Goal: Task Accomplishment & Management: Complete application form

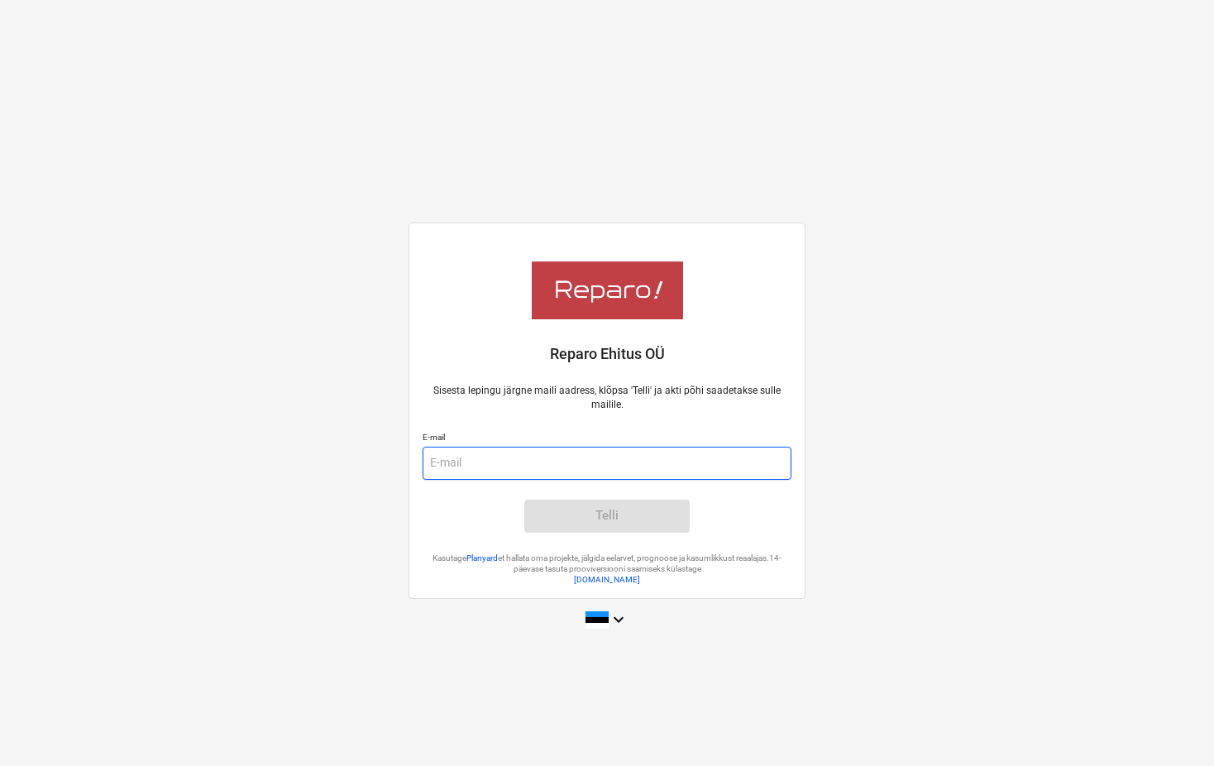
click at [484, 454] on input "email" at bounding box center [607, 463] width 369 height 33
type input "[EMAIL_ADDRESS][DOMAIN_NAME]"
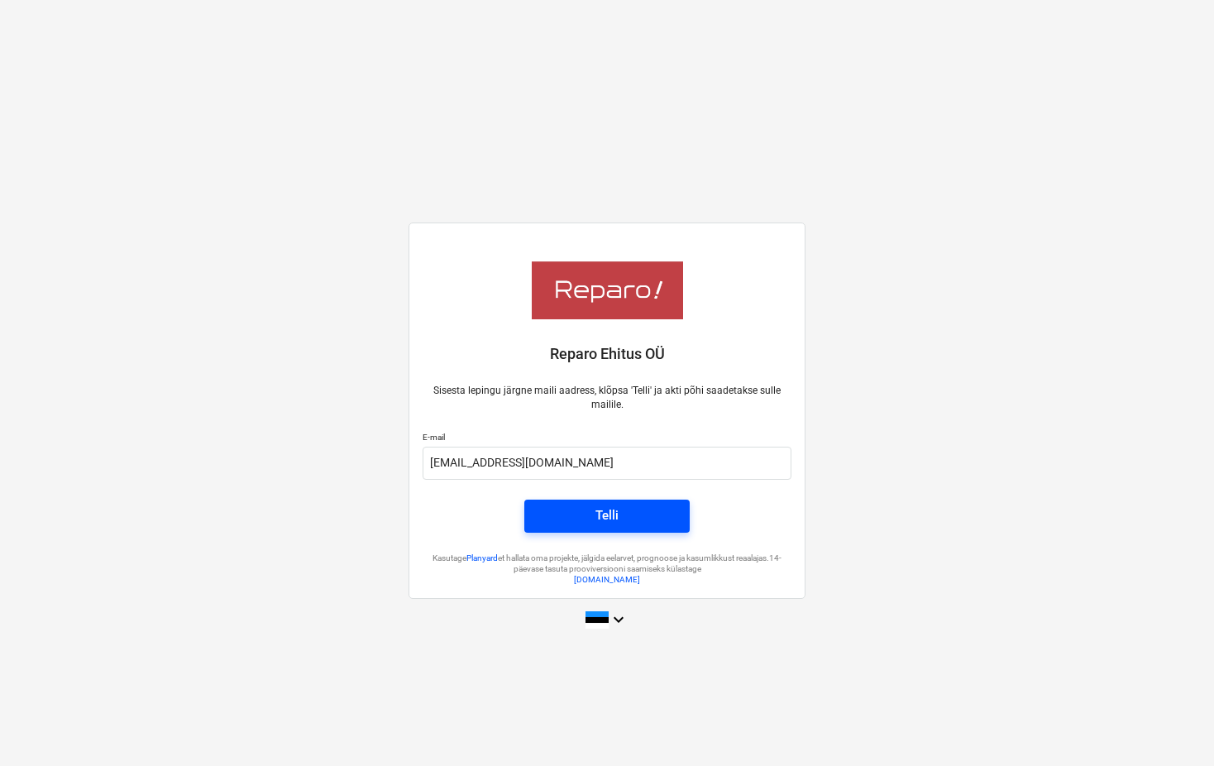
click at [567, 511] on span "Telli" at bounding box center [607, 515] width 126 height 22
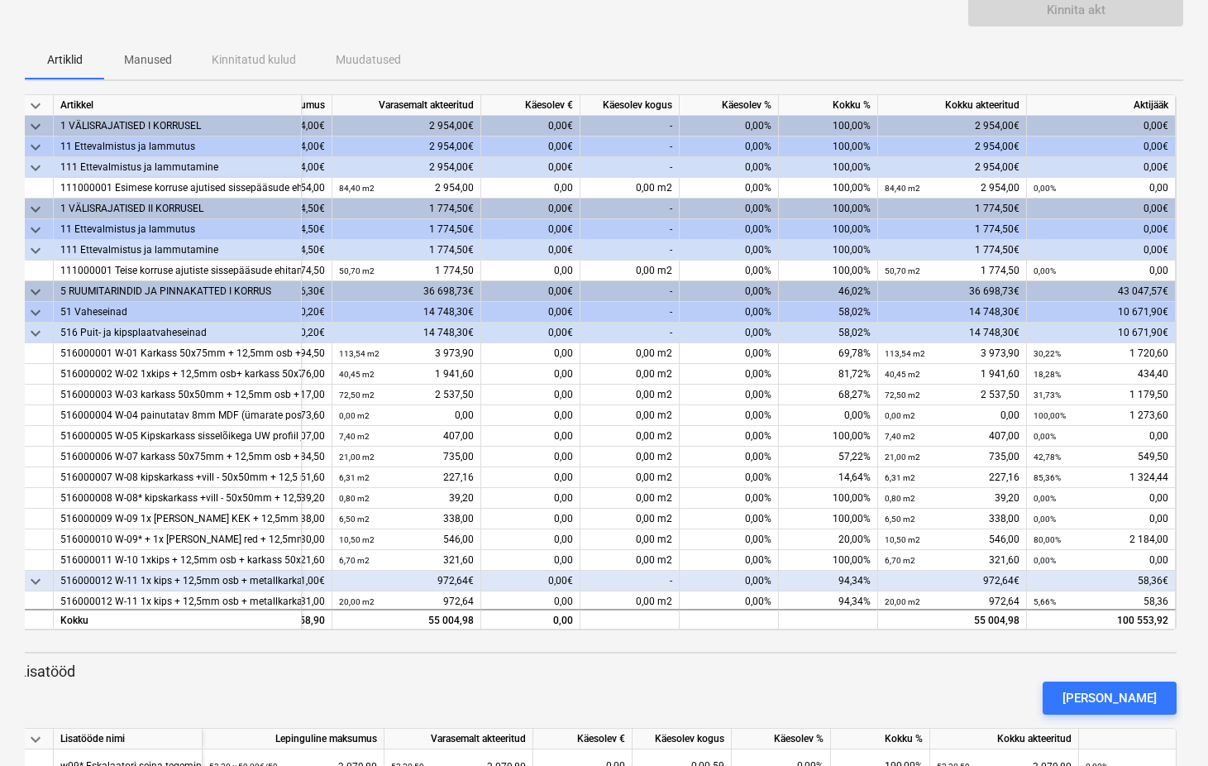
scroll to position [135, 0]
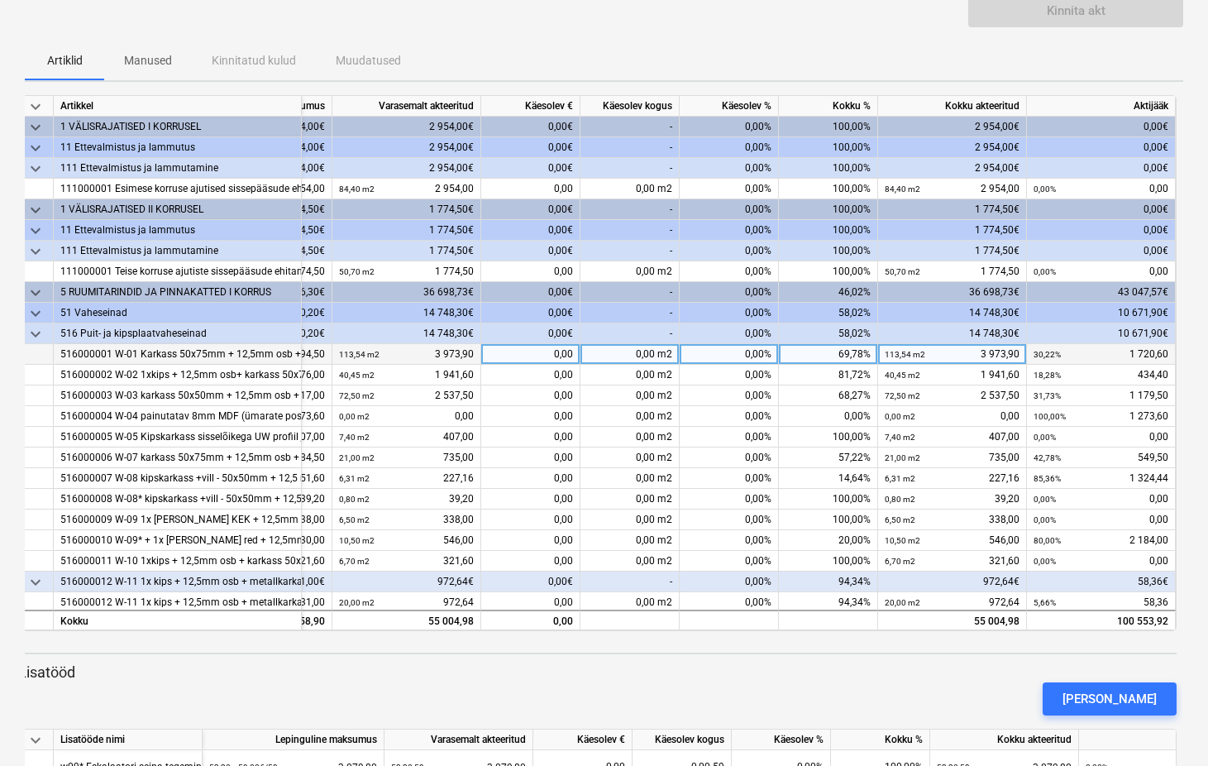
click at [738, 353] on div "0,00%" at bounding box center [729, 354] width 99 height 21
type input "20"
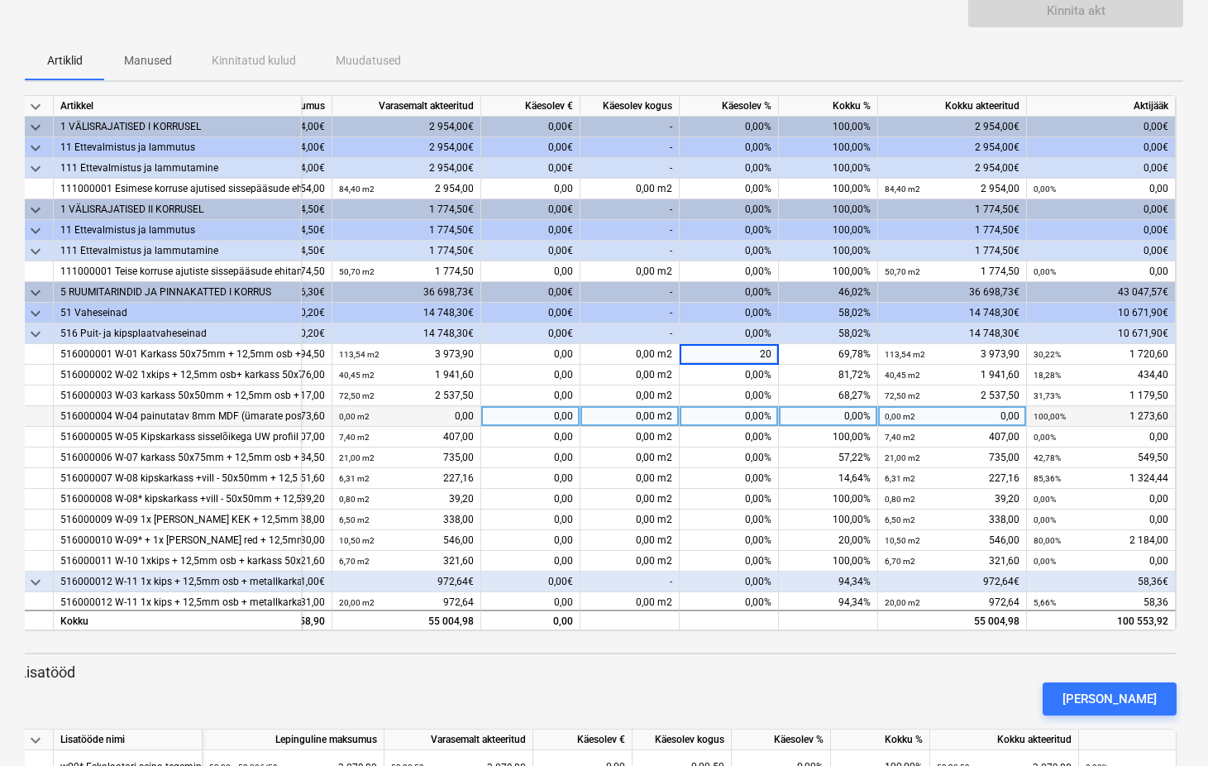
click at [741, 419] on div "0,00%" at bounding box center [729, 416] width 99 height 21
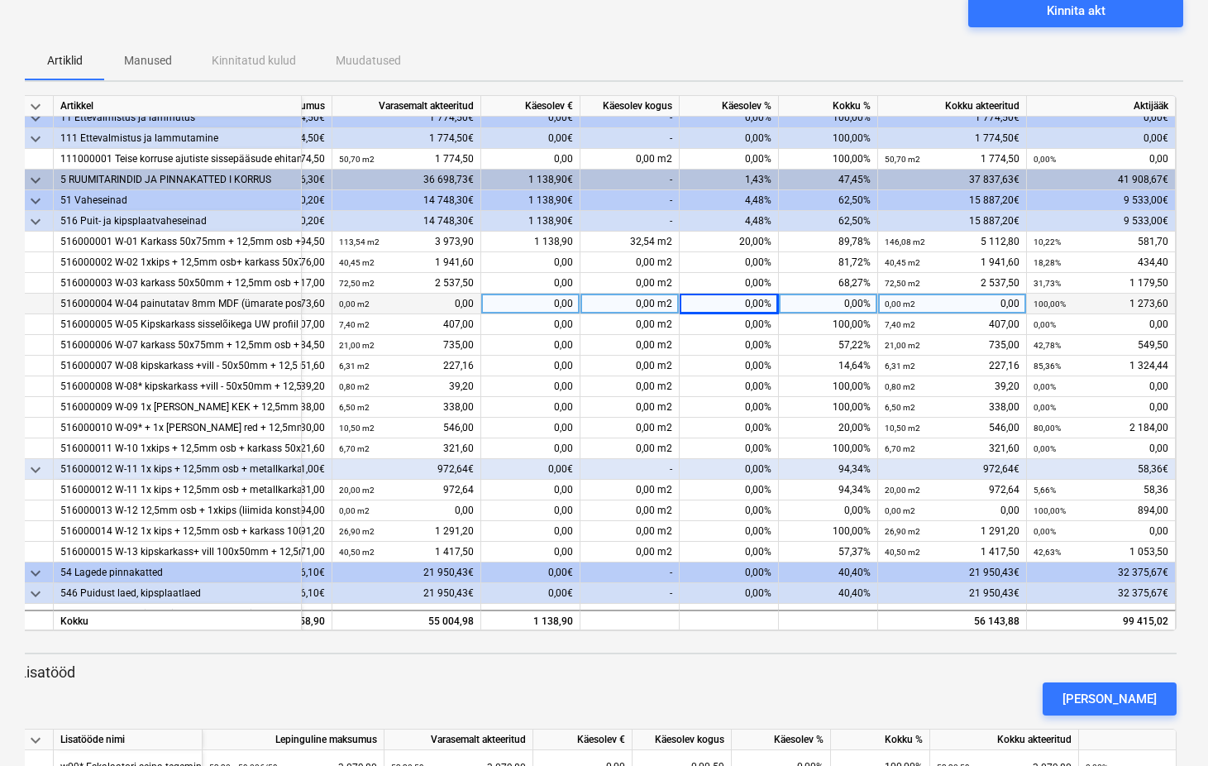
scroll to position [111, 157]
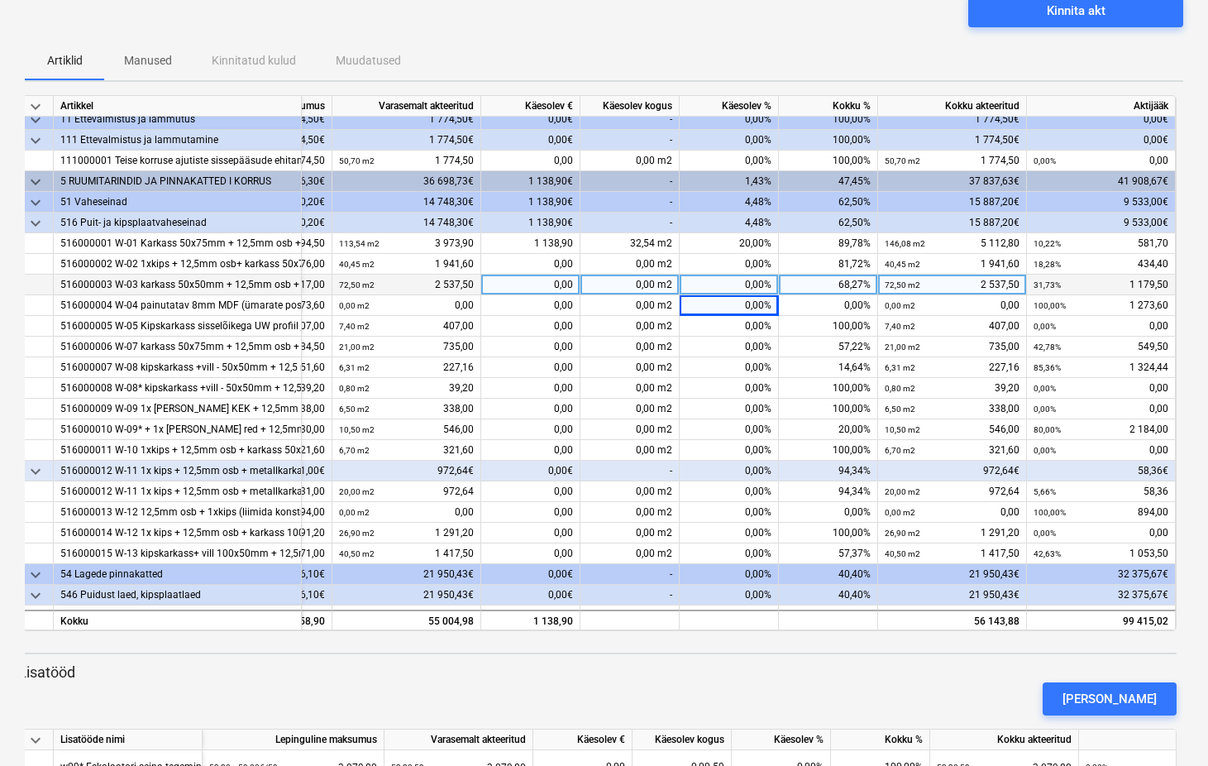
click at [744, 284] on div "0,00%" at bounding box center [729, 285] width 99 height 21
type input "12"
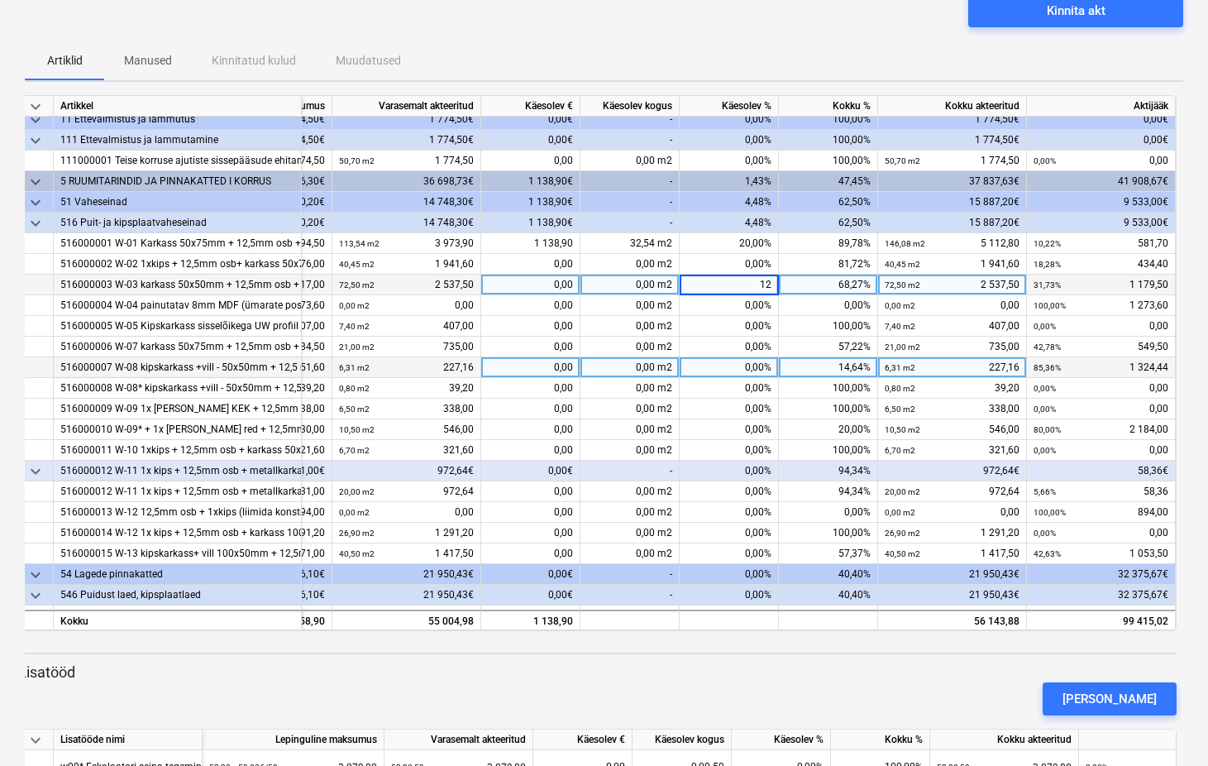
click at [748, 357] on div "0,00%" at bounding box center [729, 367] width 99 height 21
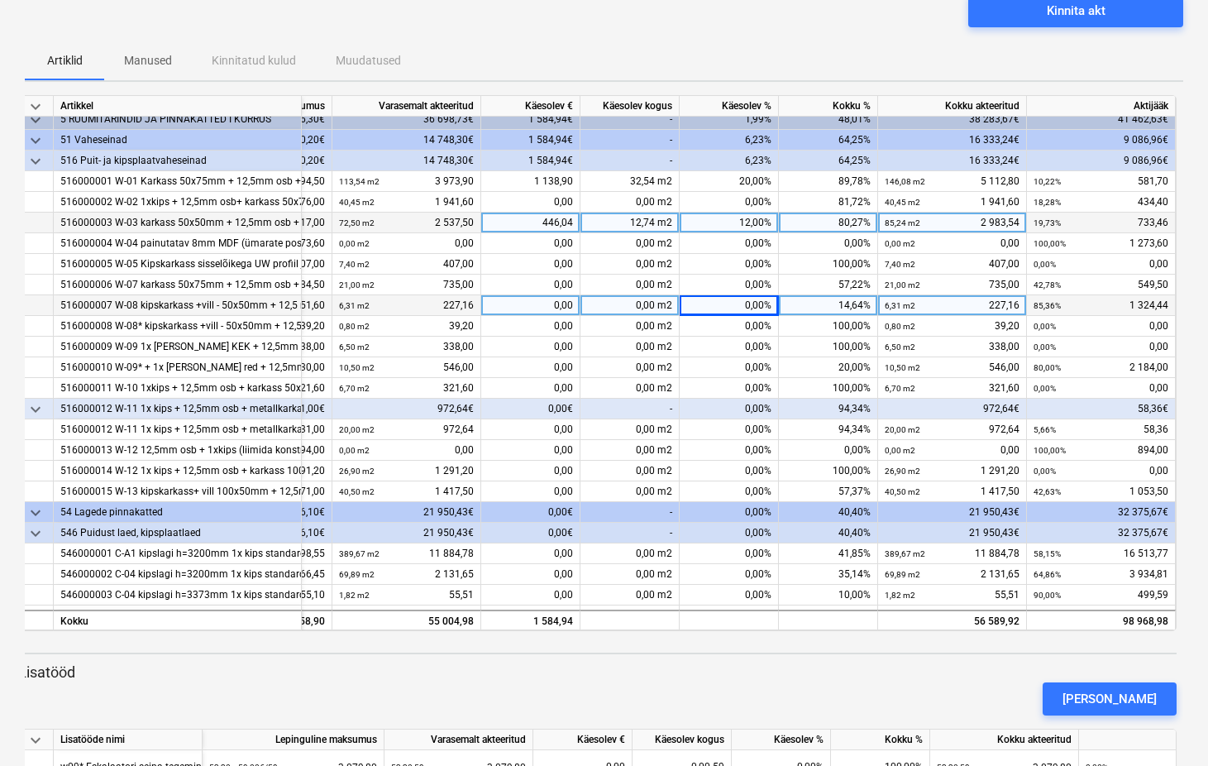
scroll to position [175, 157]
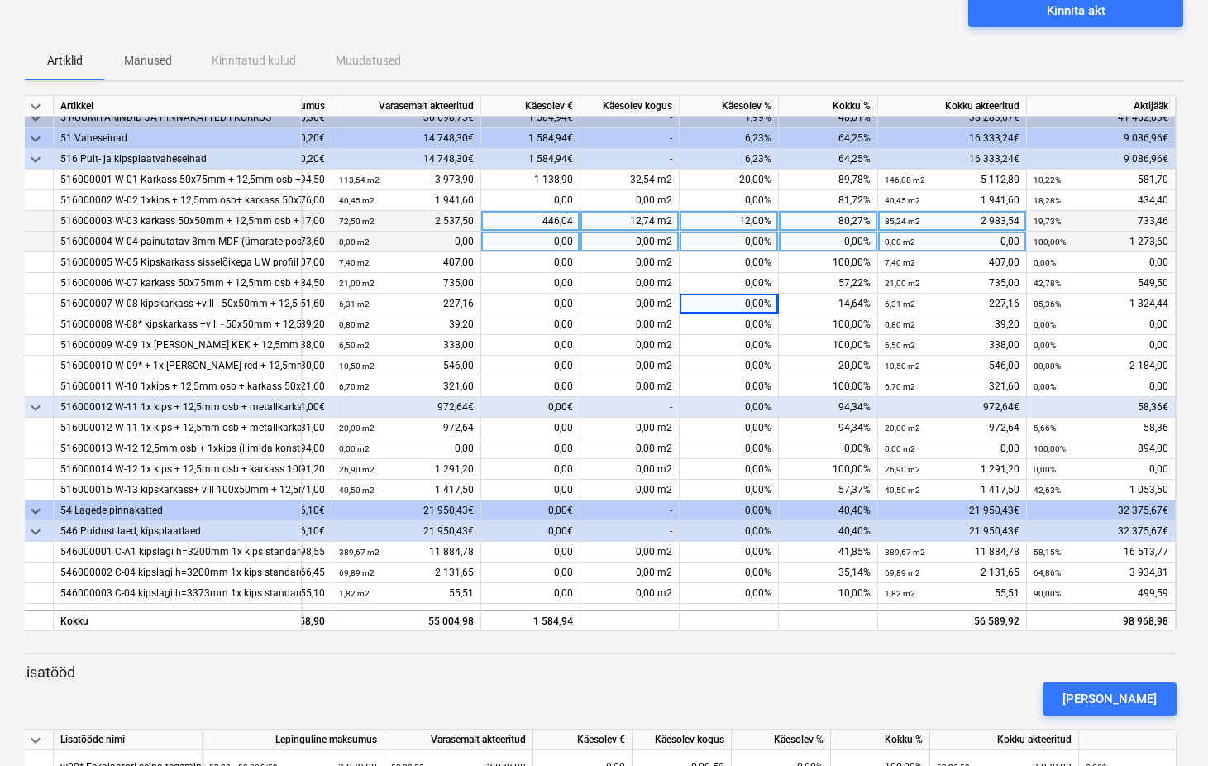
click at [752, 242] on div "0,00%" at bounding box center [729, 242] width 99 height 21
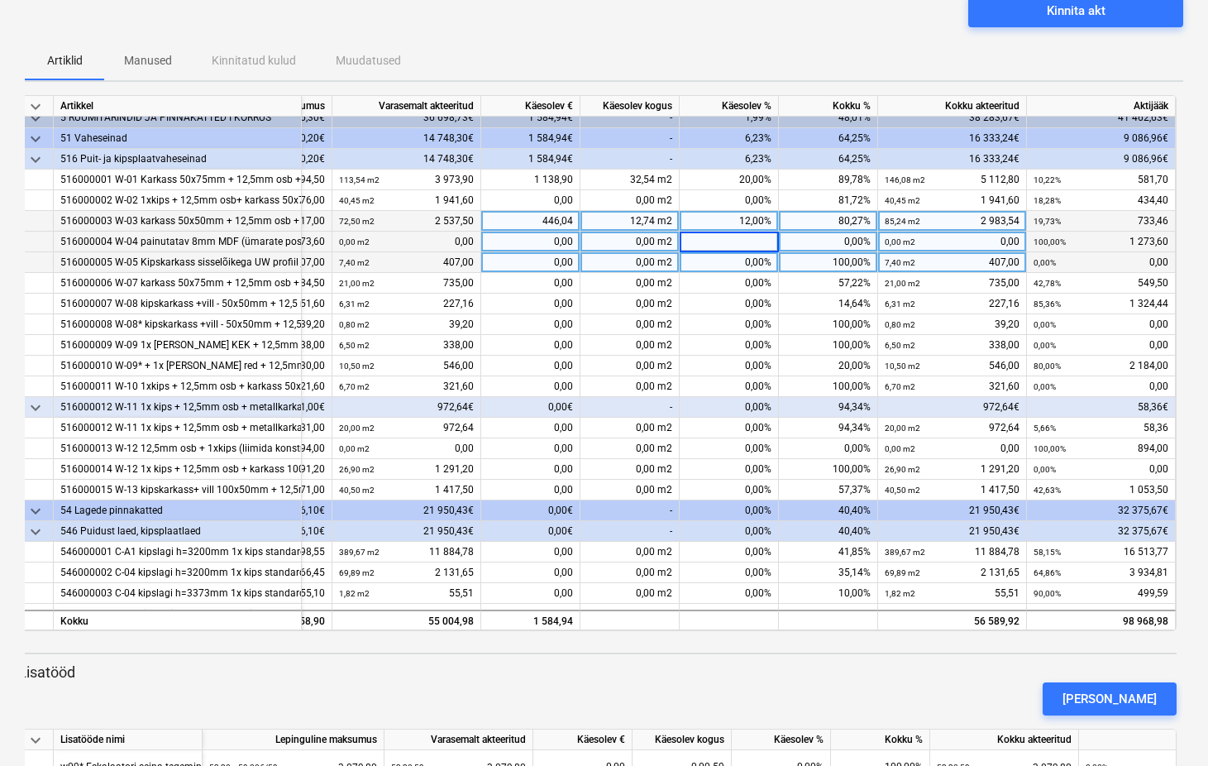
click at [748, 258] on div "0,00%" at bounding box center [729, 262] width 99 height 21
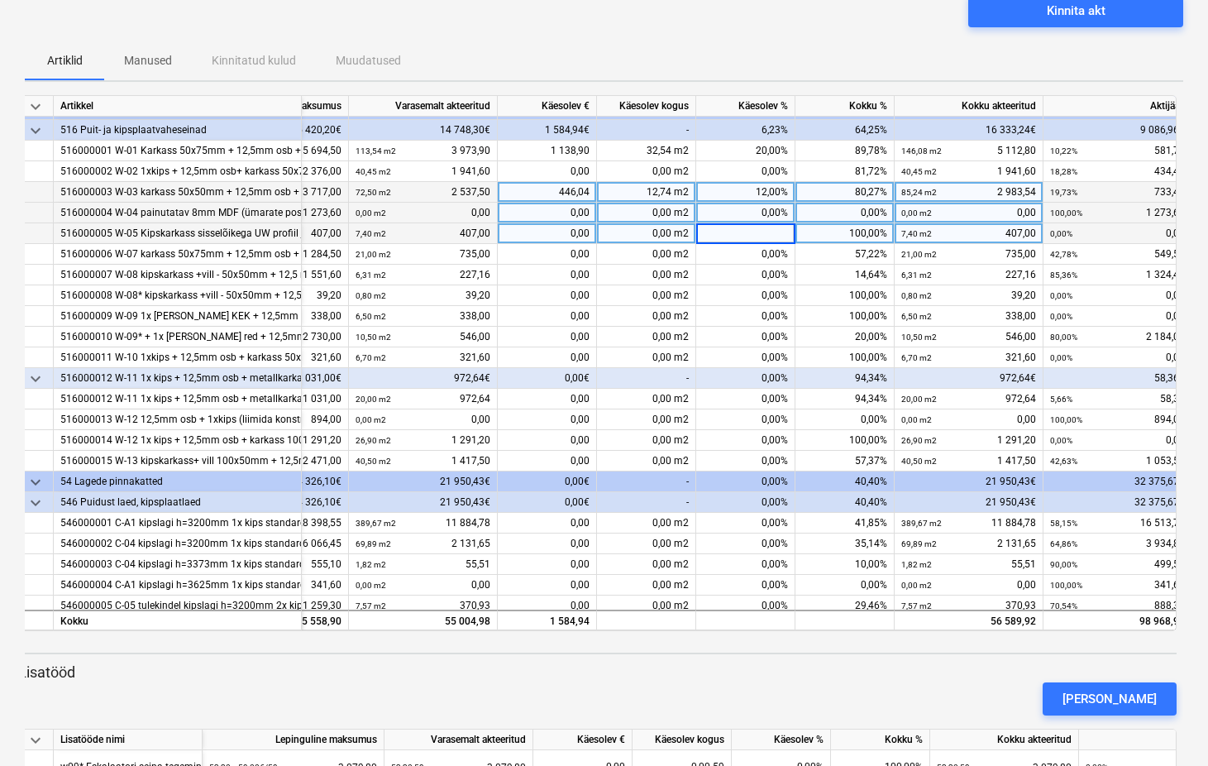
scroll to position [203, 157]
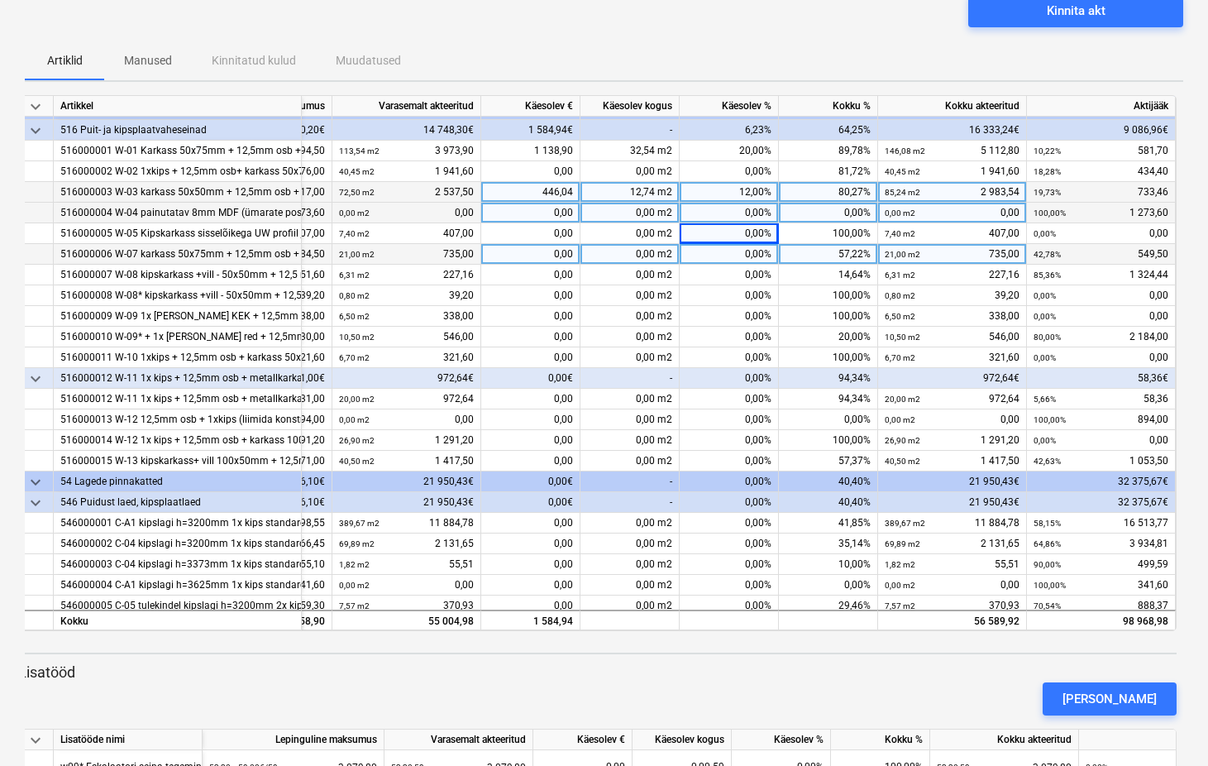
click at [739, 252] on div "0,00%" at bounding box center [729, 254] width 99 height 21
type input "42,78"
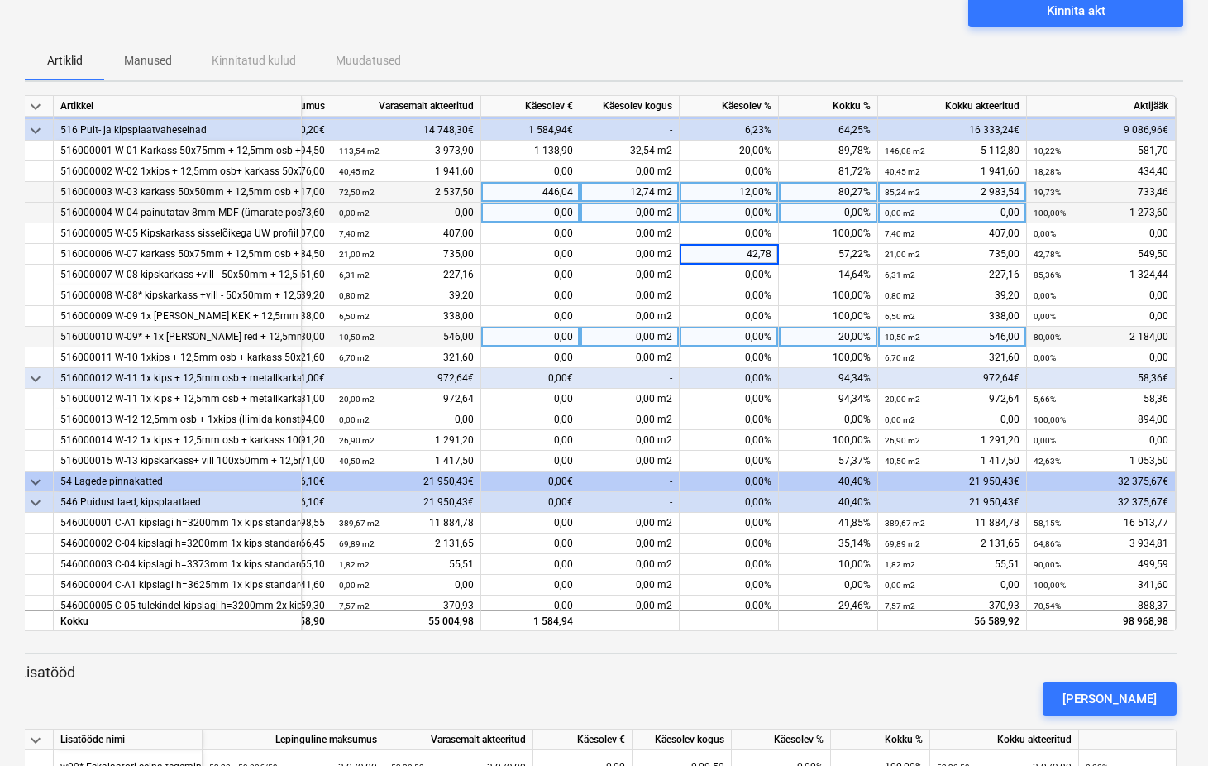
click at [735, 328] on div "0,00%" at bounding box center [729, 337] width 99 height 21
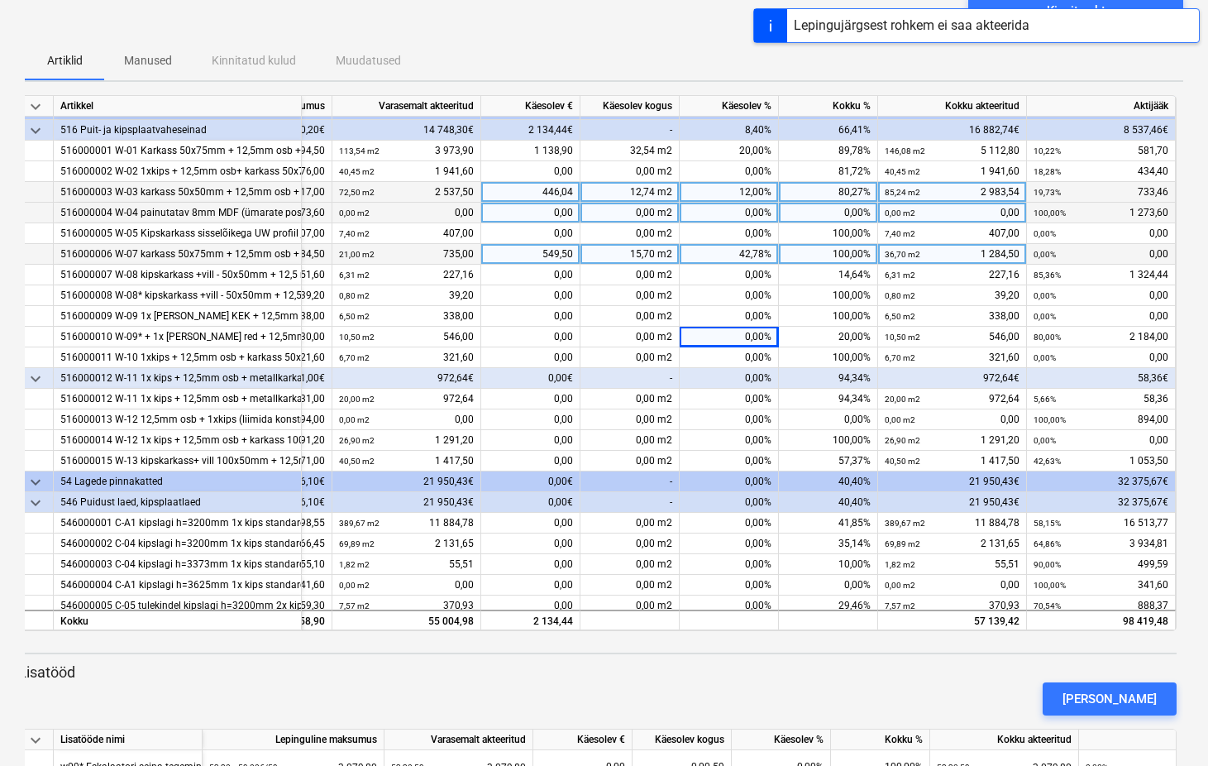
click at [748, 253] on div "42,78%" at bounding box center [729, 254] width 99 height 21
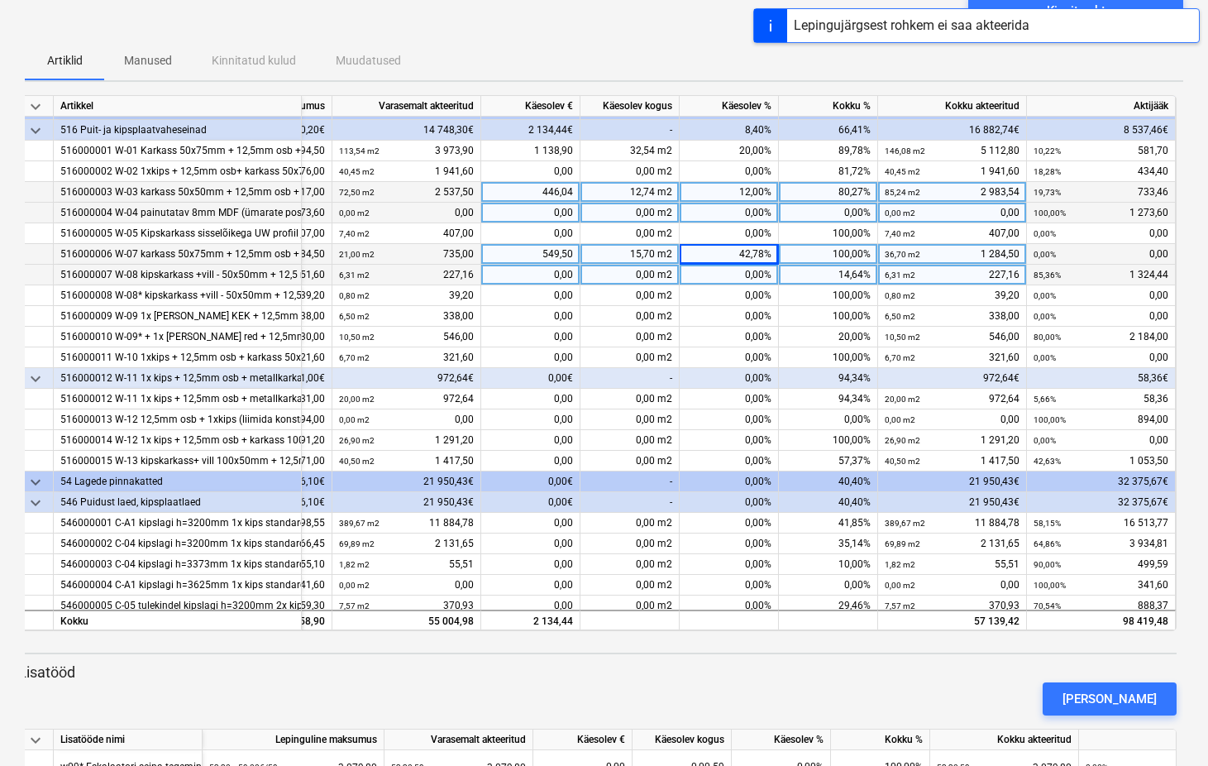
click at [741, 271] on div "0,00%" at bounding box center [729, 275] width 99 height 21
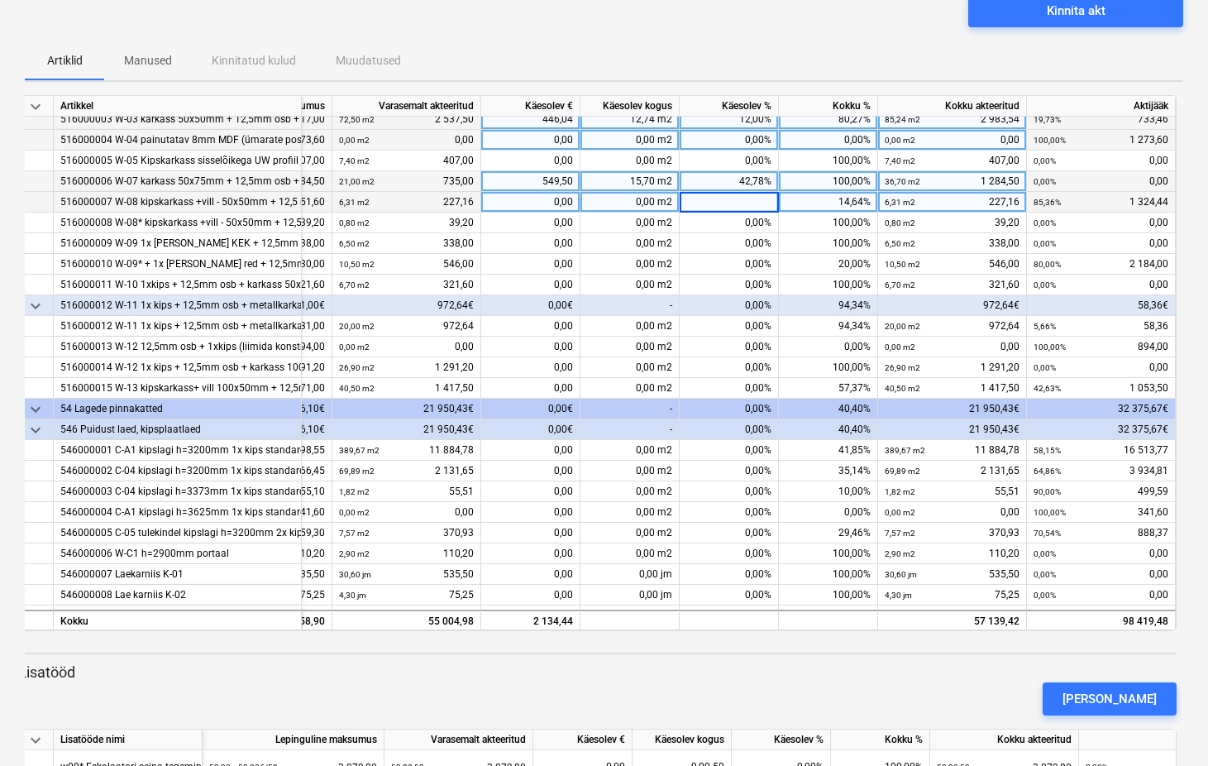
scroll to position [275, 157]
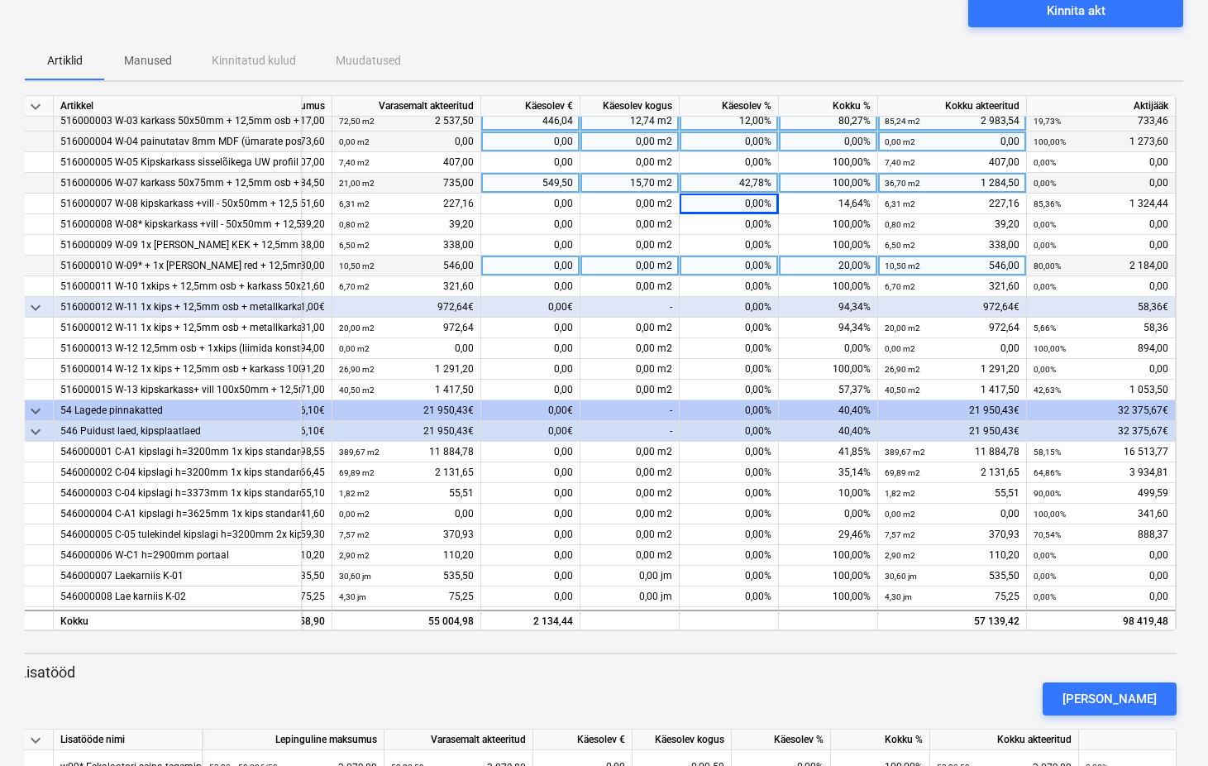
click at [738, 265] on div "0,00%" at bounding box center [729, 266] width 99 height 21
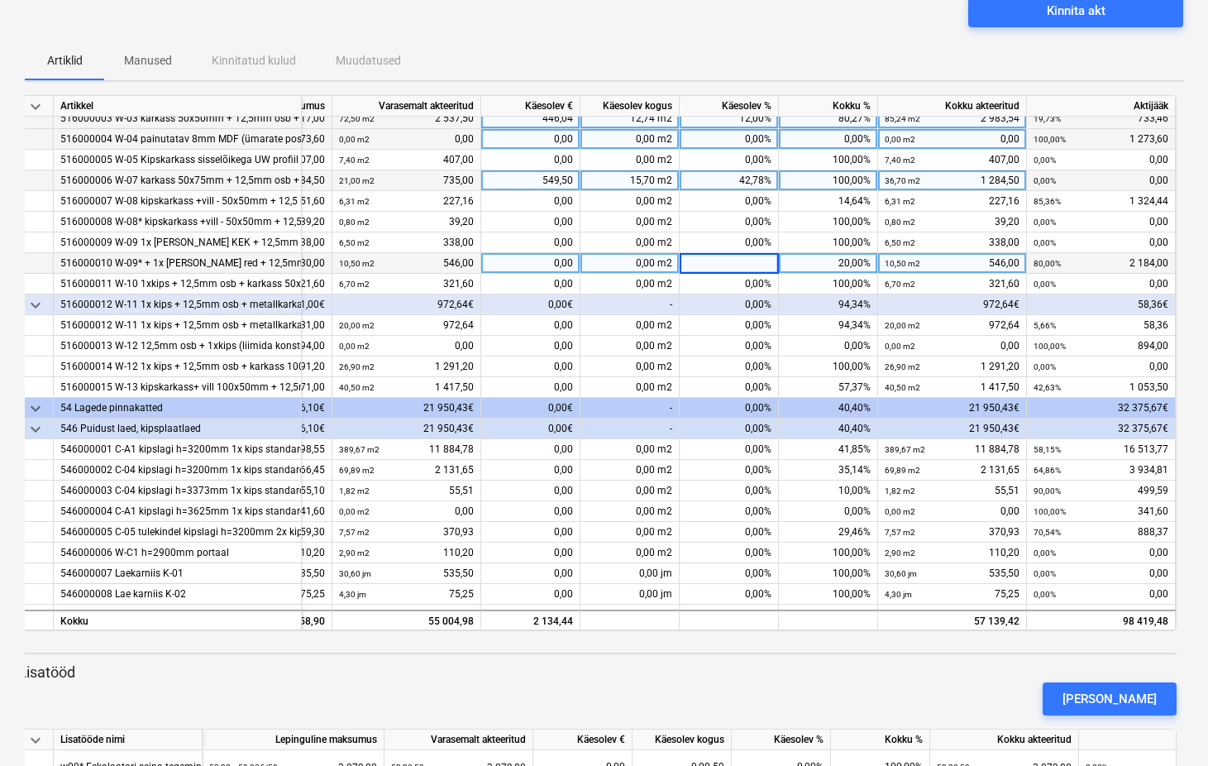
scroll to position [279, 157]
type input "80"
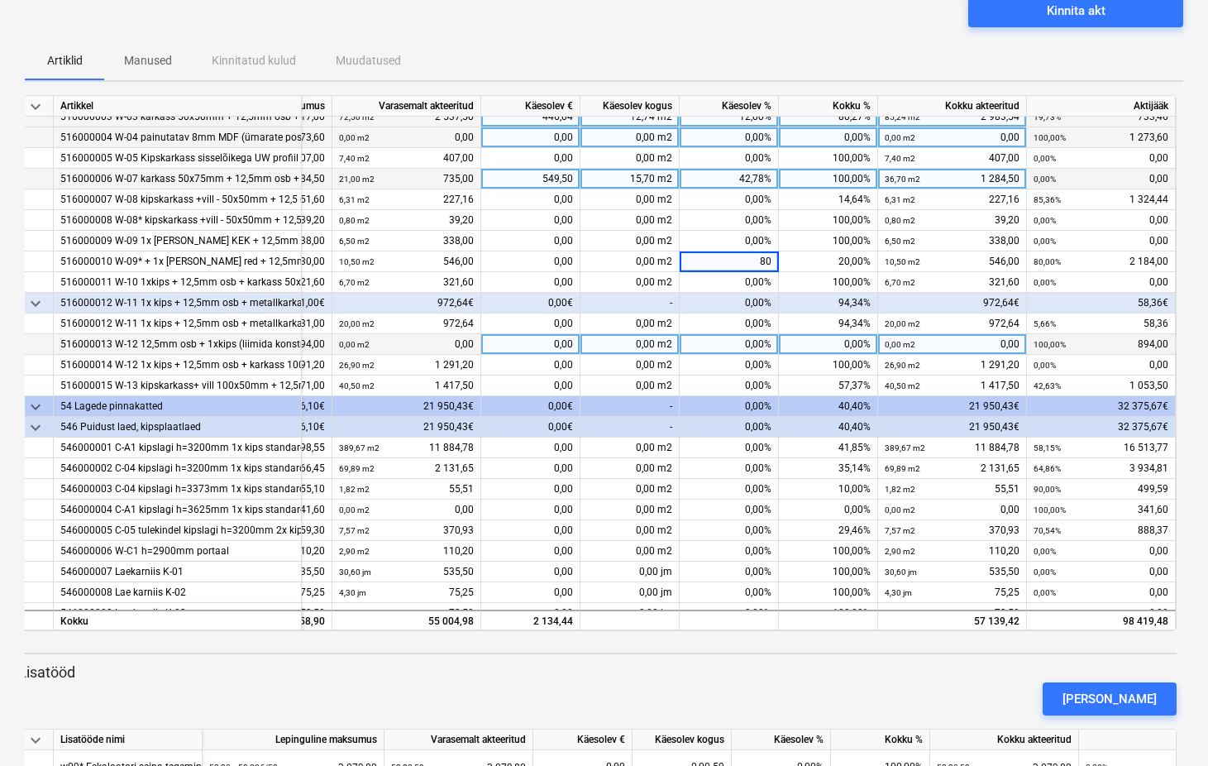
click at [724, 351] on div "0,00%" at bounding box center [729, 344] width 99 height 21
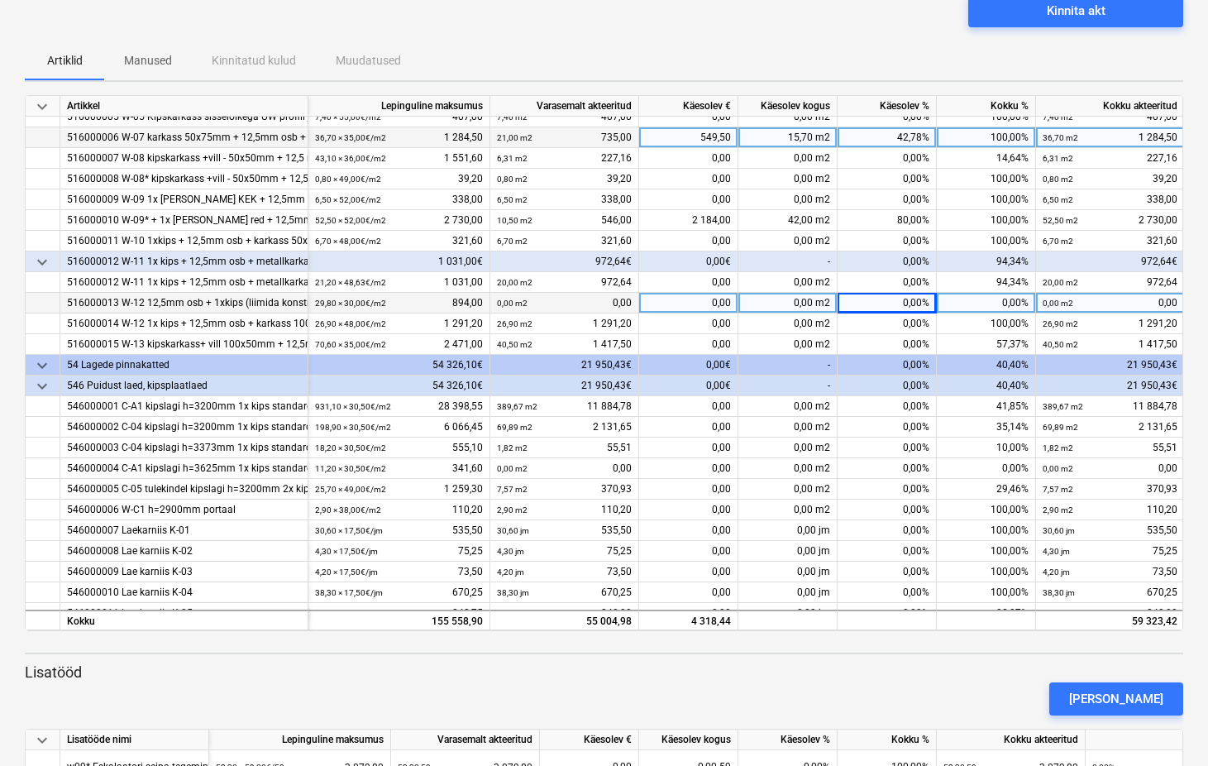
scroll to position [313, 0]
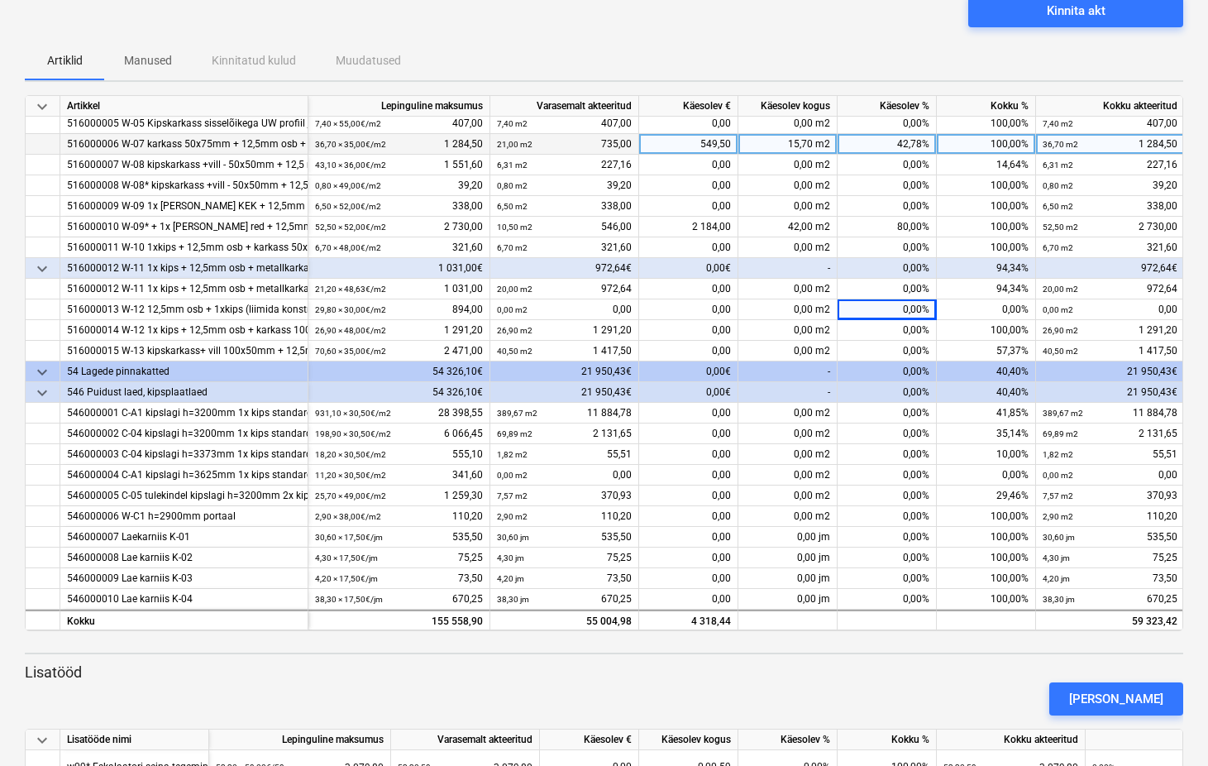
click at [816, 140] on div "15,70 m2" at bounding box center [788, 144] width 99 height 21
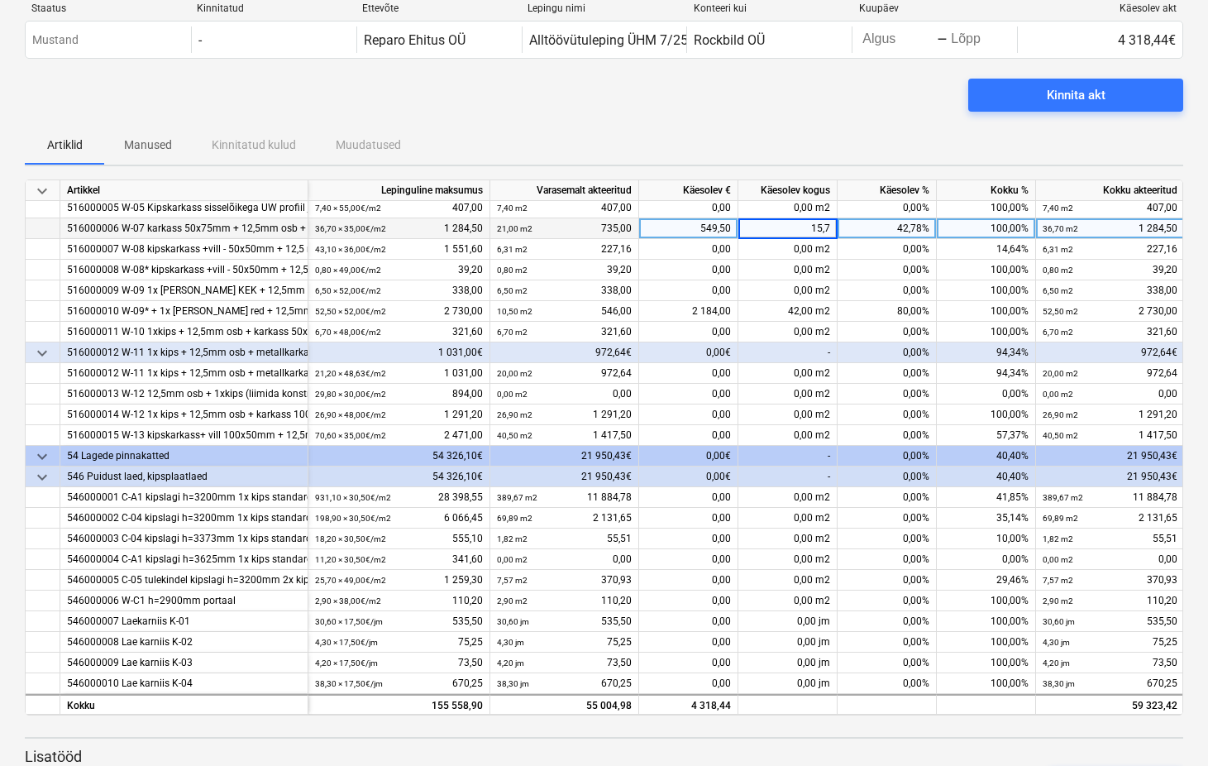
scroll to position [30, 0]
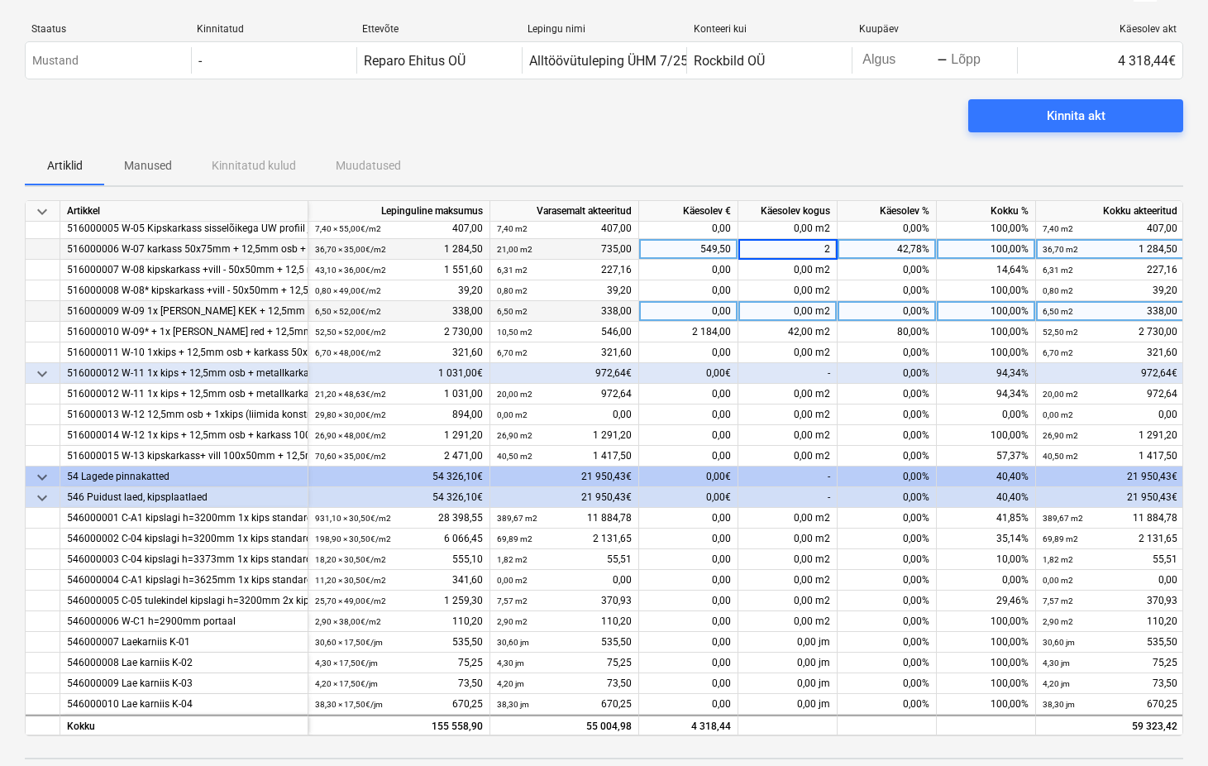
type input "27"
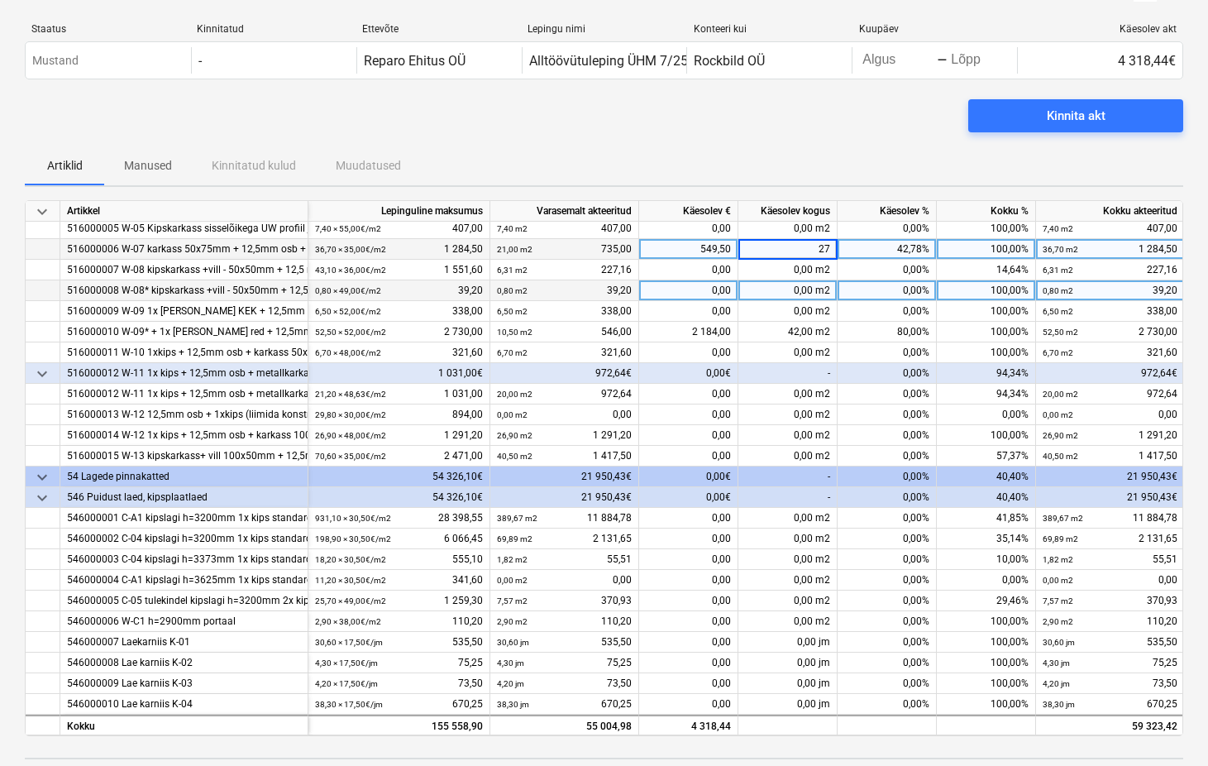
click at [782, 294] on div "0,00 m2" at bounding box center [788, 290] width 99 height 21
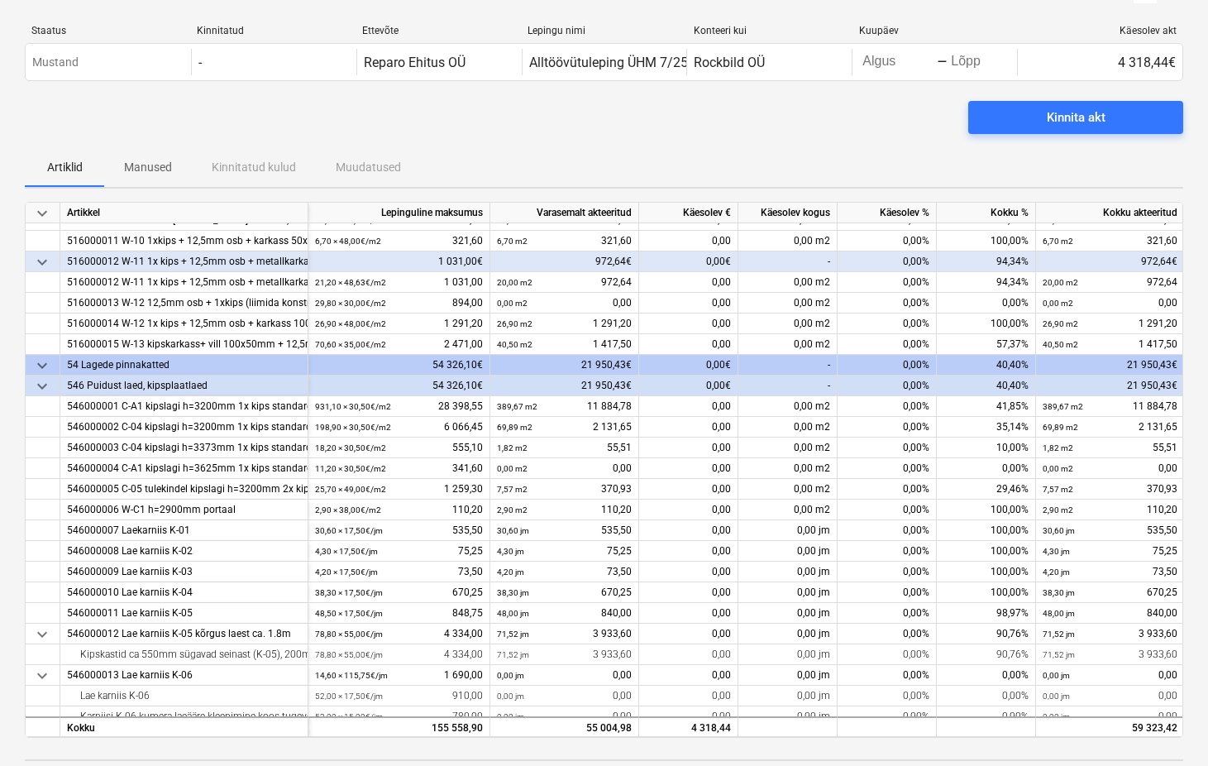
scroll to position [439, 0]
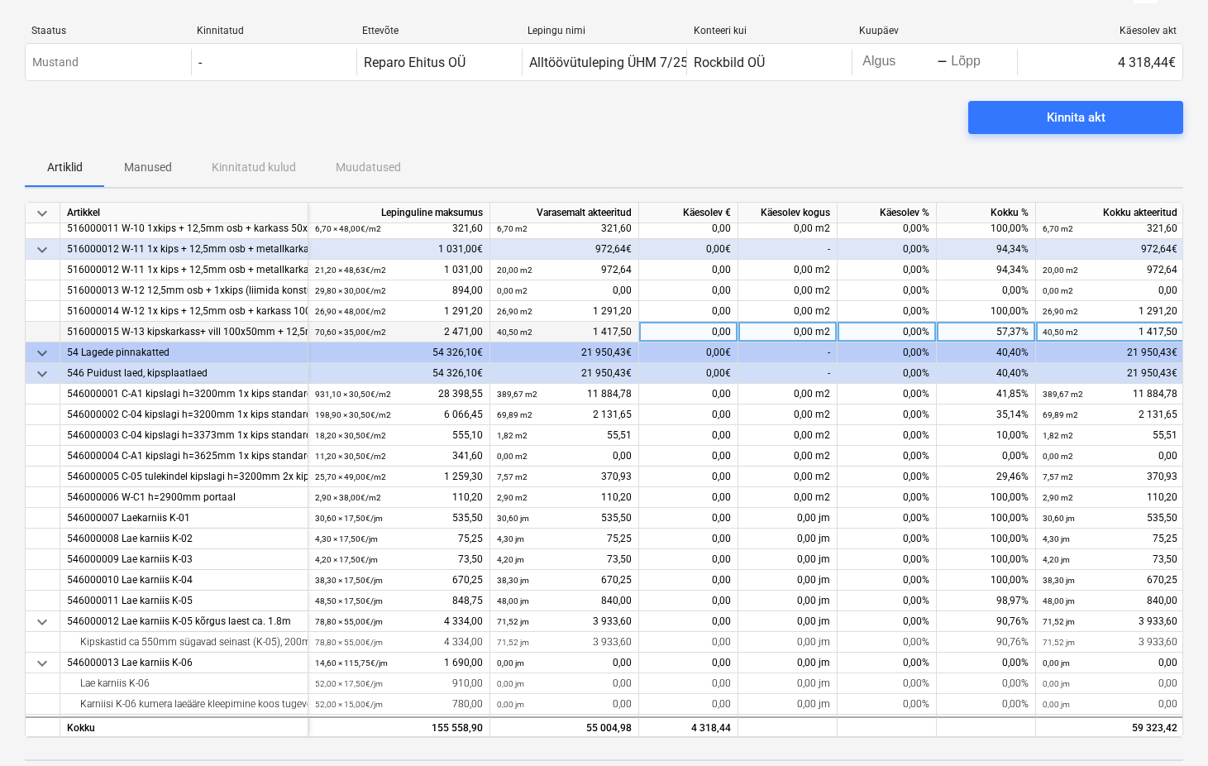
click at [795, 330] on div "0,00 m2" at bounding box center [788, 332] width 99 height 21
type input "40,5"
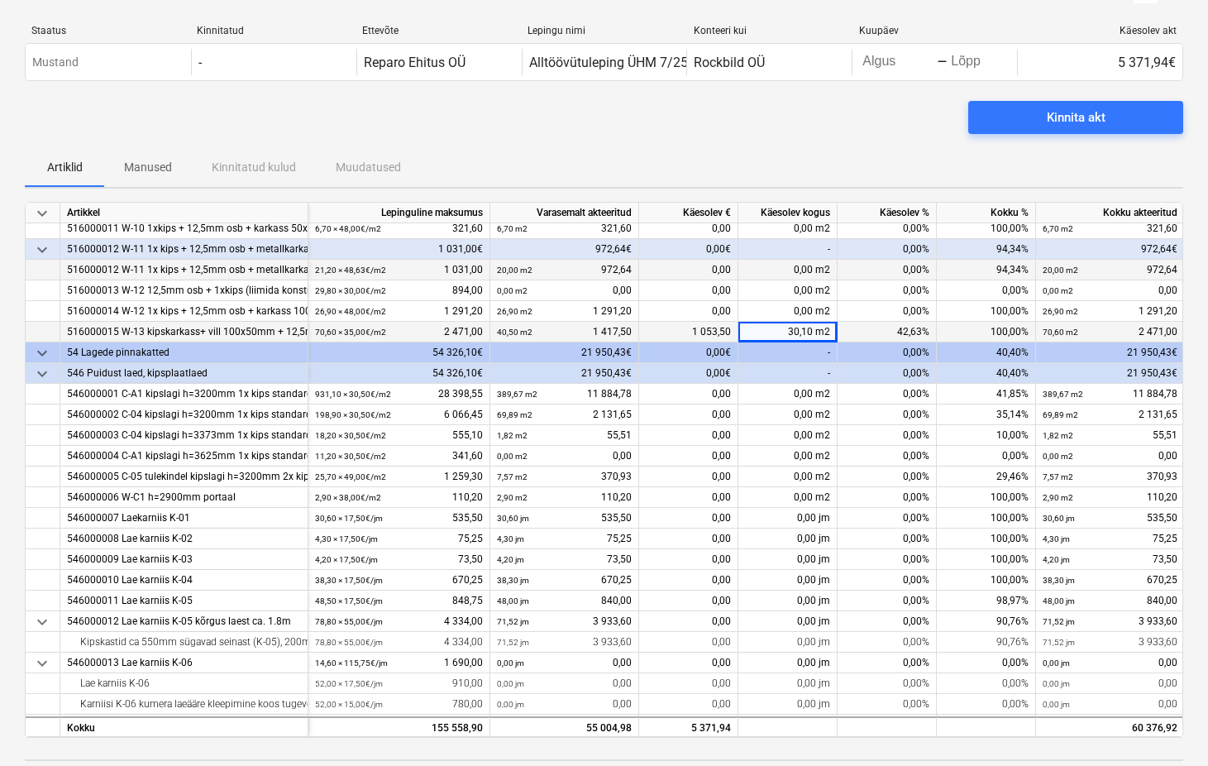
click at [791, 274] on div "0,00 m2" at bounding box center [788, 270] width 99 height 21
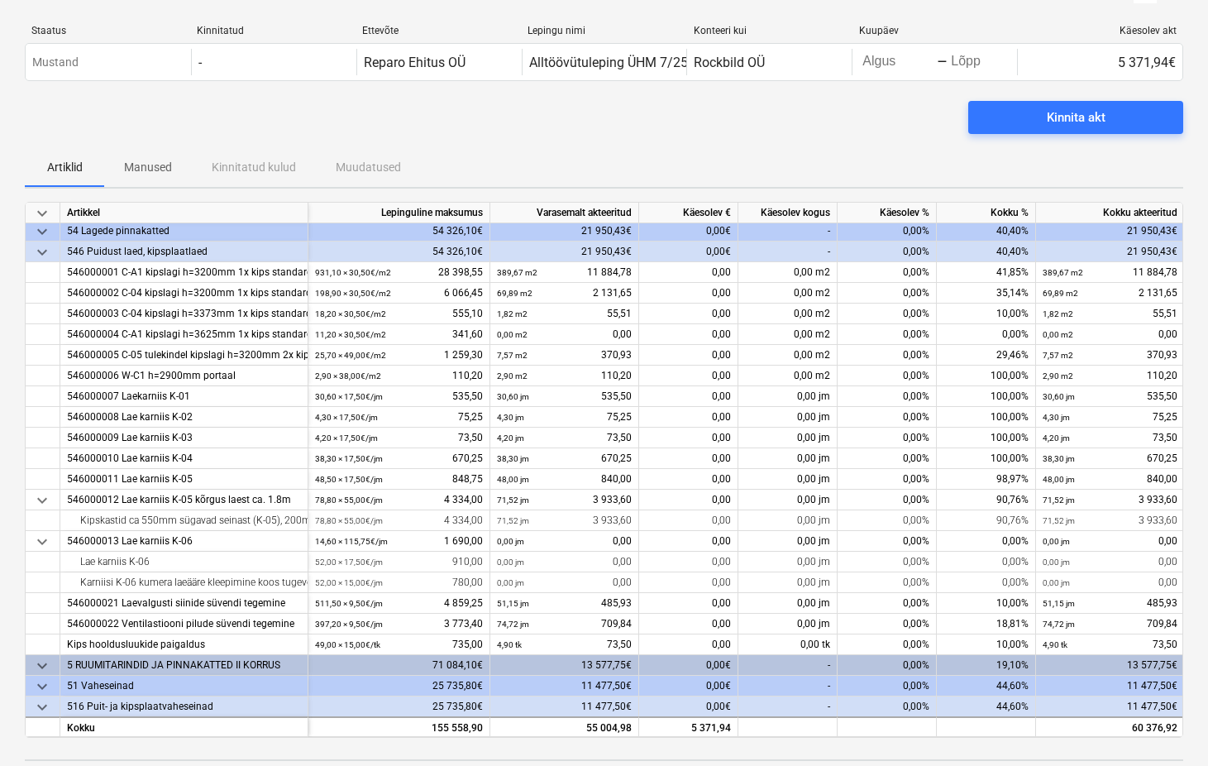
scroll to position [564, 0]
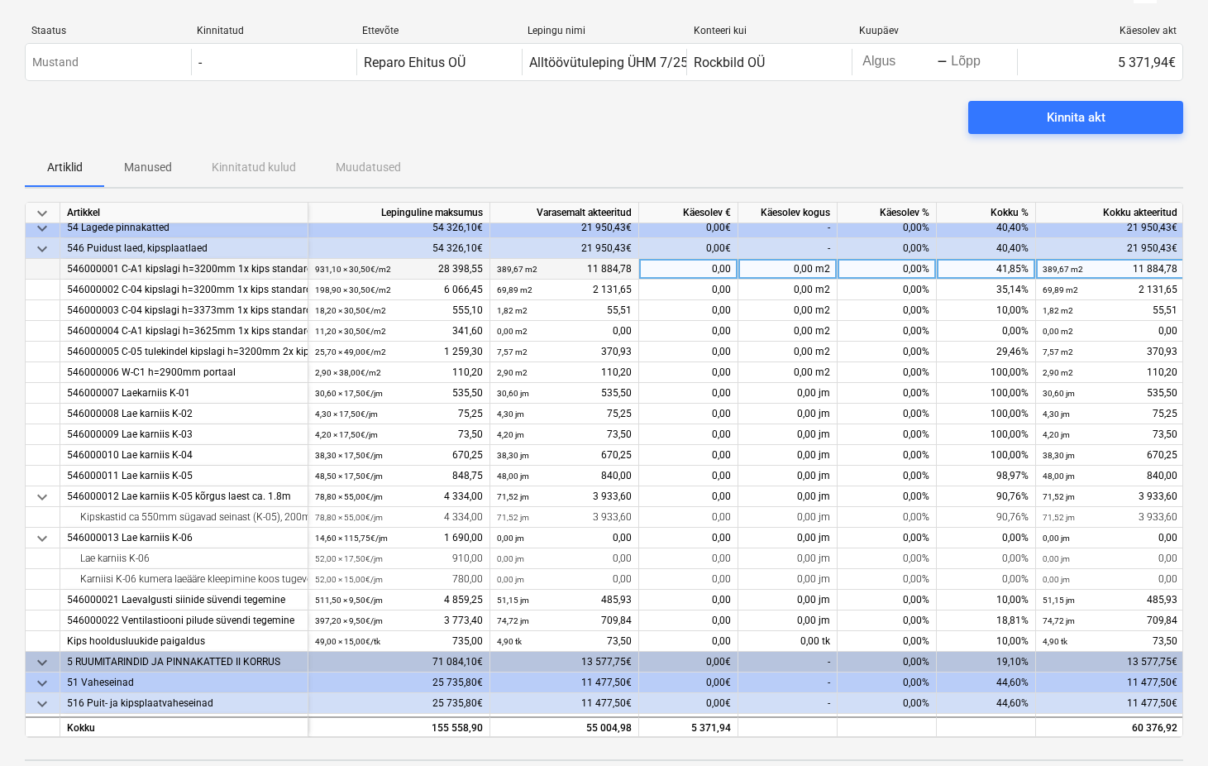
click at [806, 271] on div "0,00 m2" at bounding box center [788, 269] width 99 height 21
type input "389,67"
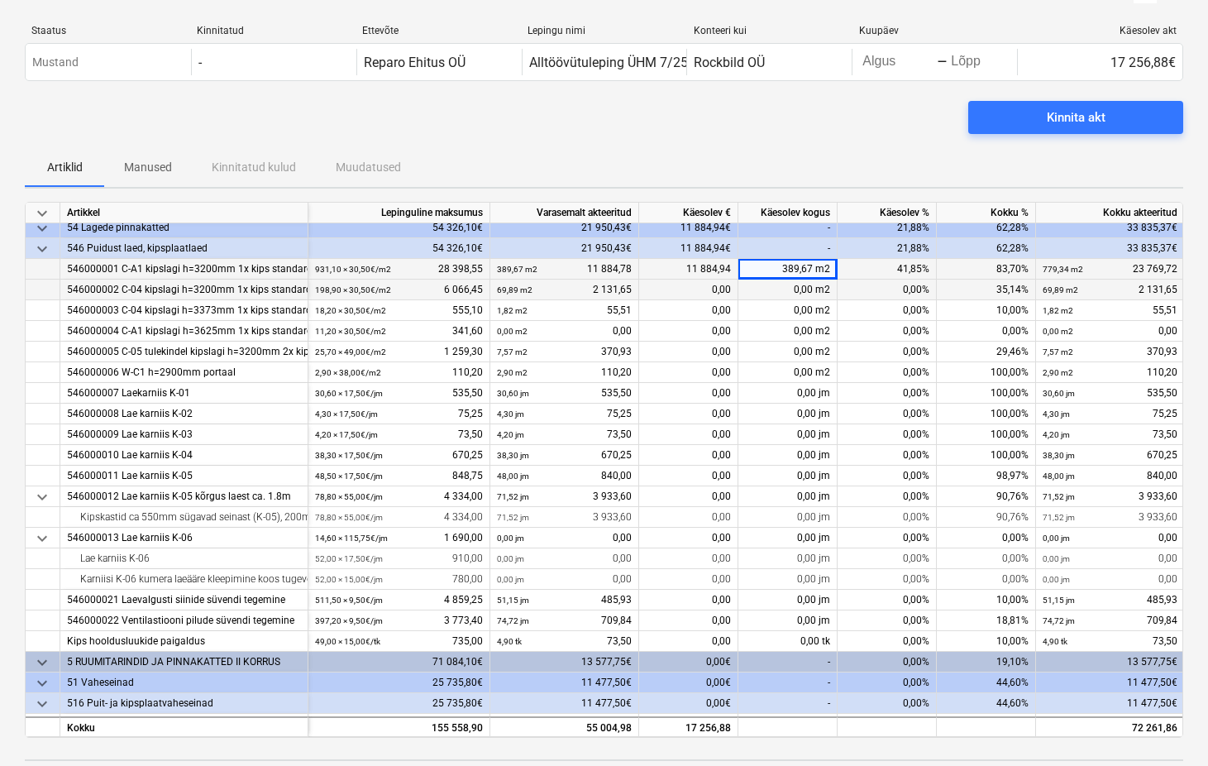
click at [794, 294] on div "0,00 m2" at bounding box center [788, 290] width 99 height 21
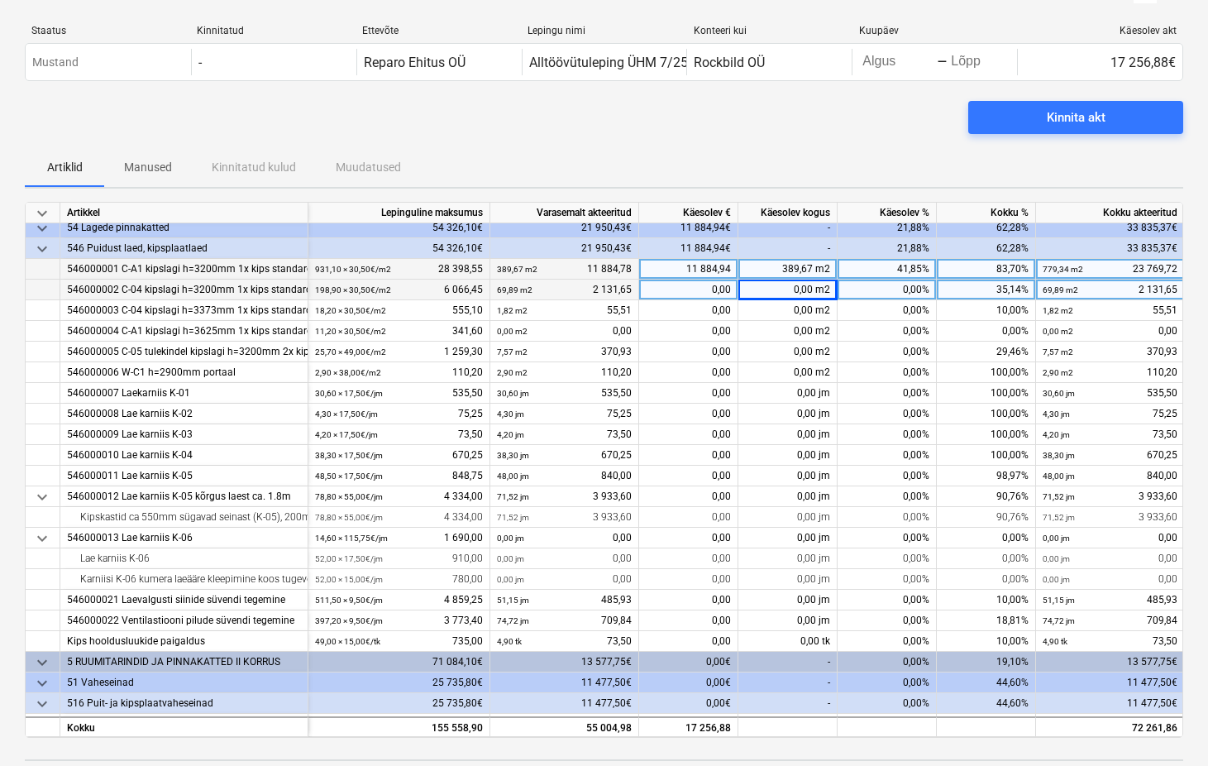
click at [805, 290] on div "0,00 m2" at bounding box center [788, 290] width 99 height 21
type input "69,89"
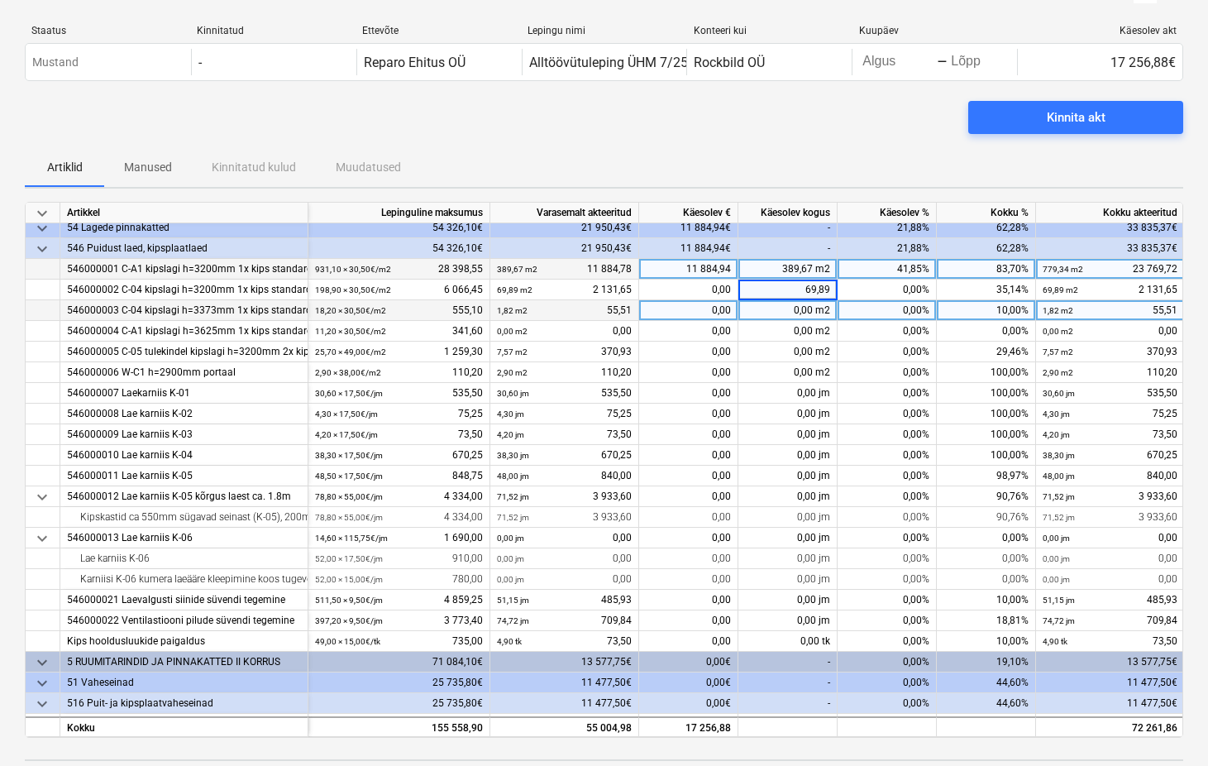
click at [811, 305] on div "0,00 m2" at bounding box center [788, 310] width 99 height 21
click at [808, 309] on div "0,00 m2" at bounding box center [788, 310] width 99 height 21
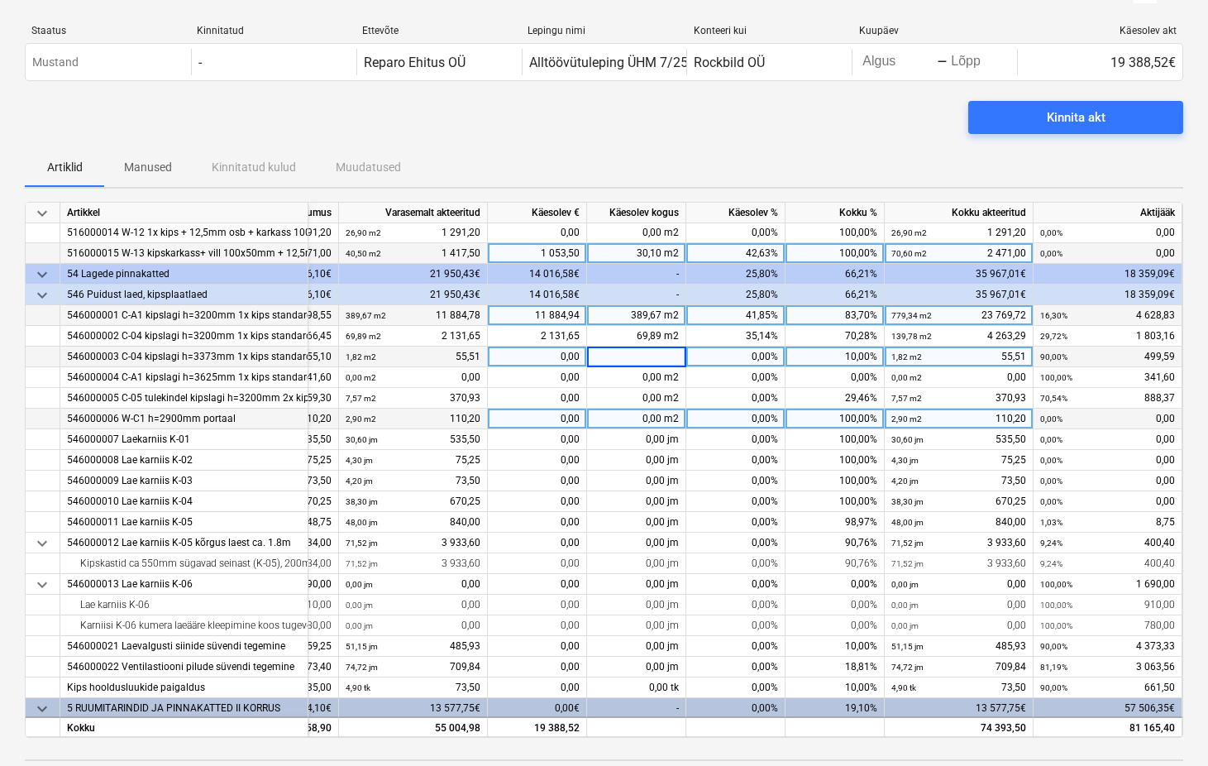
scroll to position [514, 157]
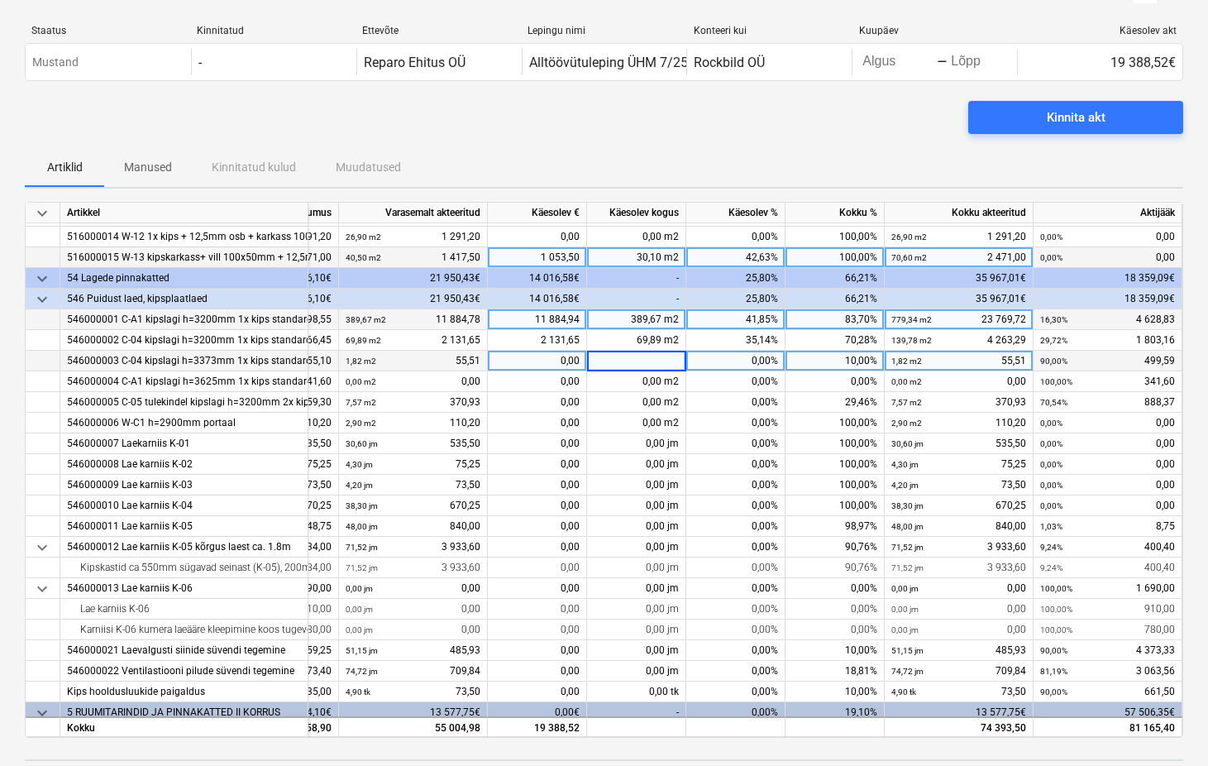
click at [753, 320] on div "41,85%" at bounding box center [735, 319] width 99 height 21
type input "58,16"
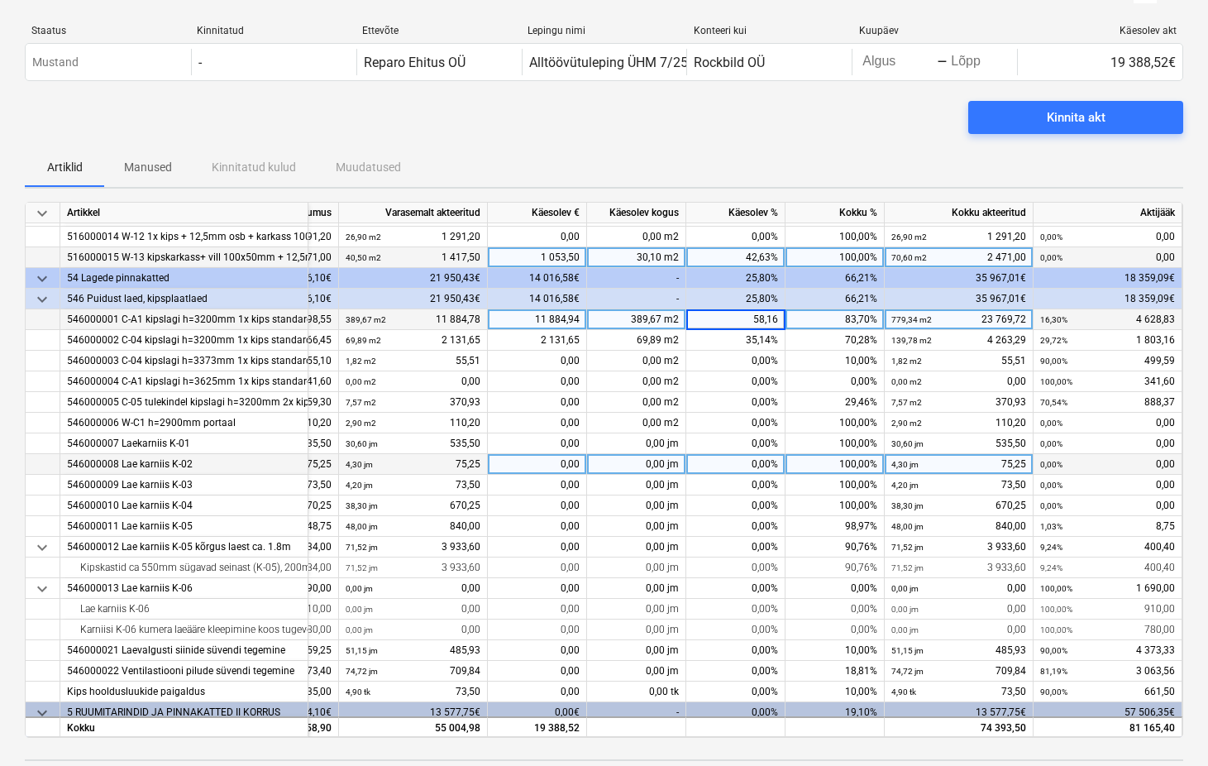
click at [754, 461] on div "0,00%" at bounding box center [735, 464] width 99 height 21
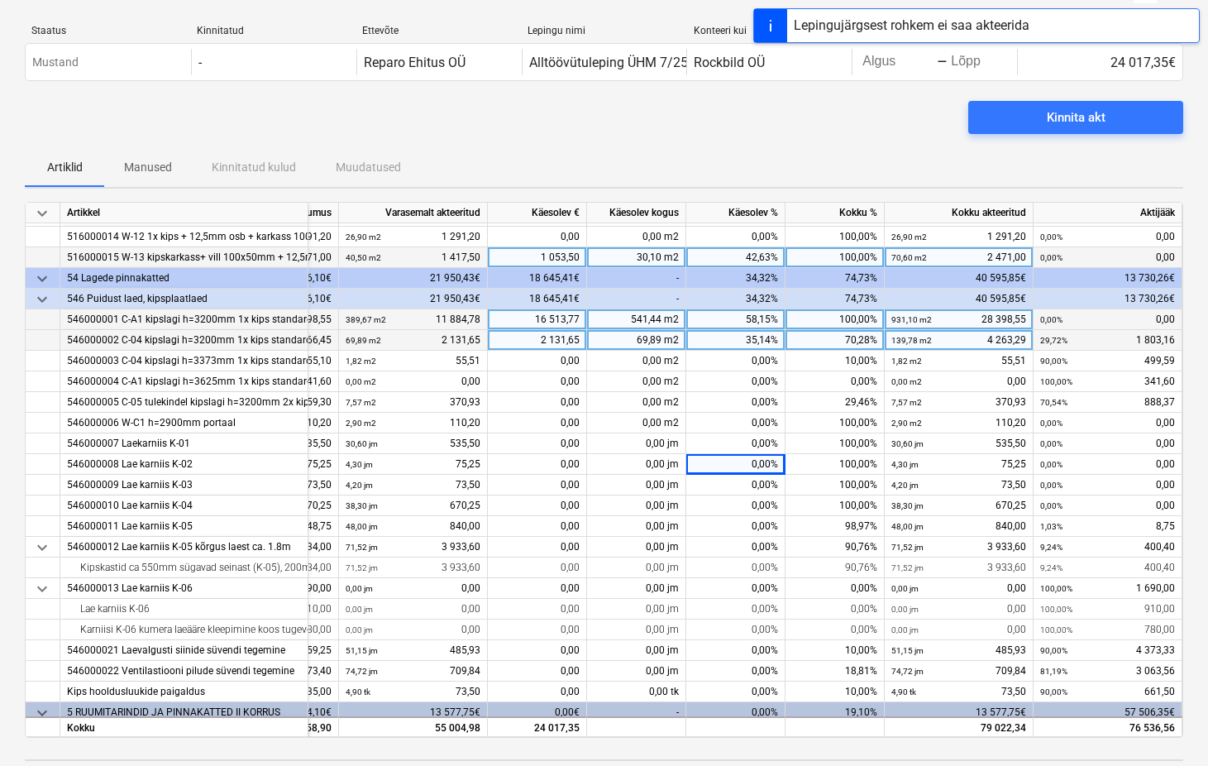
click at [743, 342] on div "35,14%" at bounding box center [735, 340] width 99 height 21
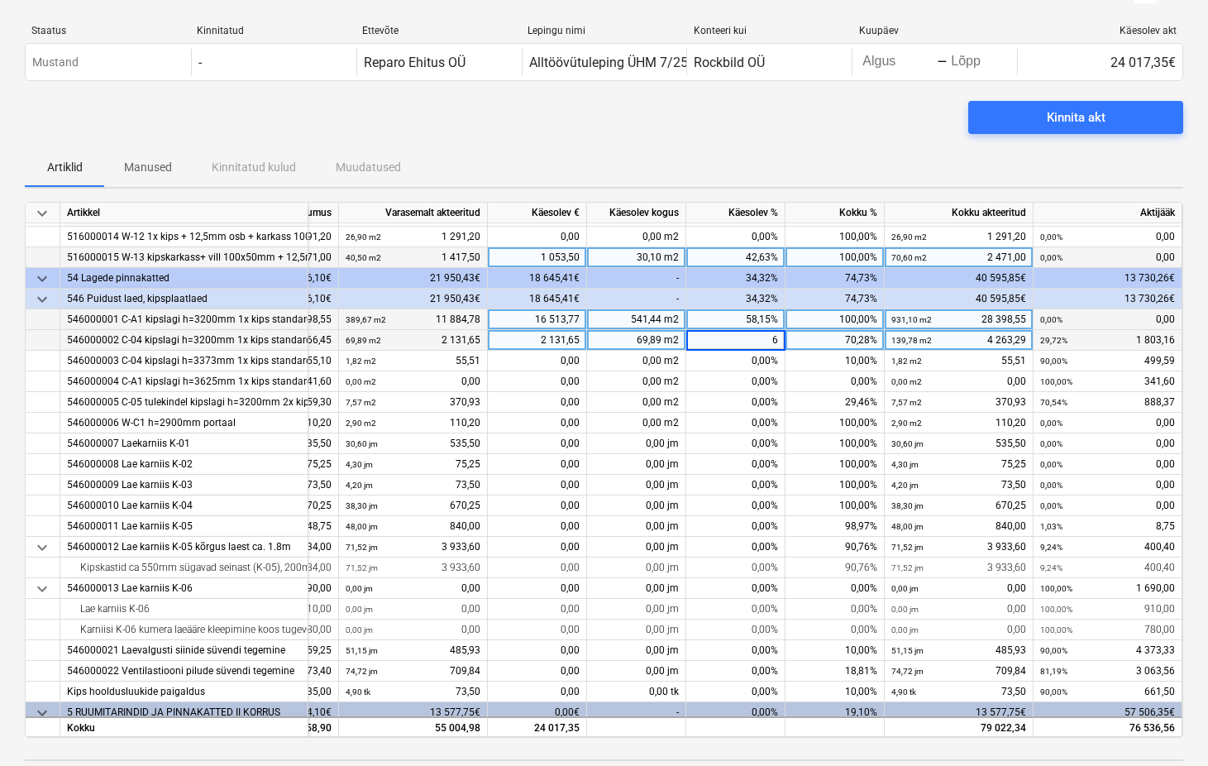
type input "65"
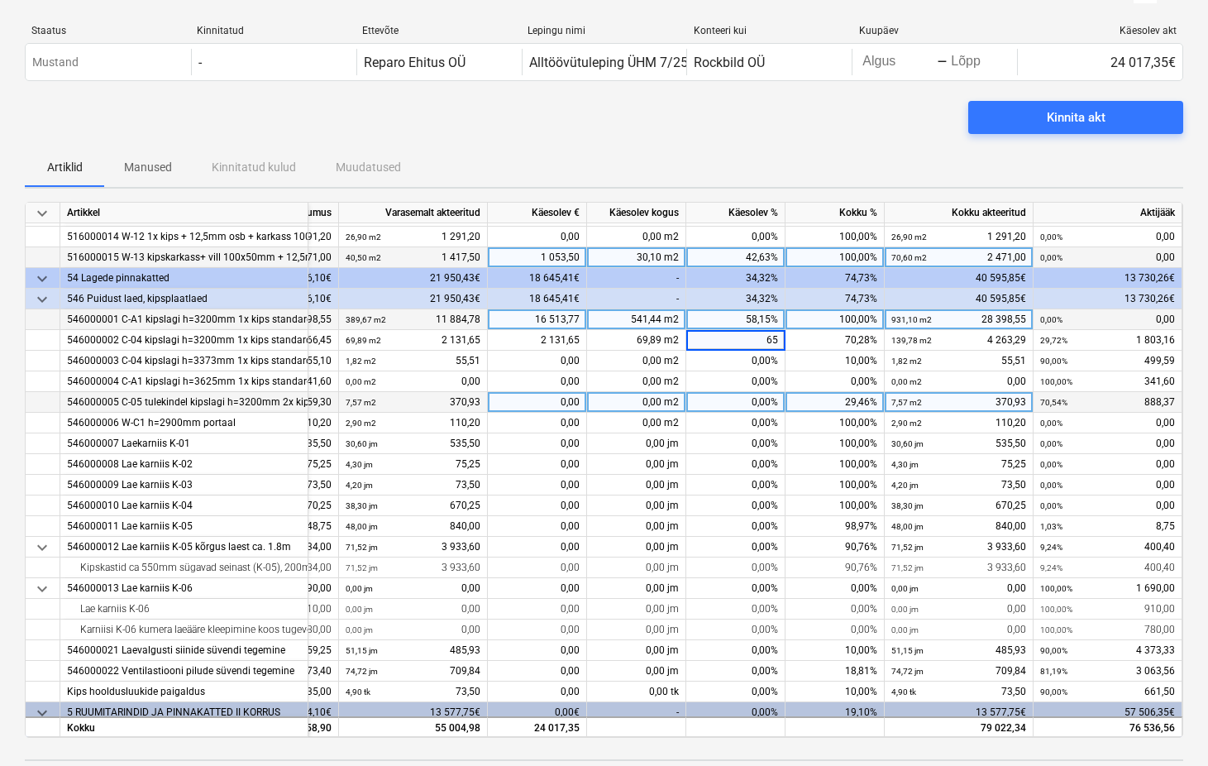
click at [763, 394] on div "0,00%" at bounding box center [735, 402] width 99 height 21
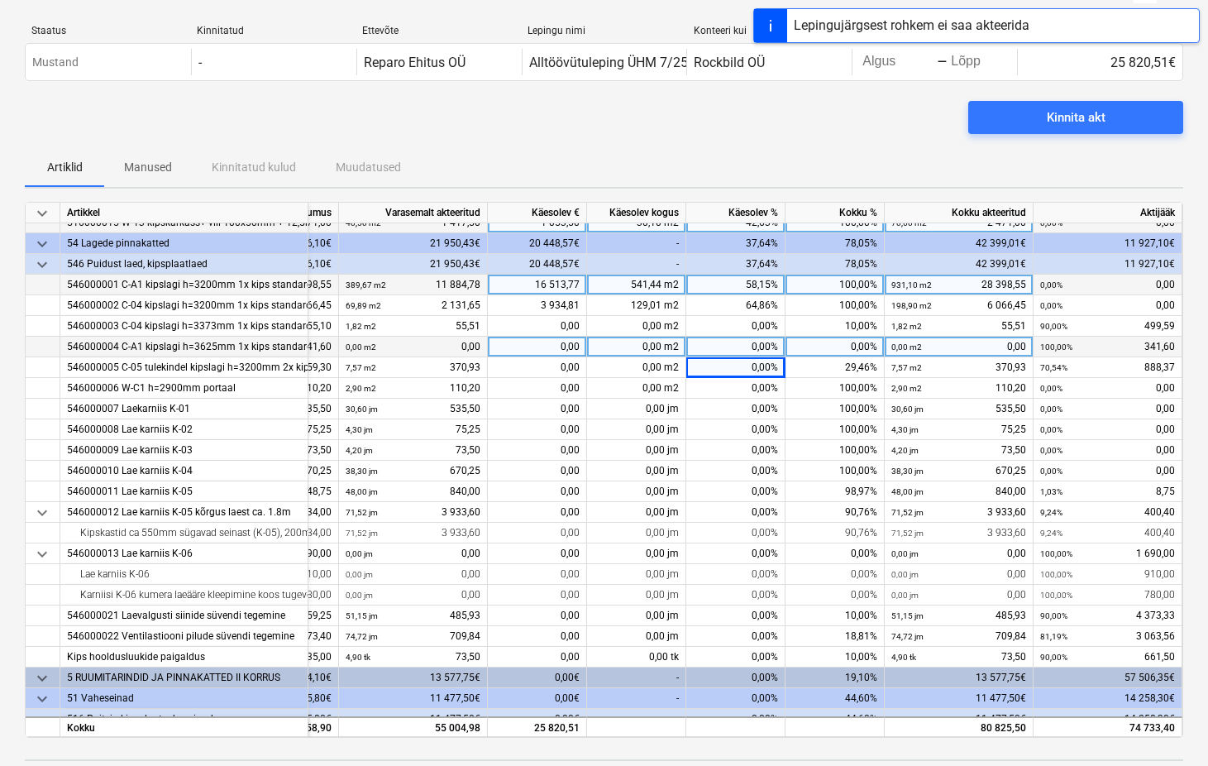
scroll to position [561, 157]
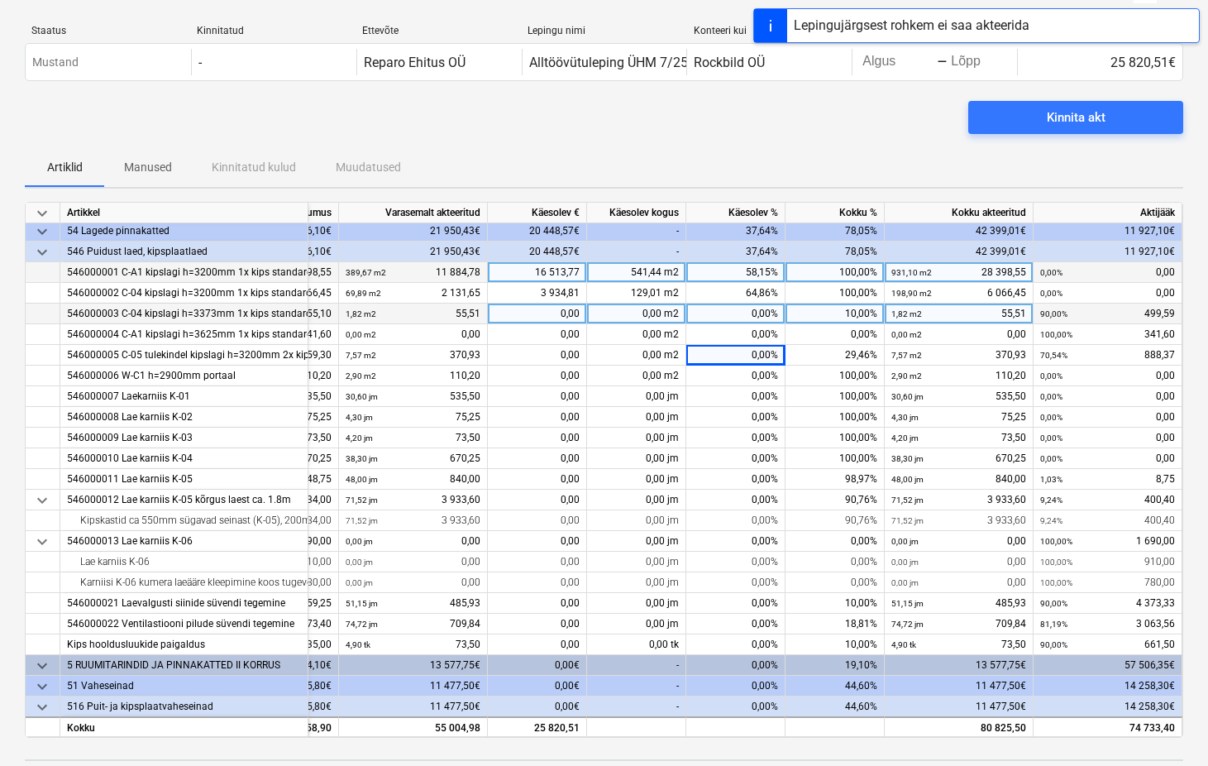
click at [764, 314] on div "0,00%" at bounding box center [735, 314] width 99 height 21
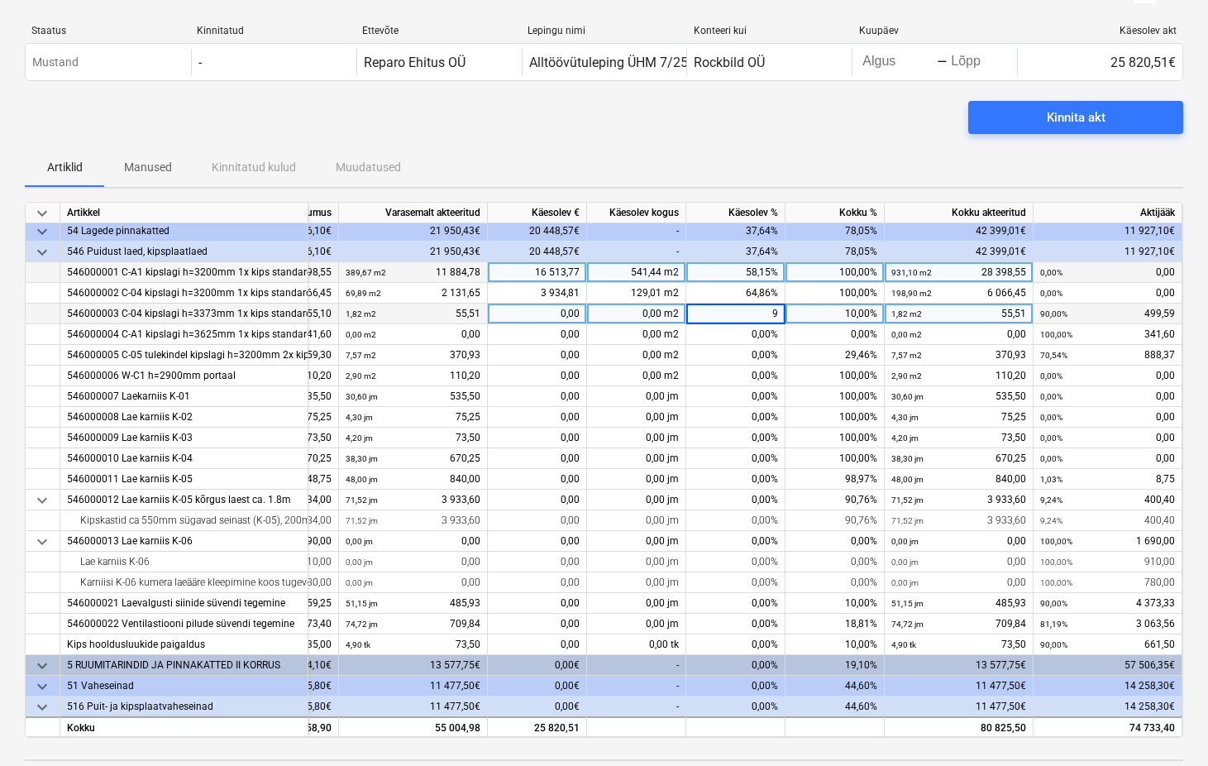
type input "90"
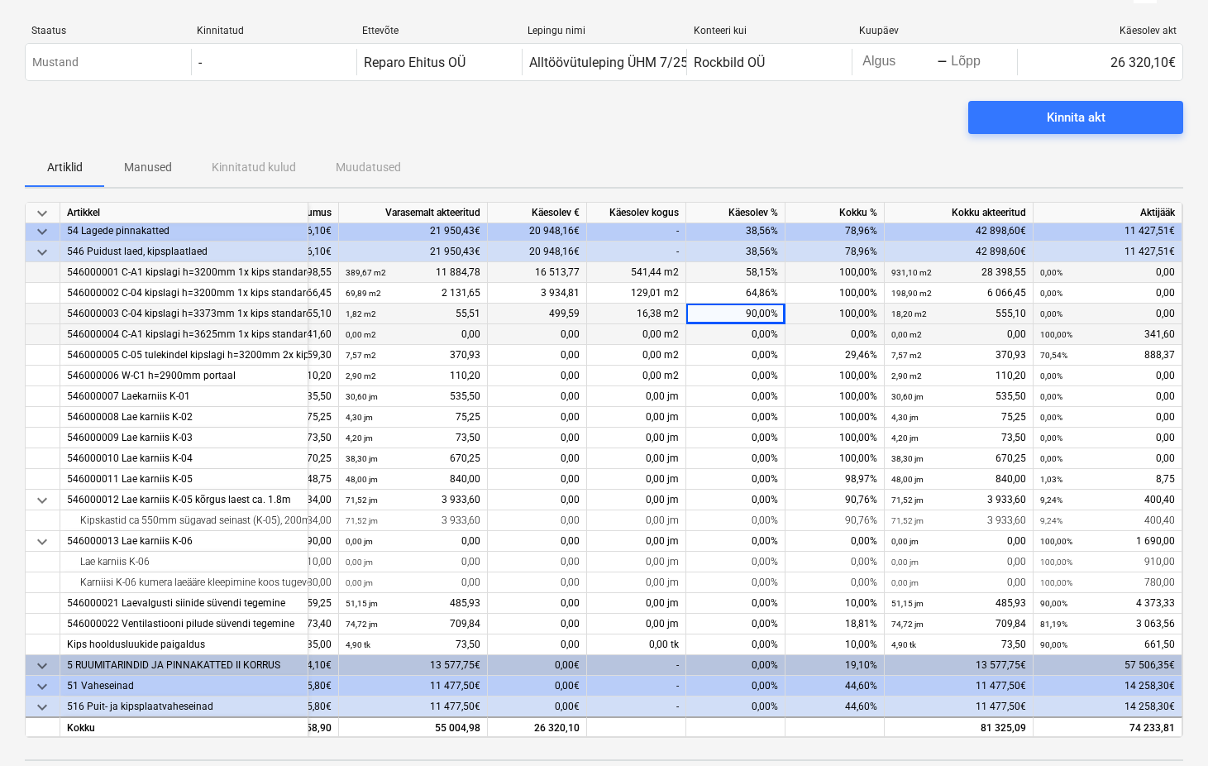
click at [757, 333] on div "0,00%" at bounding box center [735, 334] width 99 height 21
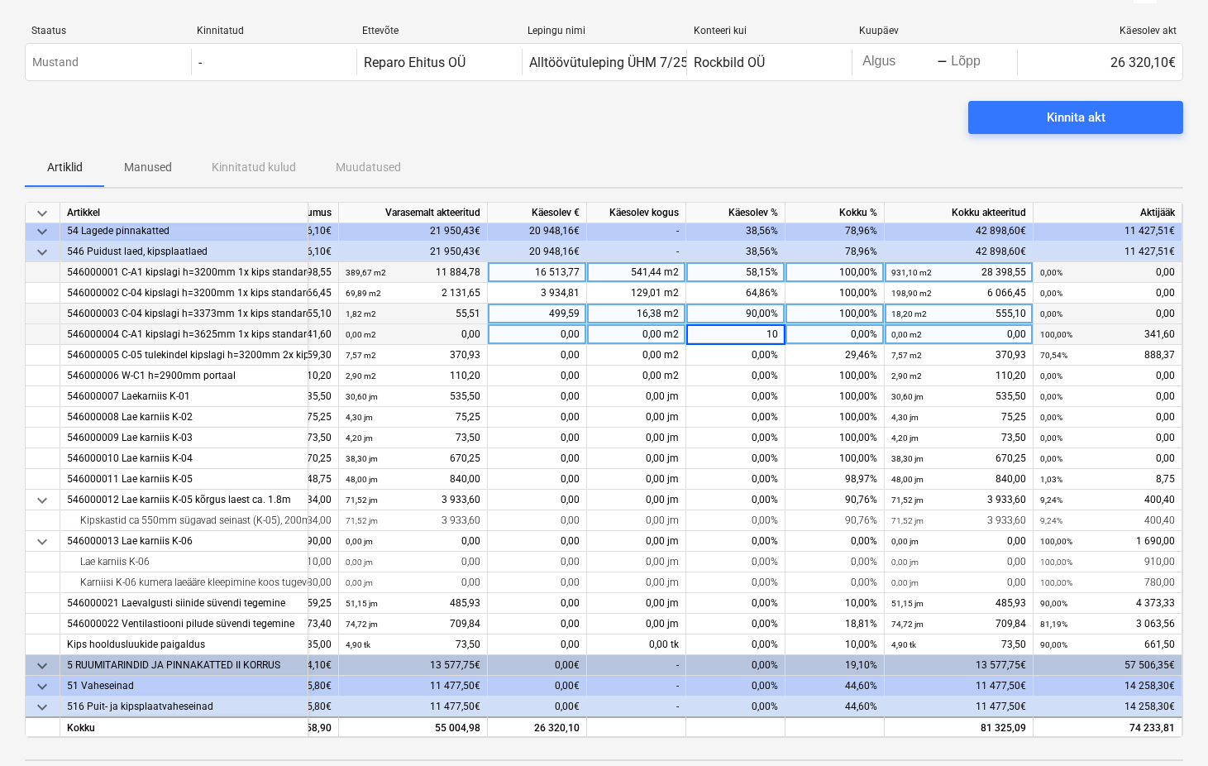
type input "100"
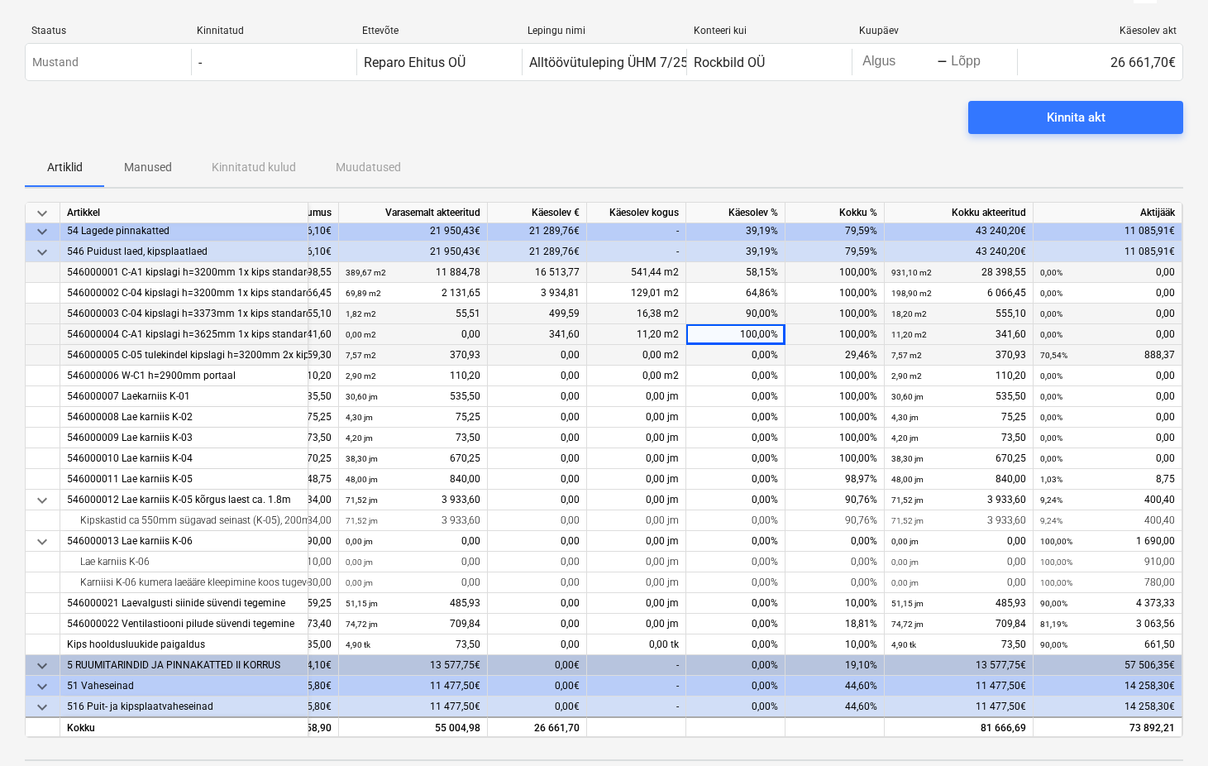
click at [752, 354] on div "0,00%" at bounding box center [735, 355] width 99 height 21
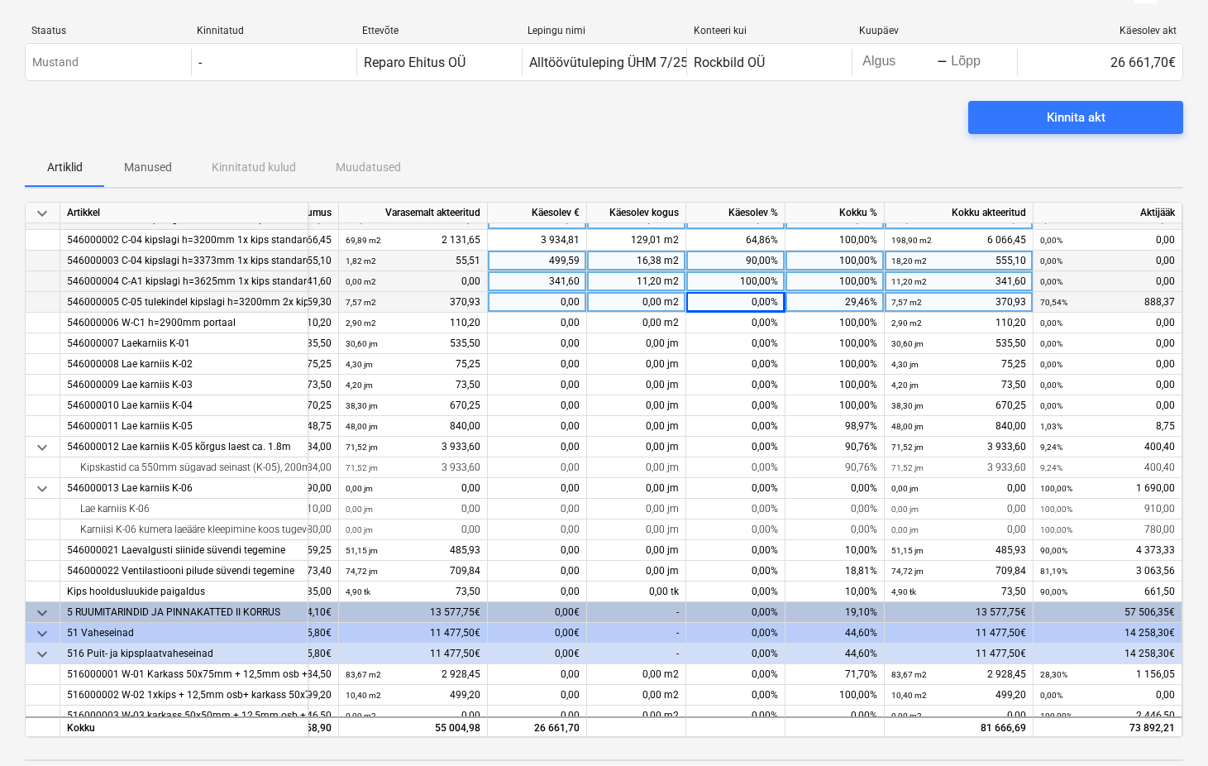
scroll to position [615, 156]
type input "70,54"
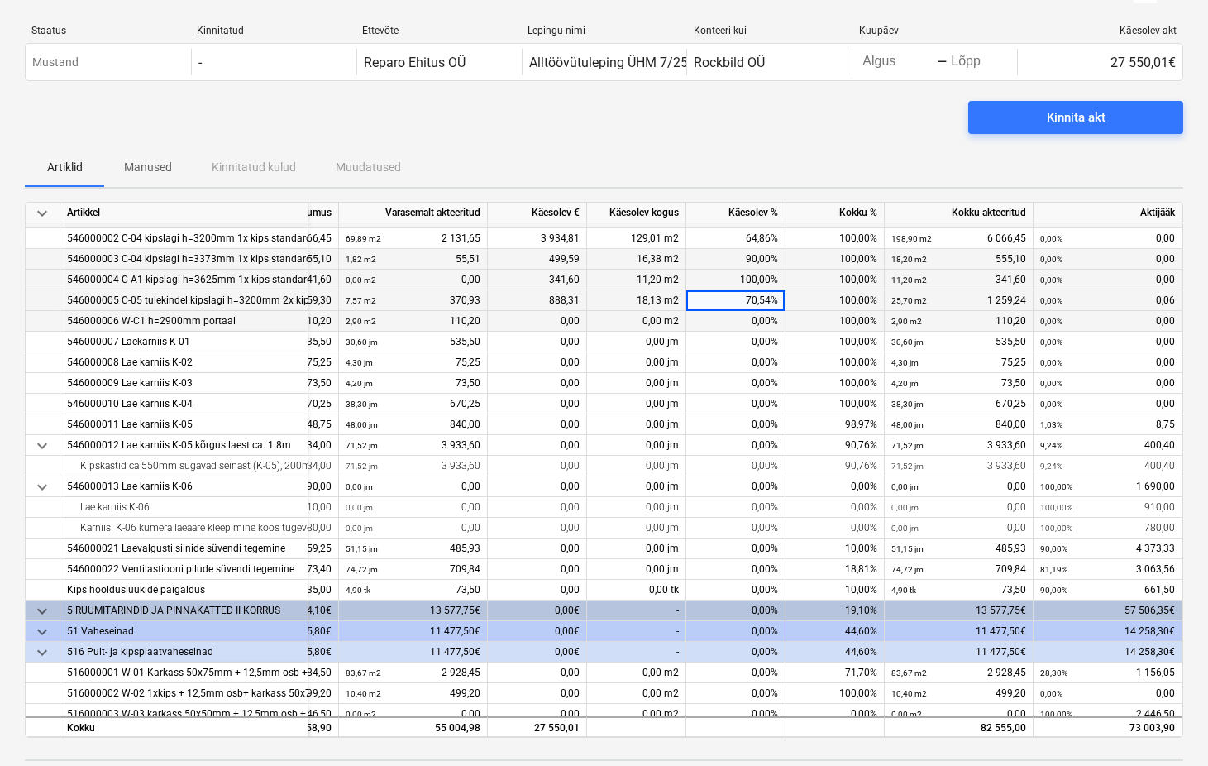
click at [768, 318] on div "0,00%" at bounding box center [735, 321] width 99 height 21
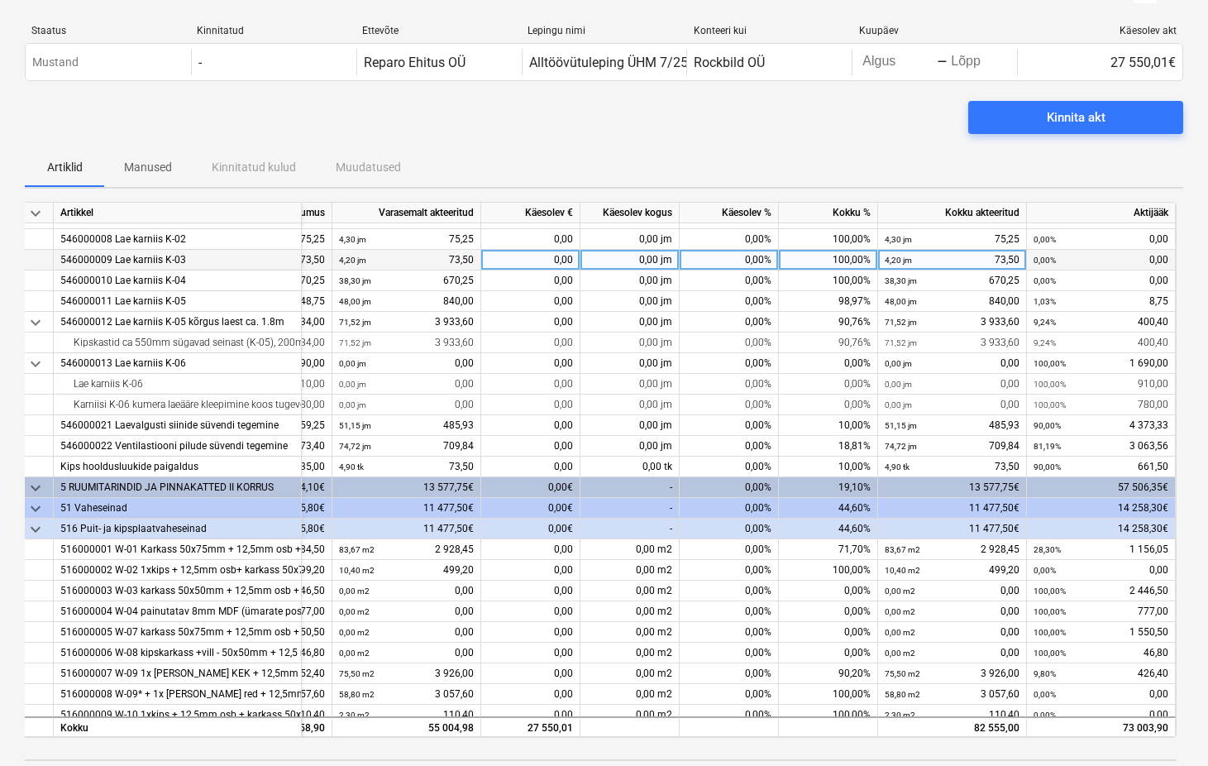
scroll to position [745, 157]
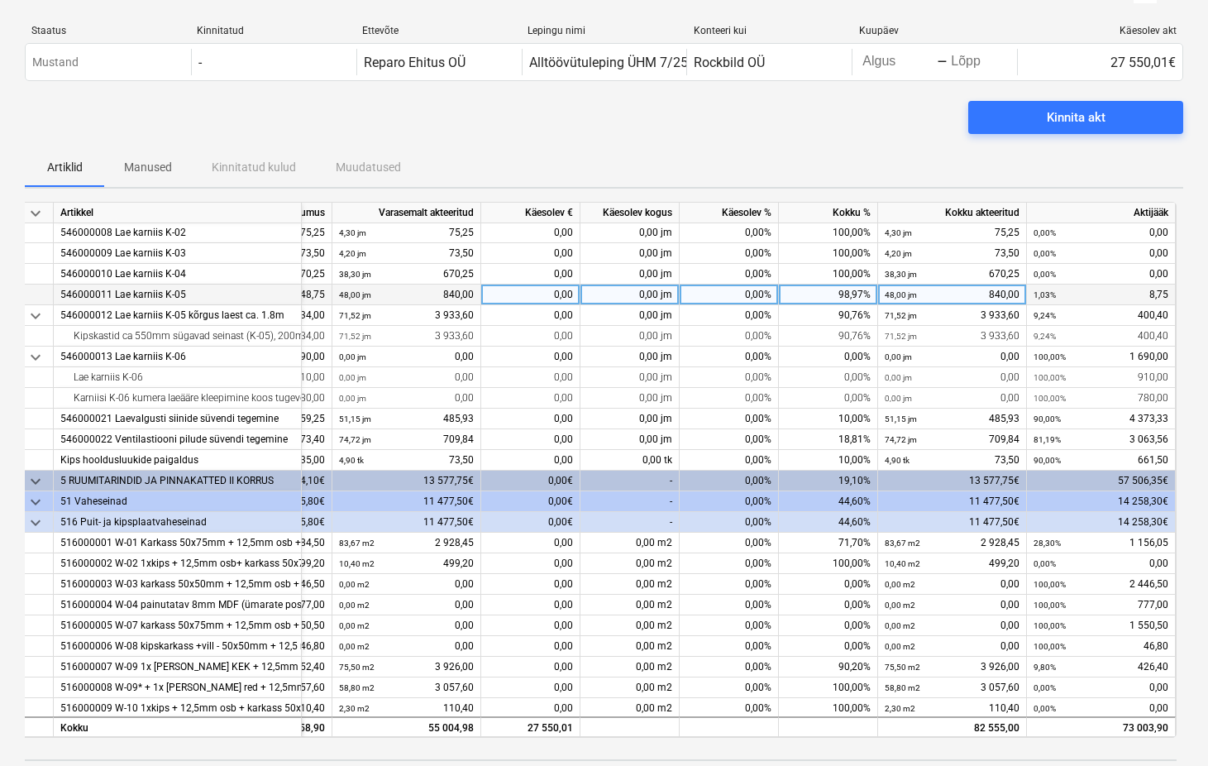
click at [658, 292] on span at bounding box center [659, 295] width 2 height 12
click at [739, 298] on div "0,00%" at bounding box center [729, 294] width 99 height 21
type input "1,03"
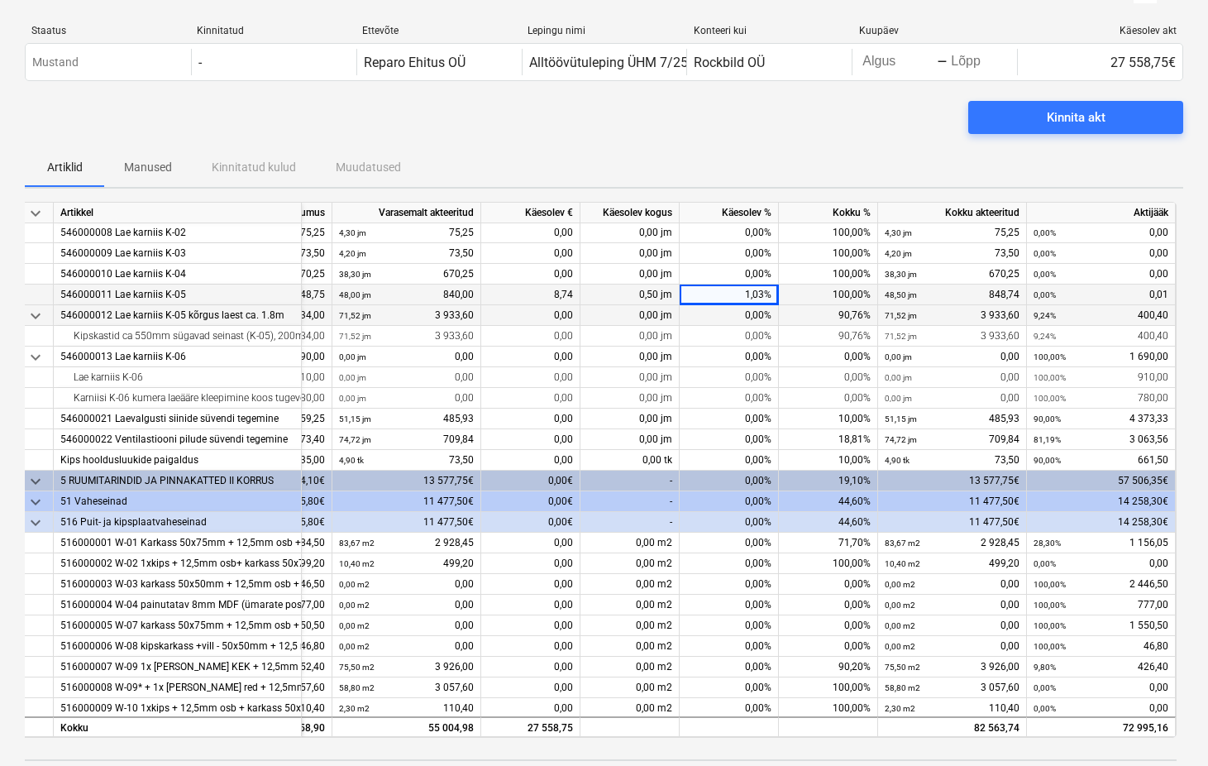
click at [745, 314] on div "0,00%" at bounding box center [729, 315] width 99 height 21
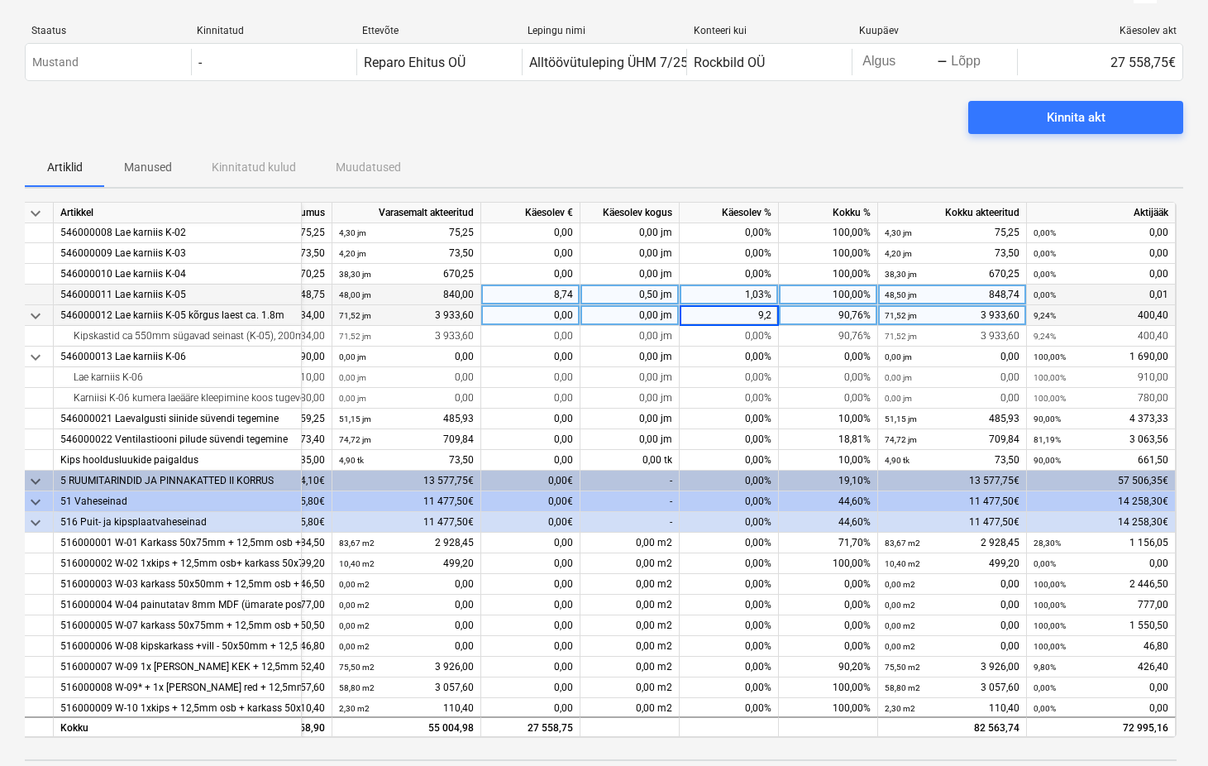
type input "9,24"
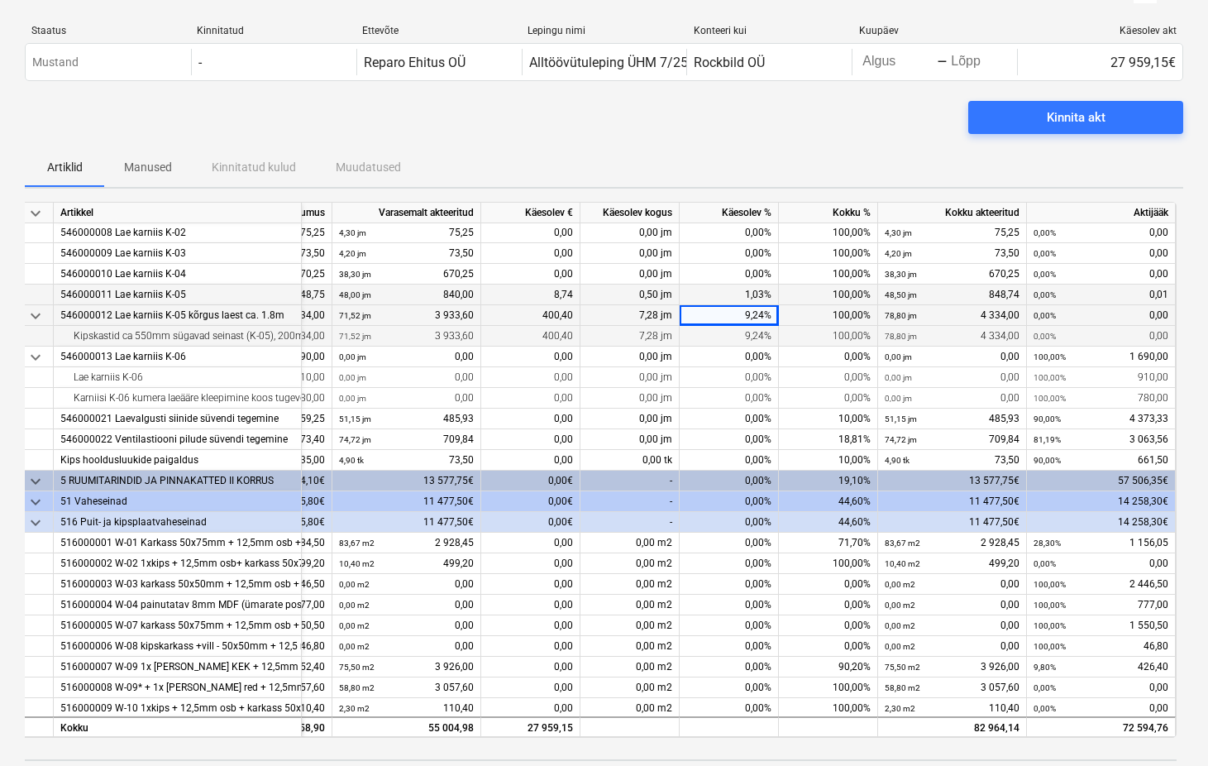
click at [744, 341] on div "9,24%" at bounding box center [729, 336] width 99 height 21
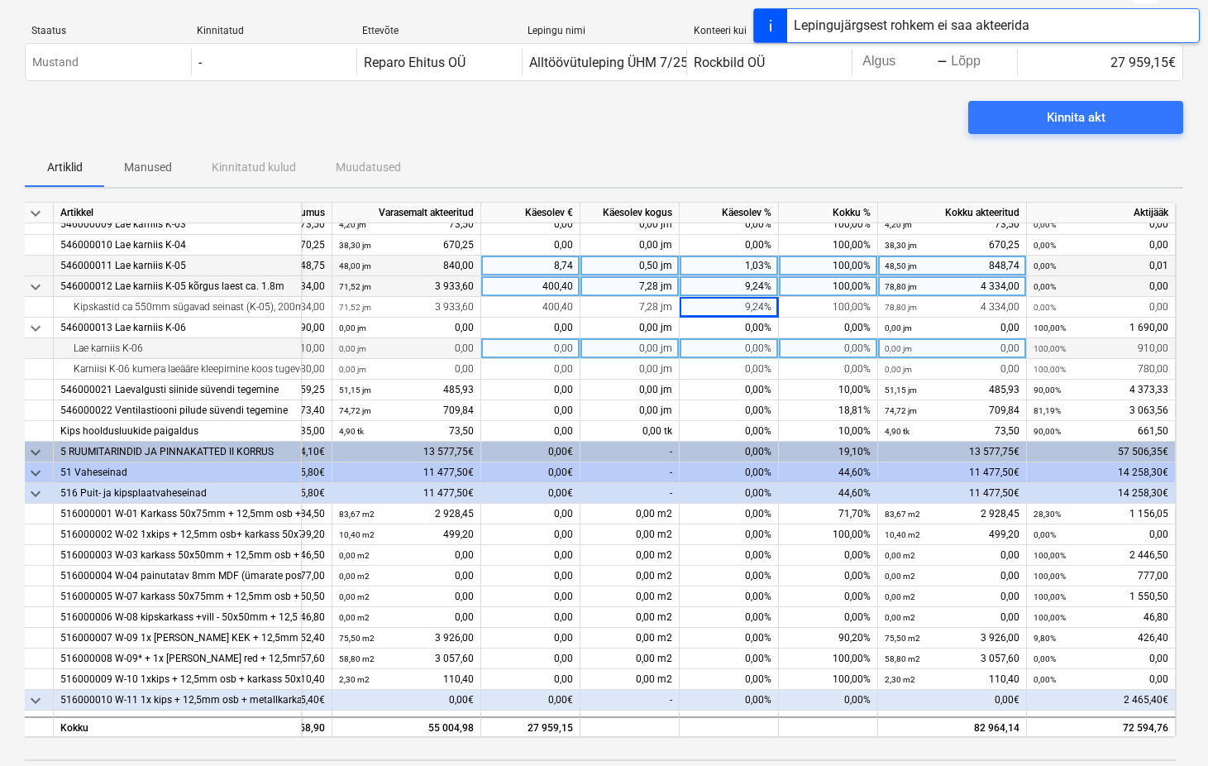
scroll to position [759, 157]
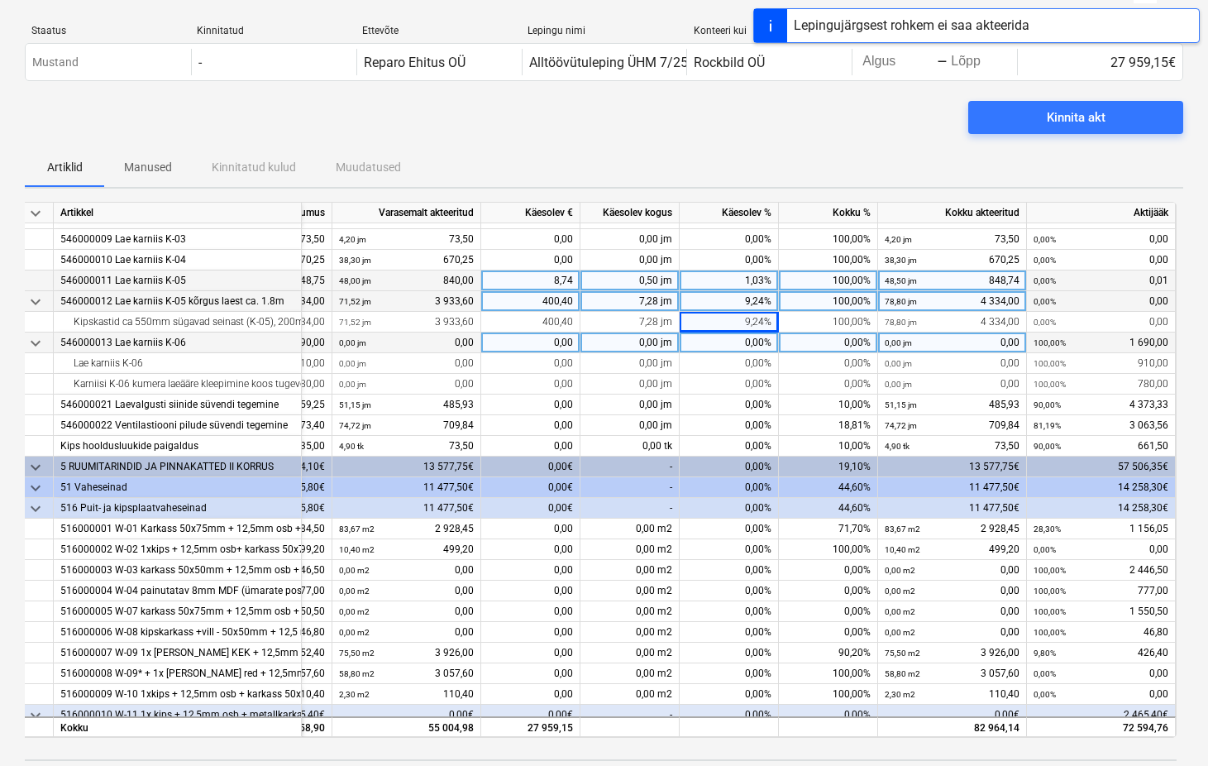
click at [748, 345] on div "0,00%" at bounding box center [729, 342] width 99 height 21
type input "100"
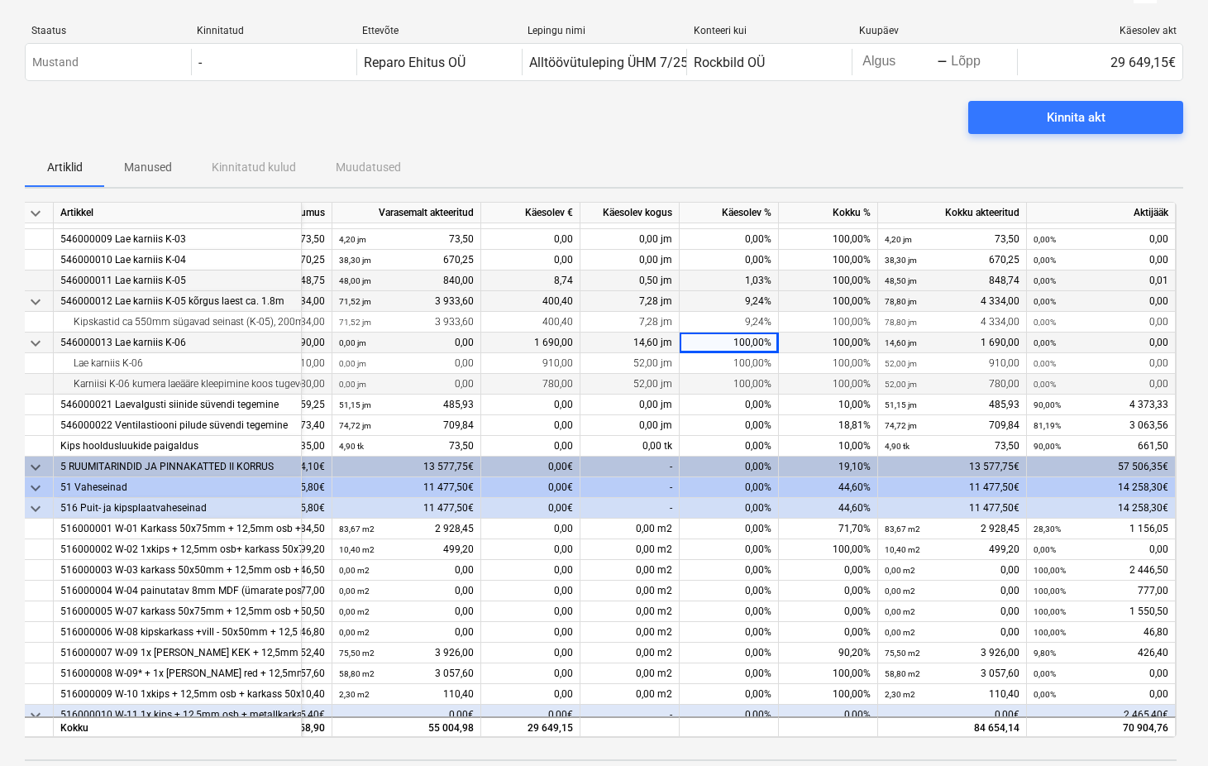
click at [745, 384] on div "100,00%" at bounding box center [729, 384] width 99 height 21
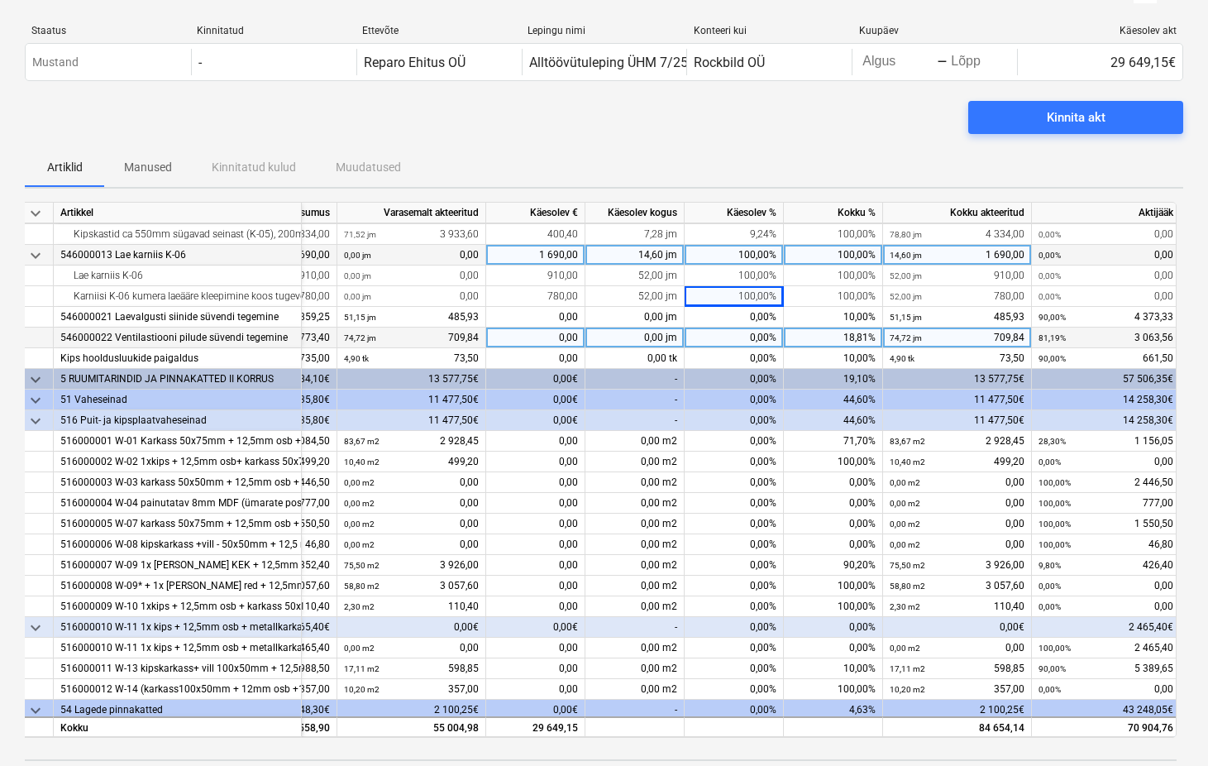
scroll to position [847, 157]
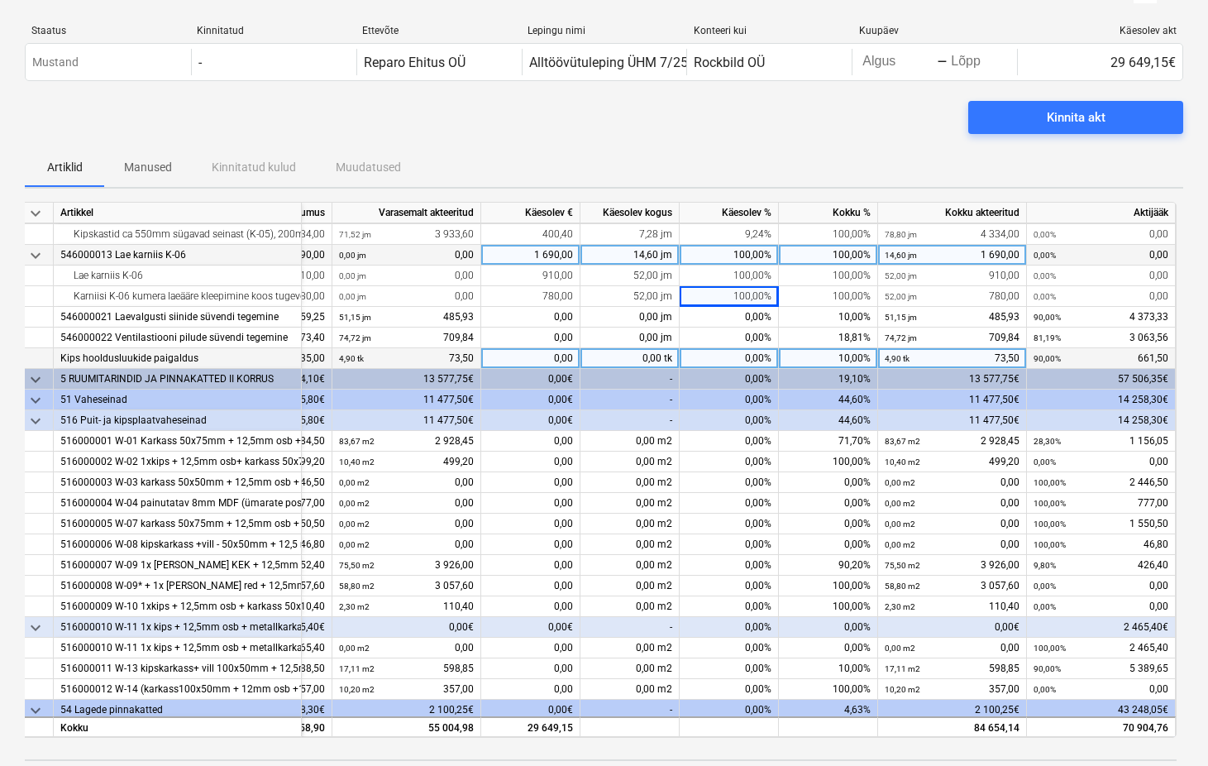
click at [758, 358] on div "0,00%" at bounding box center [729, 358] width 99 height 21
type input "90"
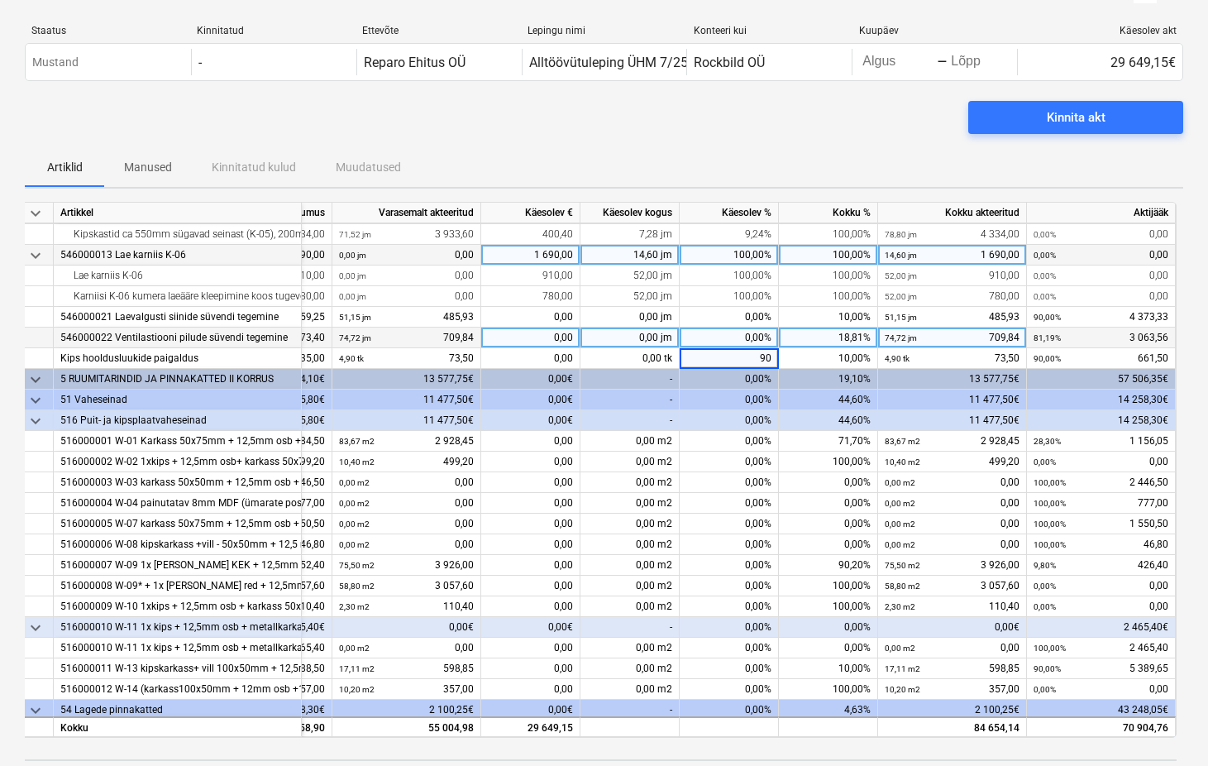
click at [758, 333] on div "0,00%" at bounding box center [729, 338] width 99 height 21
type input "81,19"
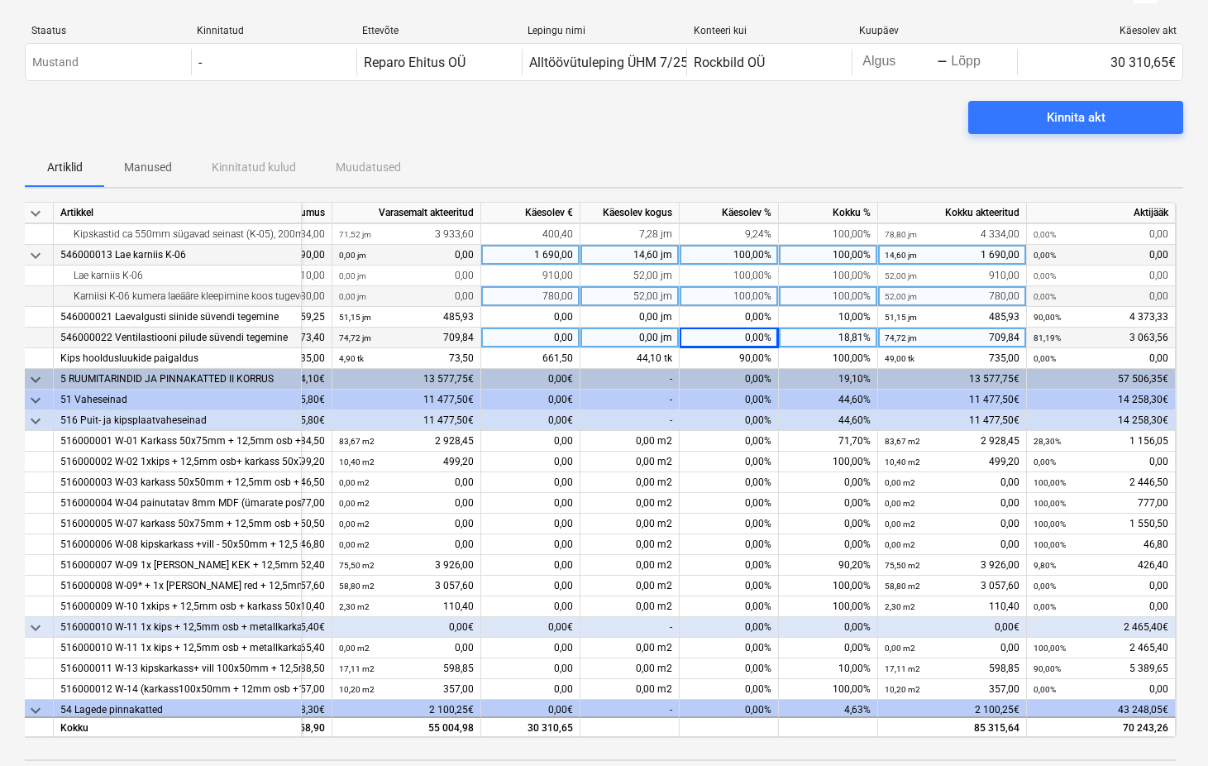
click at [769, 299] on div "100,00%" at bounding box center [729, 296] width 99 height 21
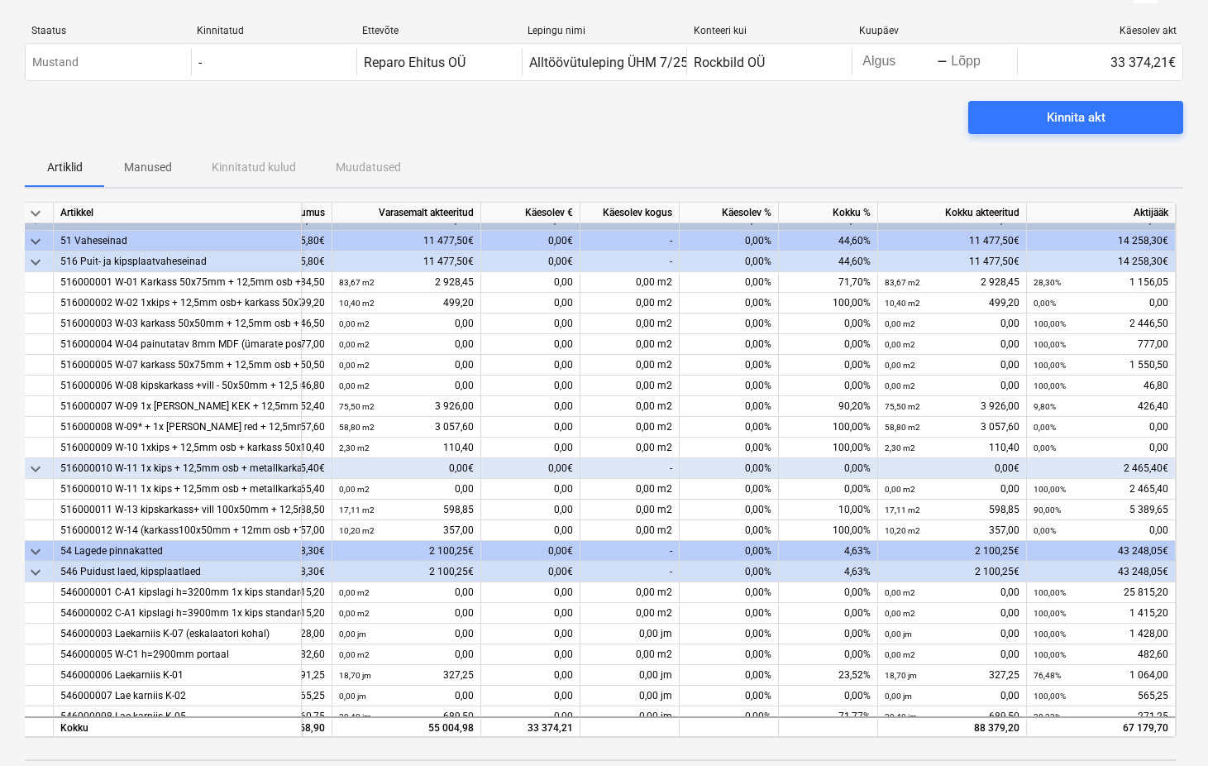
scroll to position [991, 155]
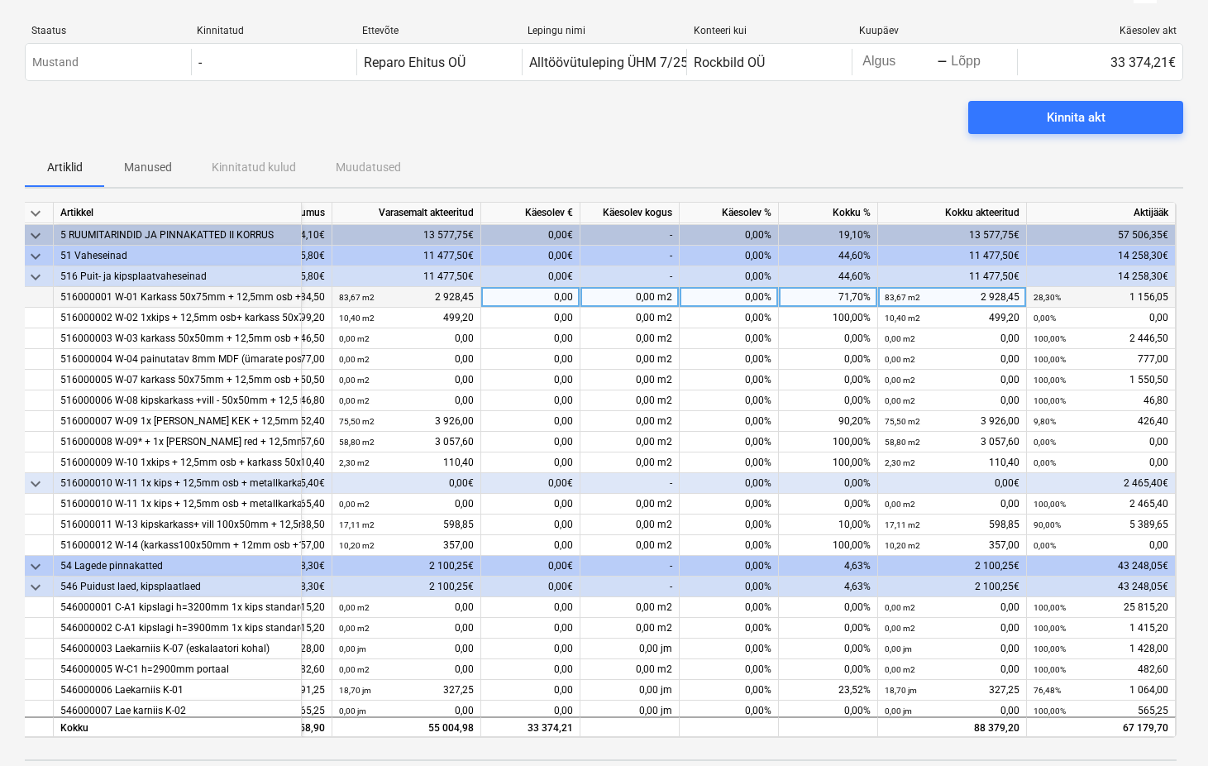
click at [755, 299] on div "0,00%" at bounding box center [729, 297] width 99 height 21
type input "18"
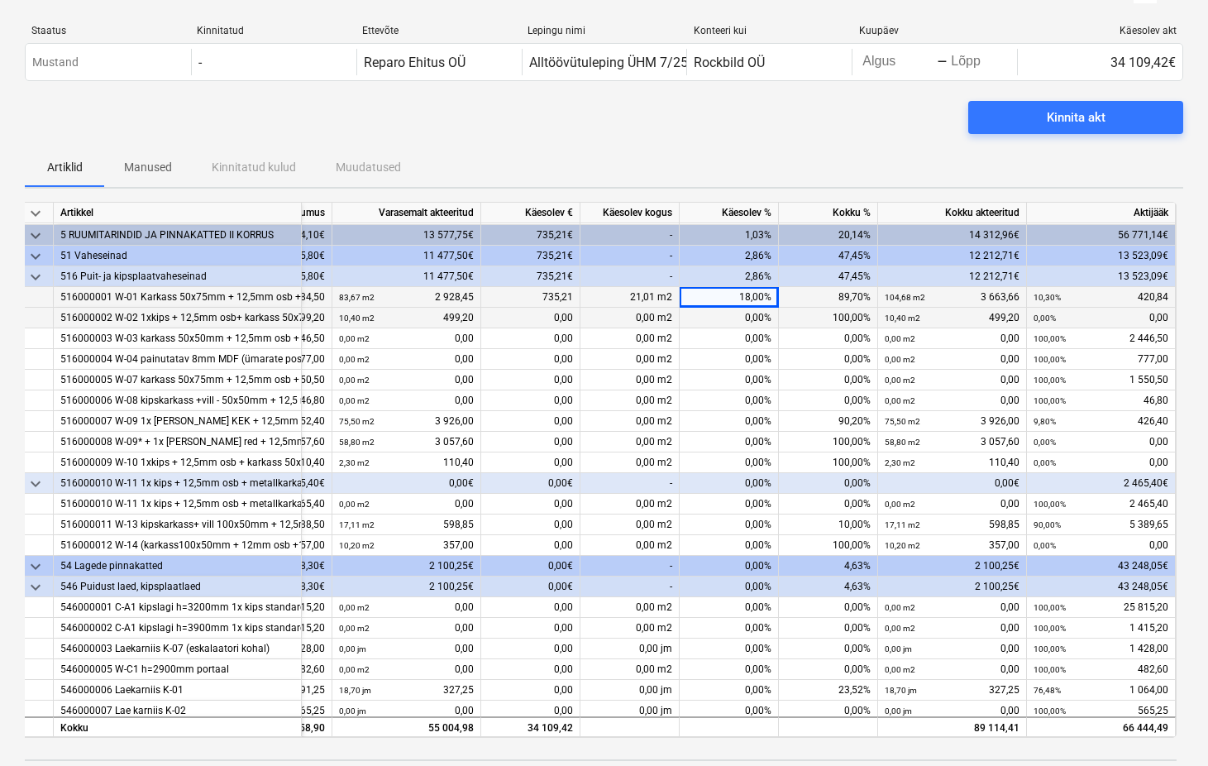
click at [761, 315] on div "0,00%" at bounding box center [729, 318] width 99 height 21
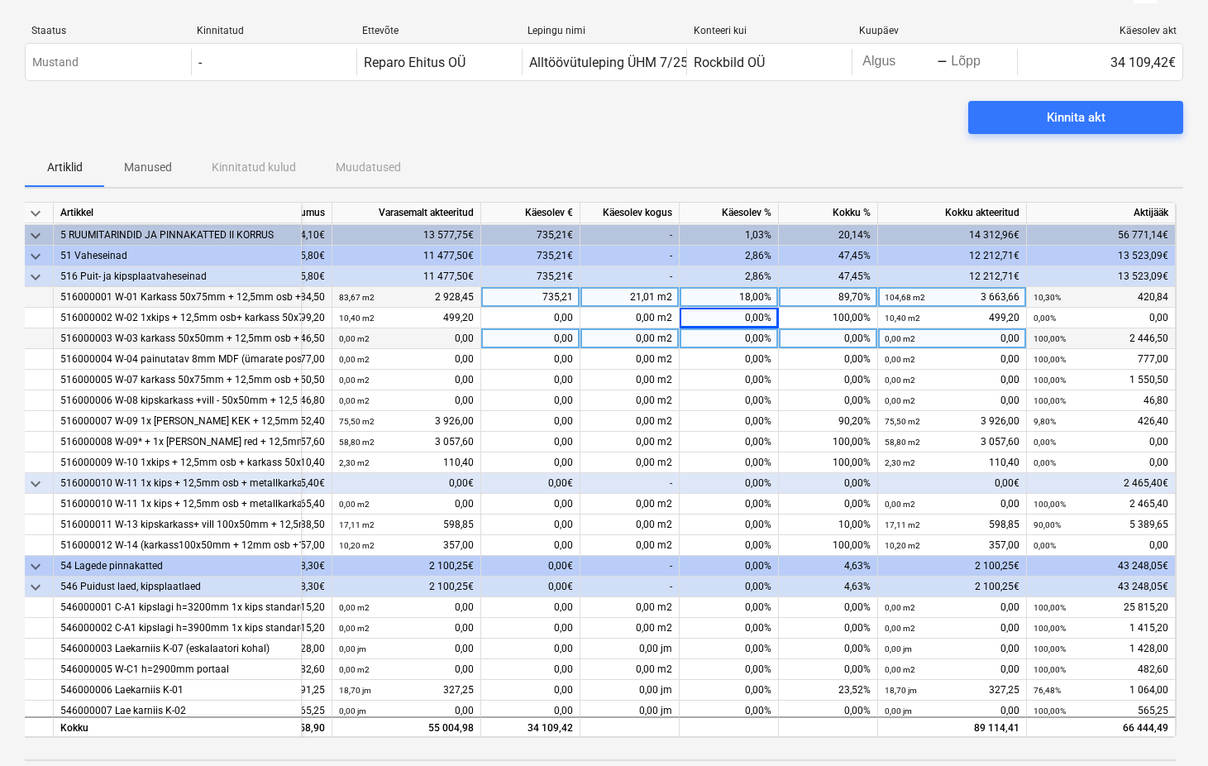
click at [740, 339] on div "0,00%" at bounding box center [729, 338] width 99 height 21
type input "75"
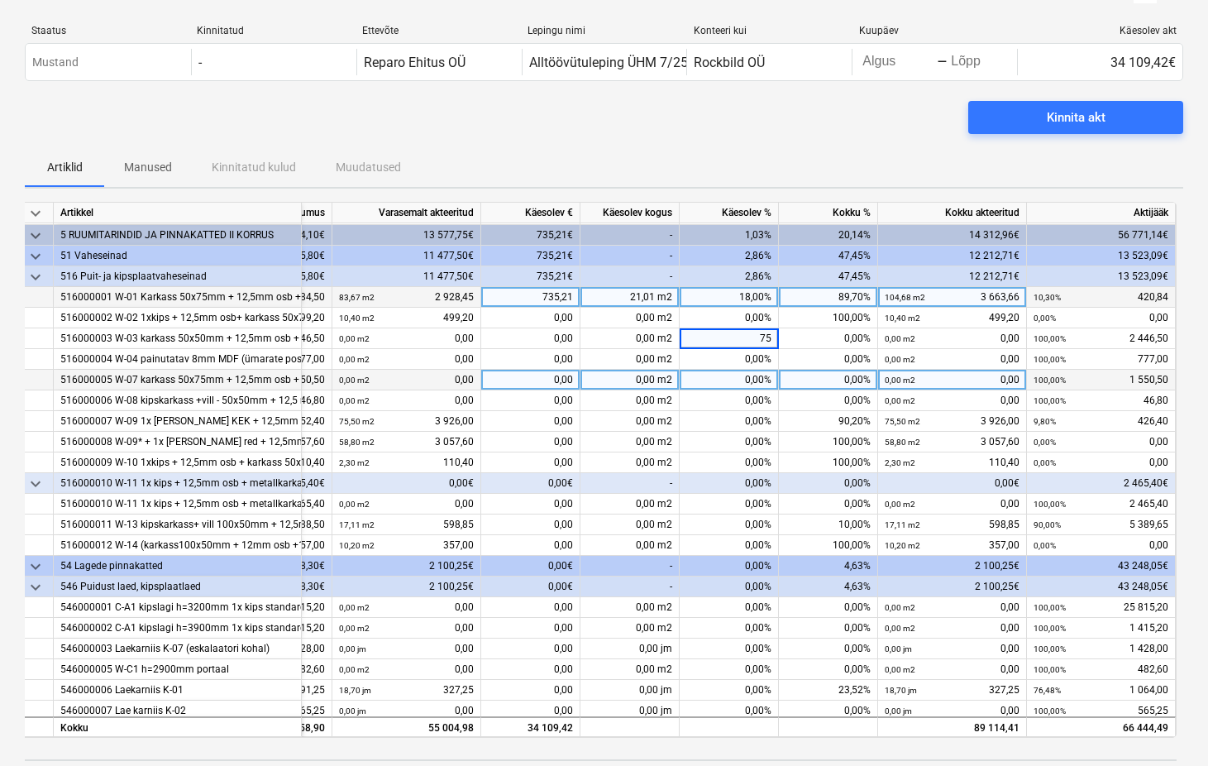
click at [752, 376] on div "0,00%" at bounding box center [729, 380] width 99 height 21
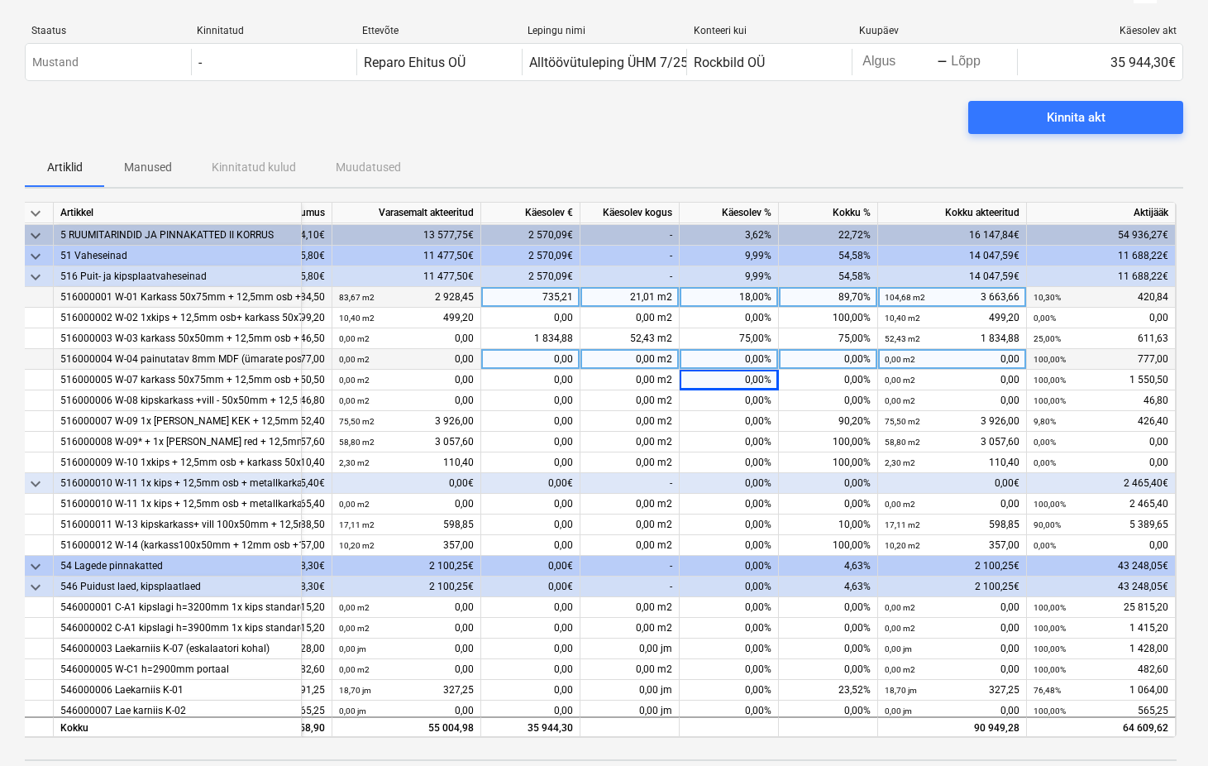
click at [753, 357] on div "0,00%" at bounding box center [729, 359] width 99 height 21
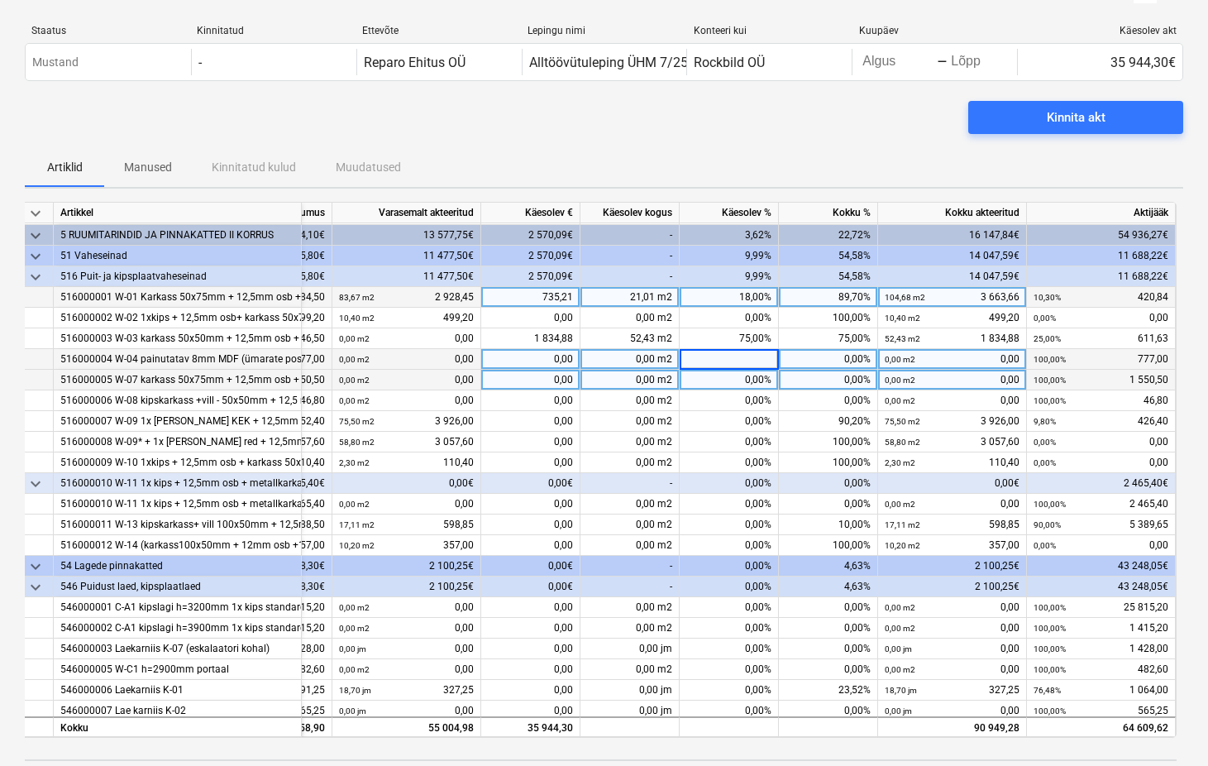
click at [756, 375] on div "0,00%" at bounding box center [729, 380] width 99 height 21
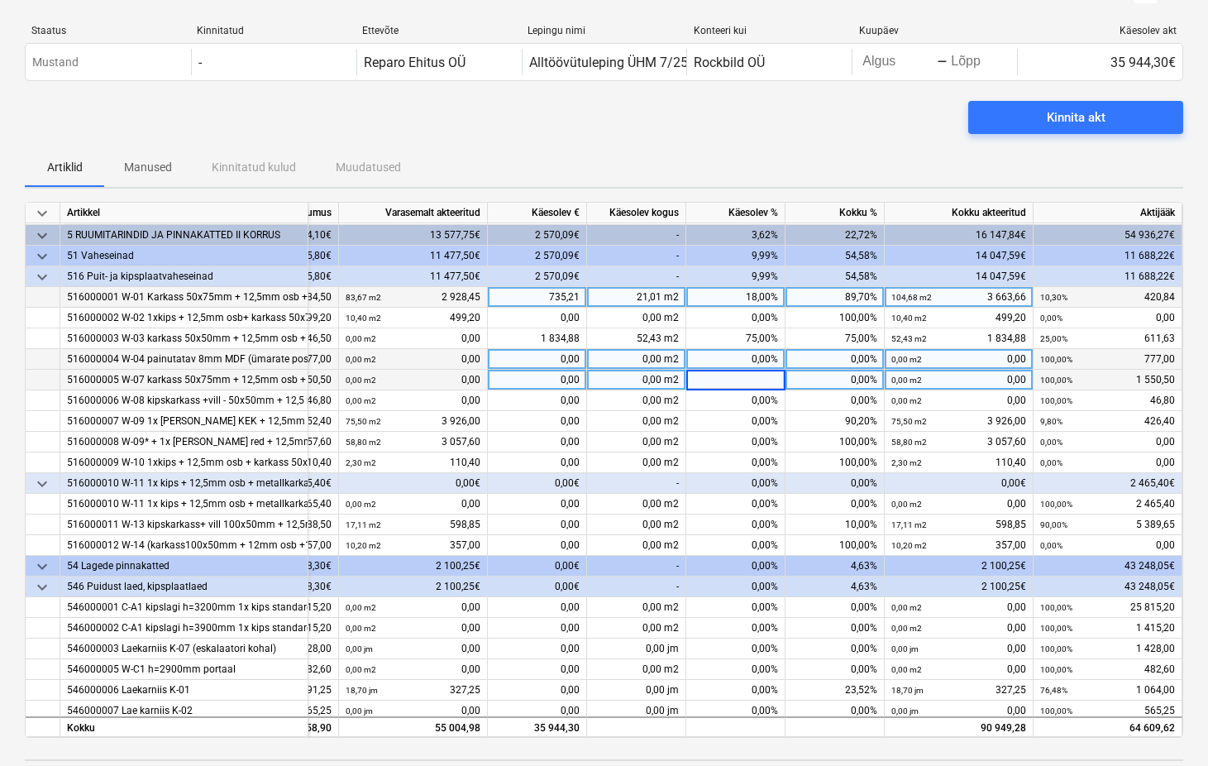
scroll to position [0, 7]
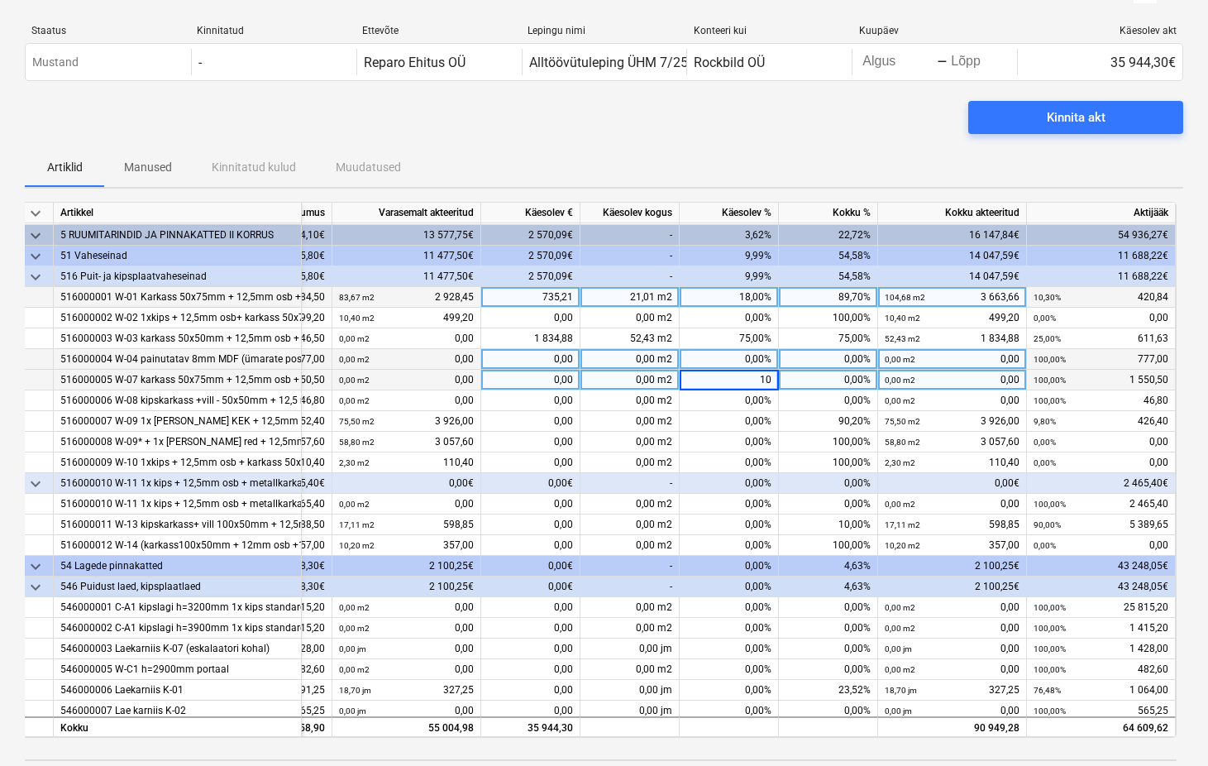
type input "100"
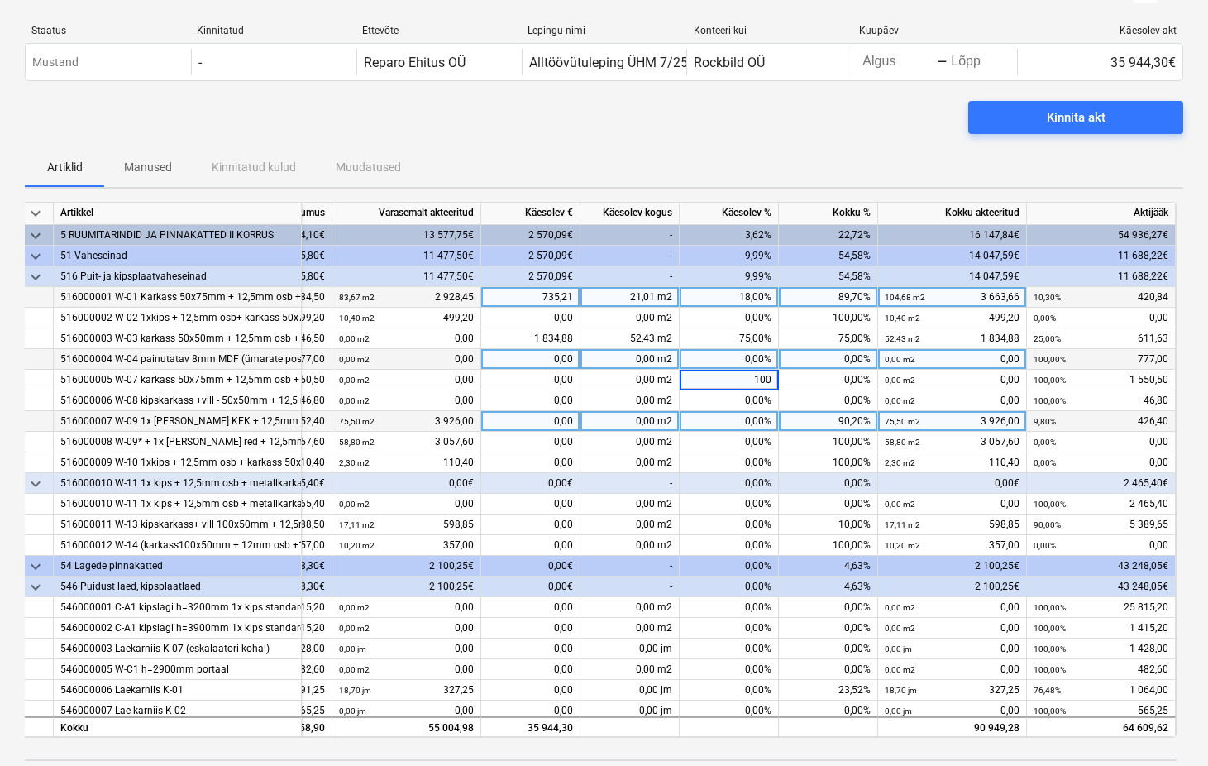
click at [738, 417] on div "0,00%" at bounding box center [729, 421] width 99 height 21
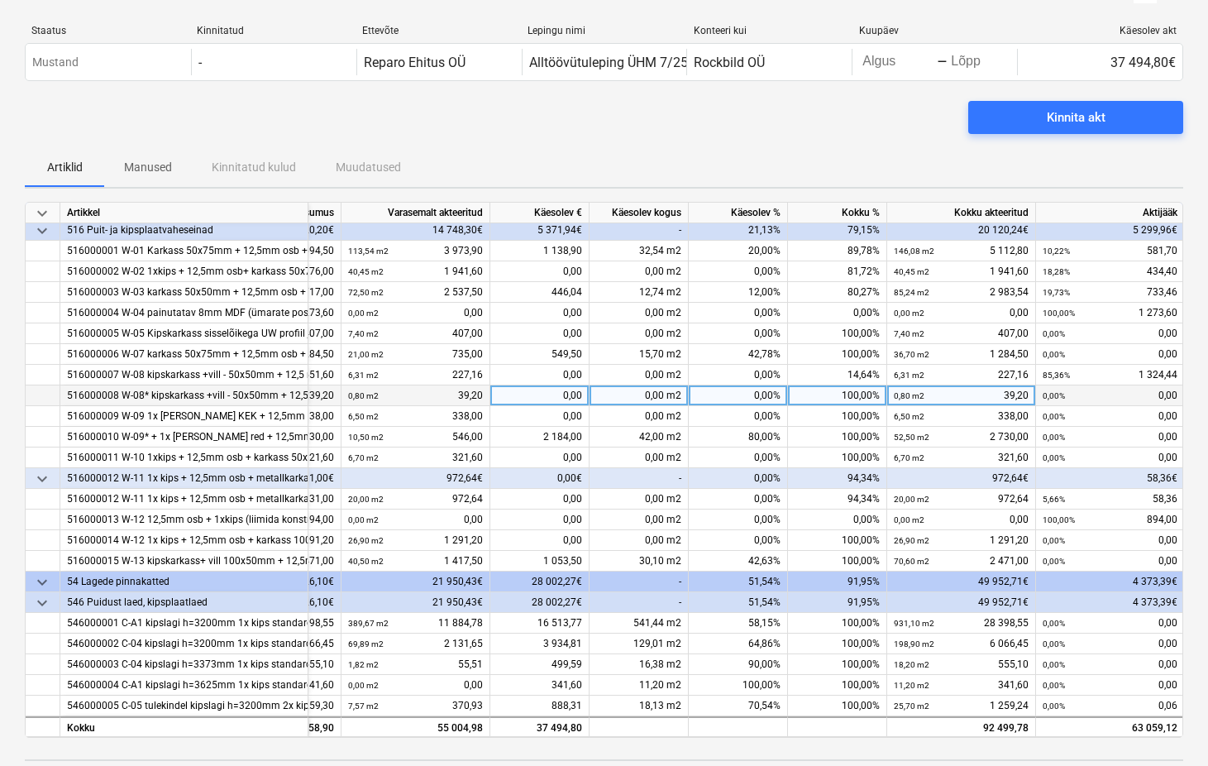
scroll to position [210, 157]
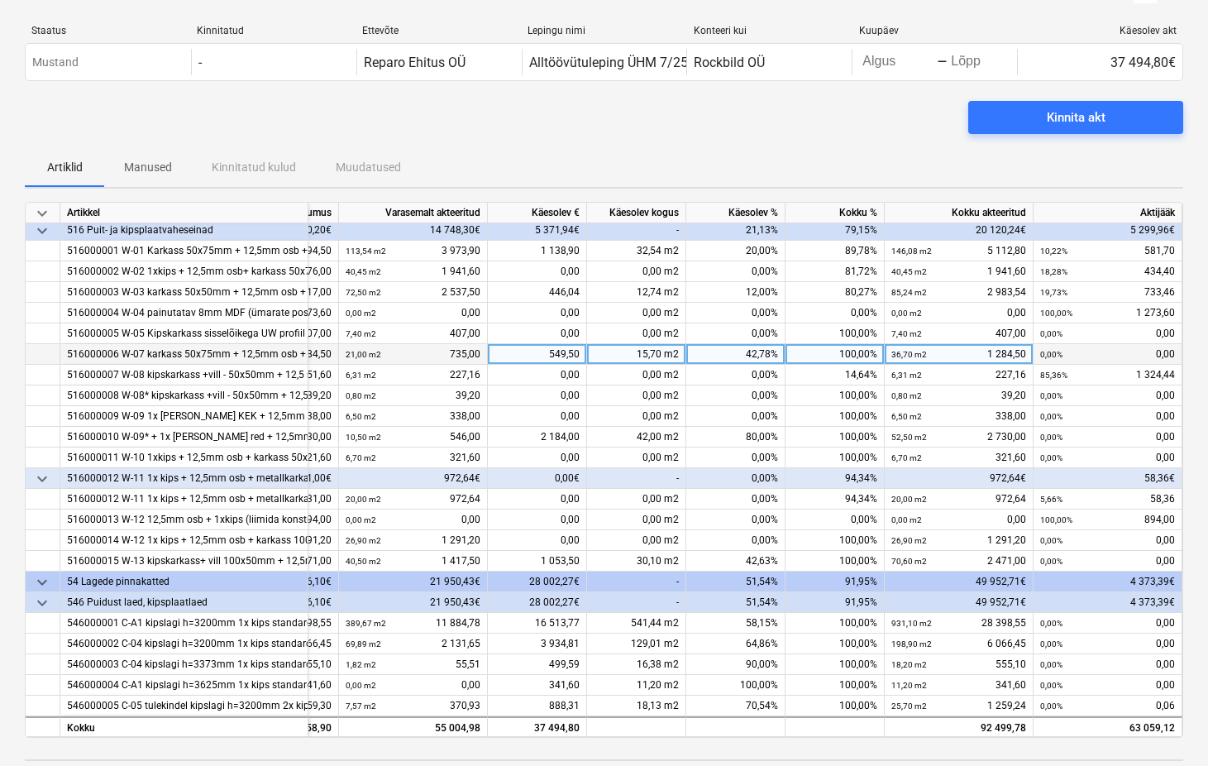
click at [761, 351] on div "42,78%" at bounding box center [735, 354] width 99 height 21
type input "32"
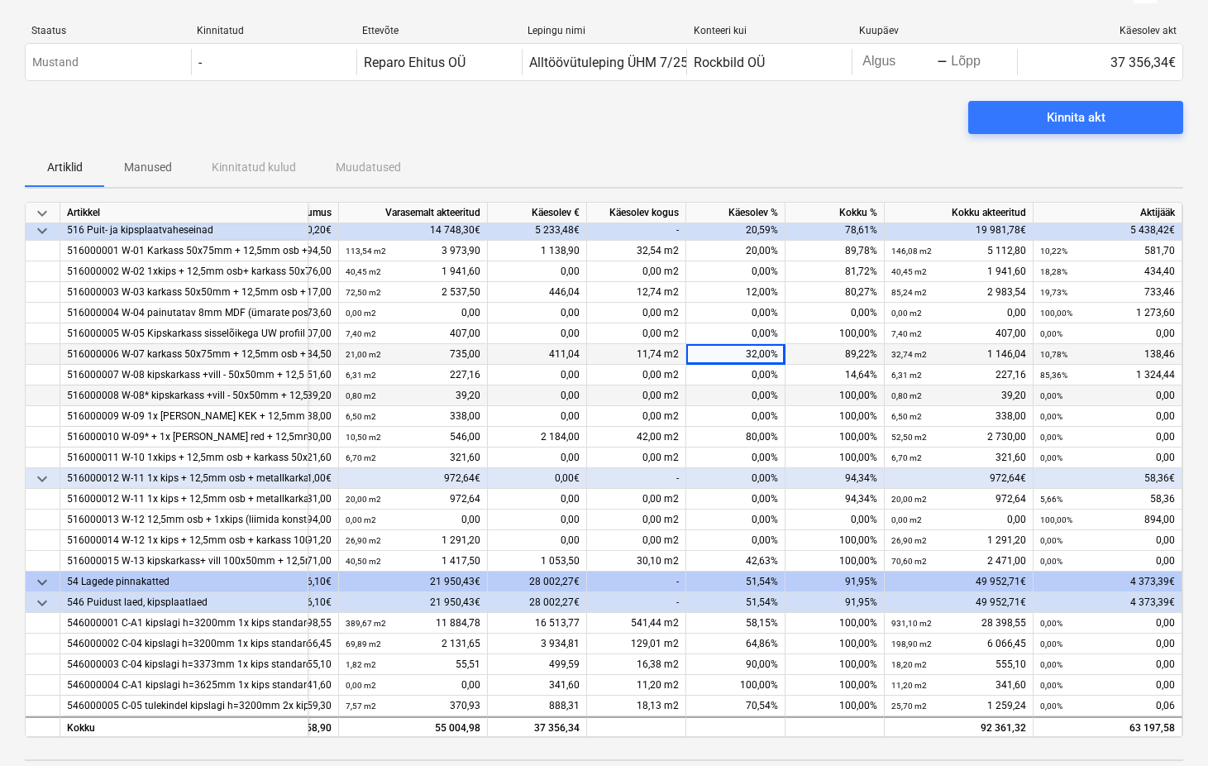
click at [753, 386] on div "0,00%" at bounding box center [735, 395] width 99 height 21
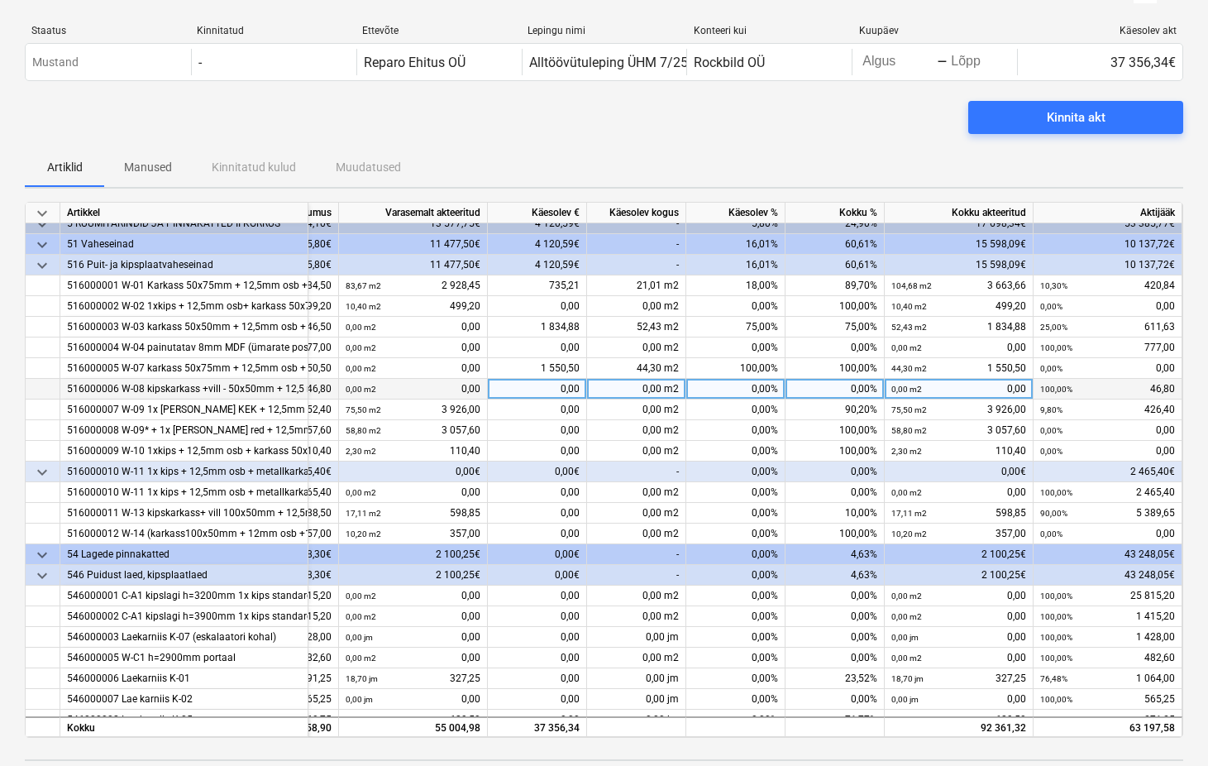
scroll to position [1003, 157]
click at [839, 389] on div "0,00%" at bounding box center [835, 388] width 99 height 21
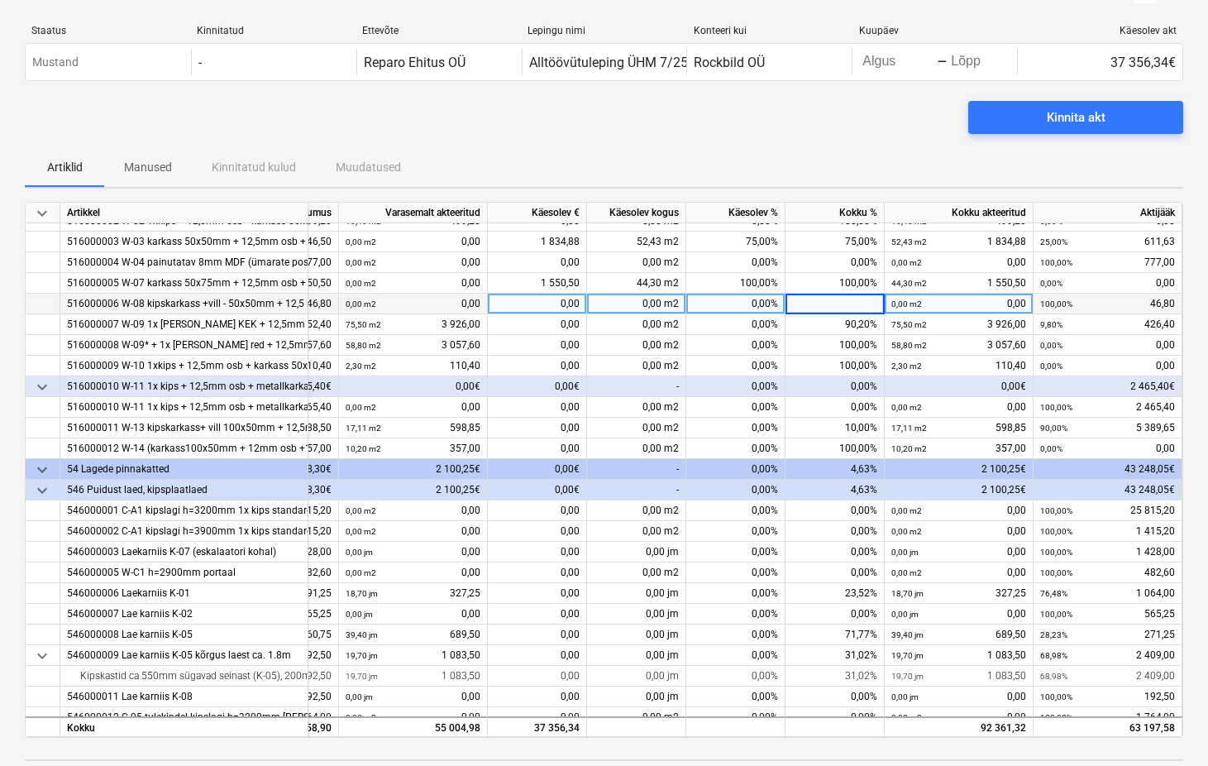
scroll to position [1079, 157]
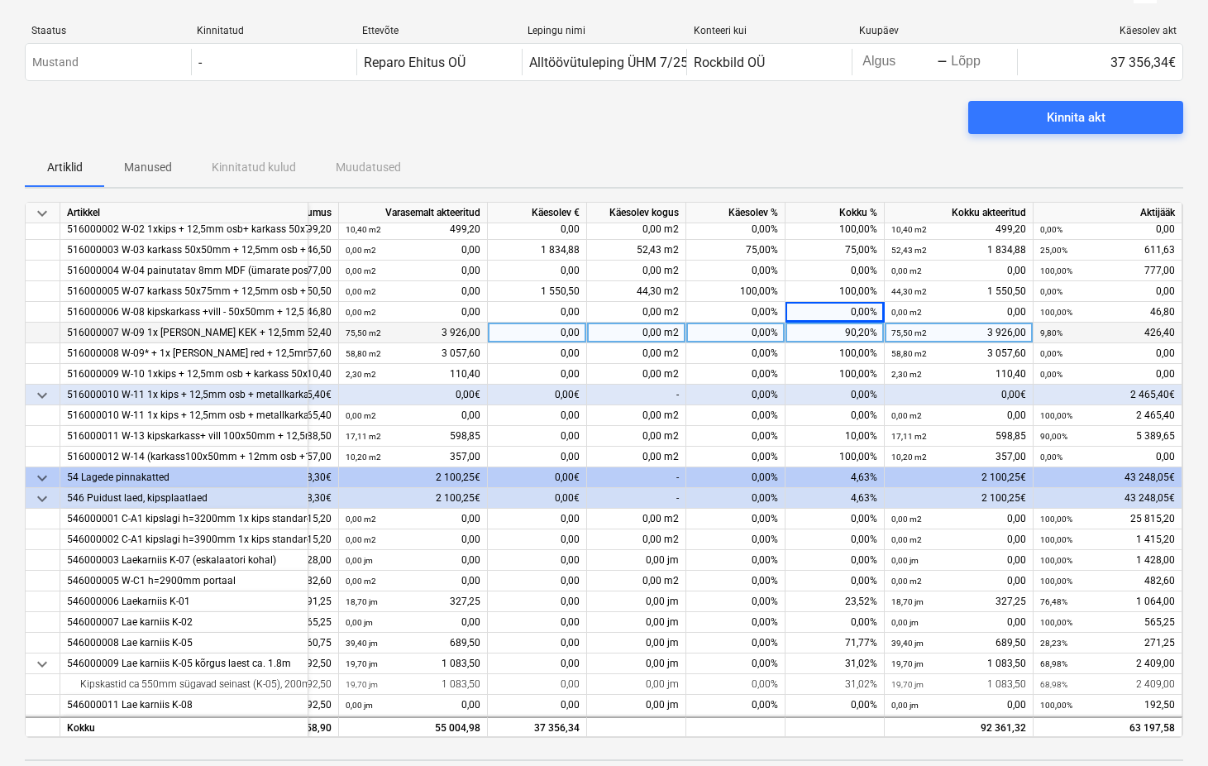
click at [849, 332] on div "90,20%" at bounding box center [835, 333] width 99 height 21
type input "9,8"
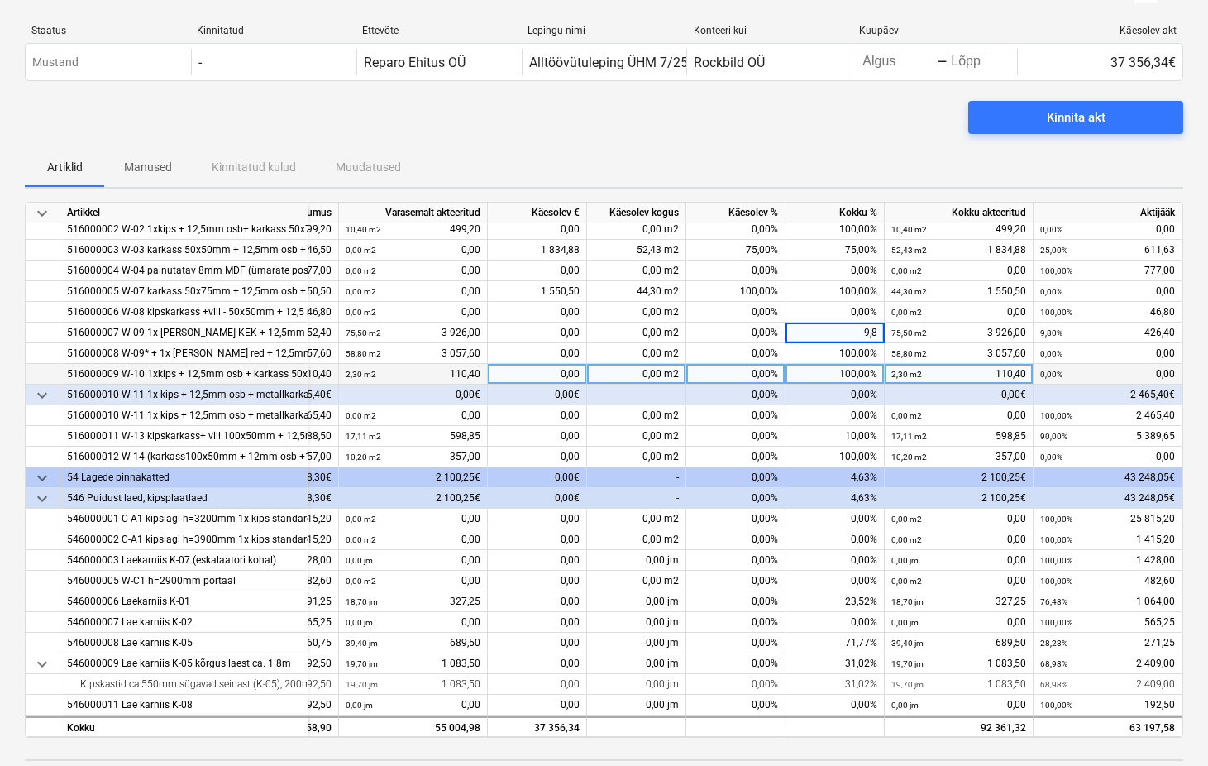
click at [825, 368] on div "100,00%" at bounding box center [835, 374] width 99 height 21
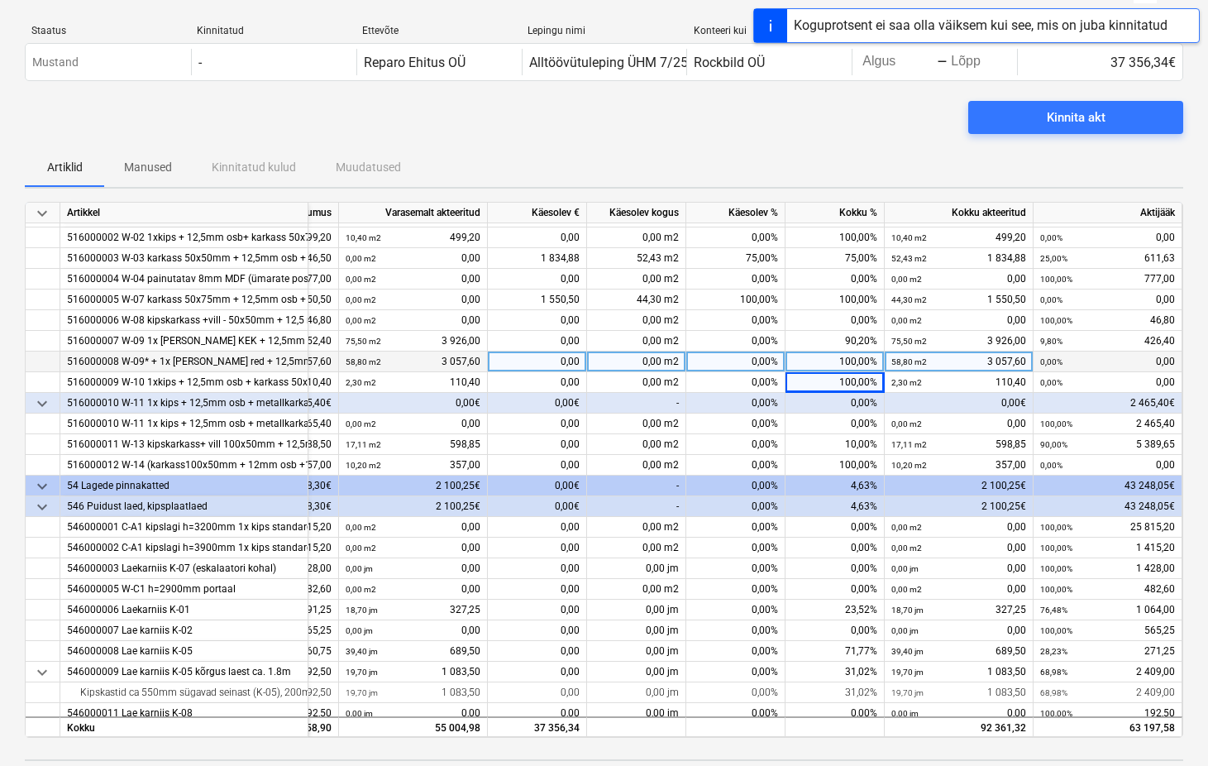
scroll to position [1066, 157]
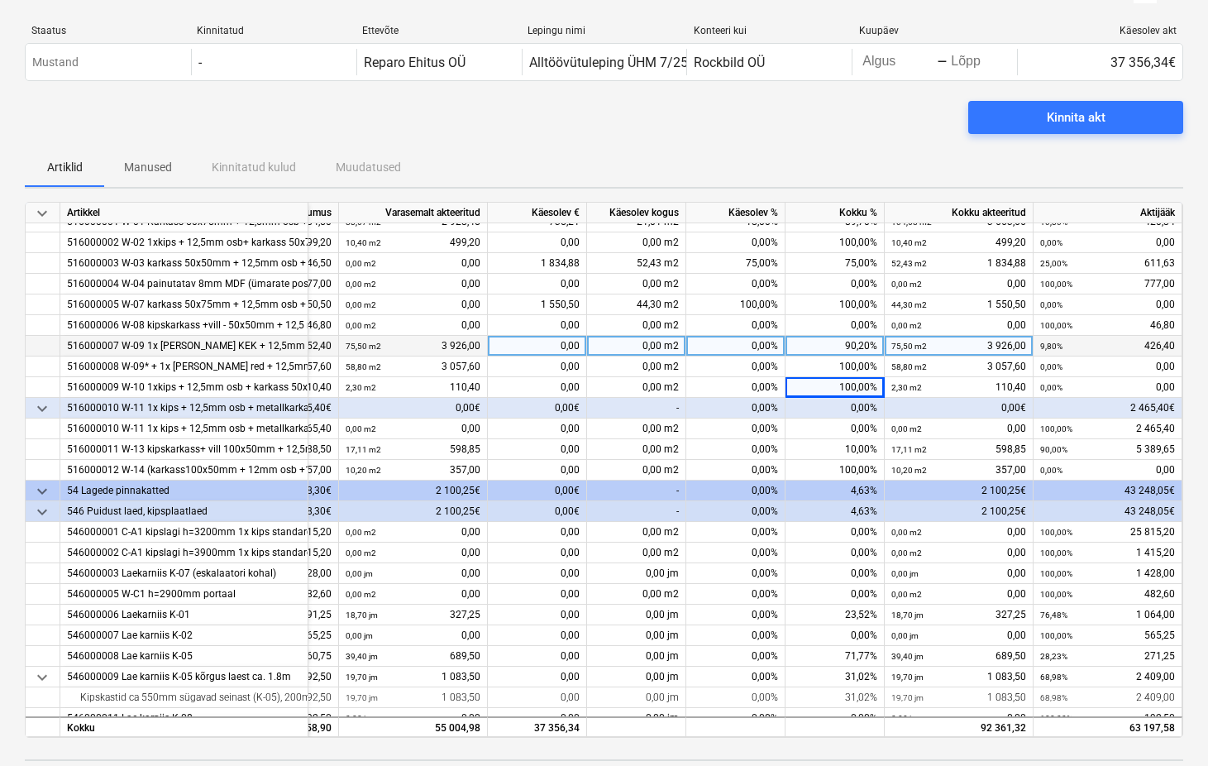
click at [862, 347] on div "90,20%" at bounding box center [835, 346] width 99 height 21
type input "100"
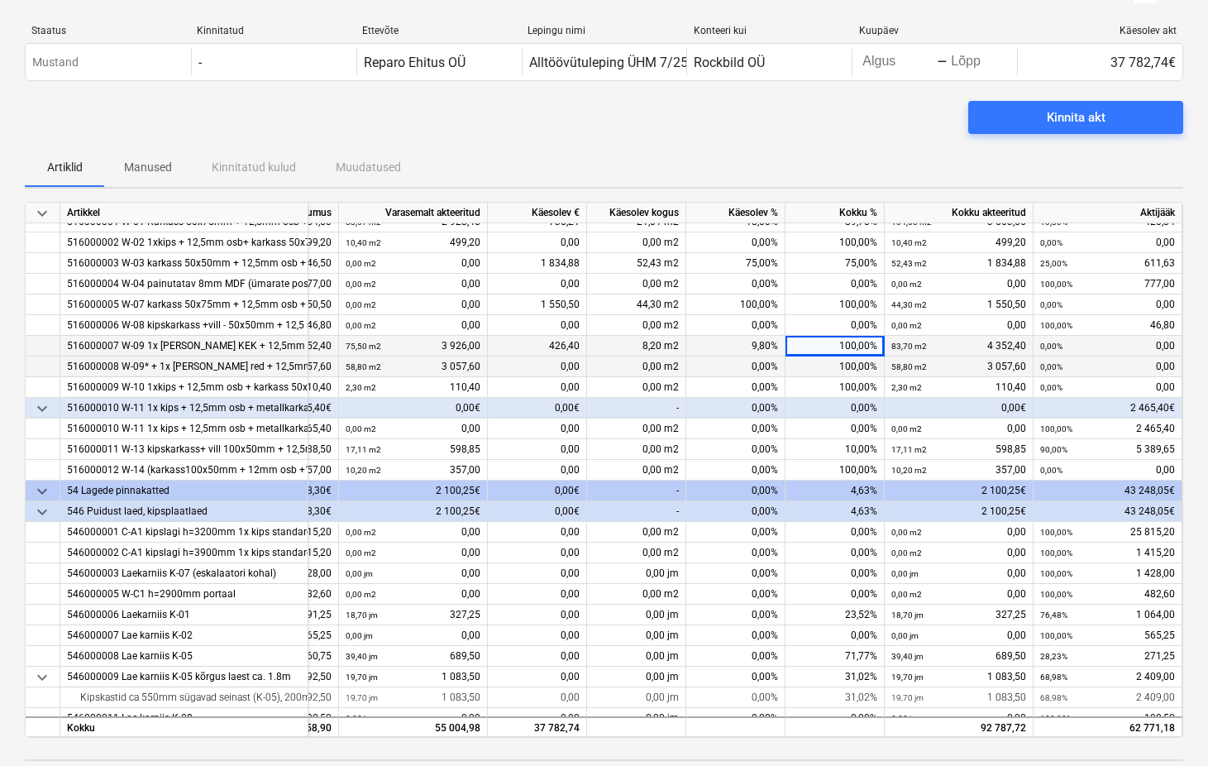
click at [855, 370] on div "100,00%" at bounding box center [835, 366] width 99 height 21
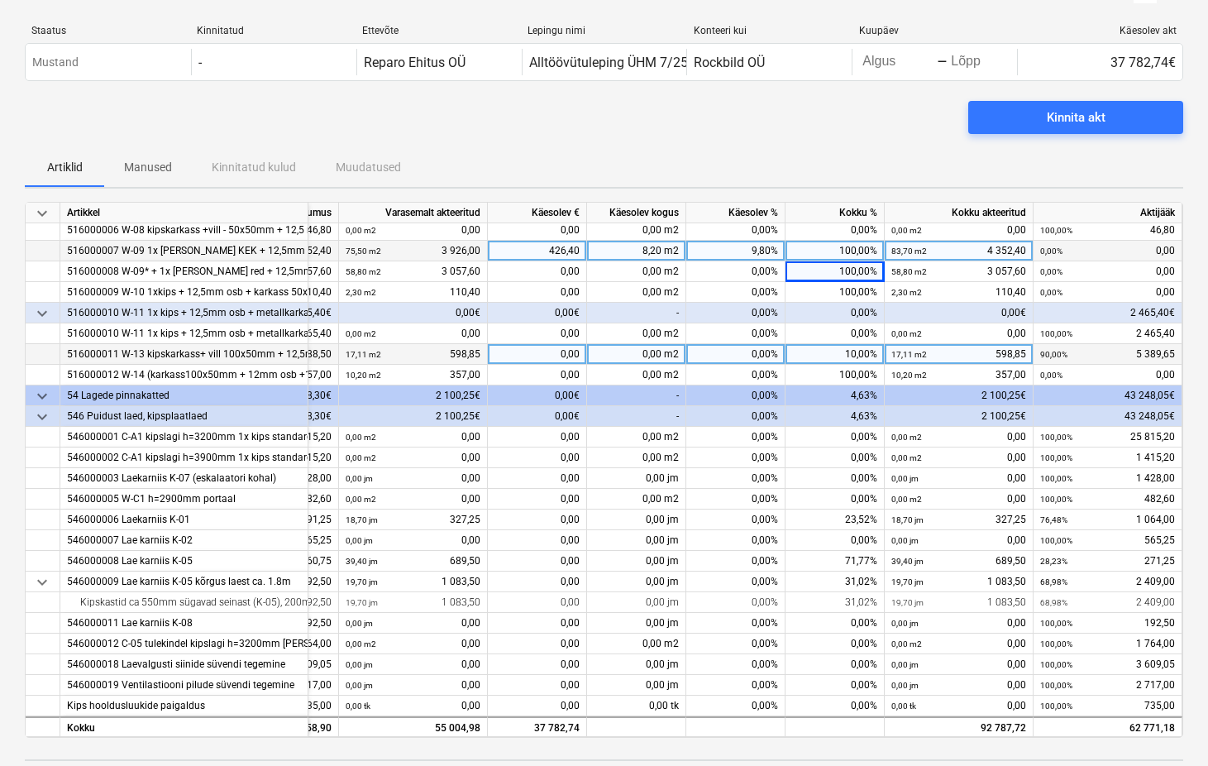
scroll to position [0, 7]
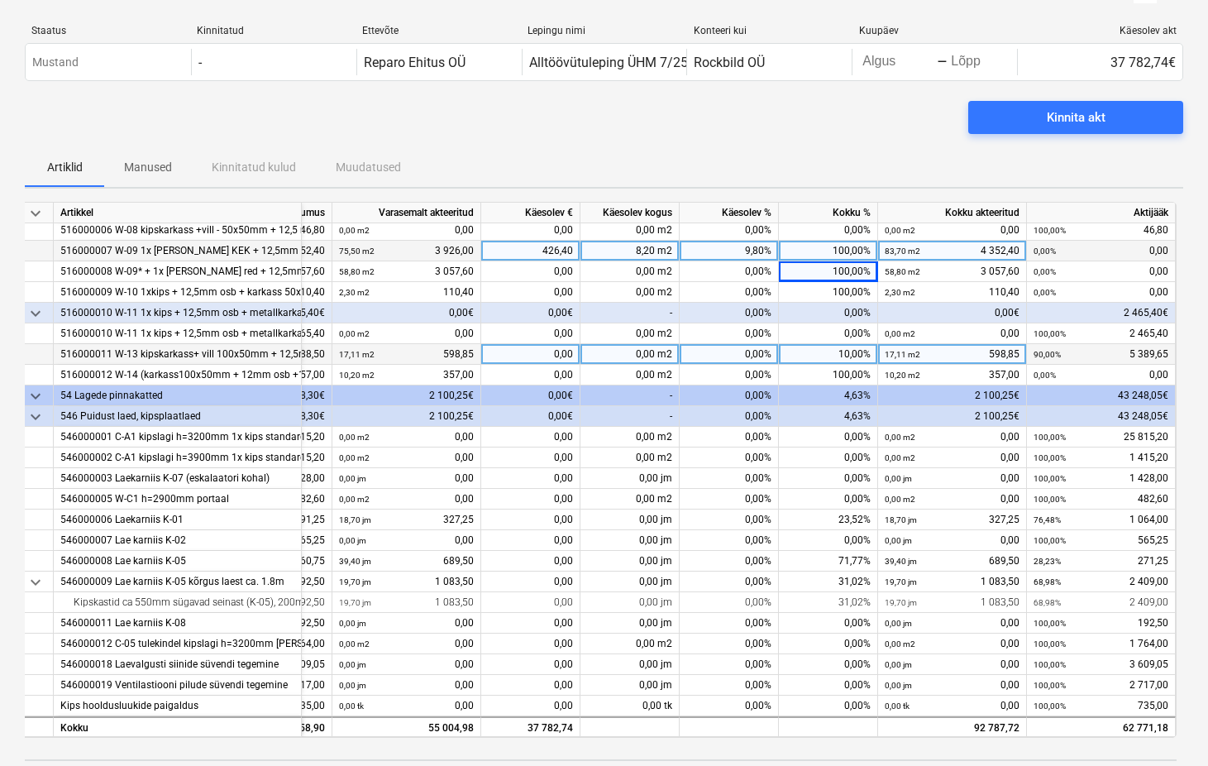
click at [655, 349] on span at bounding box center [656, 354] width 2 height 12
type input "41"
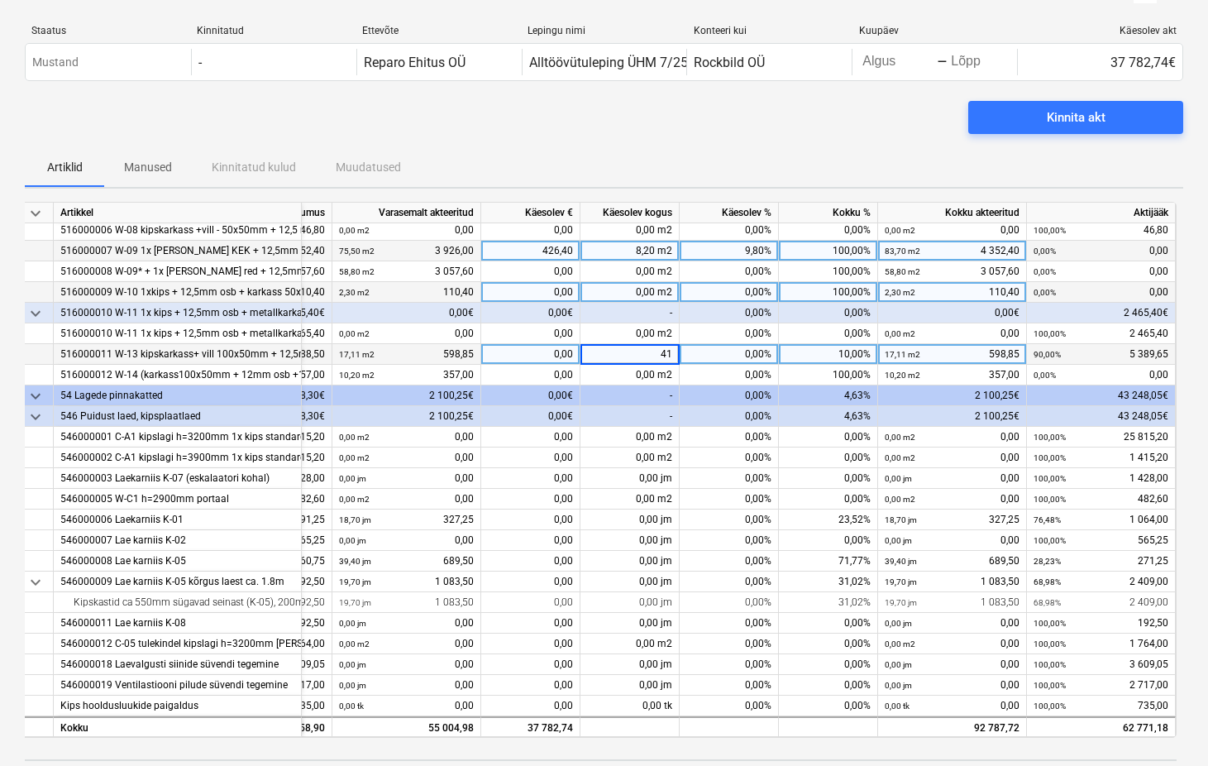
click at [646, 297] on div "0,00 m2" at bounding box center [630, 292] width 99 height 21
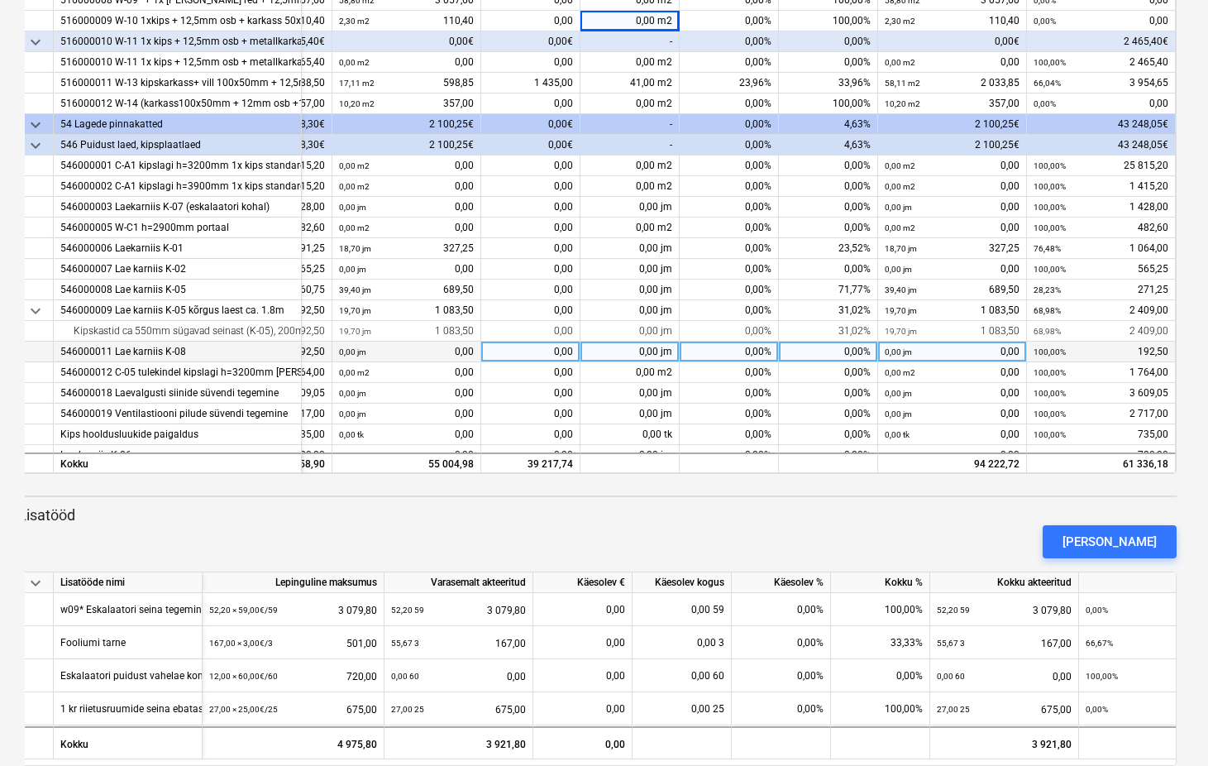
scroll to position [1164, 157]
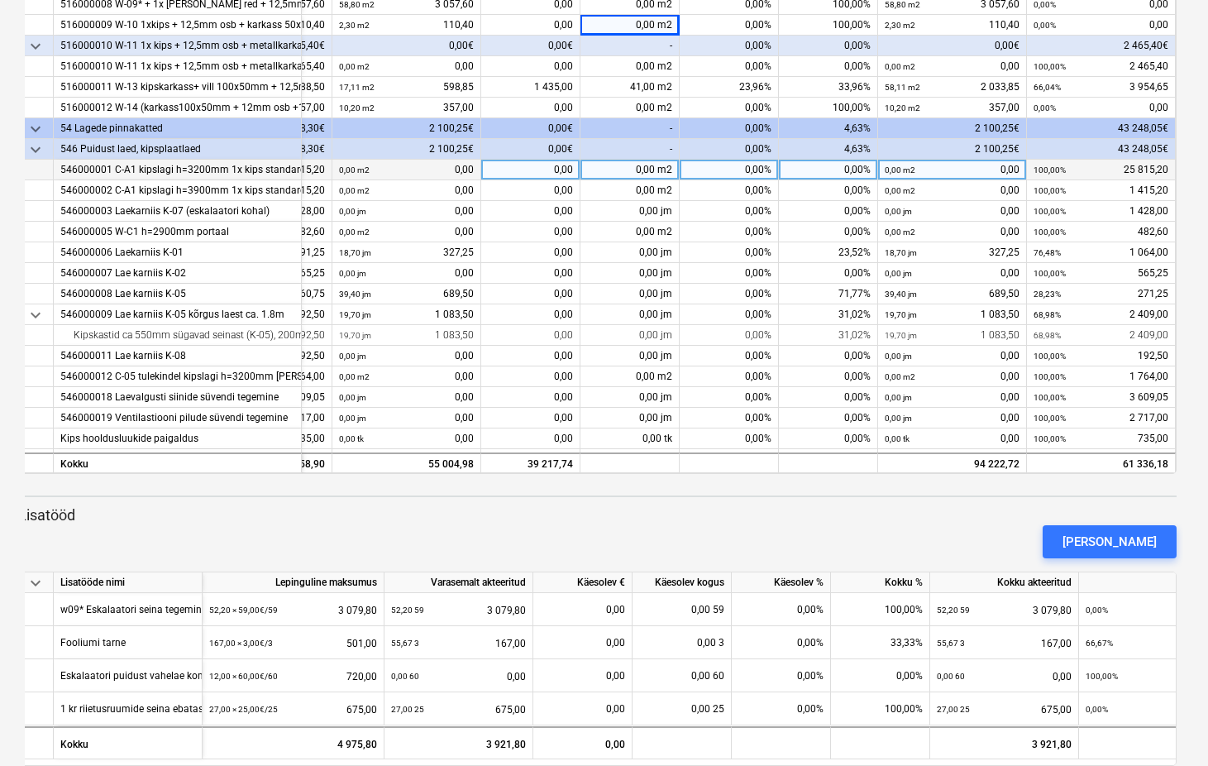
click at [729, 167] on div "0,00%" at bounding box center [729, 170] width 99 height 21
type input "100"
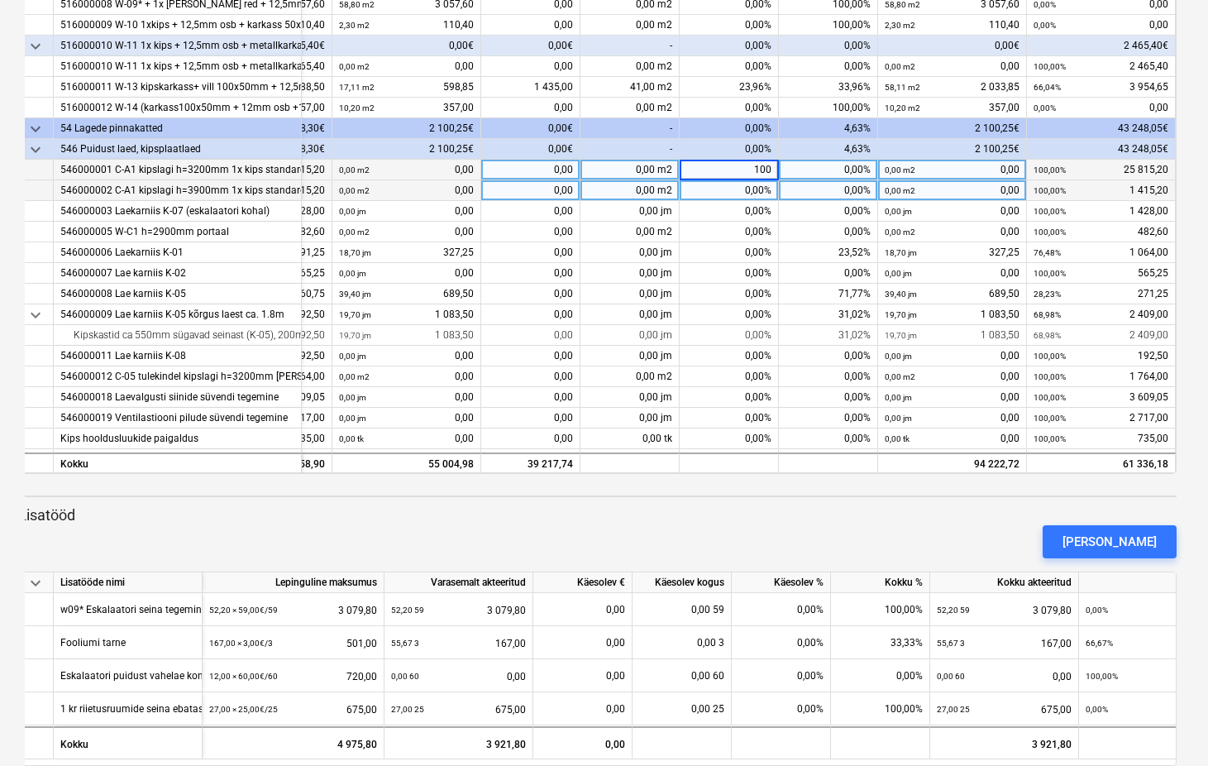
click at [724, 194] on div "0,00%" at bounding box center [729, 190] width 99 height 21
type input "100"
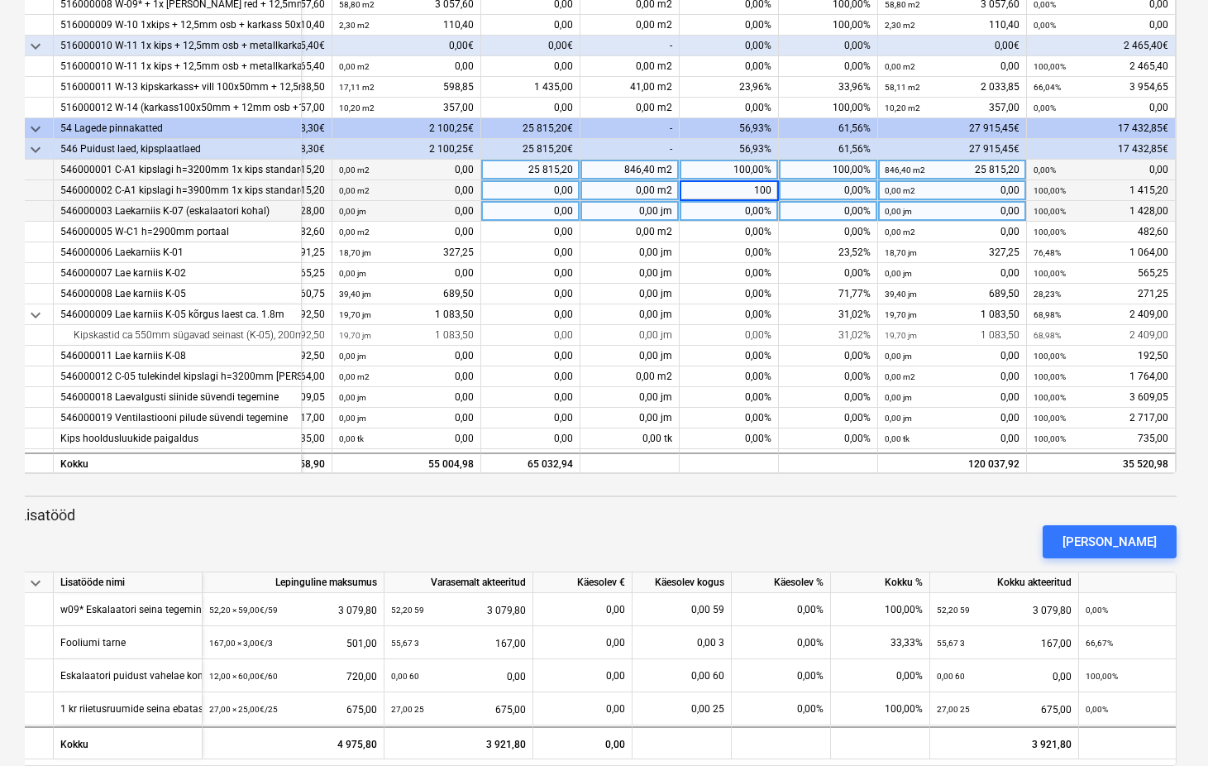
click at [728, 208] on div "0,00%" at bounding box center [729, 211] width 99 height 21
type input "100"
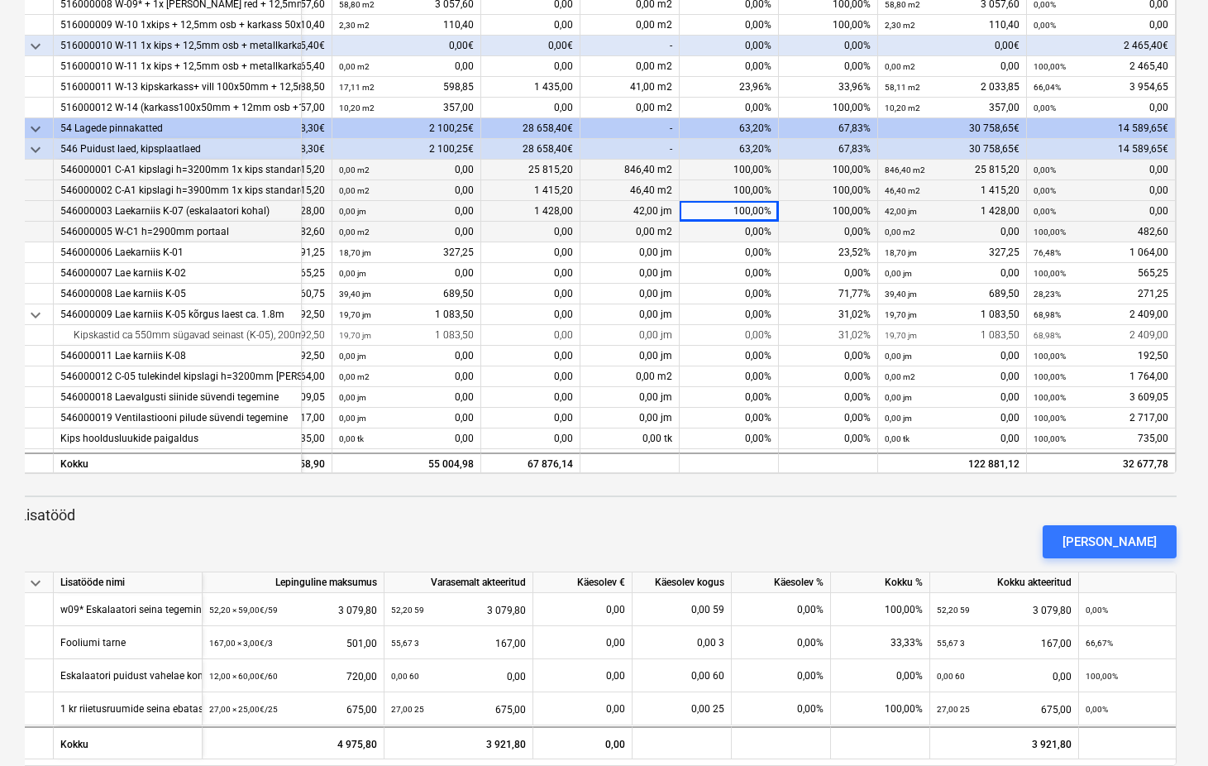
click at [734, 232] on div "0,00%" at bounding box center [729, 232] width 99 height 21
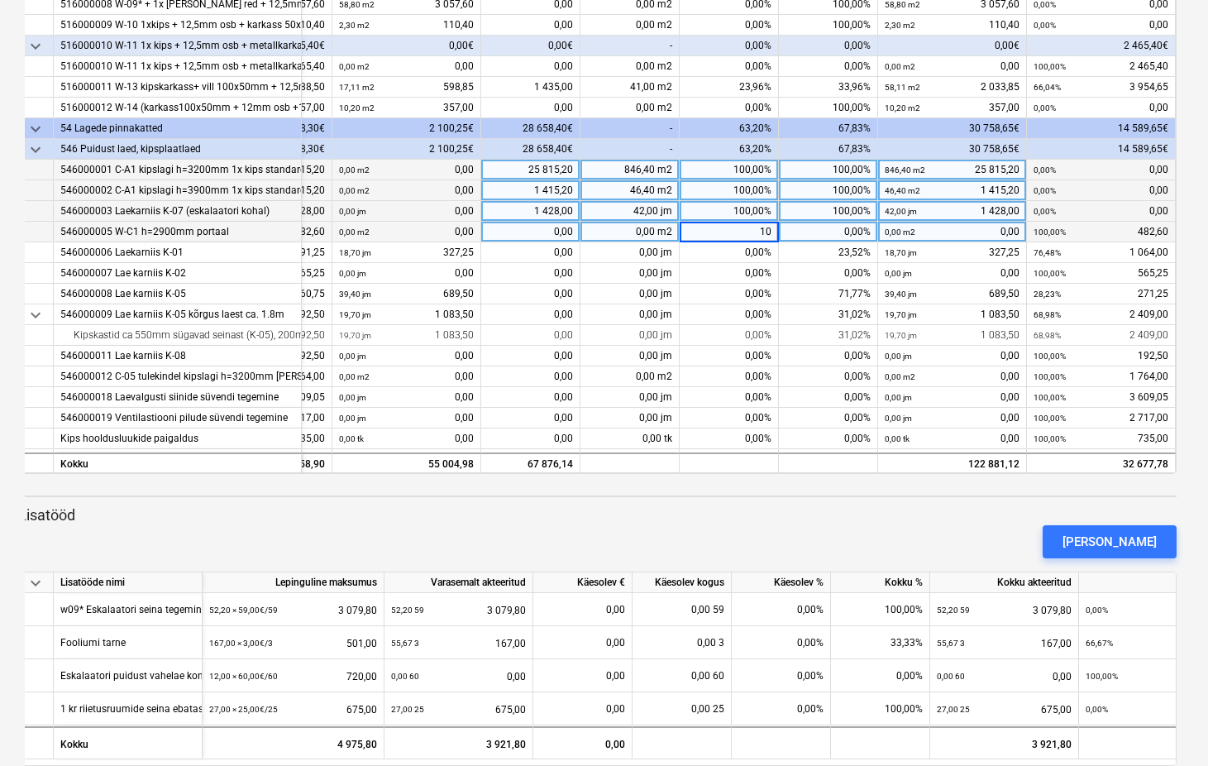
type input "100"
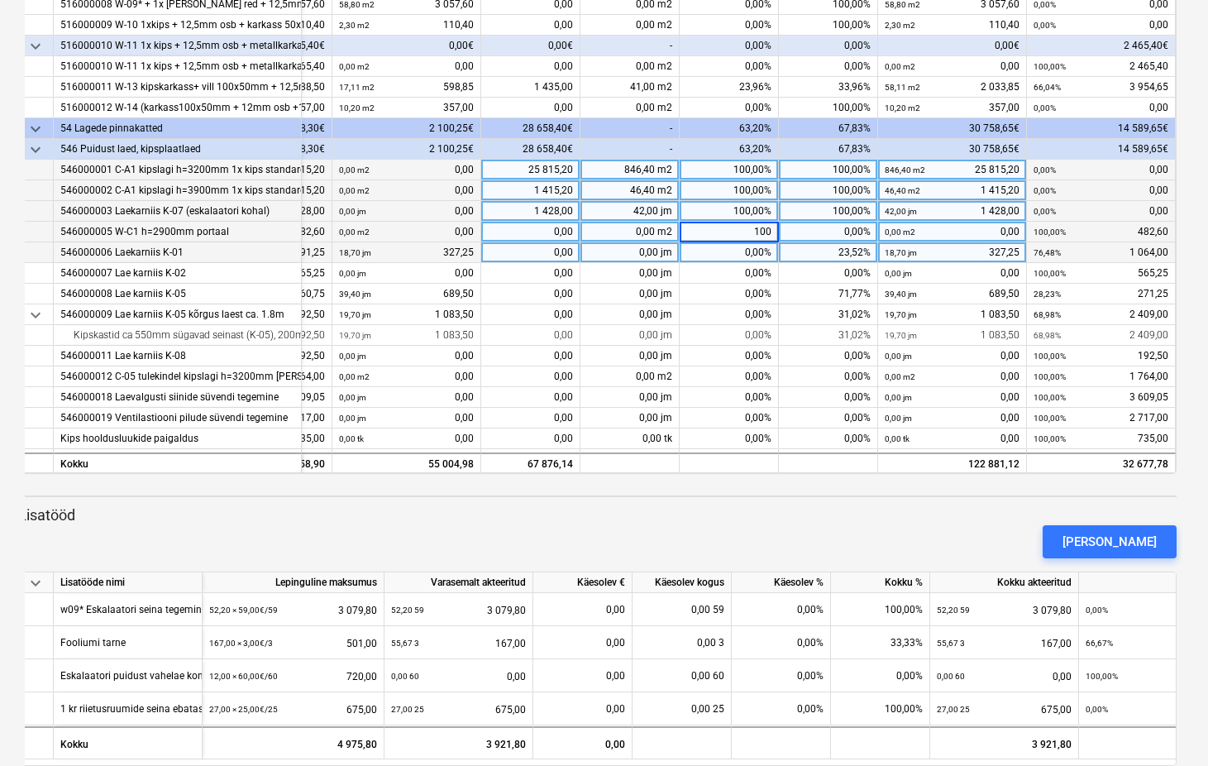
click at [739, 252] on div "0,00%" at bounding box center [729, 252] width 99 height 21
type input "100"
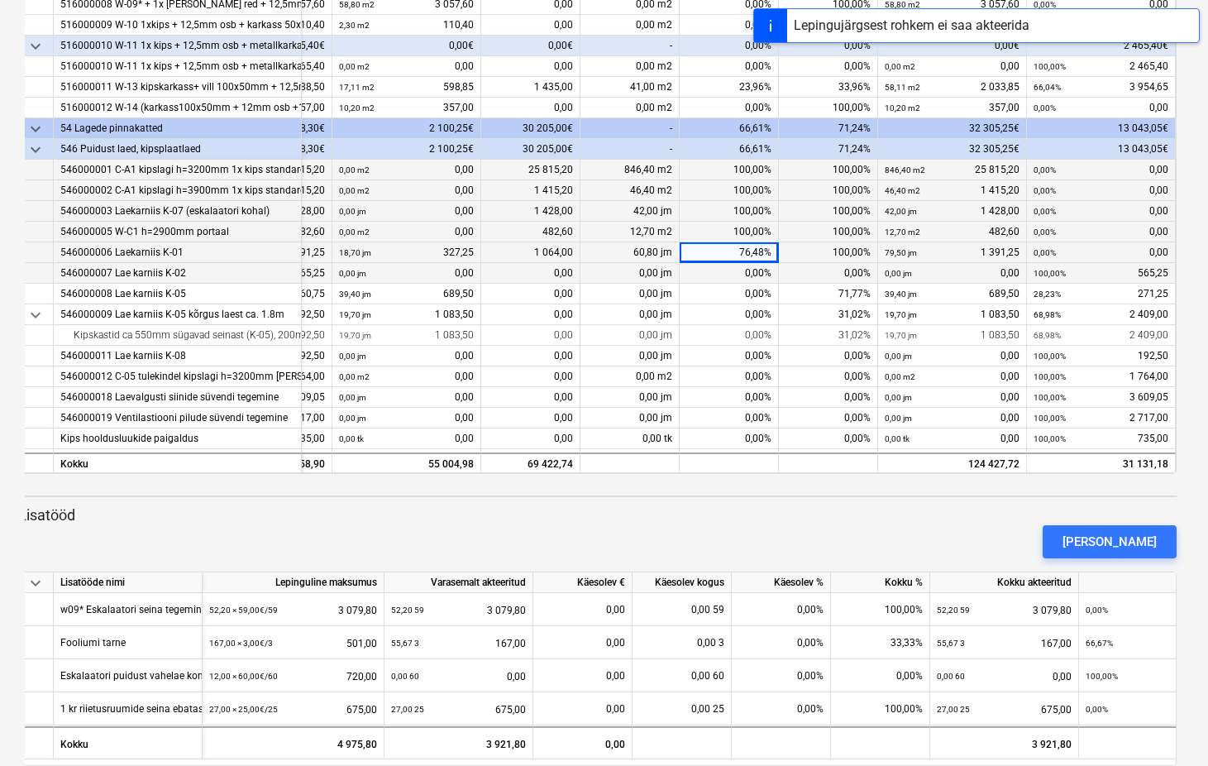
click at [743, 273] on div "0,00%" at bounding box center [729, 273] width 99 height 21
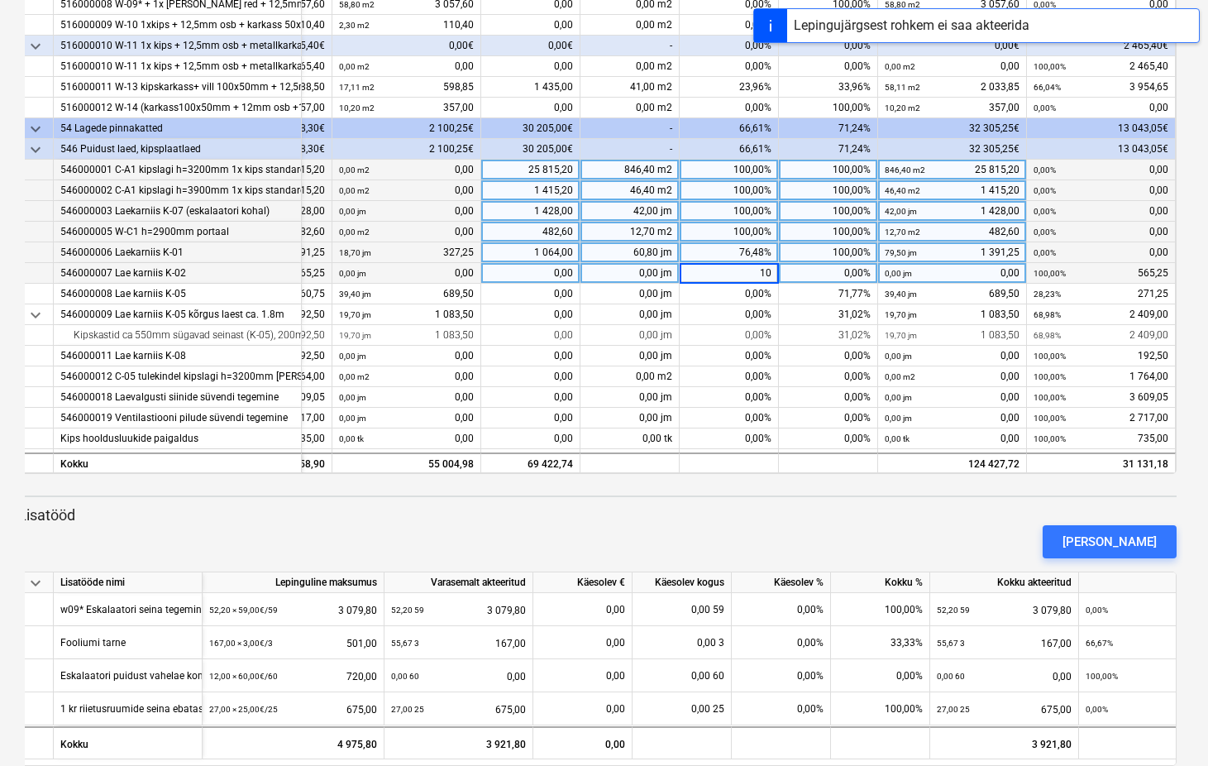
type input "100"
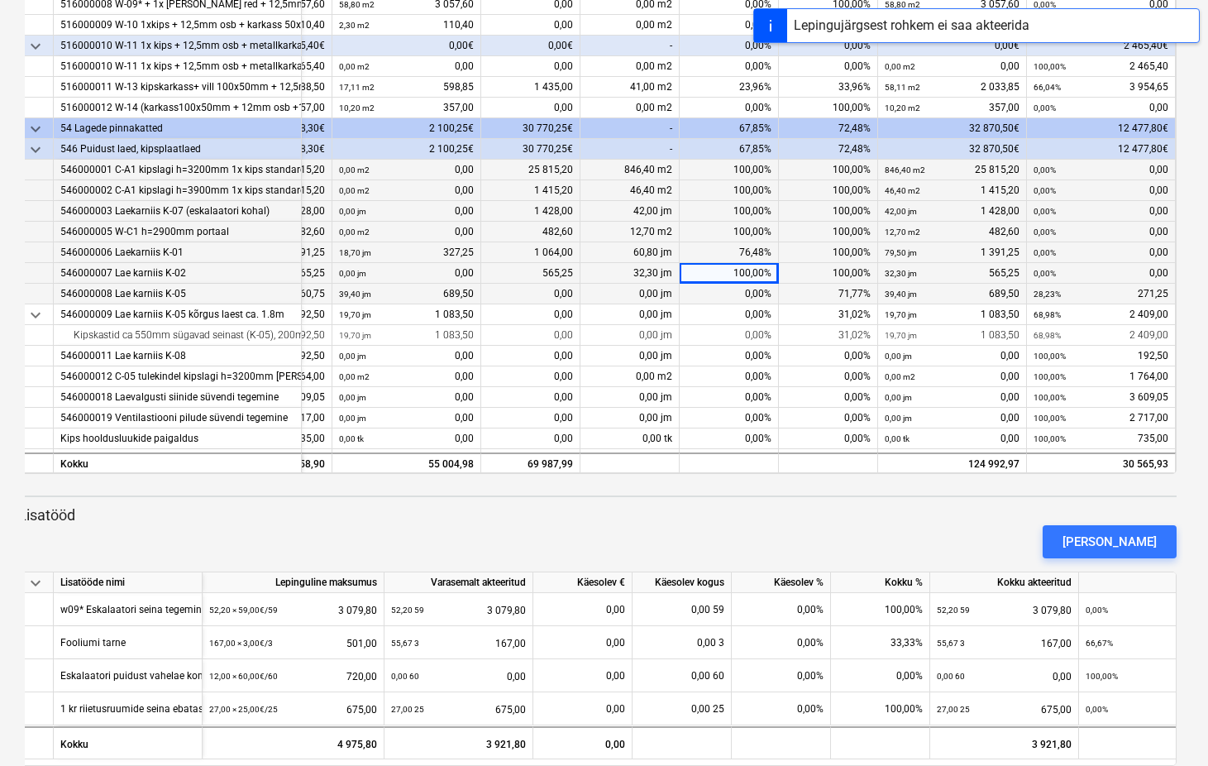
click at [745, 286] on div "0,00%" at bounding box center [729, 294] width 99 height 21
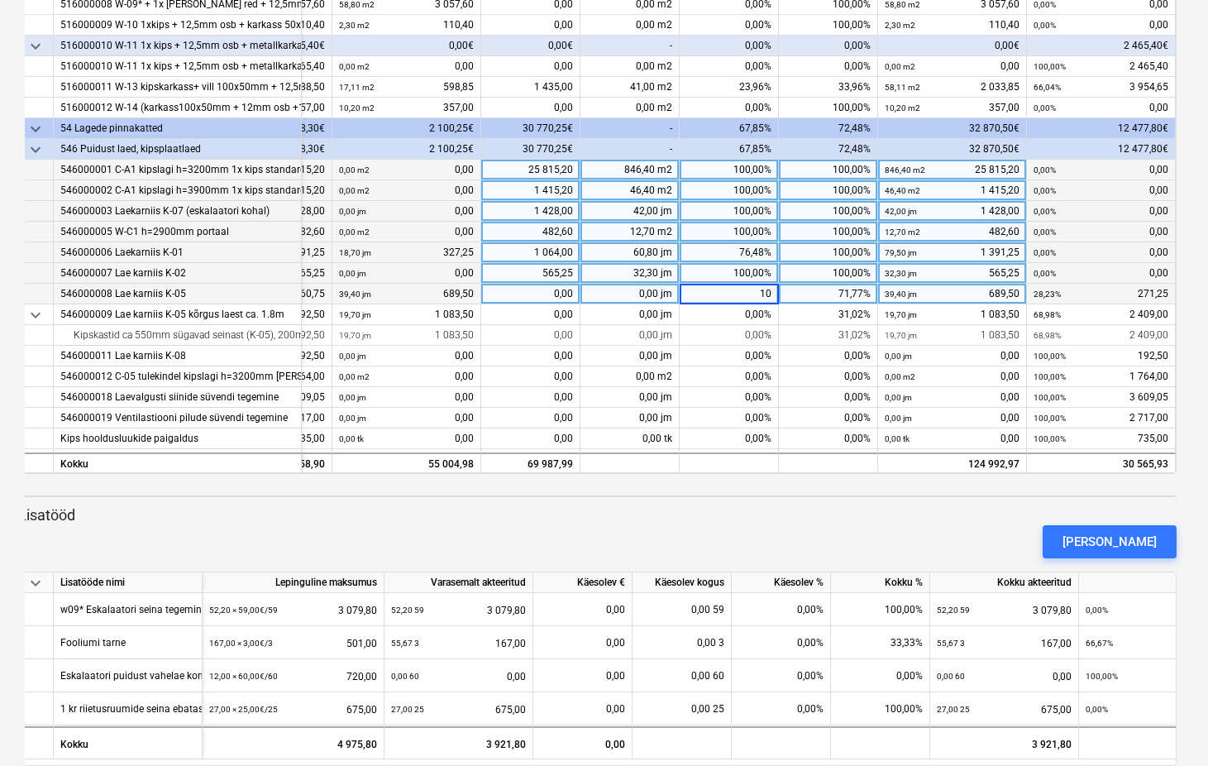
type input "100"
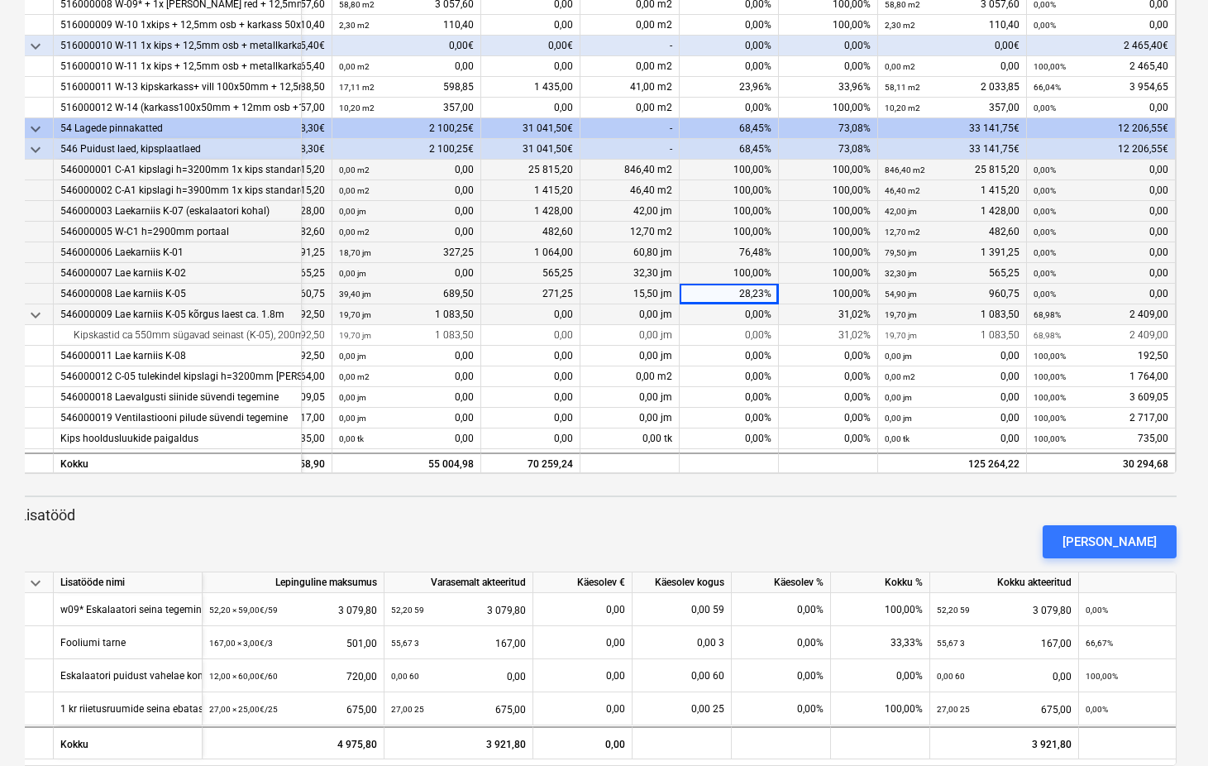
click at [752, 319] on div "0,00%" at bounding box center [729, 314] width 99 height 21
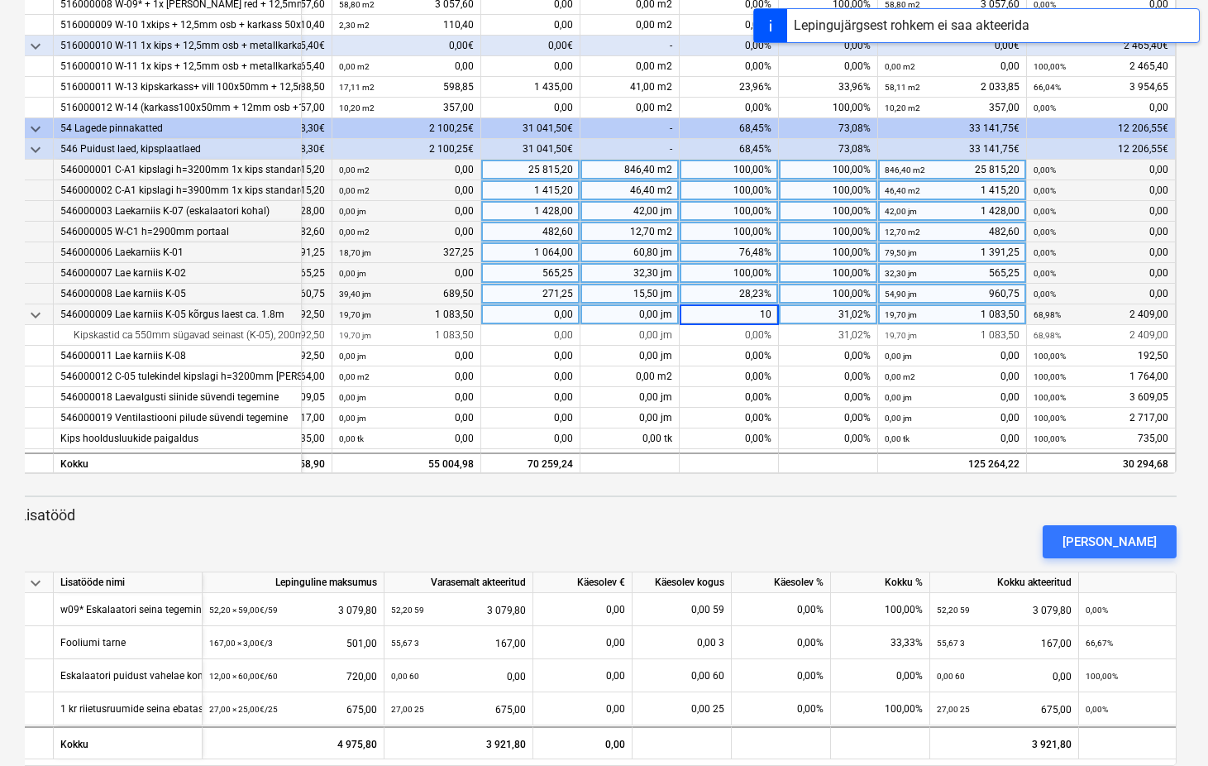
type input "100"
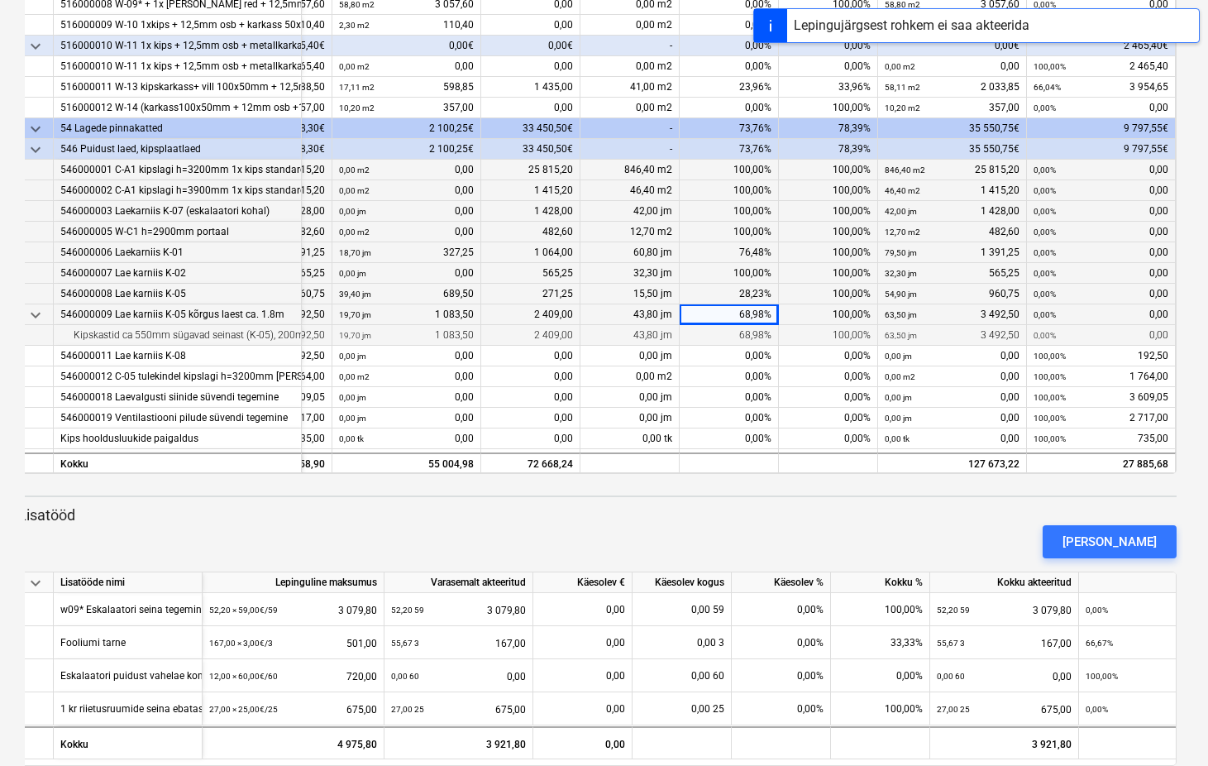
click at [760, 336] on div "68,98%" at bounding box center [729, 335] width 99 height 21
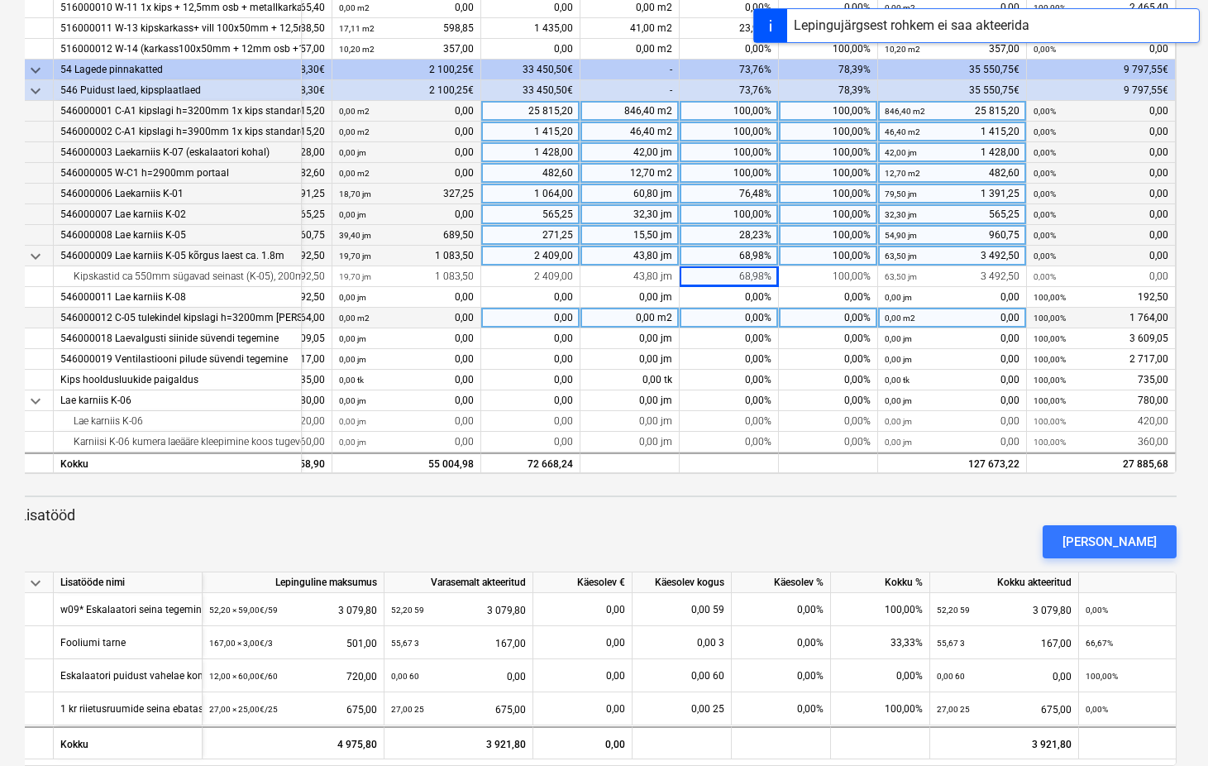
scroll to position [1227, 157]
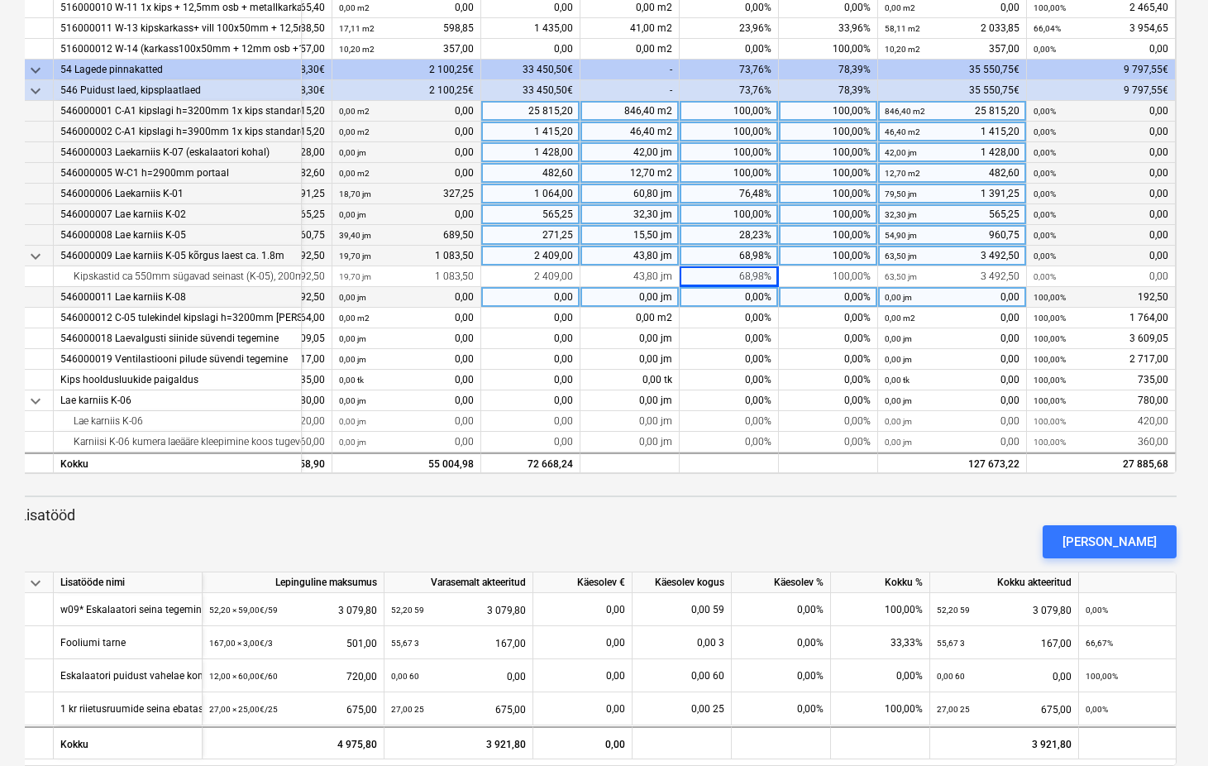
click at [761, 297] on div "0,00%" at bounding box center [729, 297] width 99 height 21
type input "100"
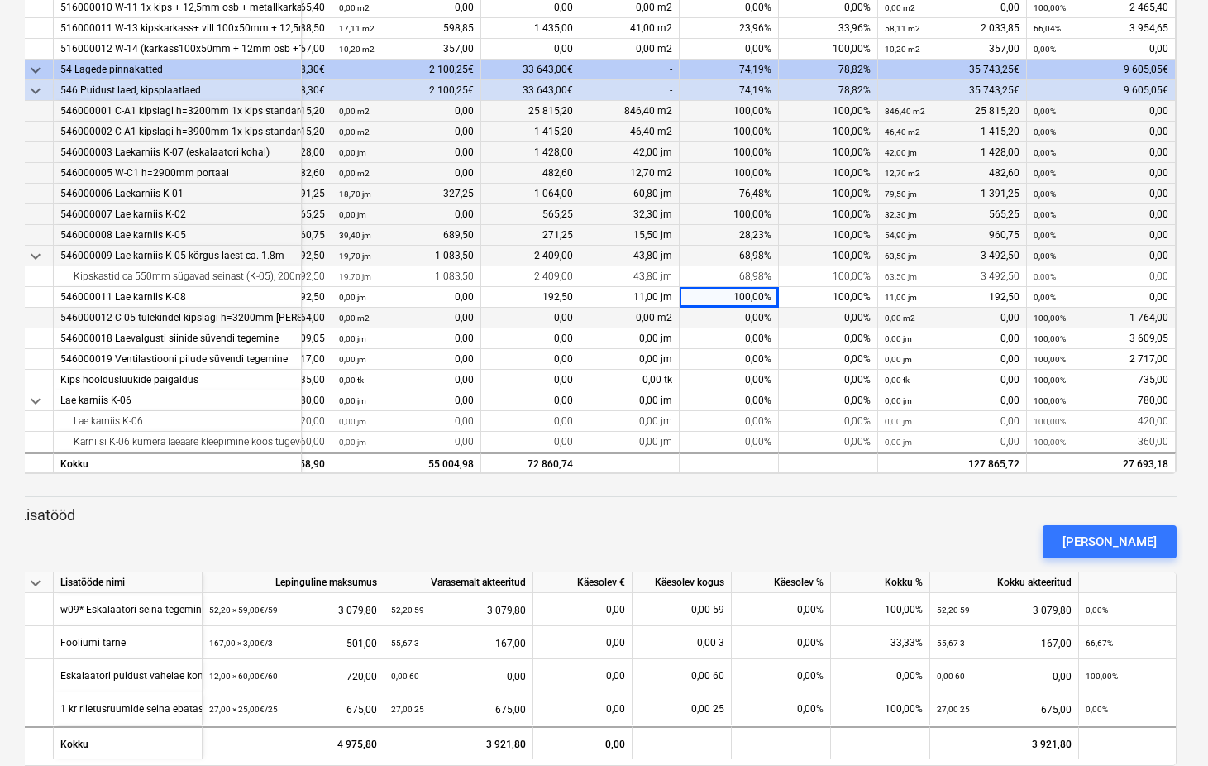
click at [746, 317] on div "0,00%" at bounding box center [729, 318] width 99 height 21
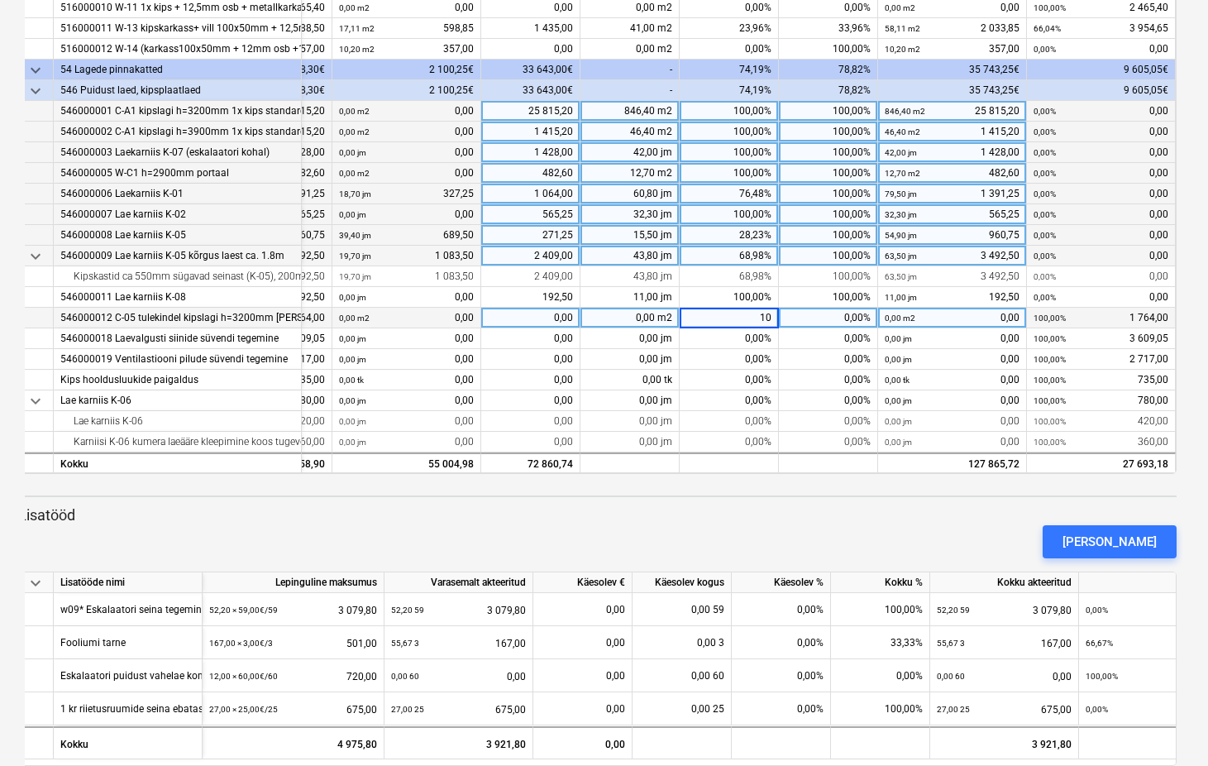
type input "100"
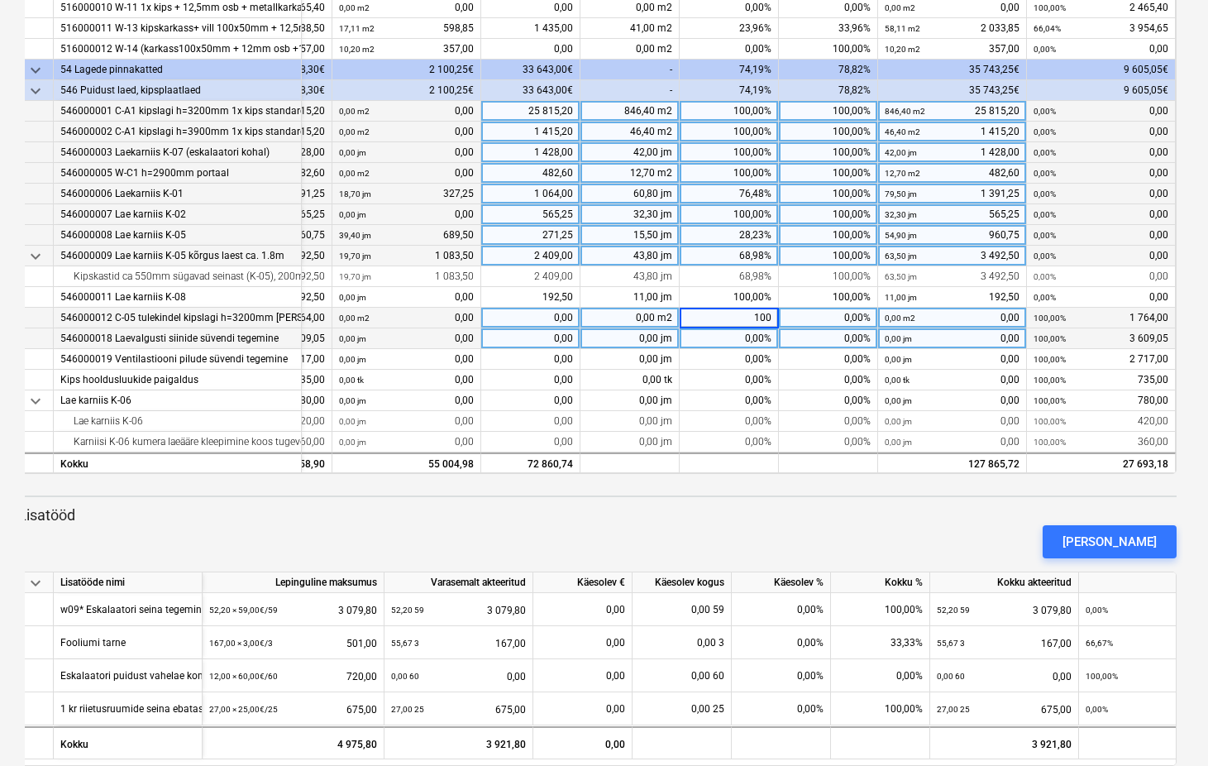
click at [749, 334] on div "0,00%" at bounding box center [729, 338] width 99 height 21
type input "100"
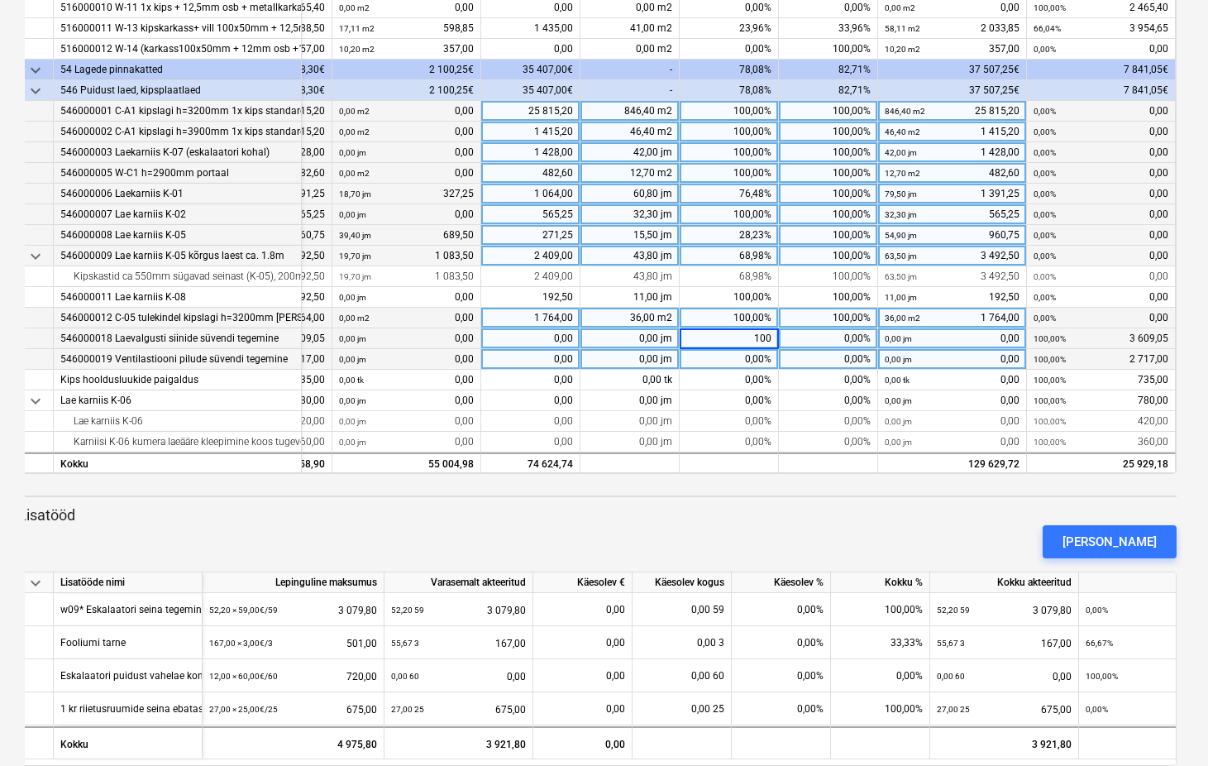
click at [754, 353] on div "0,00%" at bounding box center [729, 359] width 99 height 21
type input "100"
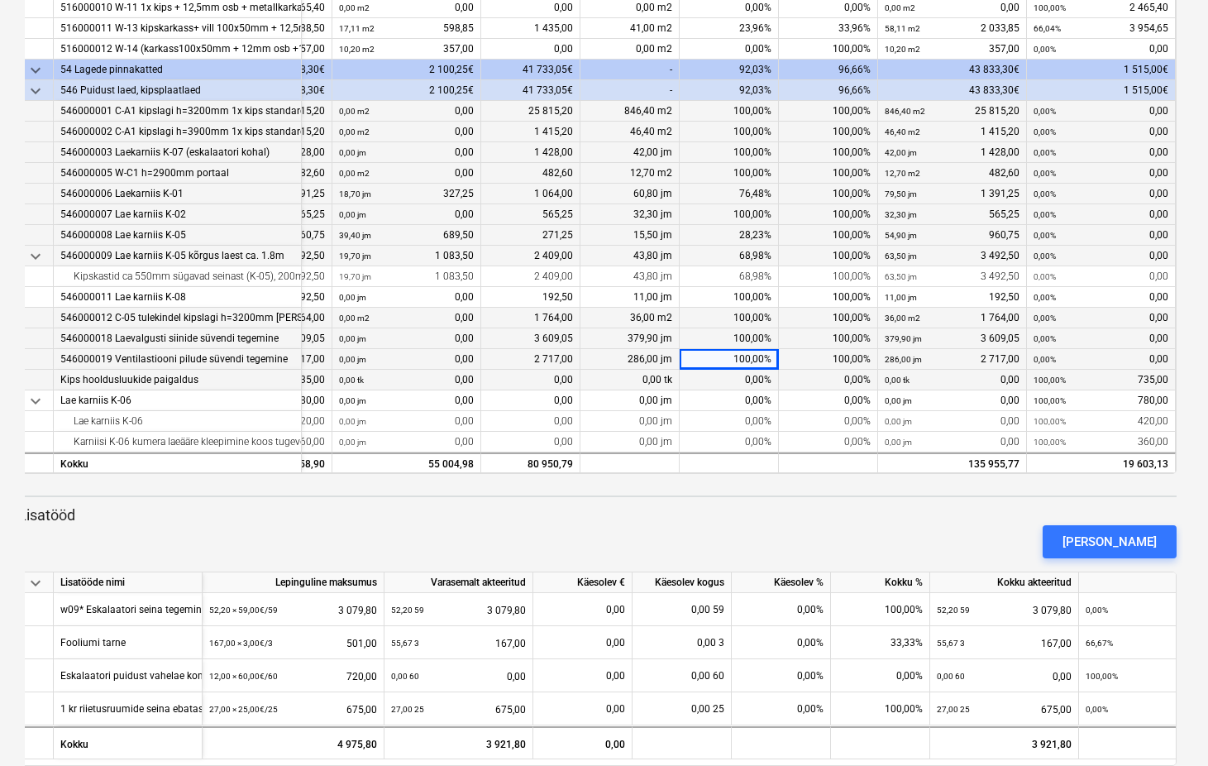
click at [761, 371] on div "0,00%" at bounding box center [729, 380] width 99 height 21
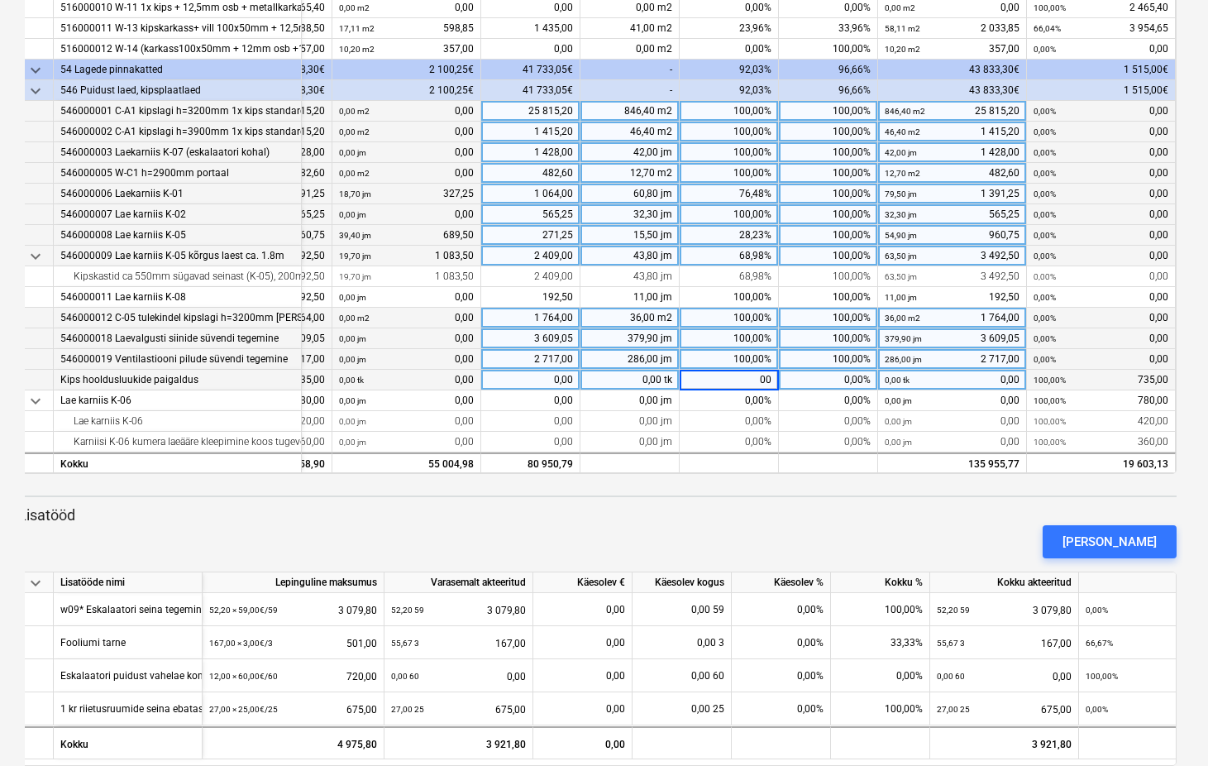
type input "0"
type input "100"
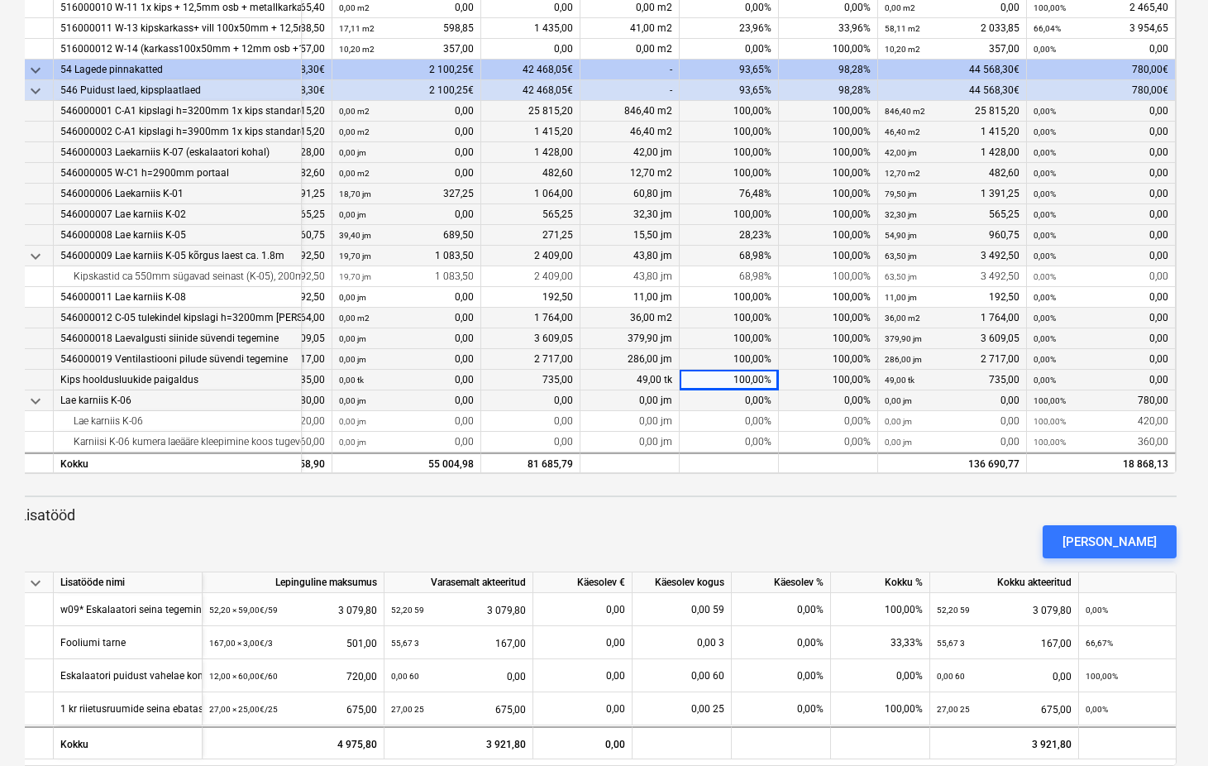
click at [760, 392] on div "0,00%" at bounding box center [729, 400] width 99 height 21
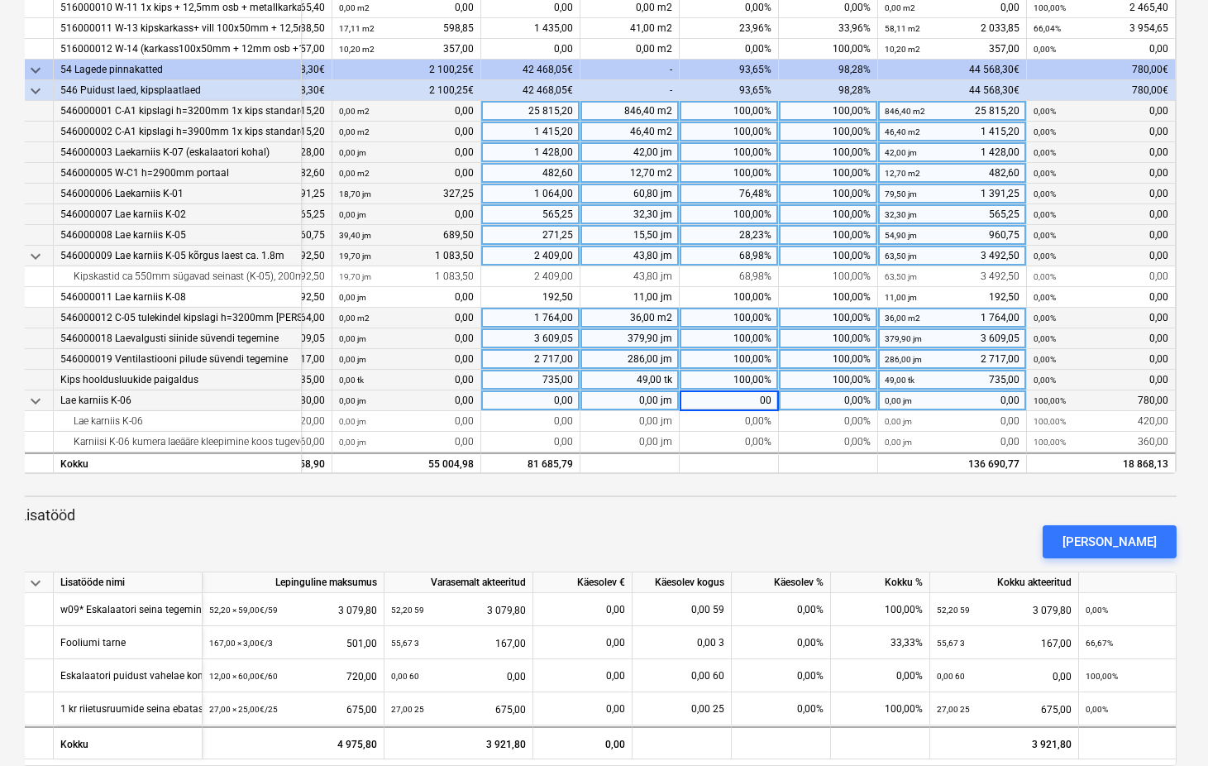
type input "0"
type input "100"
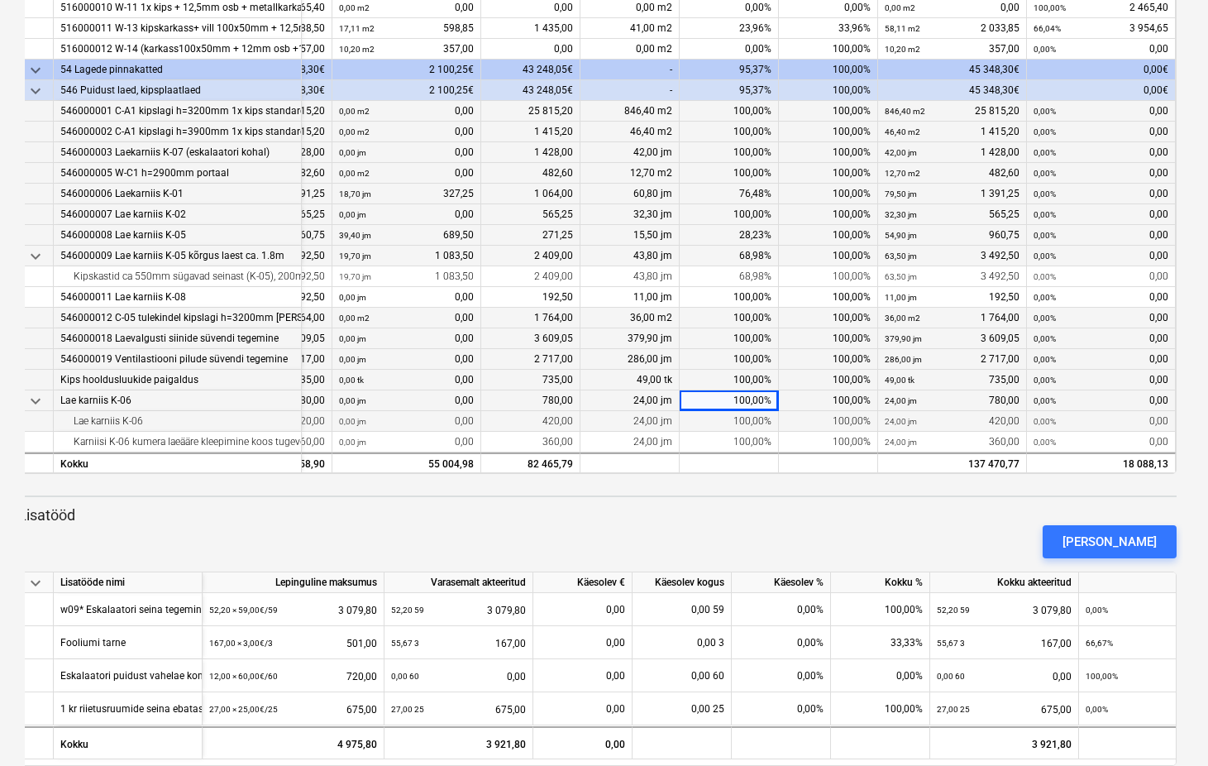
click at [756, 414] on div "100,00%" at bounding box center [729, 421] width 99 height 21
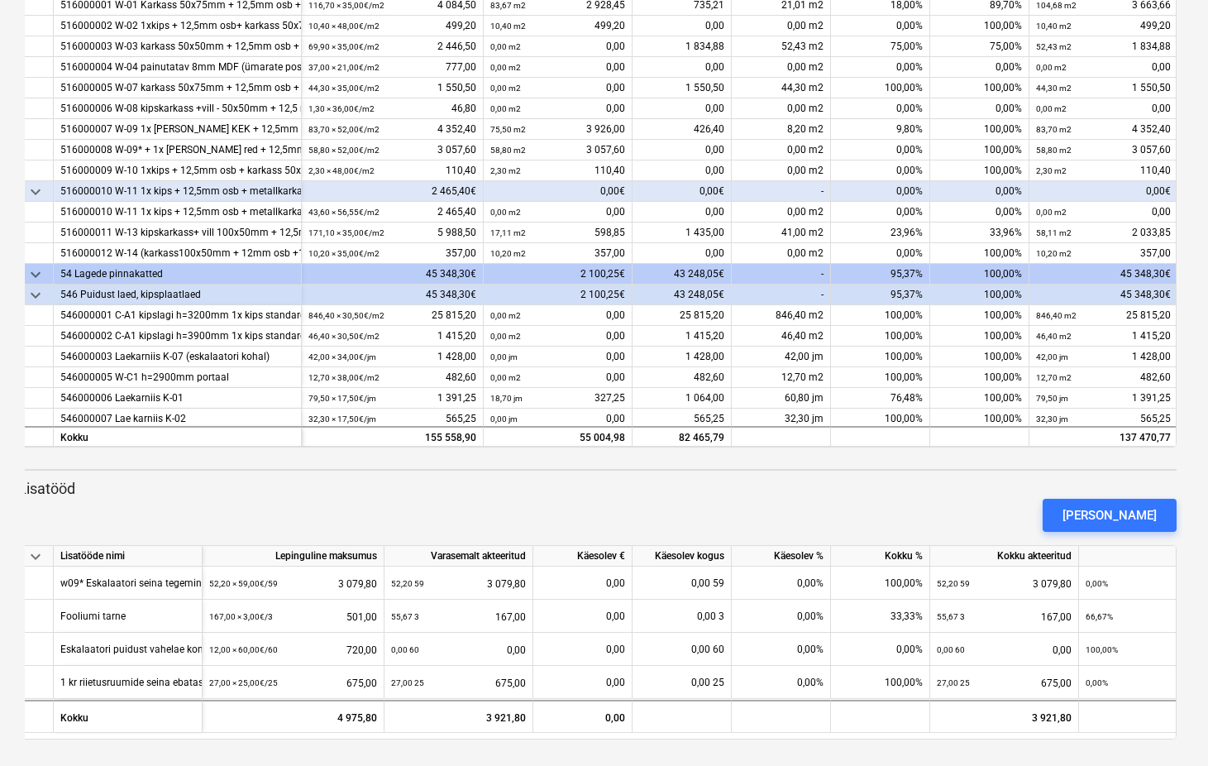
scroll to position [1229, 0]
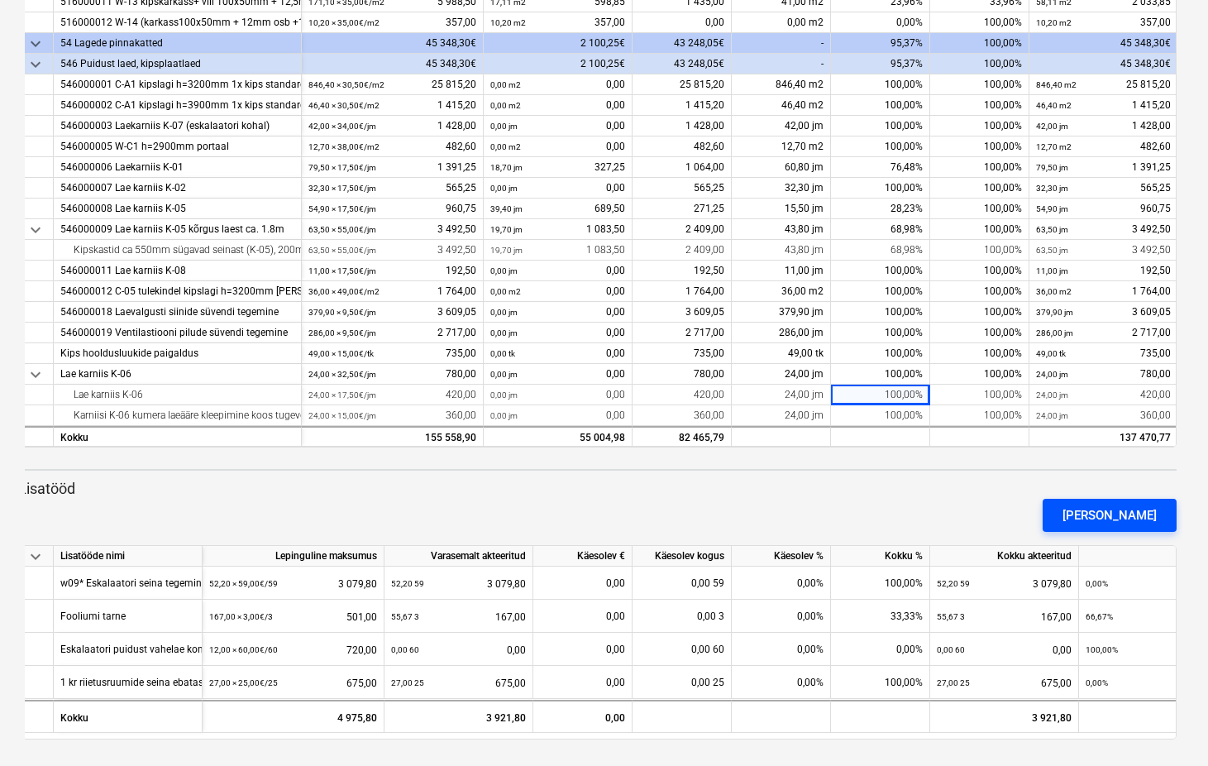
click at [1118, 514] on div "Lisa lisatöö" at bounding box center [1110, 515] width 94 height 22
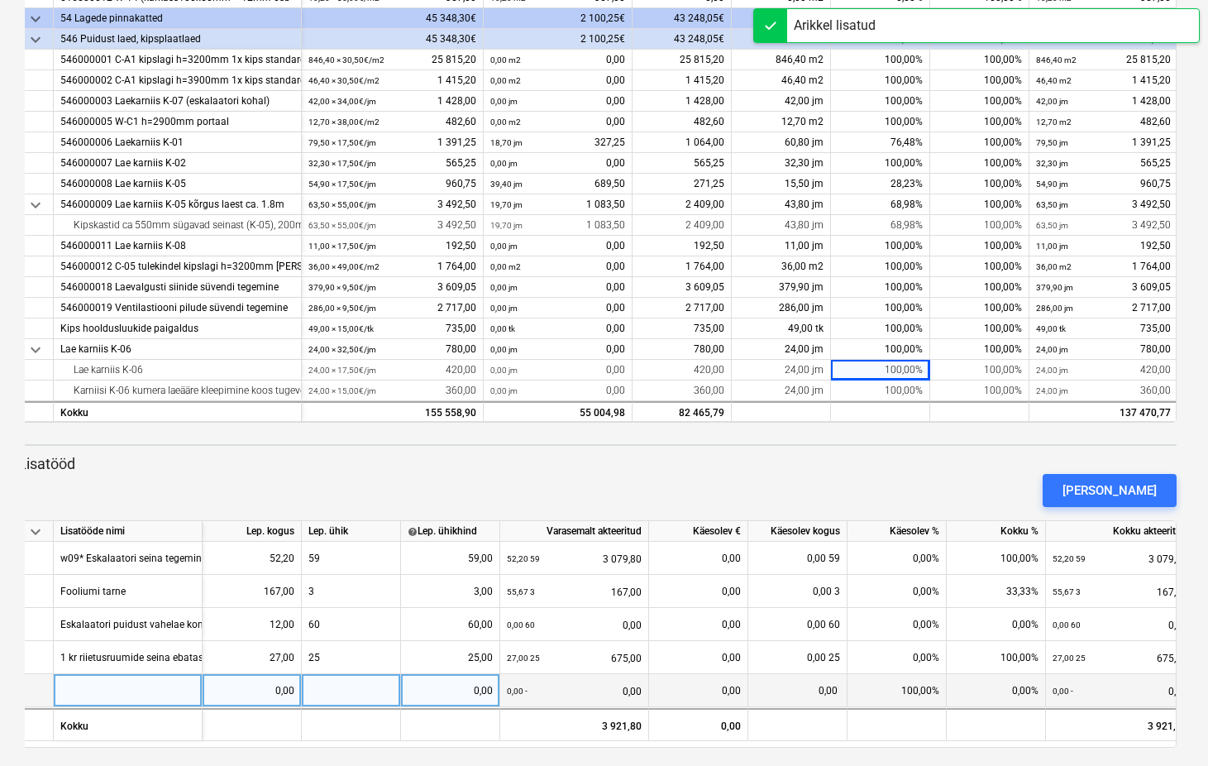
scroll to position [351, 0]
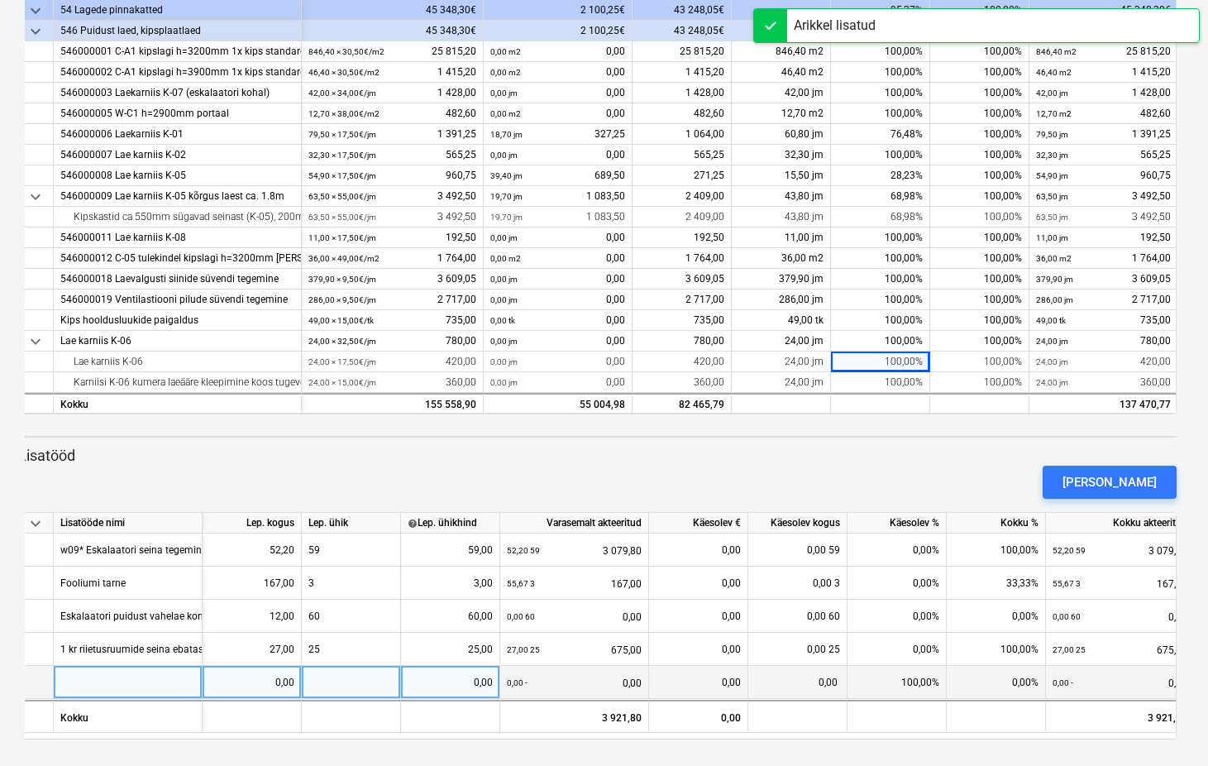
click at [107, 682] on div at bounding box center [128, 682] width 149 height 33
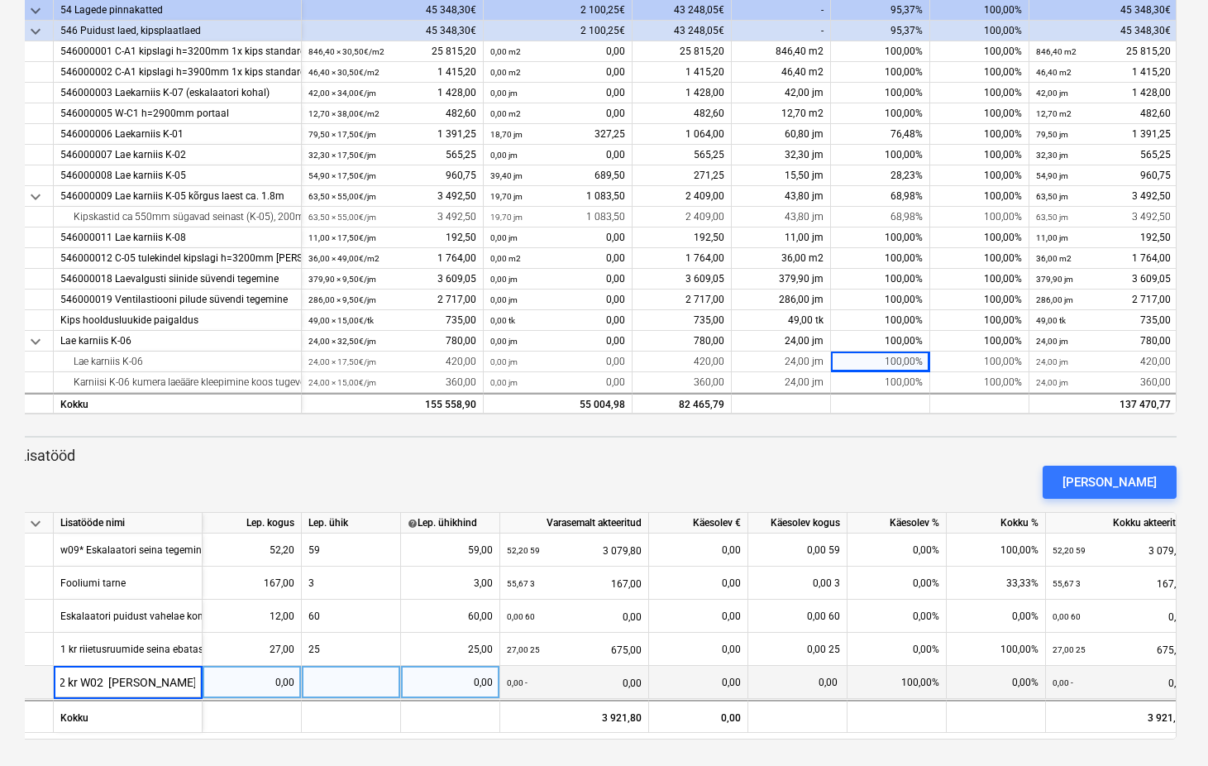
scroll to position [0, 4]
type input "2 kr W02 Seina lisa maht ( tuleneb sellest et"
click at [85, 681] on div at bounding box center [128, 682] width 149 height 33
click at [108, 677] on input at bounding box center [128, 682] width 148 height 32
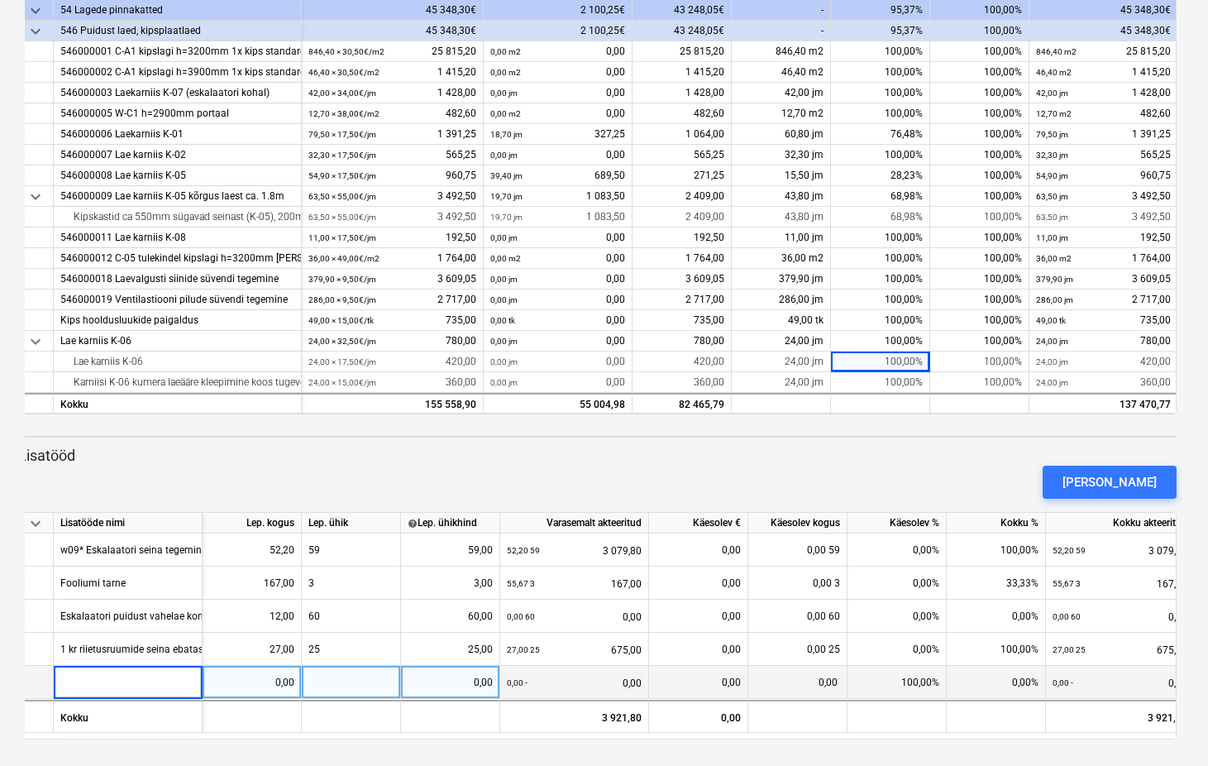
type input "2"
type input "W02 Seina lisa maht ( tuleneb sellest et joonisel valest tähistatud w 13 sein ,…"
click at [284, 681] on div "0,00" at bounding box center [251, 682] width 85 height 33
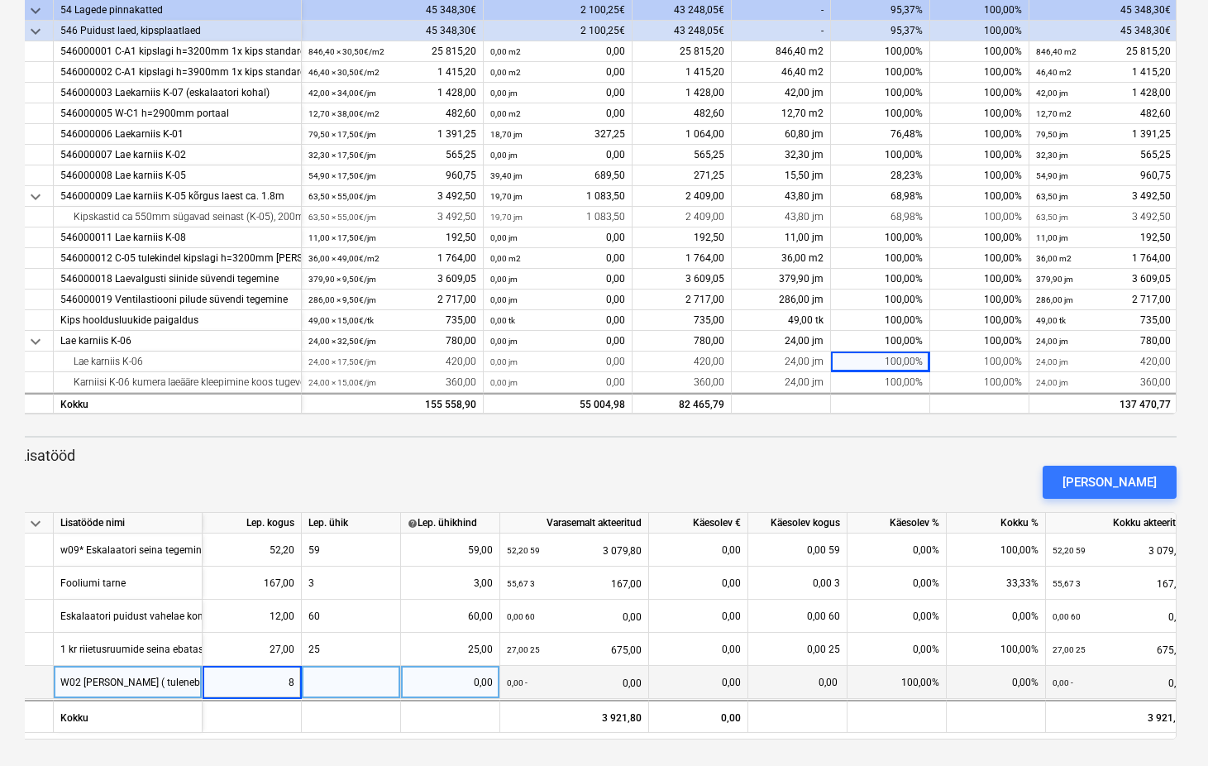
type input "82"
type input "48"
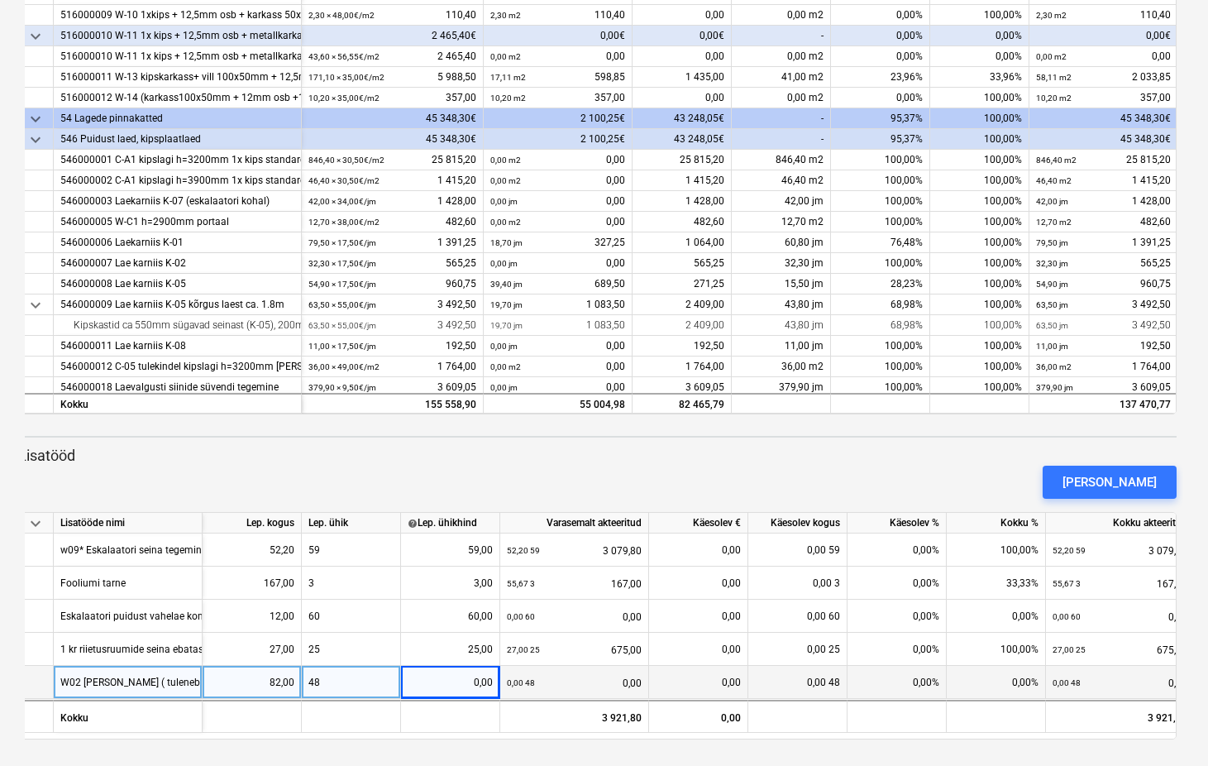
scroll to position [1229, 0]
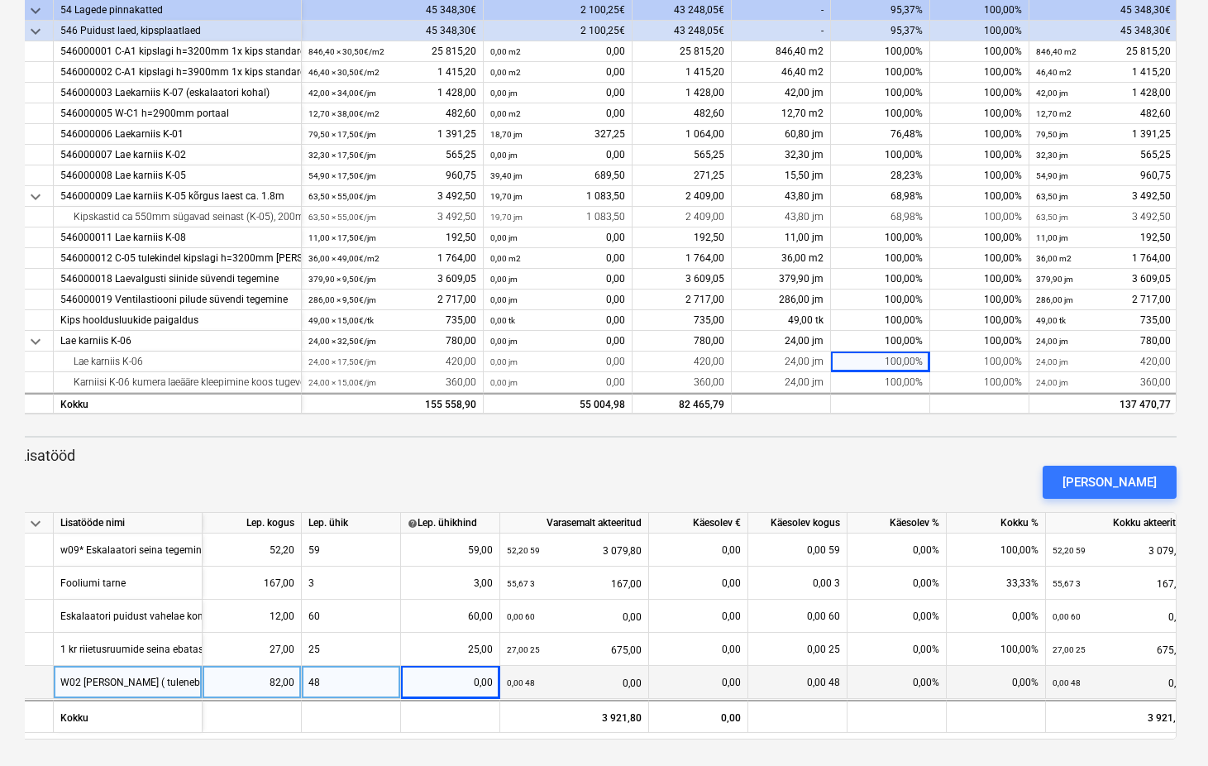
click at [482, 679] on div "0,00" at bounding box center [450, 682] width 85 height 33
type input "48"
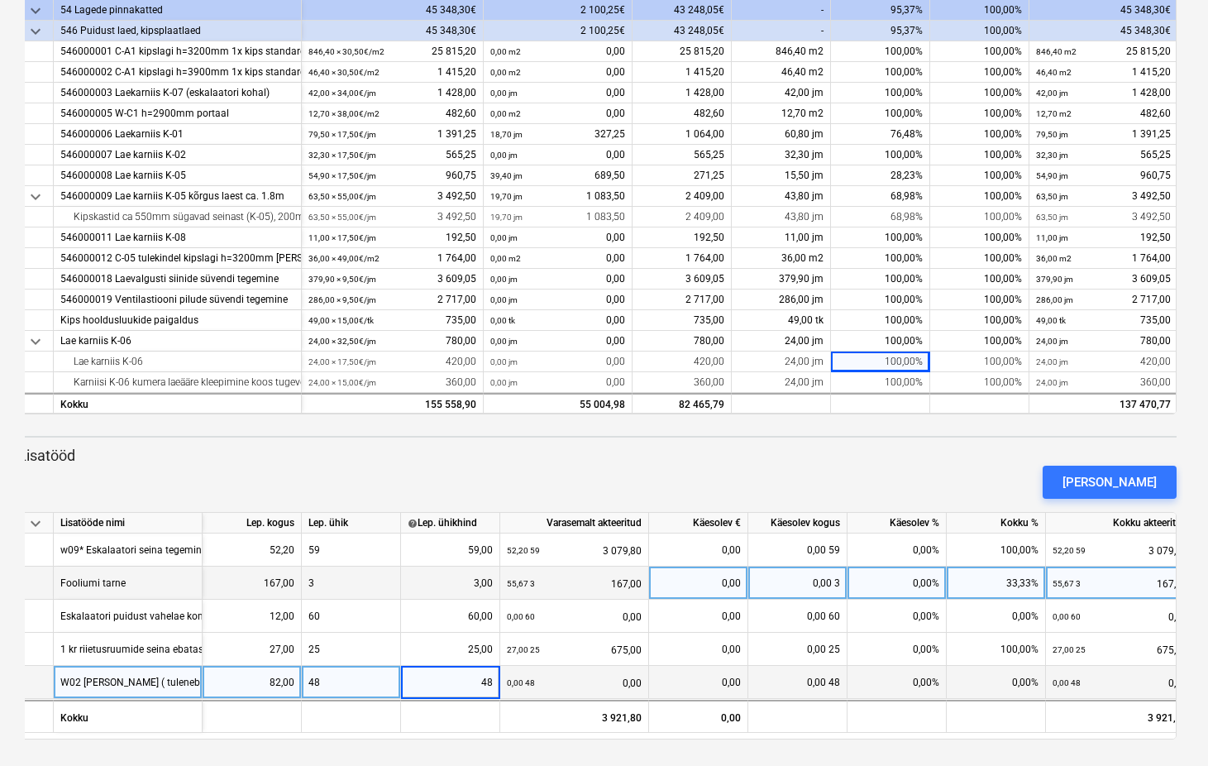
click at [515, 597] on div "55,67 3" at bounding box center [521, 584] width 28 height 34
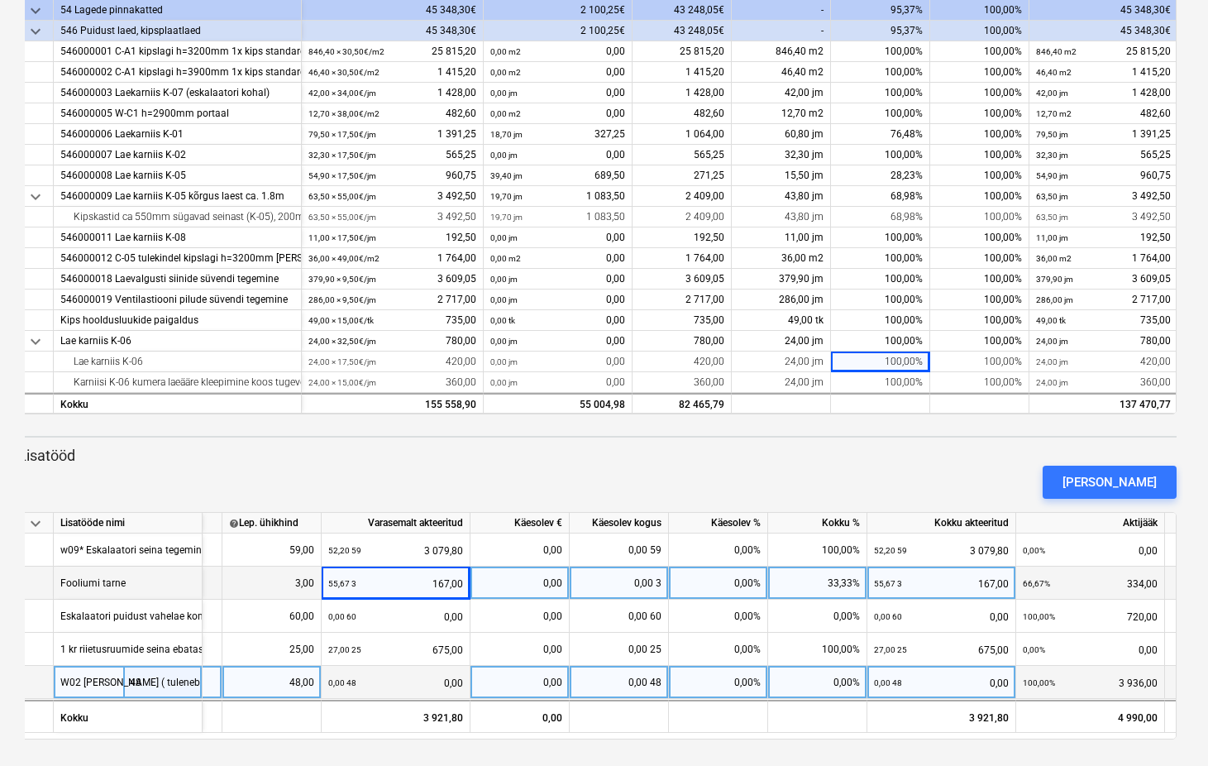
scroll to position [0, 203]
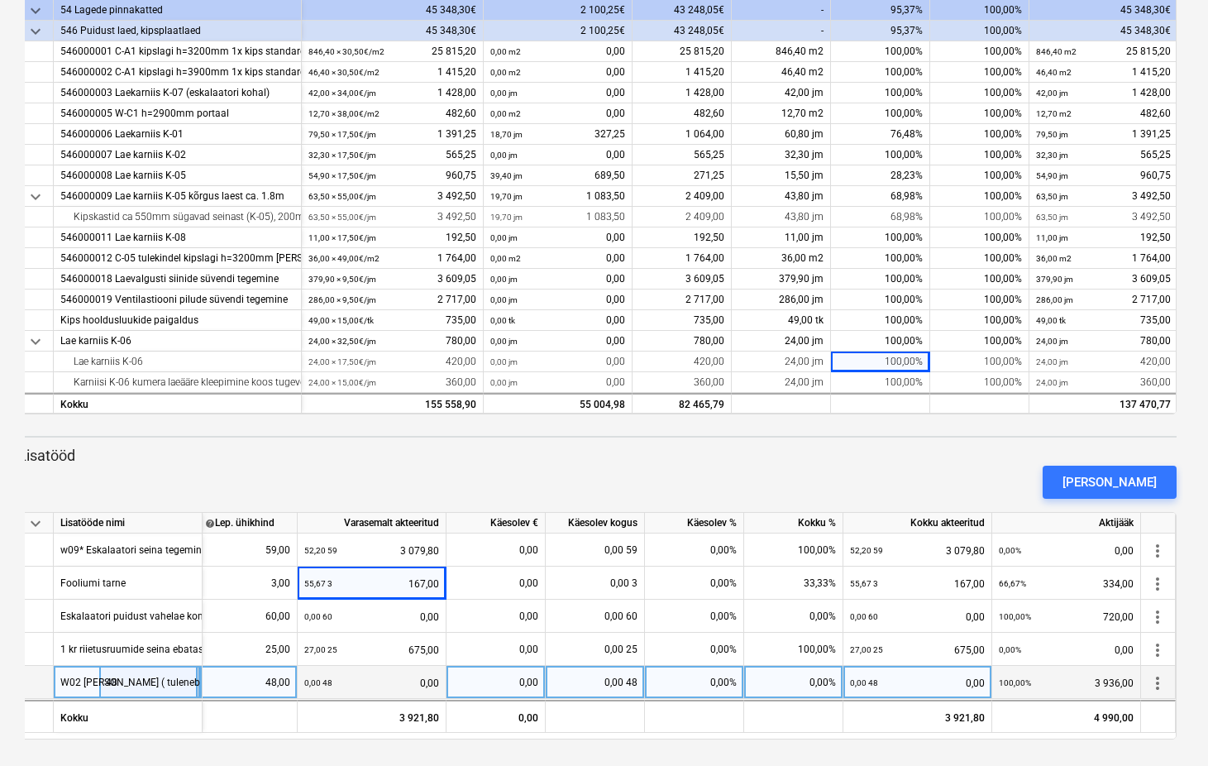
click at [721, 686] on div "0,00%" at bounding box center [694, 682] width 99 height 33
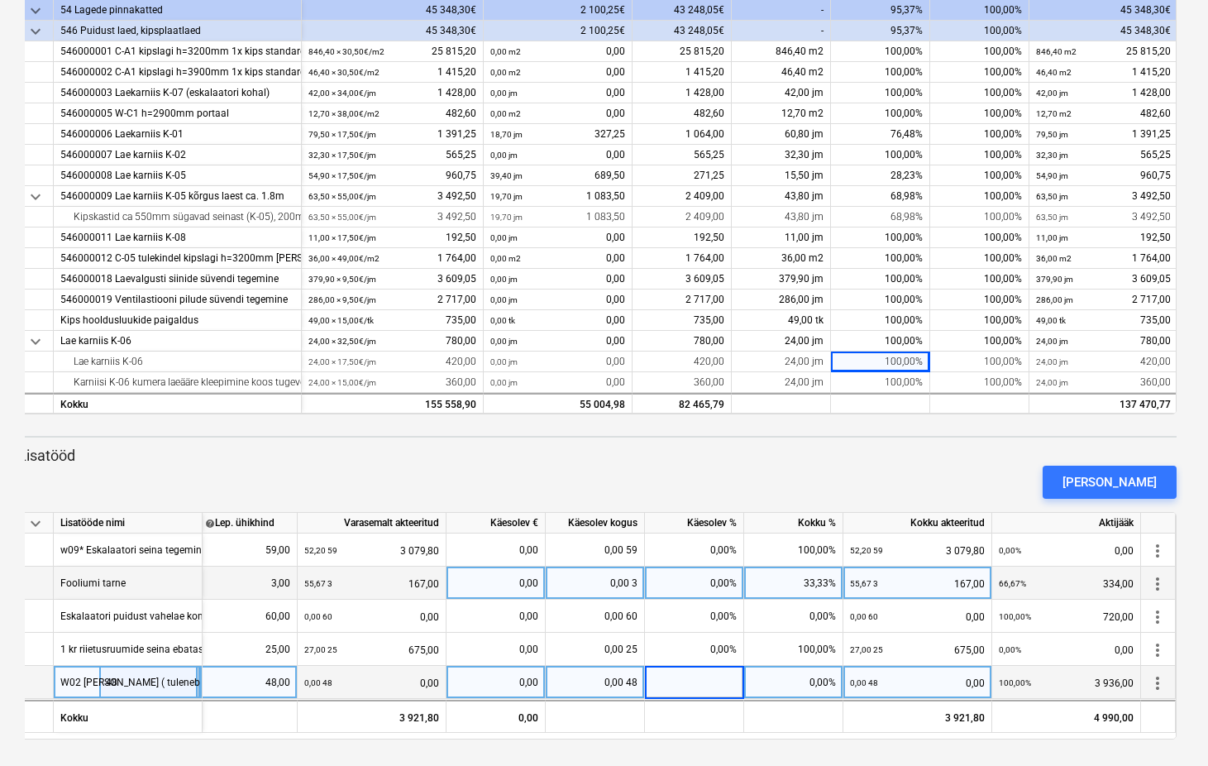
click at [725, 589] on div "0,00%" at bounding box center [694, 583] width 99 height 33
type input "100"
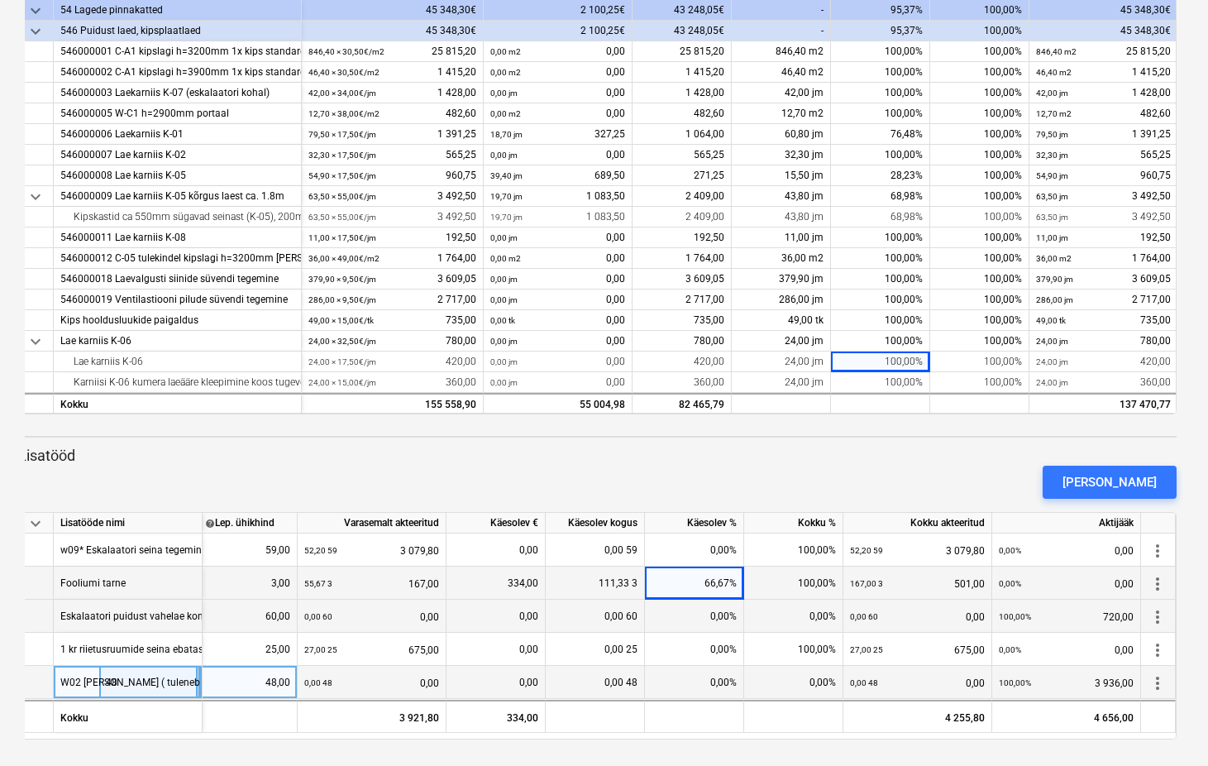
click at [723, 612] on div "0,00%" at bounding box center [694, 616] width 99 height 33
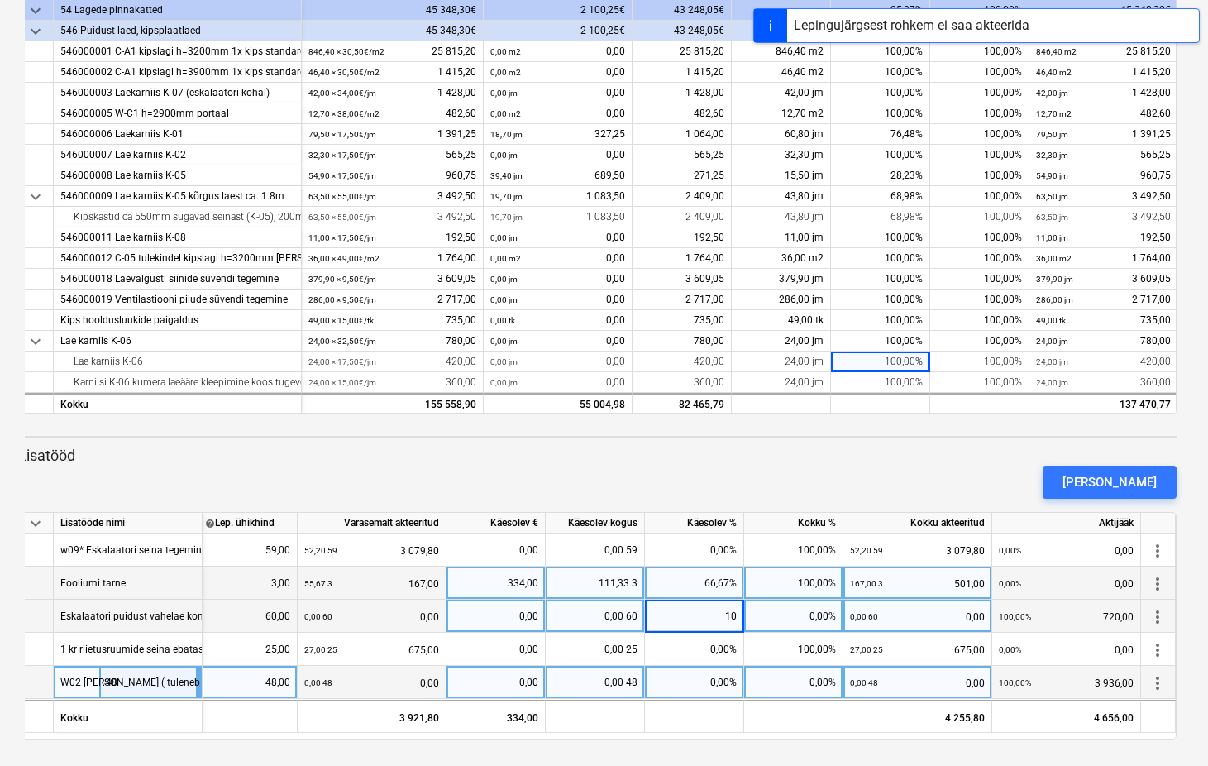
type input "100"
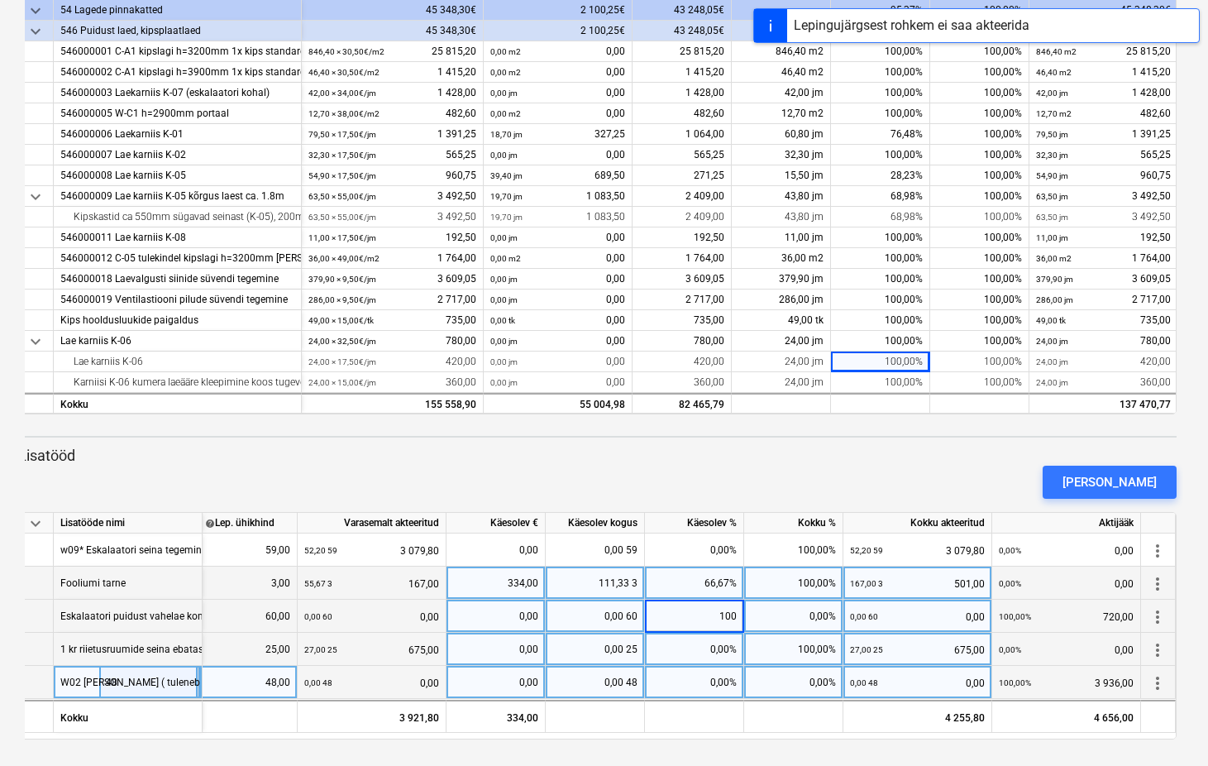
click at [720, 655] on div "0,00%" at bounding box center [694, 649] width 99 height 33
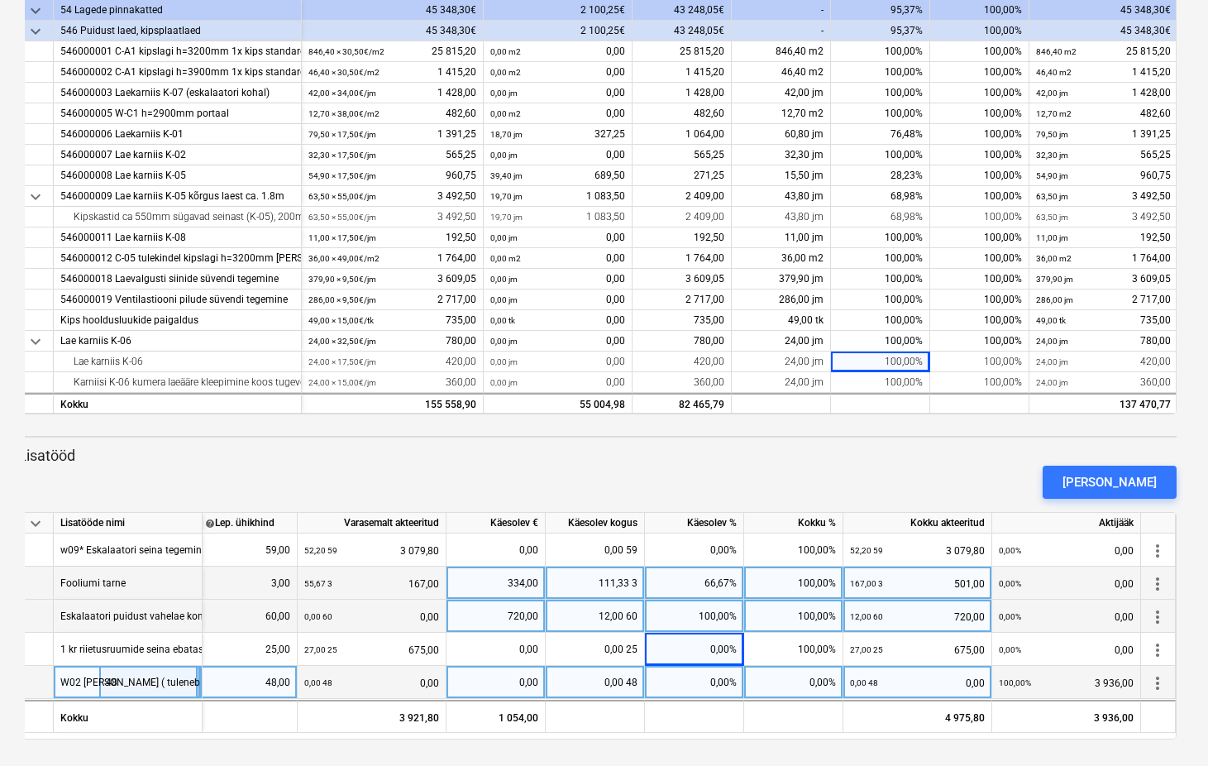
click at [718, 682] on div "0,00%" at bounding box center [694, 682] width 99 height 33
type input "100"
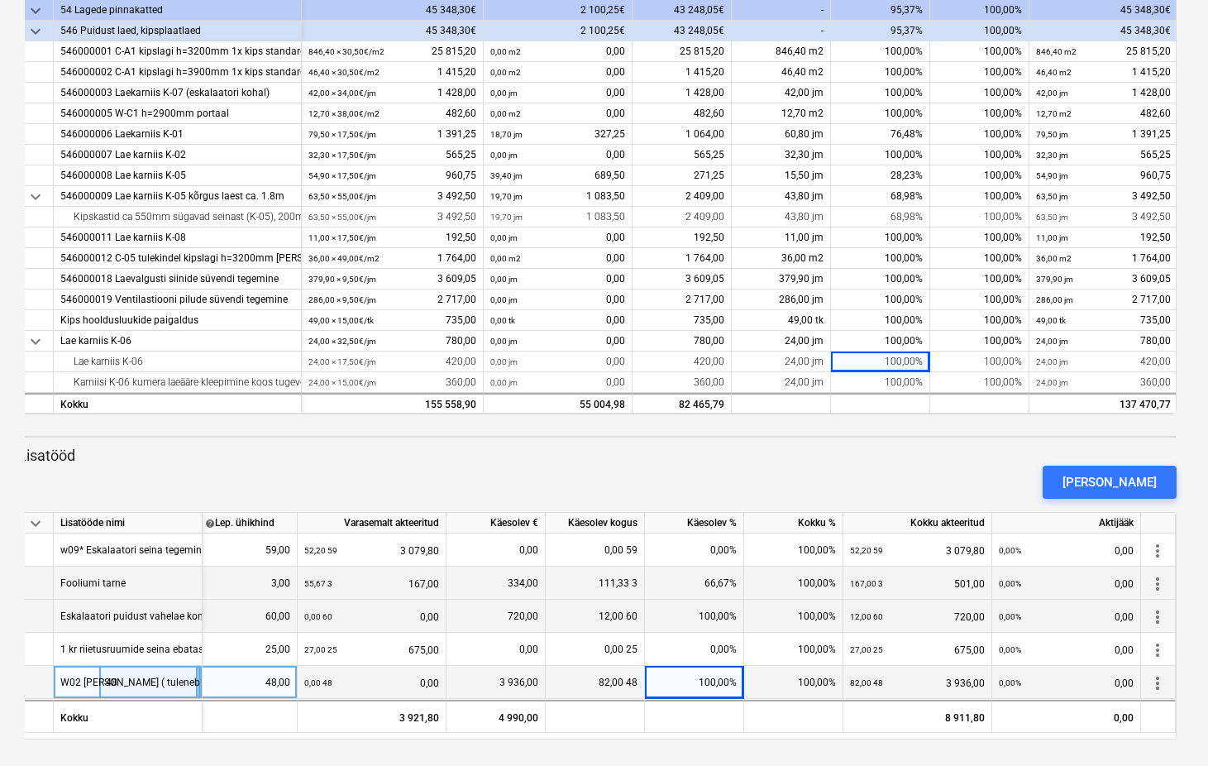
click at [753, 457] on p "Lisatööd" at bounding box center [597, 456] width 1159 height 20
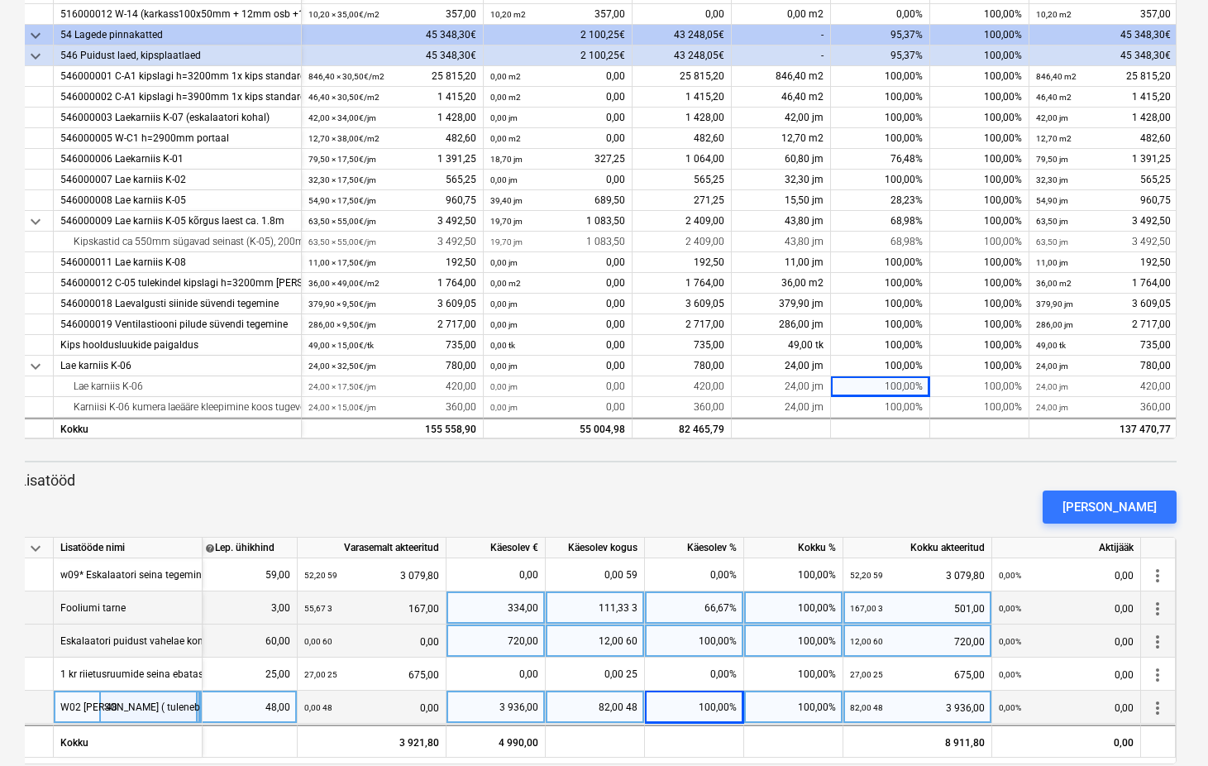
scroll to position [351, 0]
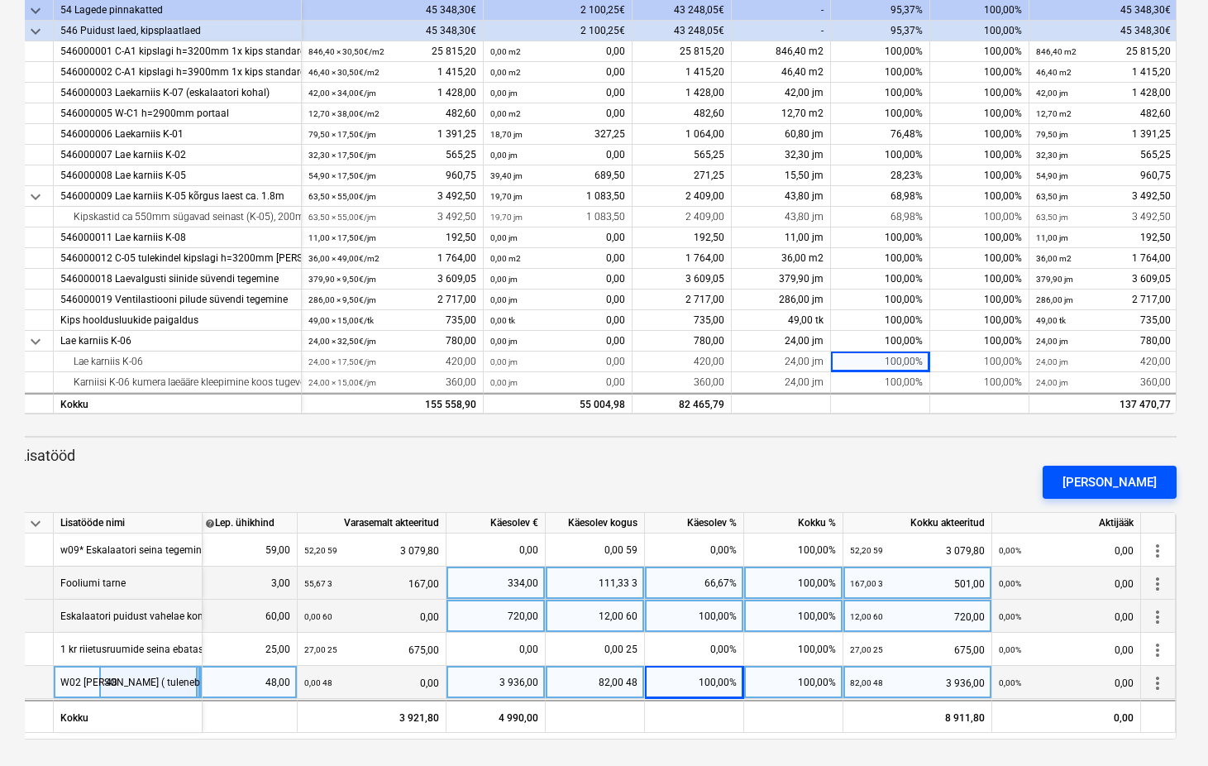
click at [1111, 484] on div "Lisa lisatöö" at bounding box center [1110, 482] width 94 height 22
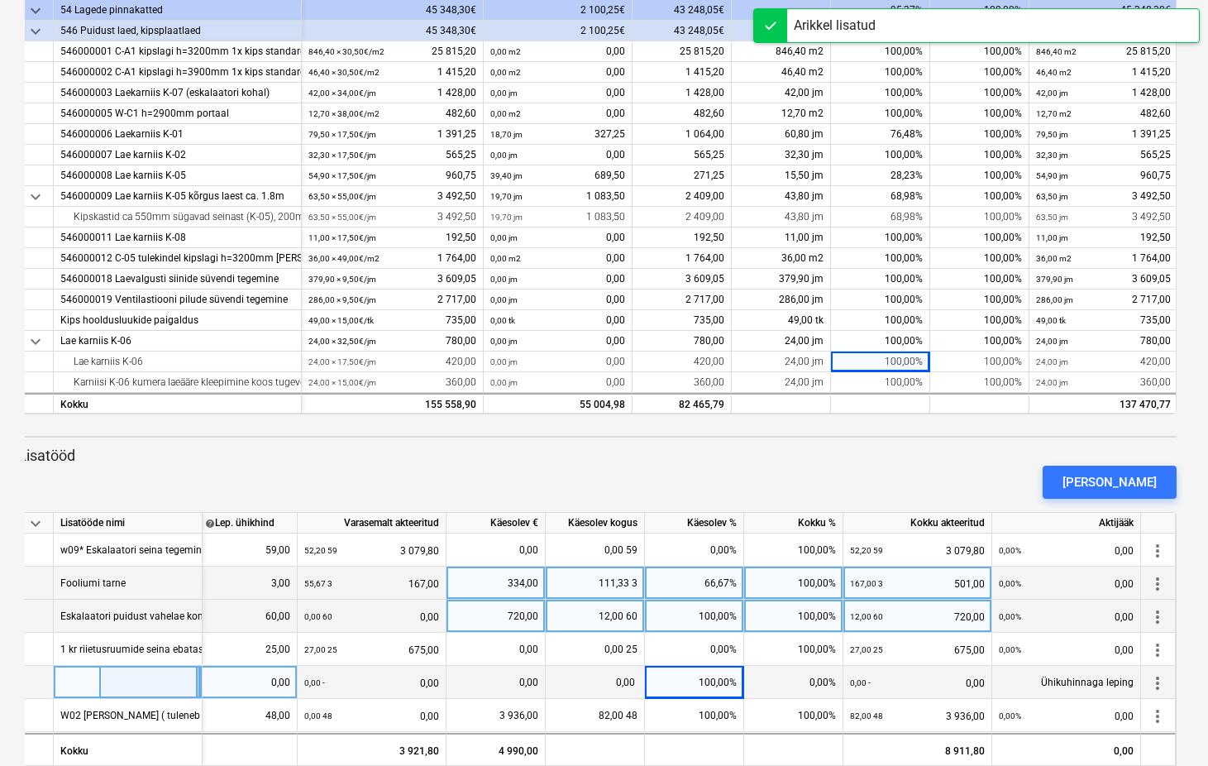
scroll to position [385, 0]
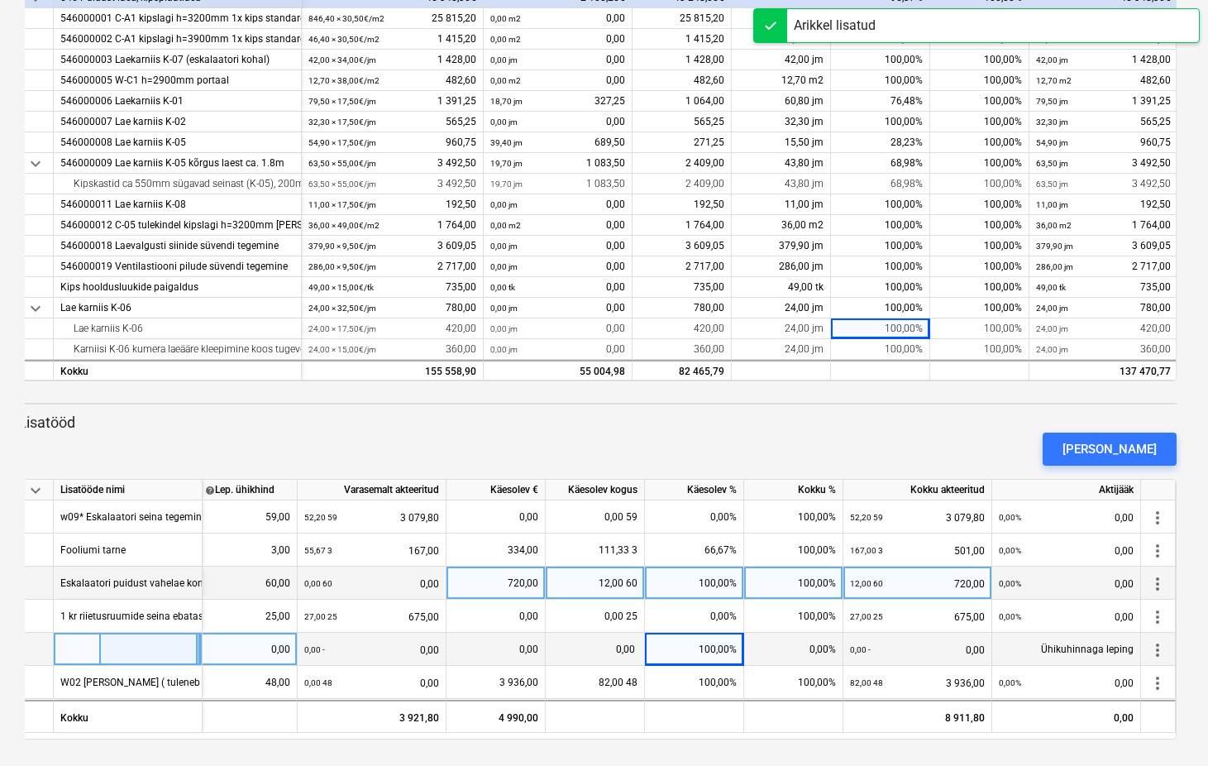
click at [87, 637] on div at bounding box center [128, 649] width 149 height 33
type input "K"
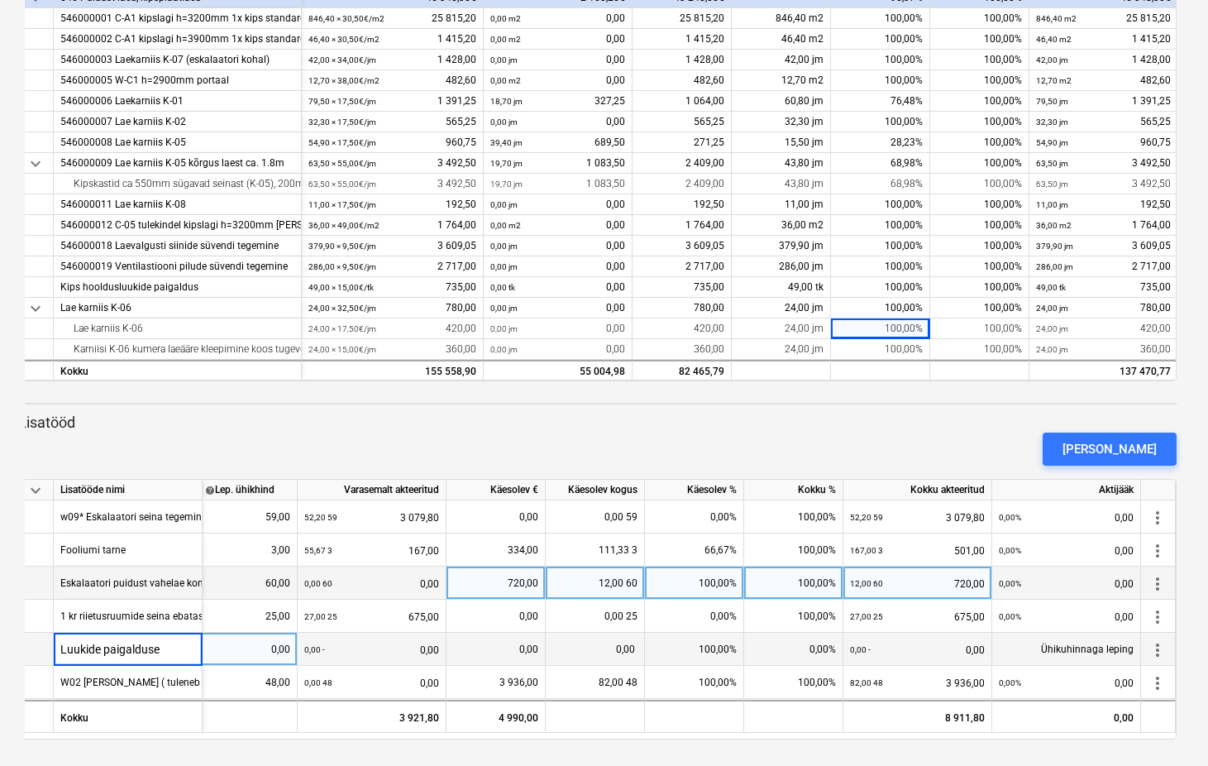
type input "Luukide paigalduse"
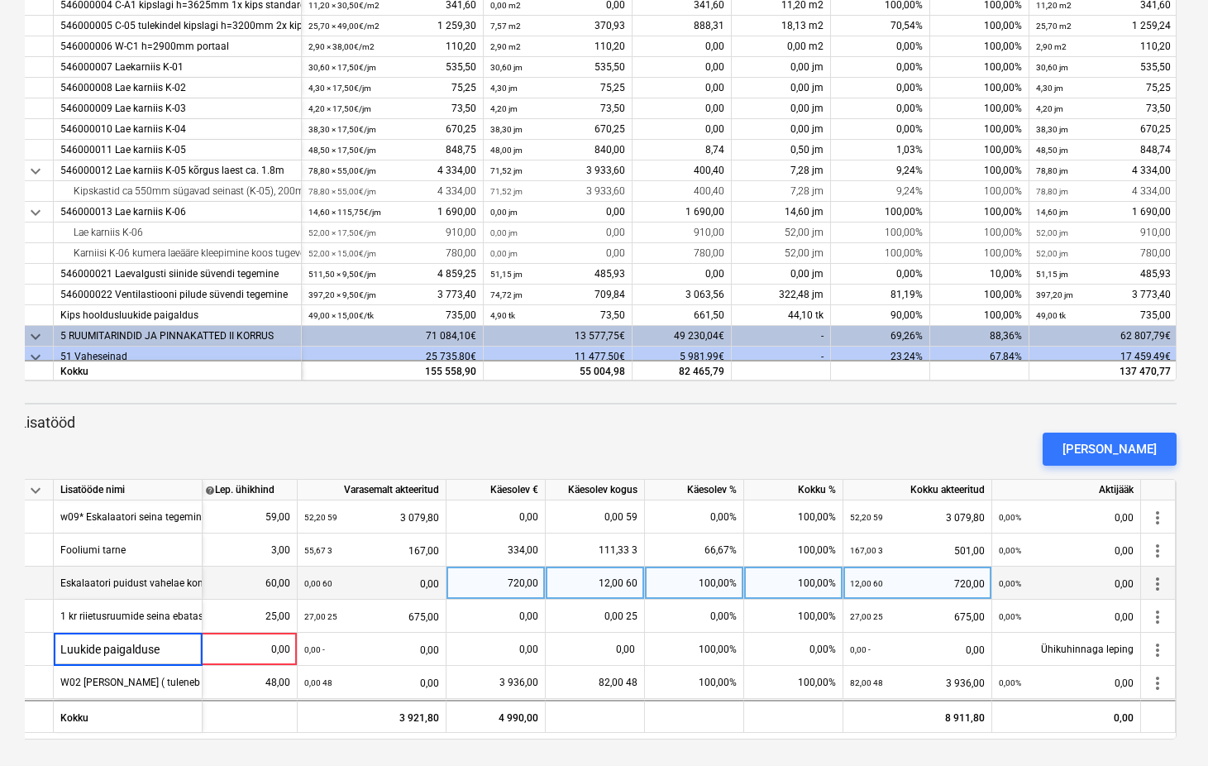
scroll to position [533, 0]
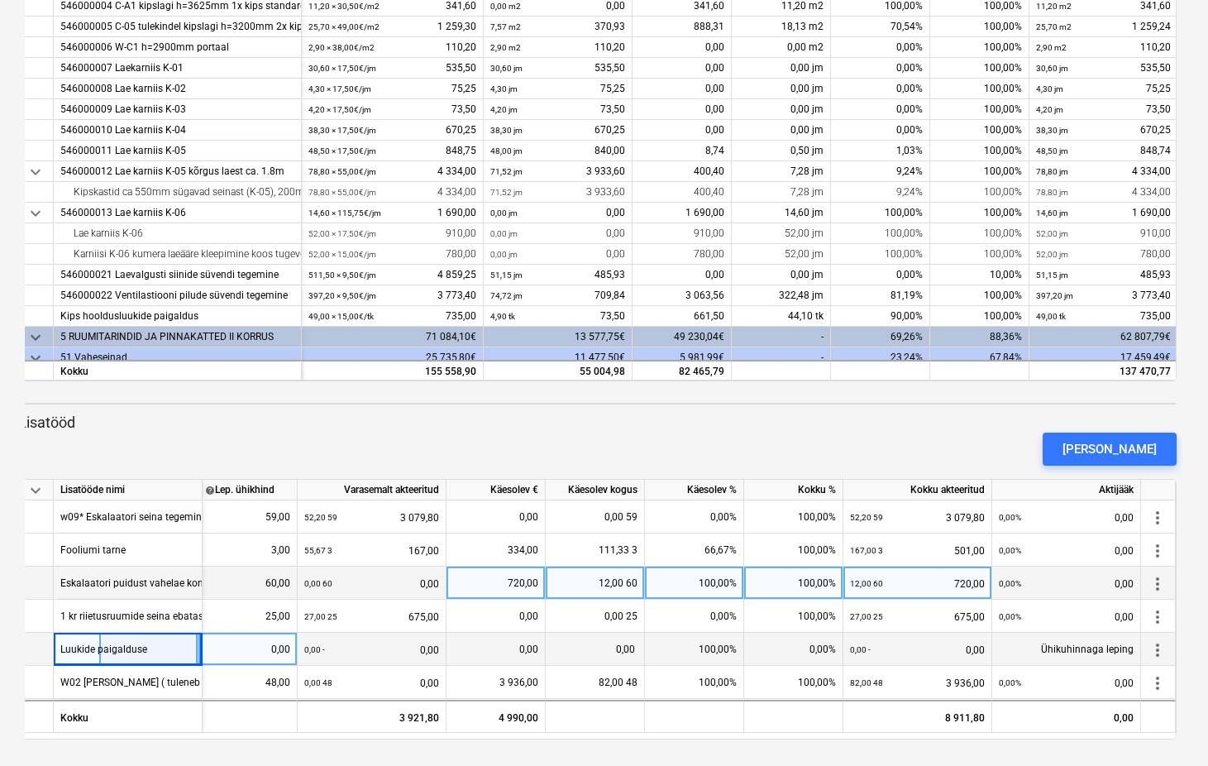
click at [154, 648] on div "Luukide paigalduse" at bounding box center [128, 649] width 149 height 33
click at [174, 653] on input "Luukide paigalduse" at bounding box center [128, 649] width 148 height 32
click at [57, 656] on input "Luukide paigalduse" at bounding box center [128, 649] width 148 height 32
click at [56, 653] on input "Luukide paigalduse" at bounding box center [128, 649] width 148 height 32
click at [192, 656] on input "1kr Luukide paigalduse" at bounding box center [128, 649] width 148 height 32
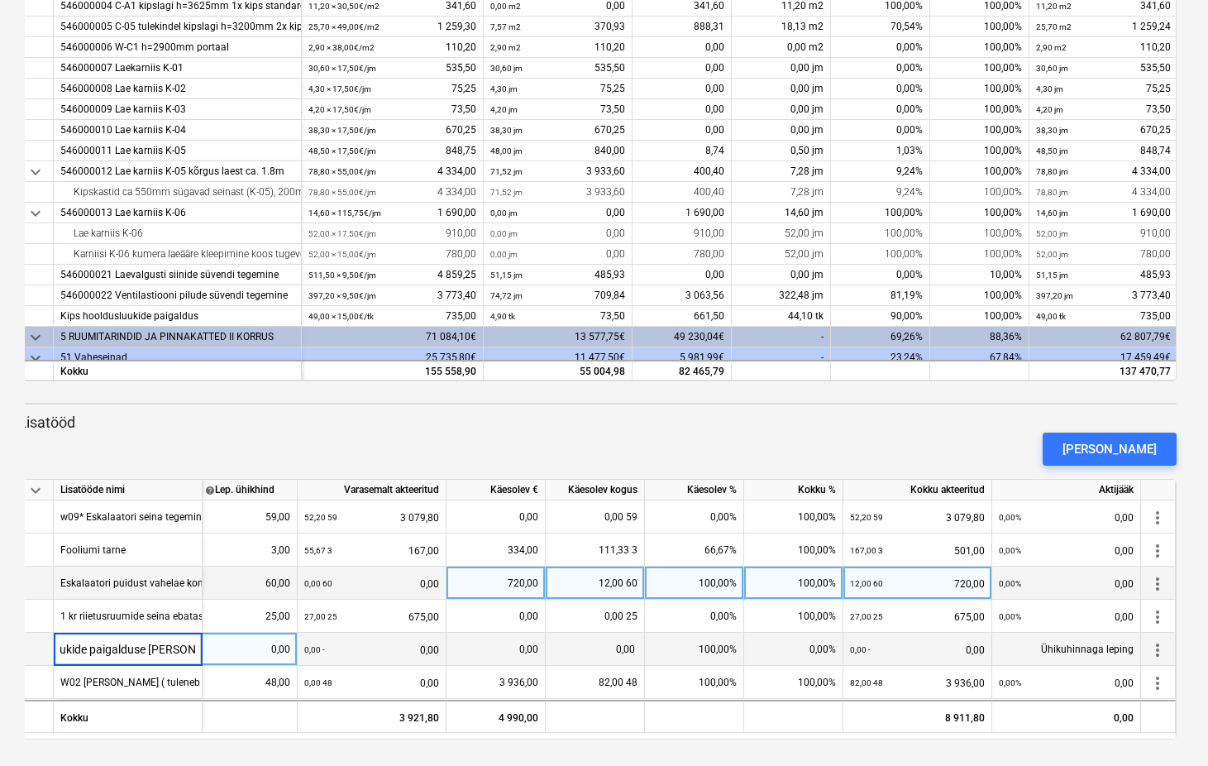
type input "1kr Luukide paigalduse lisa maht"
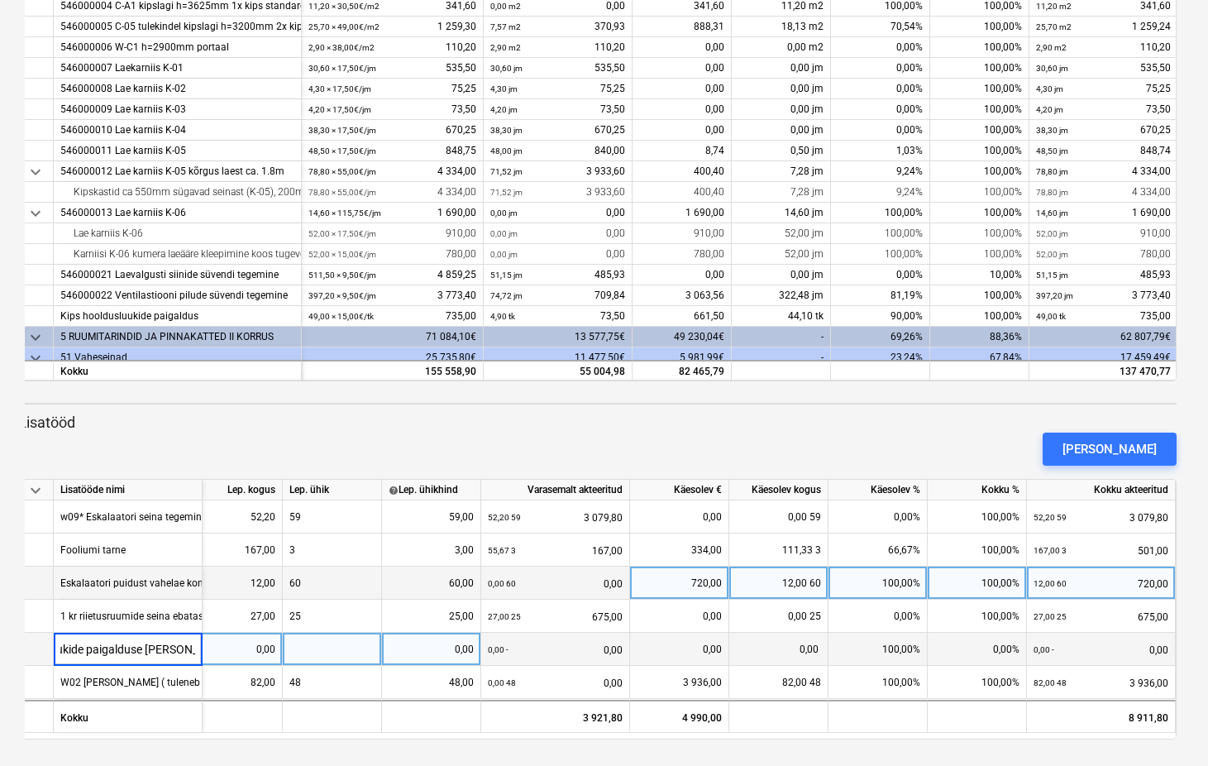
scroll to position [0, 0]
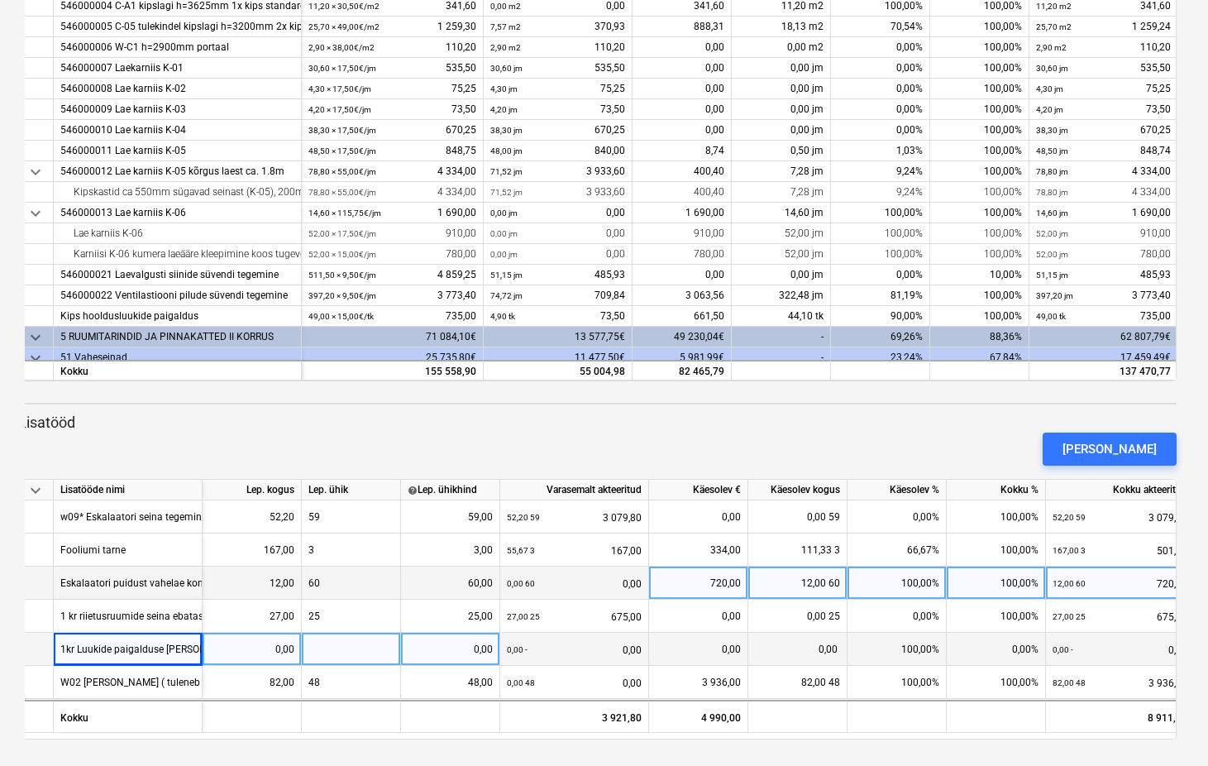
click at [283, 637] on div "0,00" at bounding box center [251, 649] width 85 height 33
click at [286, 647] on div "0,00" at bounding box center [251, 649] width 85 height 33
type input "73"
type input "15"
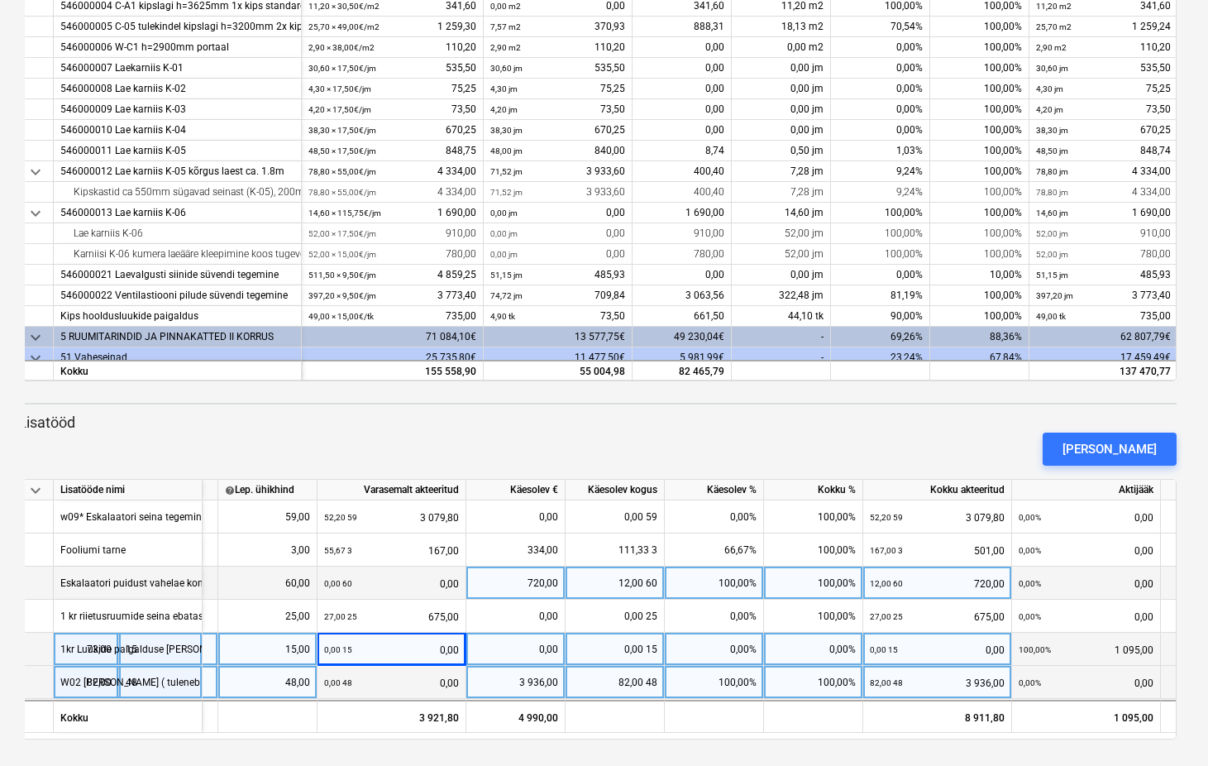
scroll to position [0, 203]
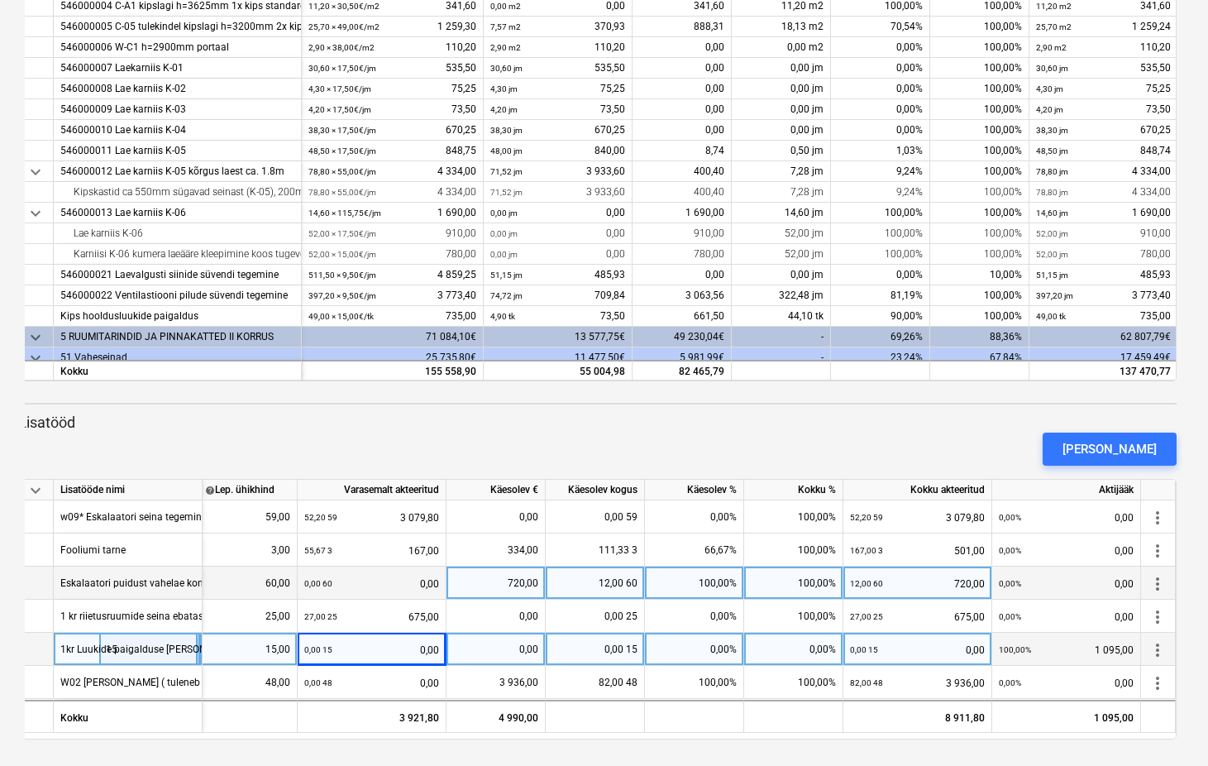
click at [637, 646] on div "0,00 15" at bounding box center [595, 649] width 99 height 33
click at [739, 651] on div "0,00%" at bounding box center [694, 649] width 99 height 33
type input "100"
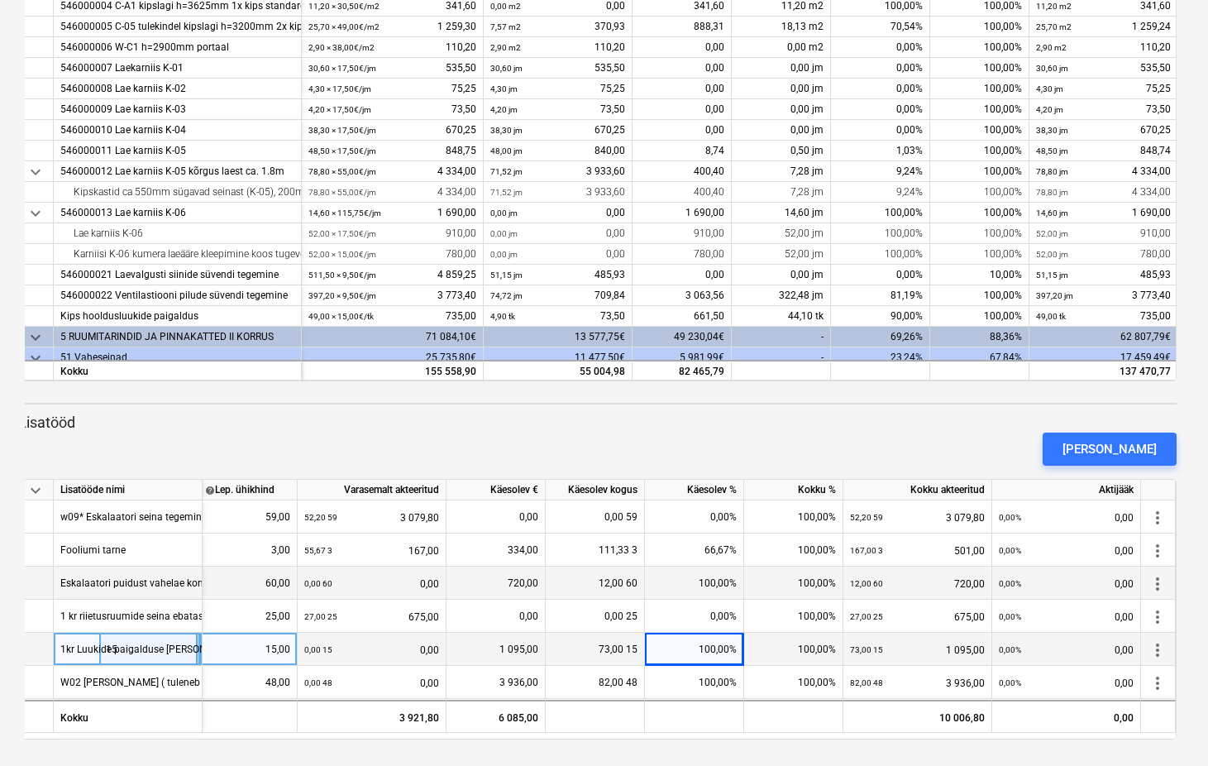
click at [743, 587] on div "100,00%" at bounding box center [694, 583] width 99 height 33
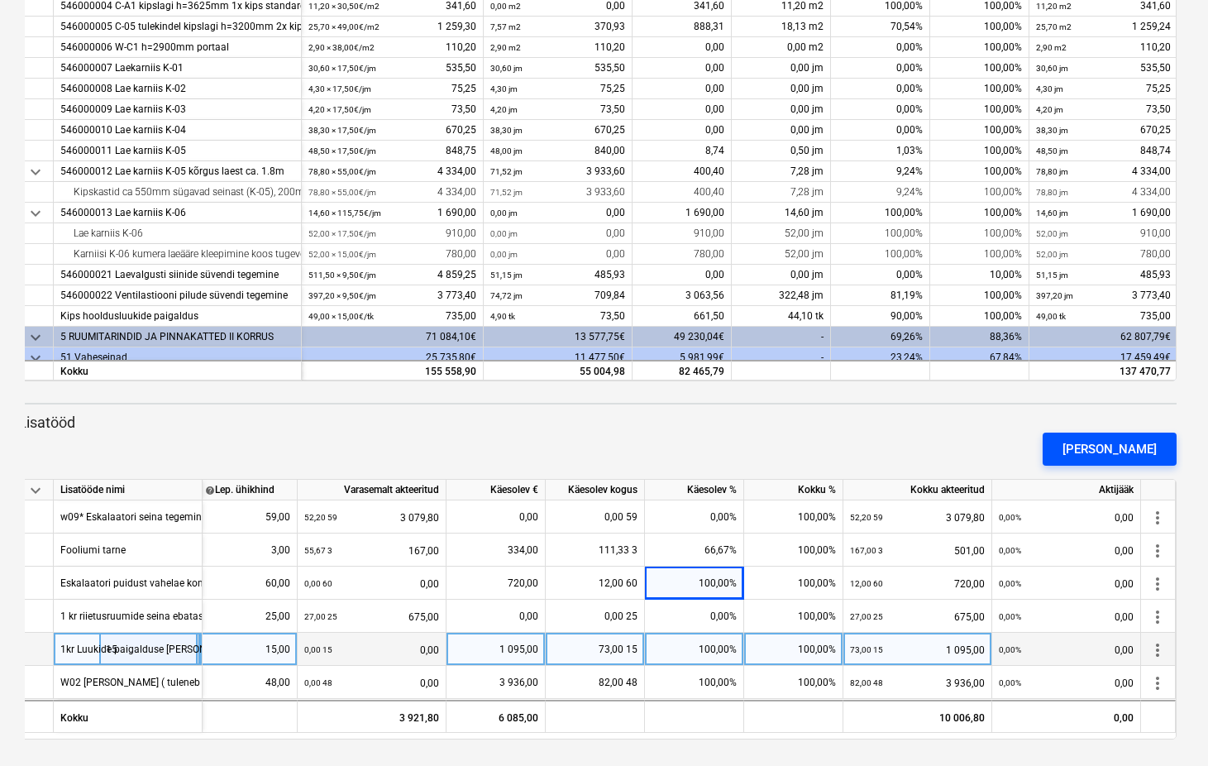
click at [1139, 458] on div "Lisa lisatöö" at bounding box center [1110, 449] width 94 height 22
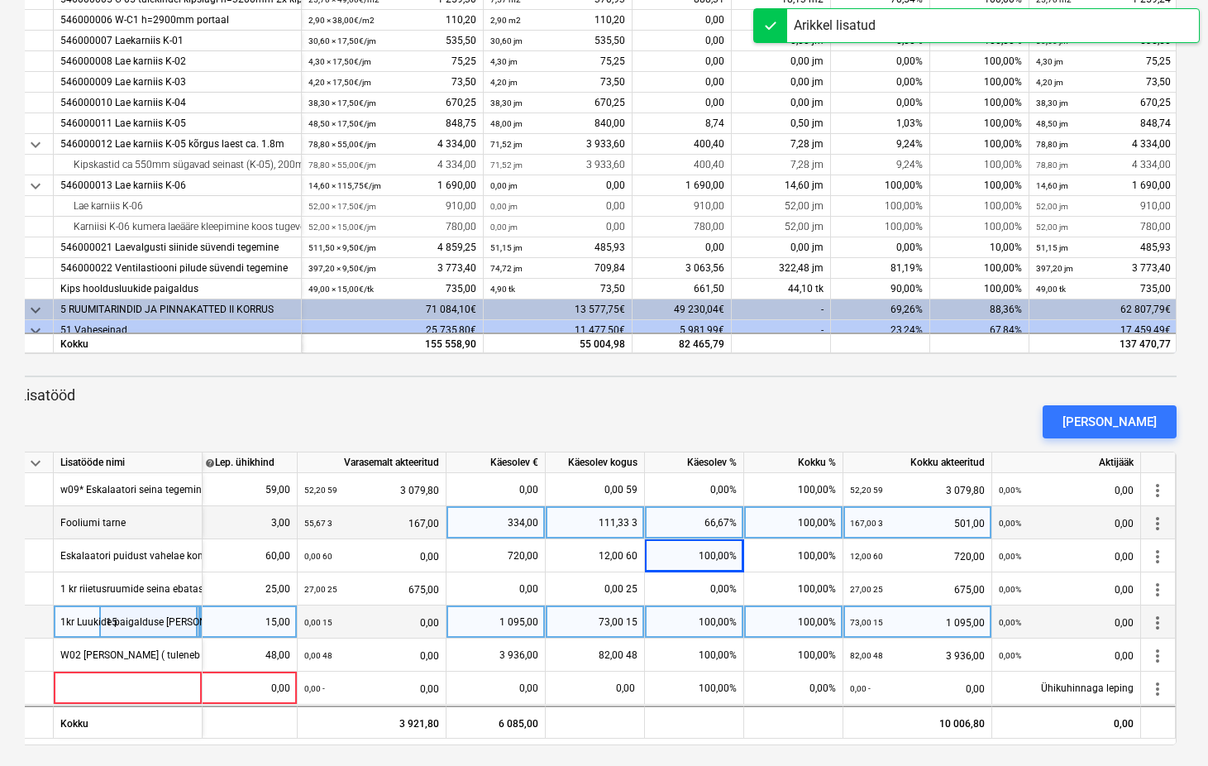
scroll to position [418, 0]
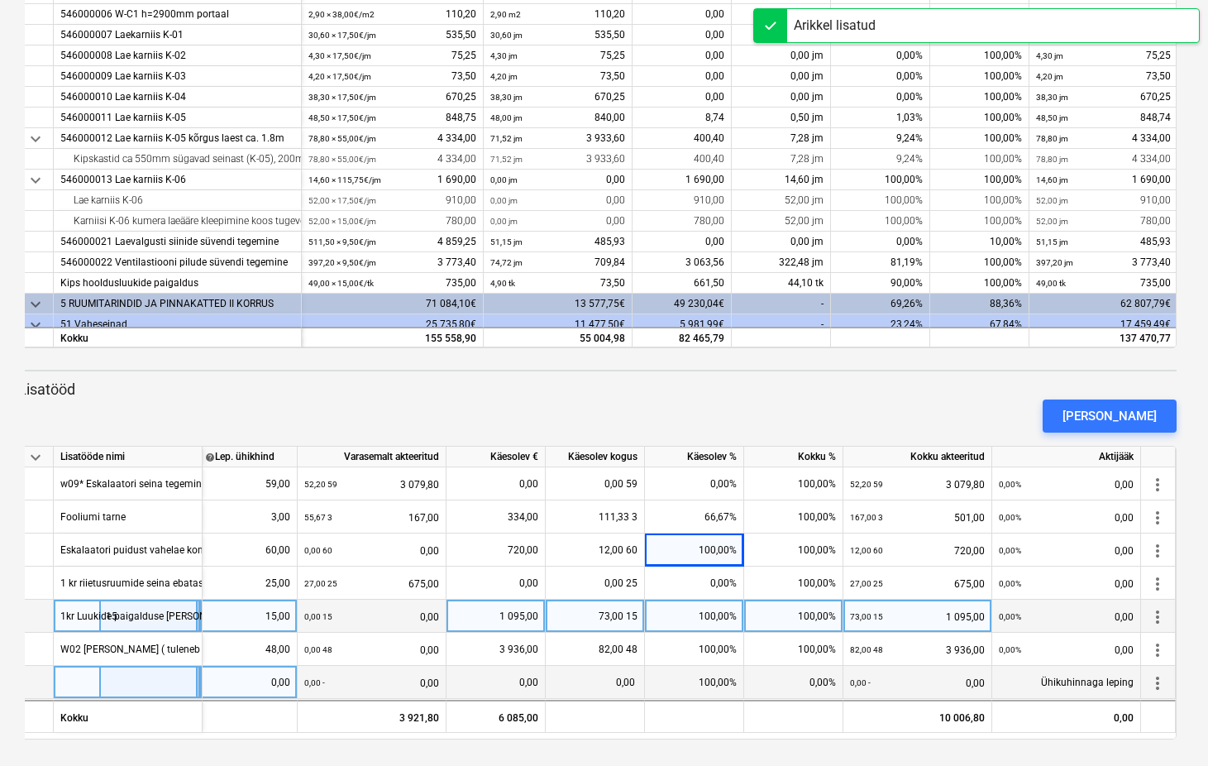
click at [78, 675] on div at bounding box center [128, 682] width 149 height 33
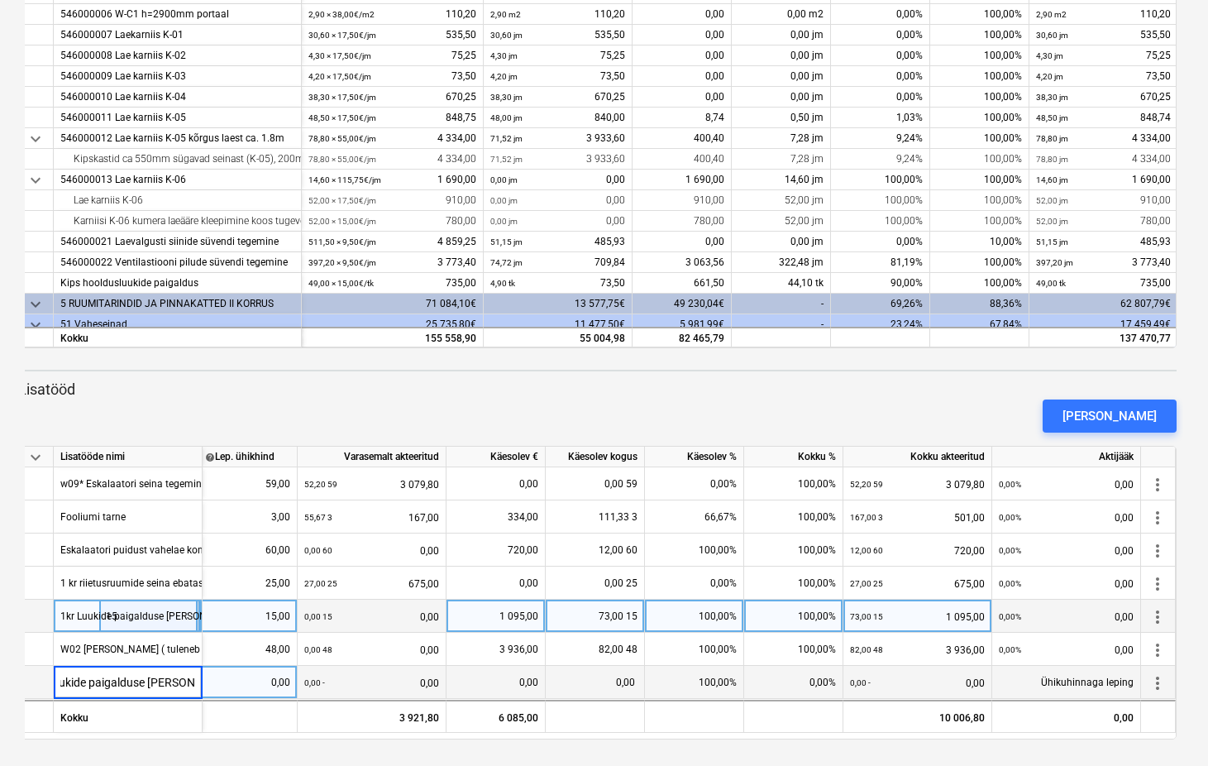
type input "2 kr Luukide paigalduse lisa maht"
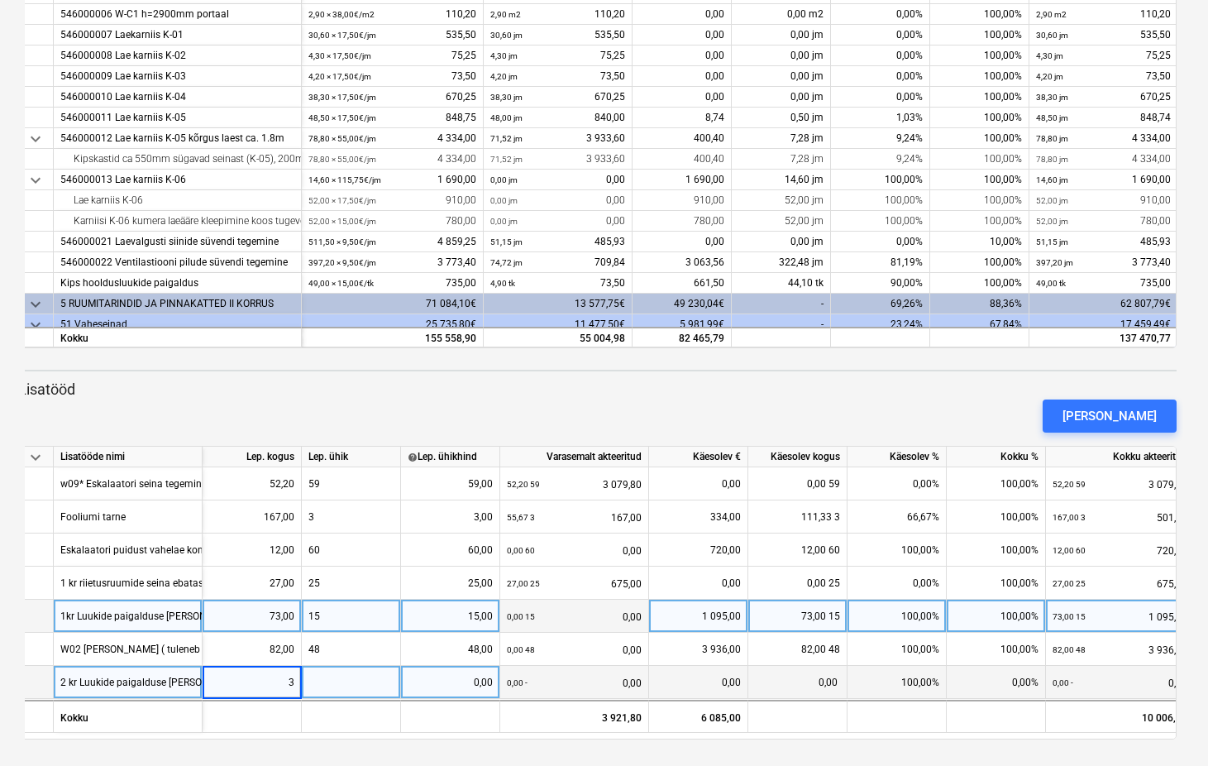
type input "39"
type input "15"
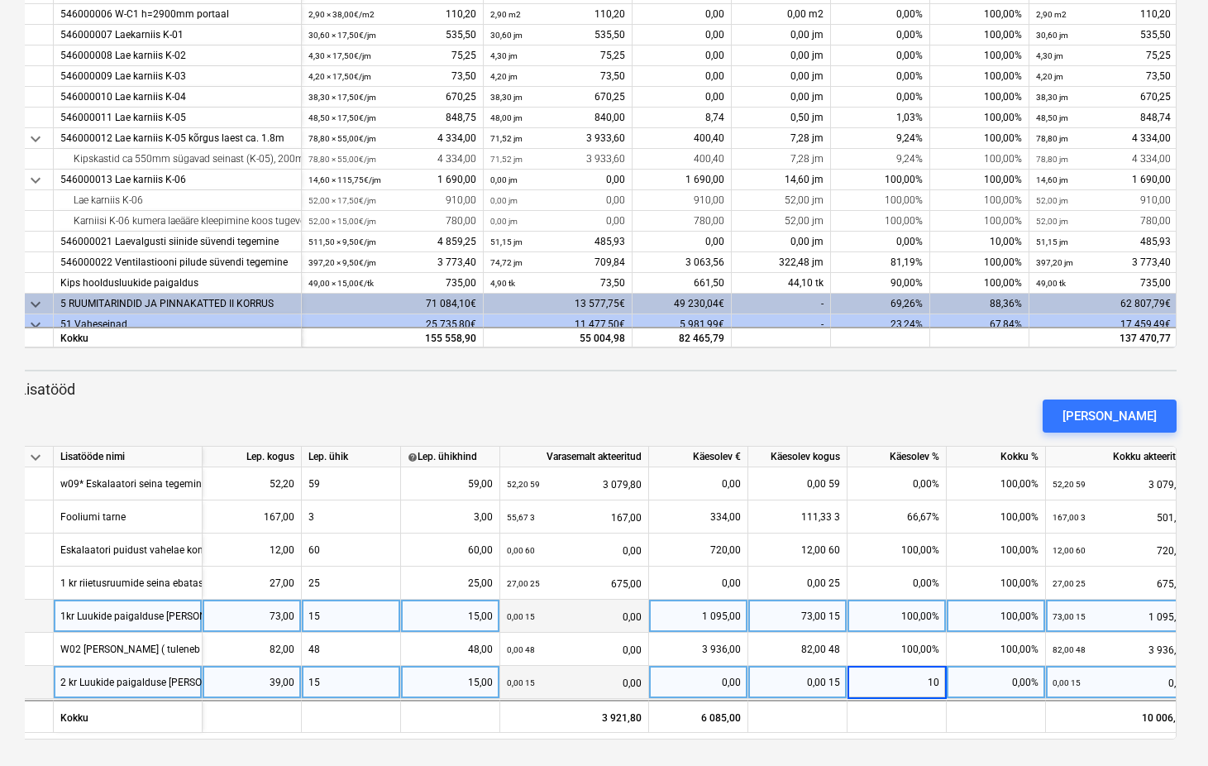
type input "100"
click at [1152, 420] on div "Lisa lisatöö" at bounding box center [1110, 416] width 94 height 22
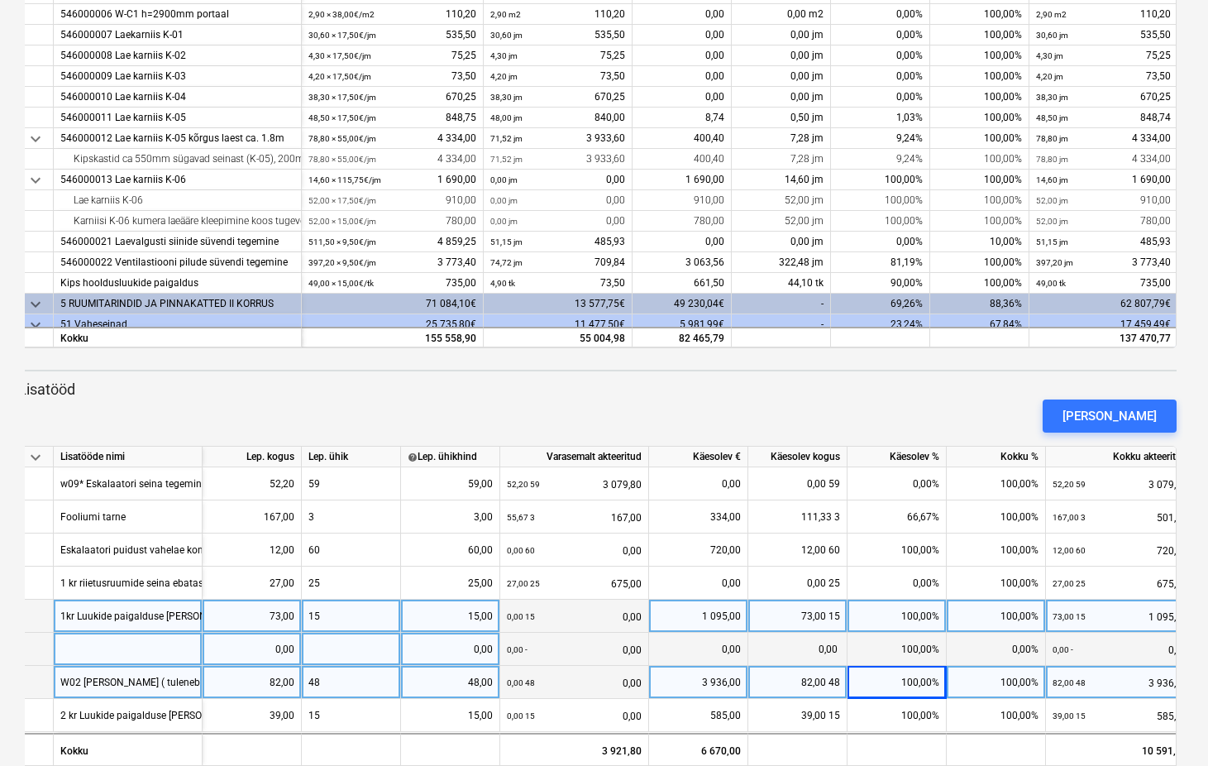
click at [108, 654] on div at bounding box center [128, 649] width 149 height 33
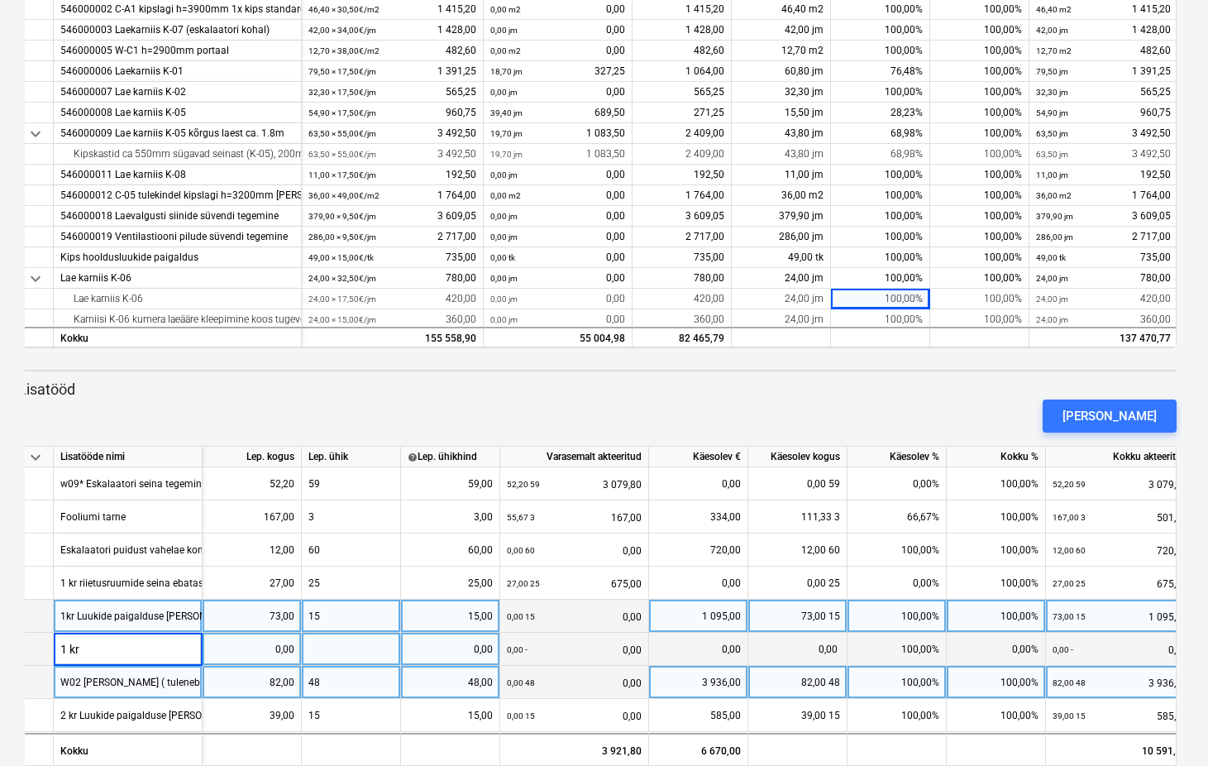
scroll to position [1229, 0]
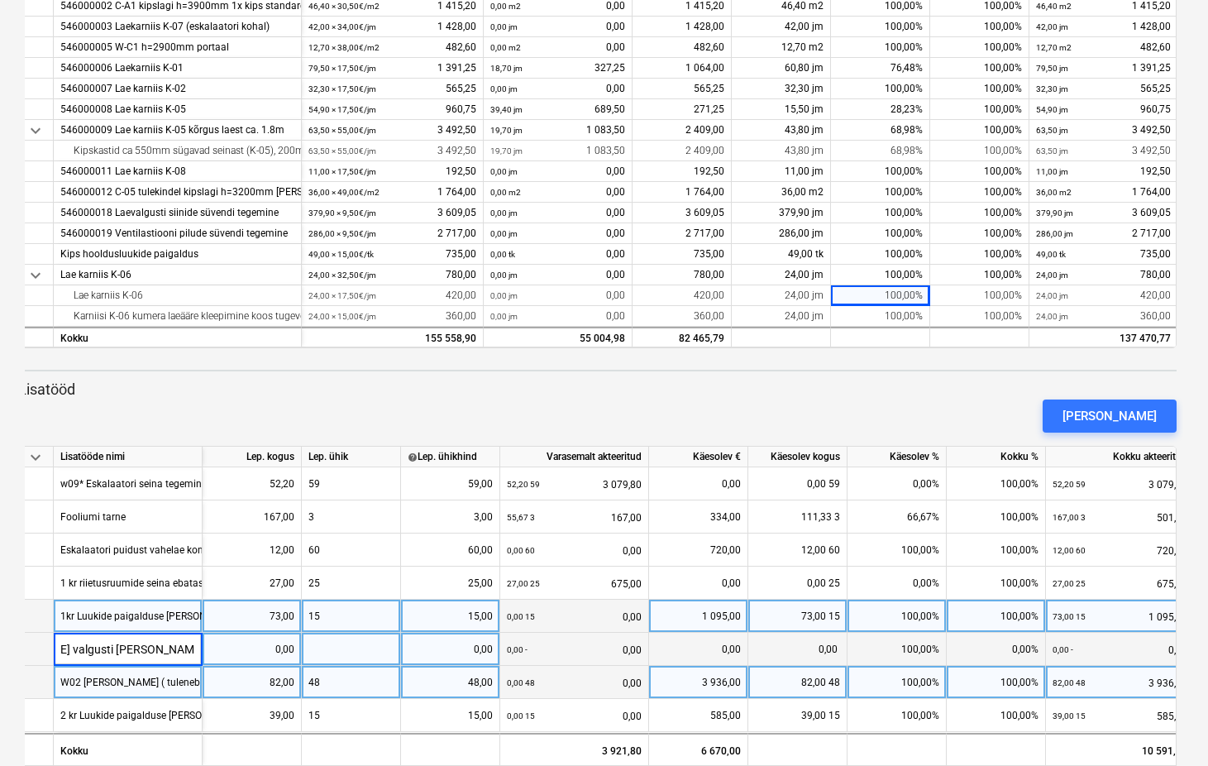
type input "1 kr Lakke valgusti ja kõlari avade tegemine"
type input "92"
type input "3,5"
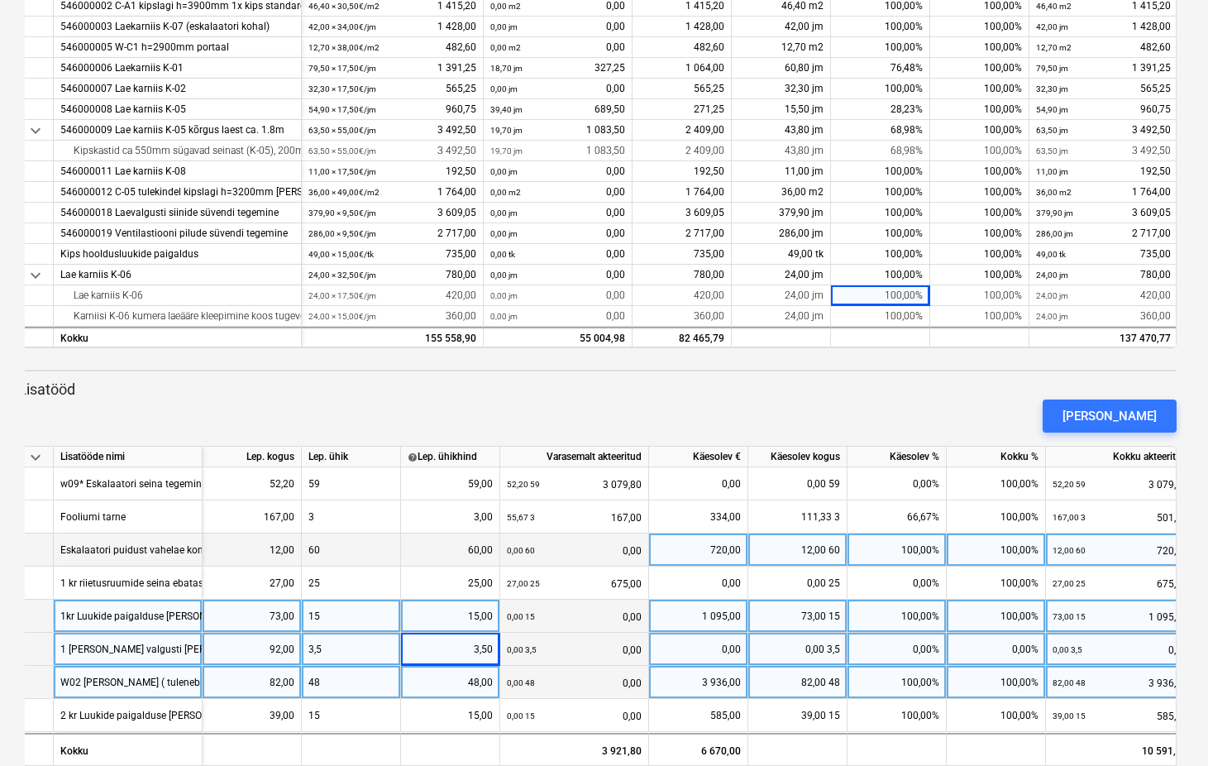
click at [362, 557] on div "60" at bounding box center [351, 549] width 99 height 33
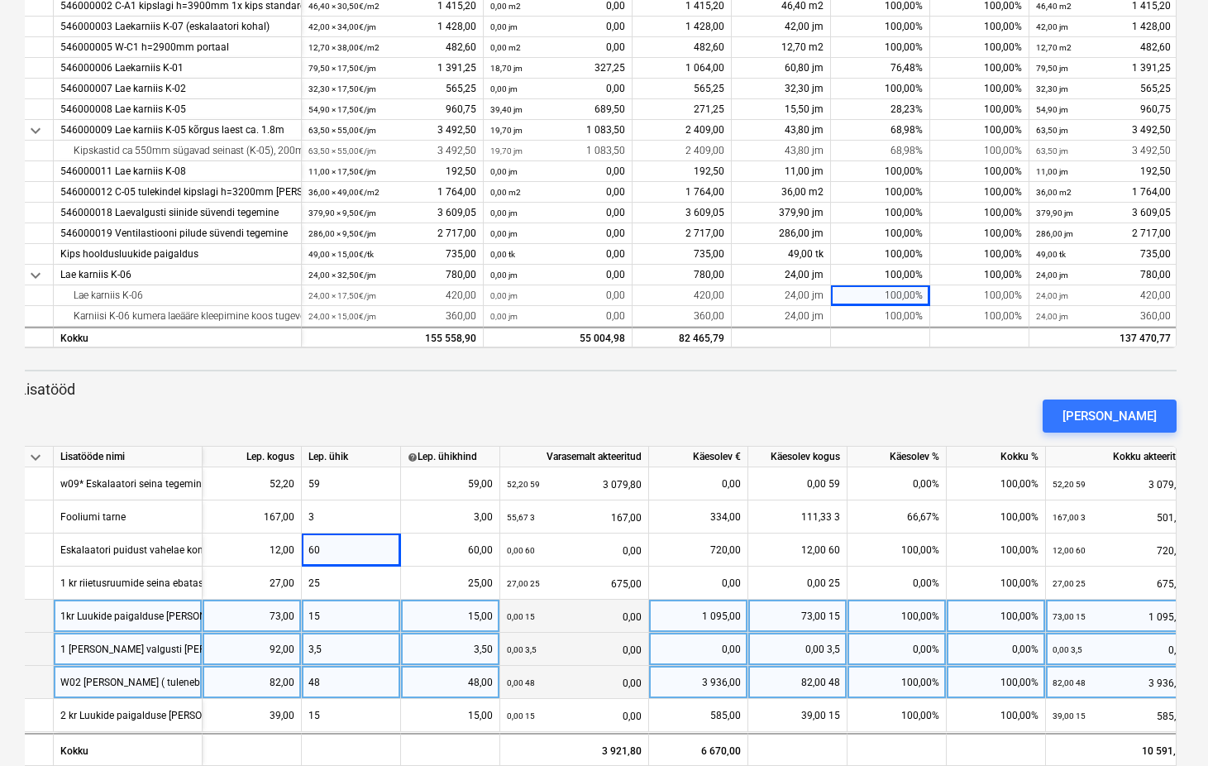
click at [927, 648] on div "0,00%" at bounding box center [897, 649] width 99 height 33
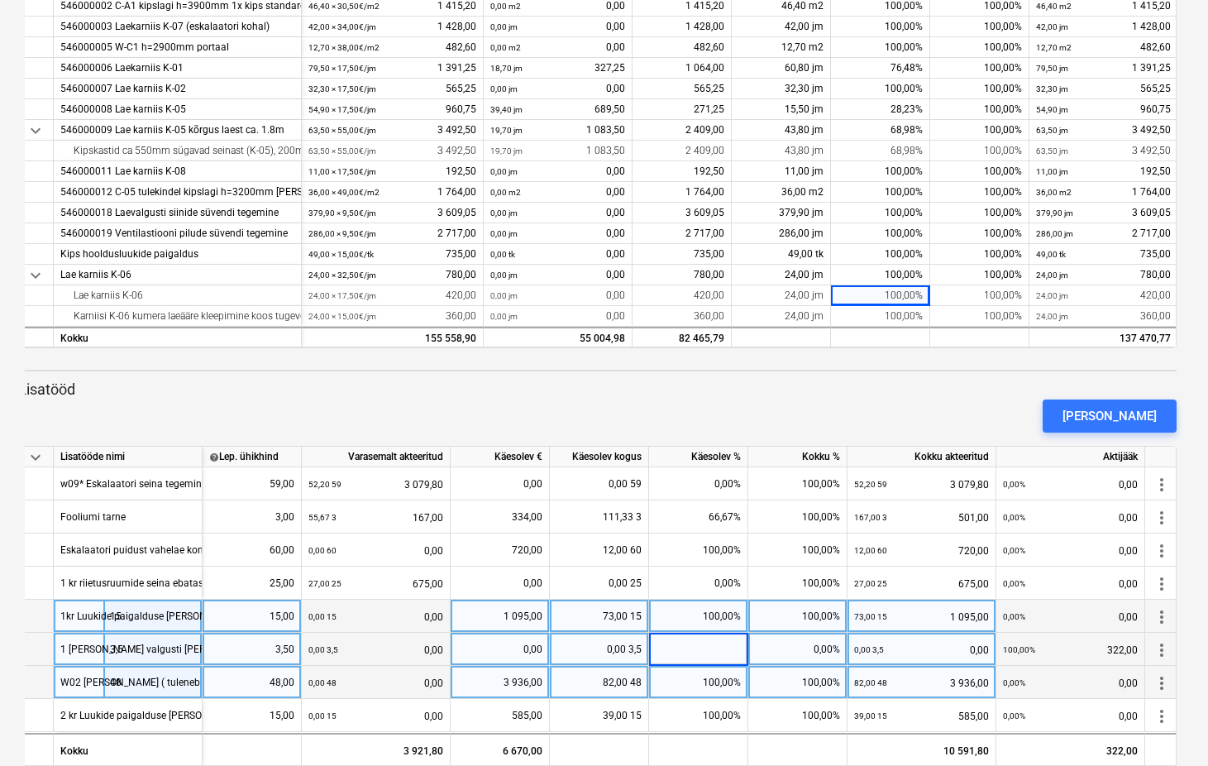
scroll to position [0, 203]
type input "100"
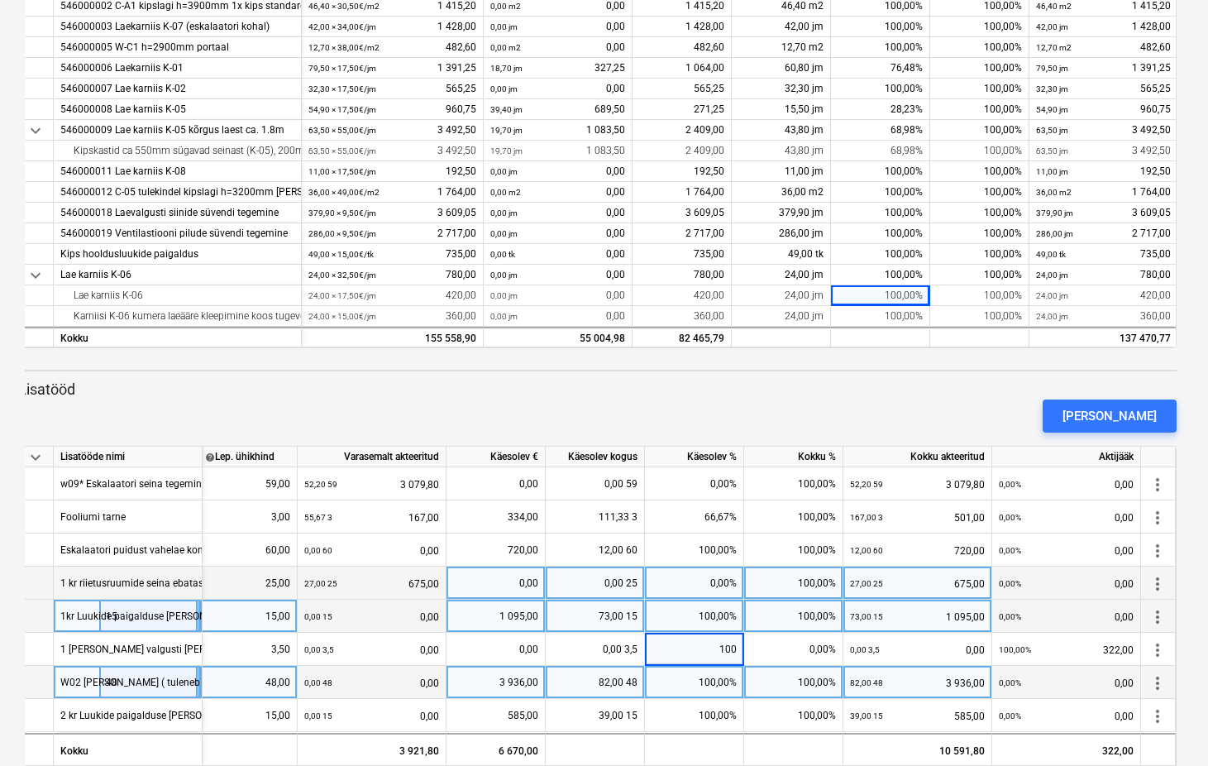
click at [563, 575] on div "0,00 25" at bounding box center [595, 583] width 99 height 33
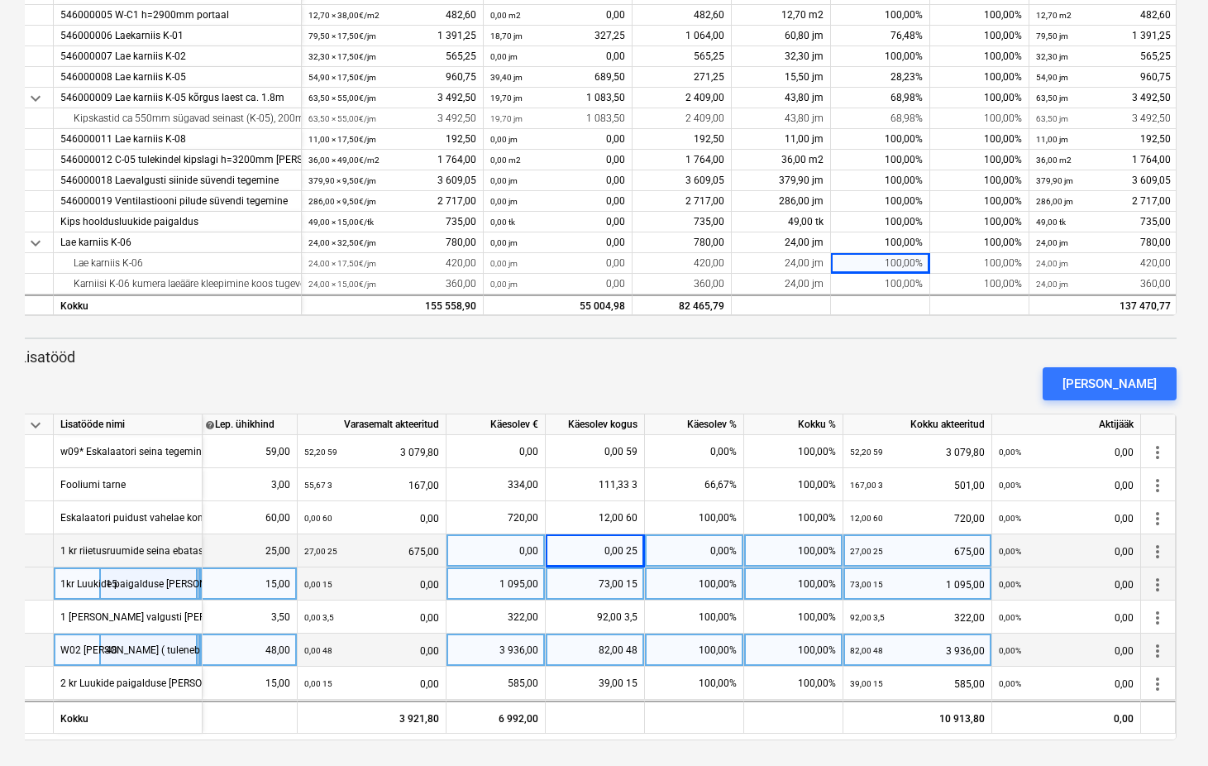
scroll to position [451, 0]
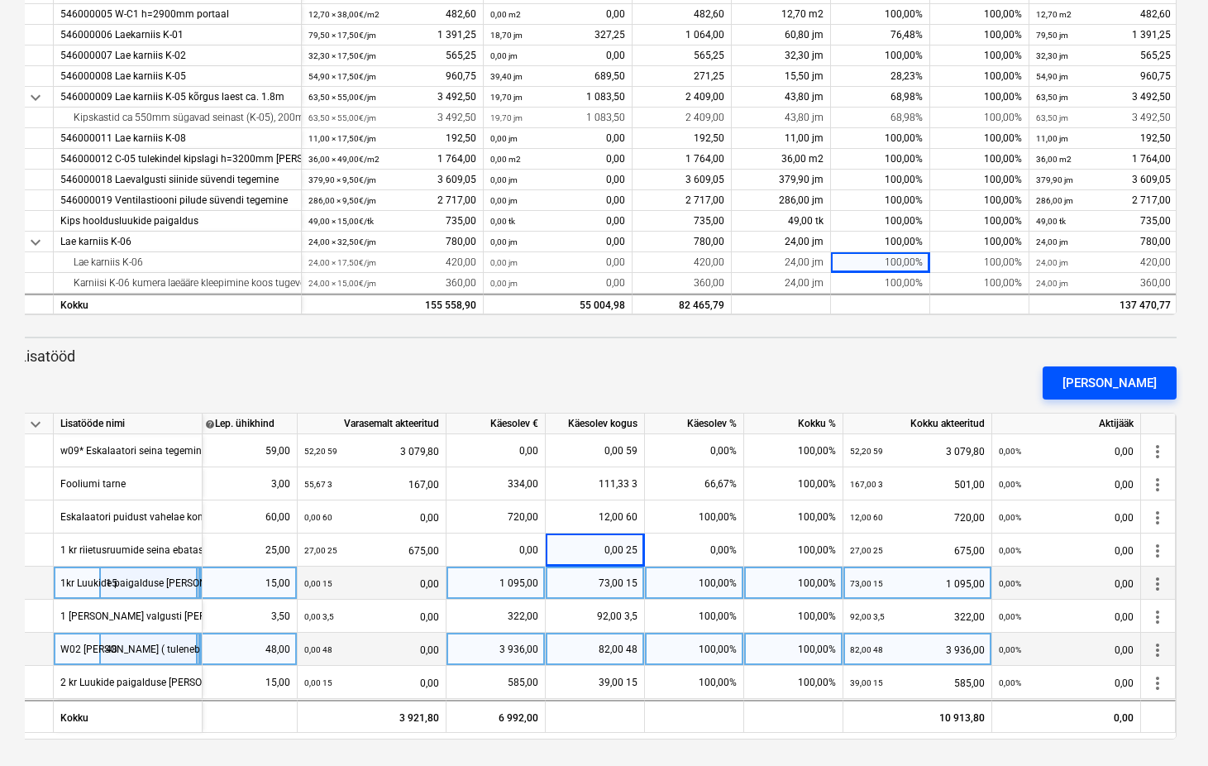
click at [1139, 377] on div "Lisa lisatöö" at bounding box center [1110, 383] width 94 height 22
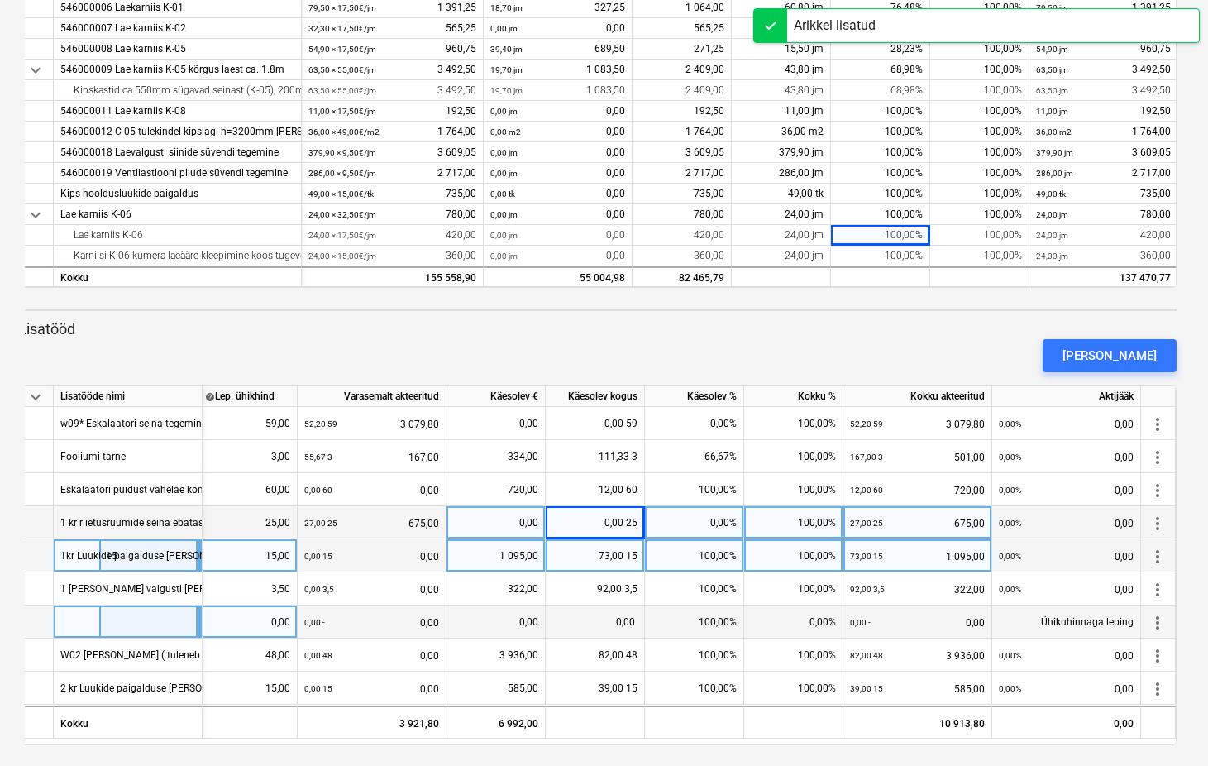
scroll to position [484, 0]
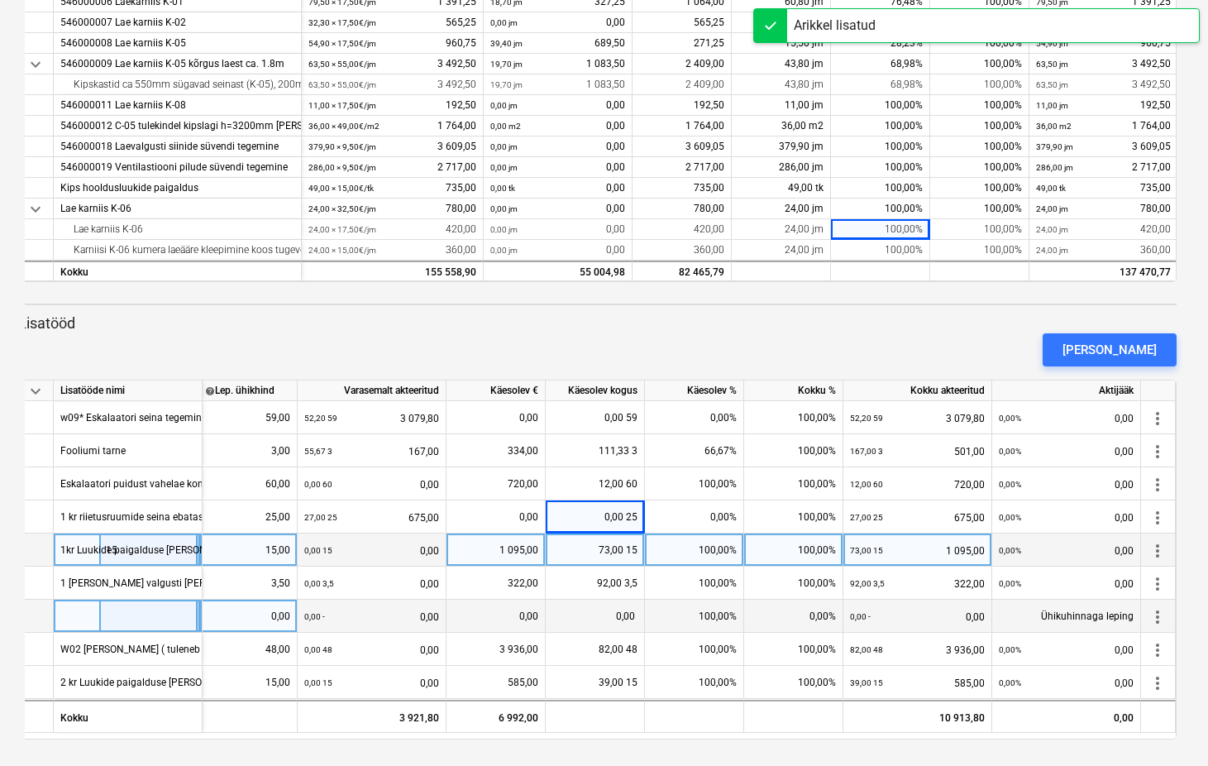
click at [1043, 333] on button "Lisa lisatöö" at bounding box center [1110, 349] width 134 height 33
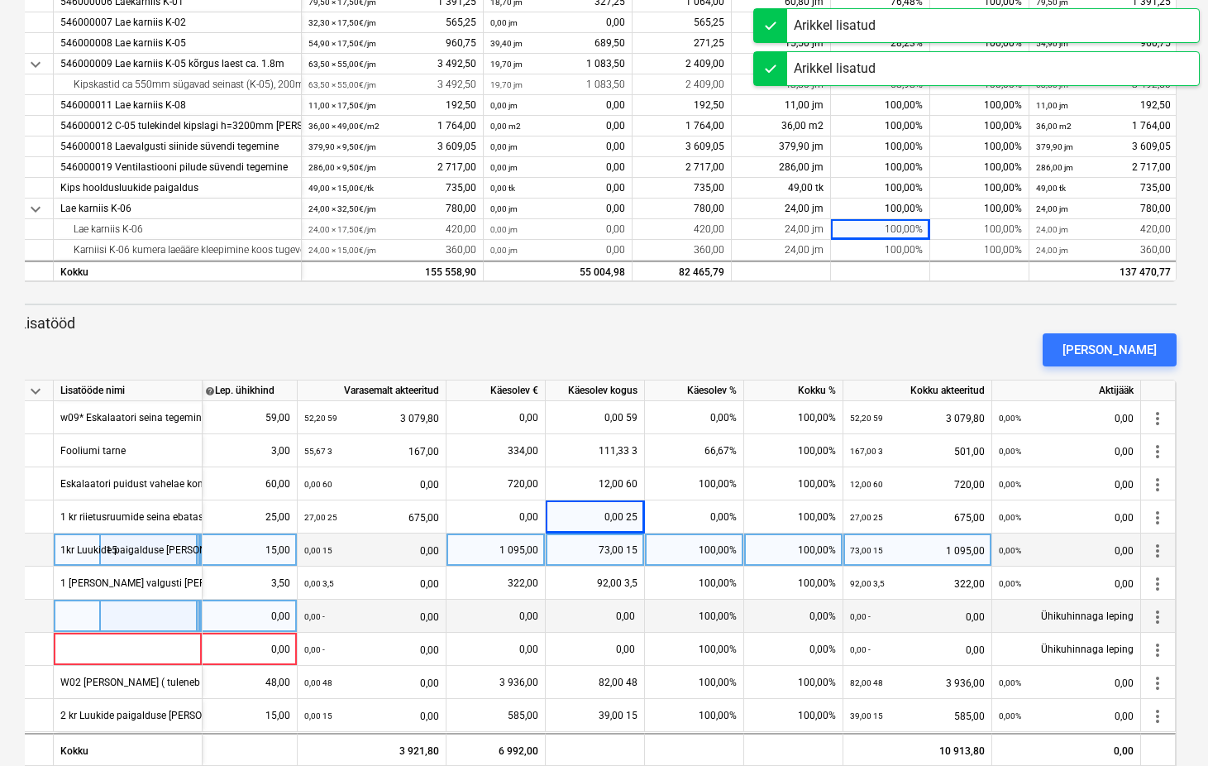
click at [1043, 333] on button "Lisa lisatöö" at bounding box center [1110, 349] width 134 height 33
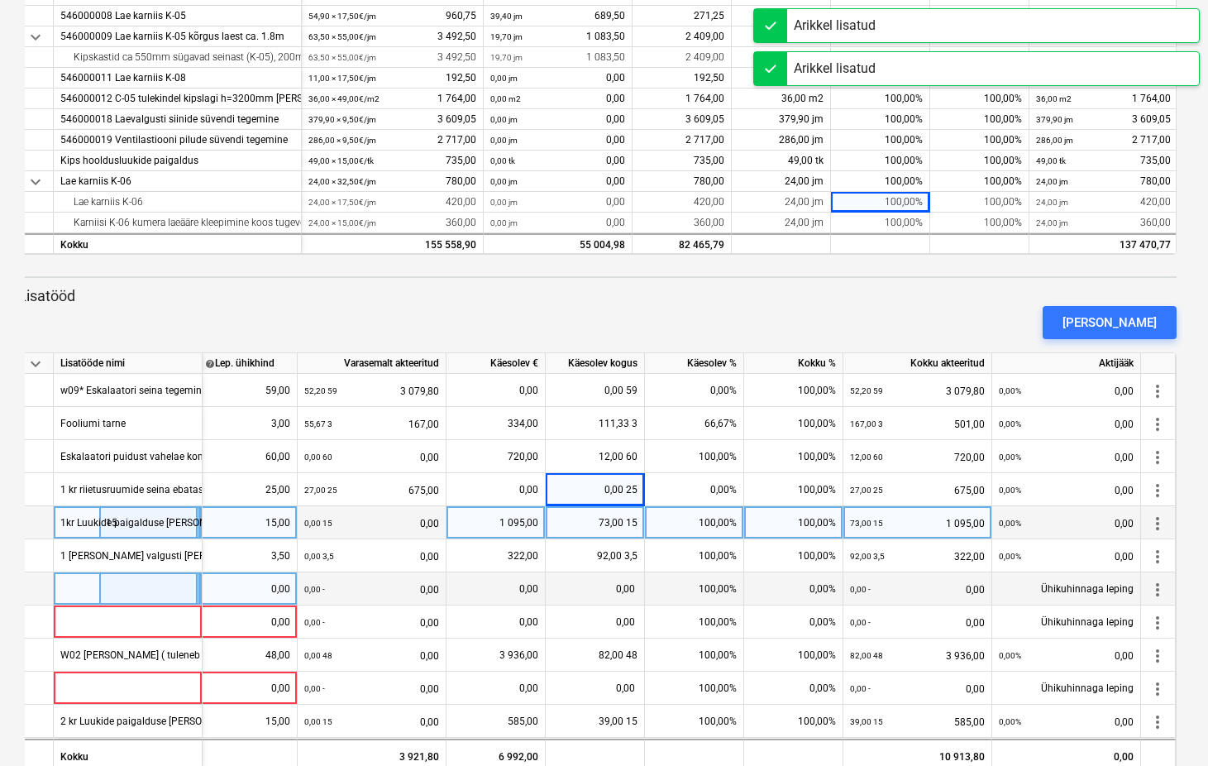
scroll to position [550, 0]
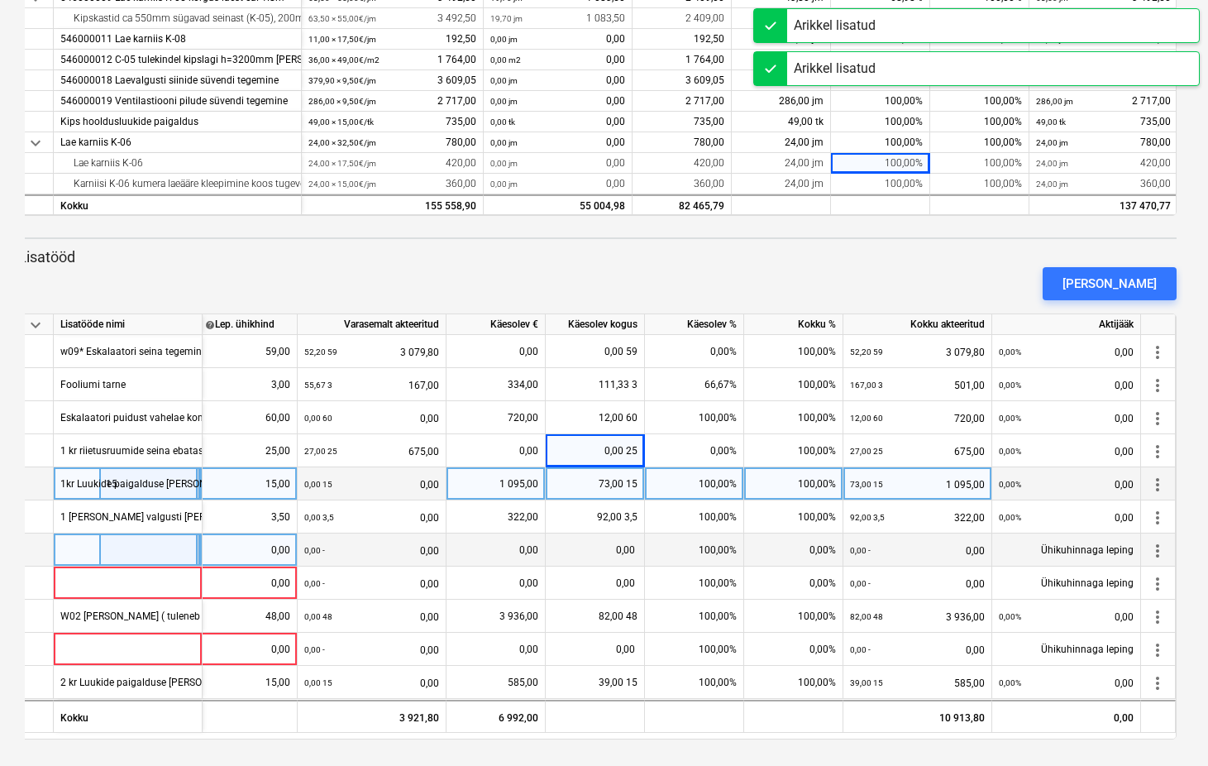
click at [123, 551] on div at bounding box center [128, 549] width 149 height 33
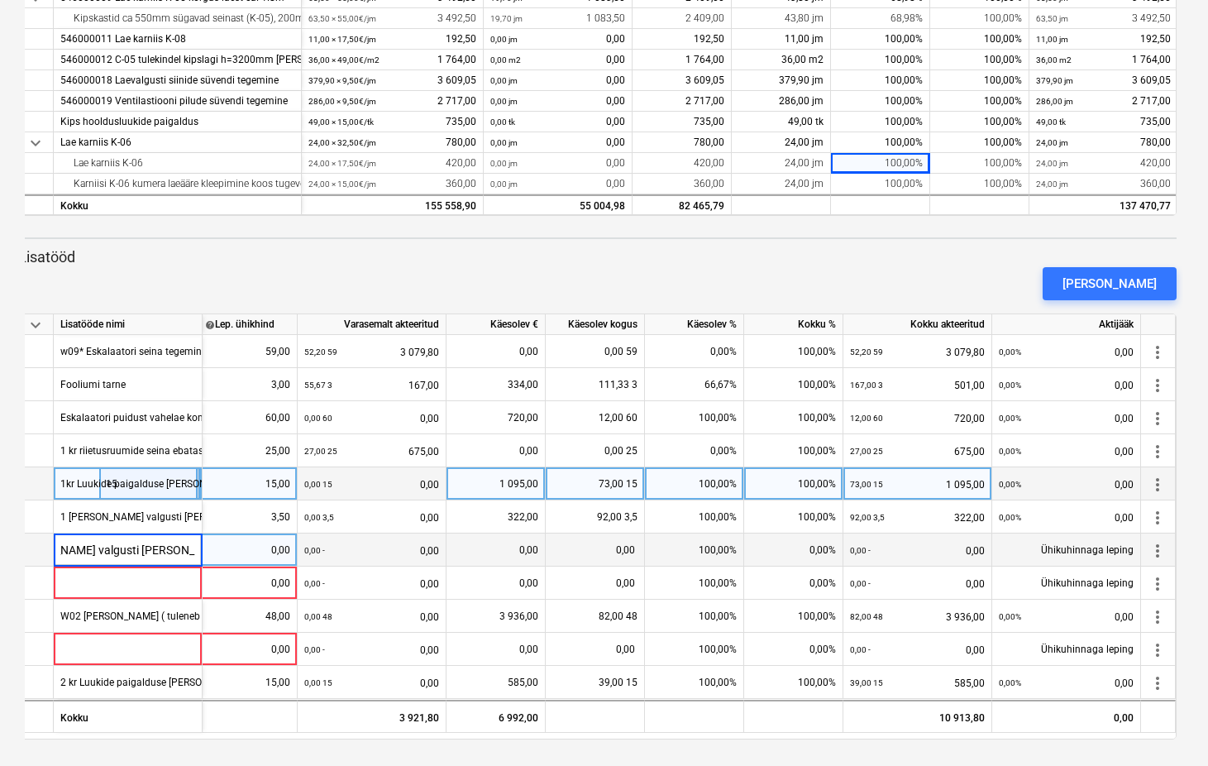
scroll to position [0, 73]
type input "2 kr Lakke valgusti ja kõlari avade tegemine"
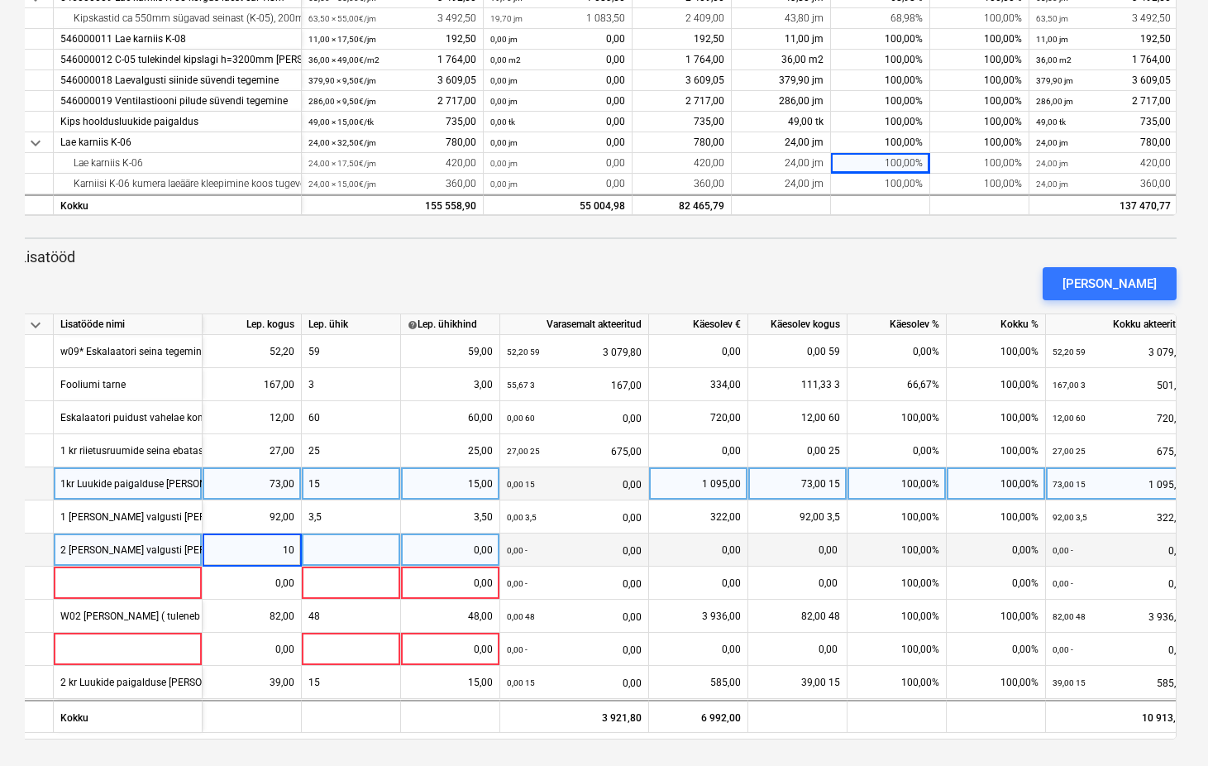
type input "103"
type input "3,5"
click at [916, 548] on div "0,00%" at bounding box center [897, 549] width 99 height 33
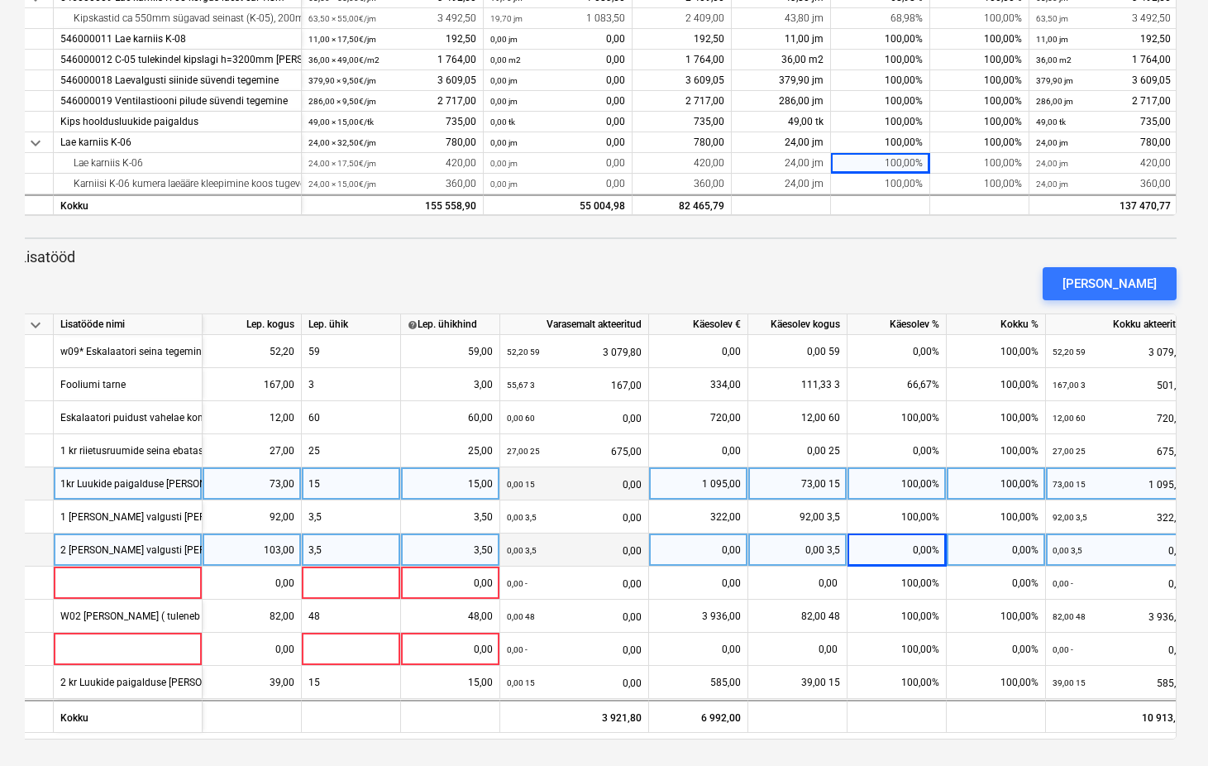
click at [938, 555] on div "0,00%" at bounding box center [897, 549] width 99 height 33
type input "100"
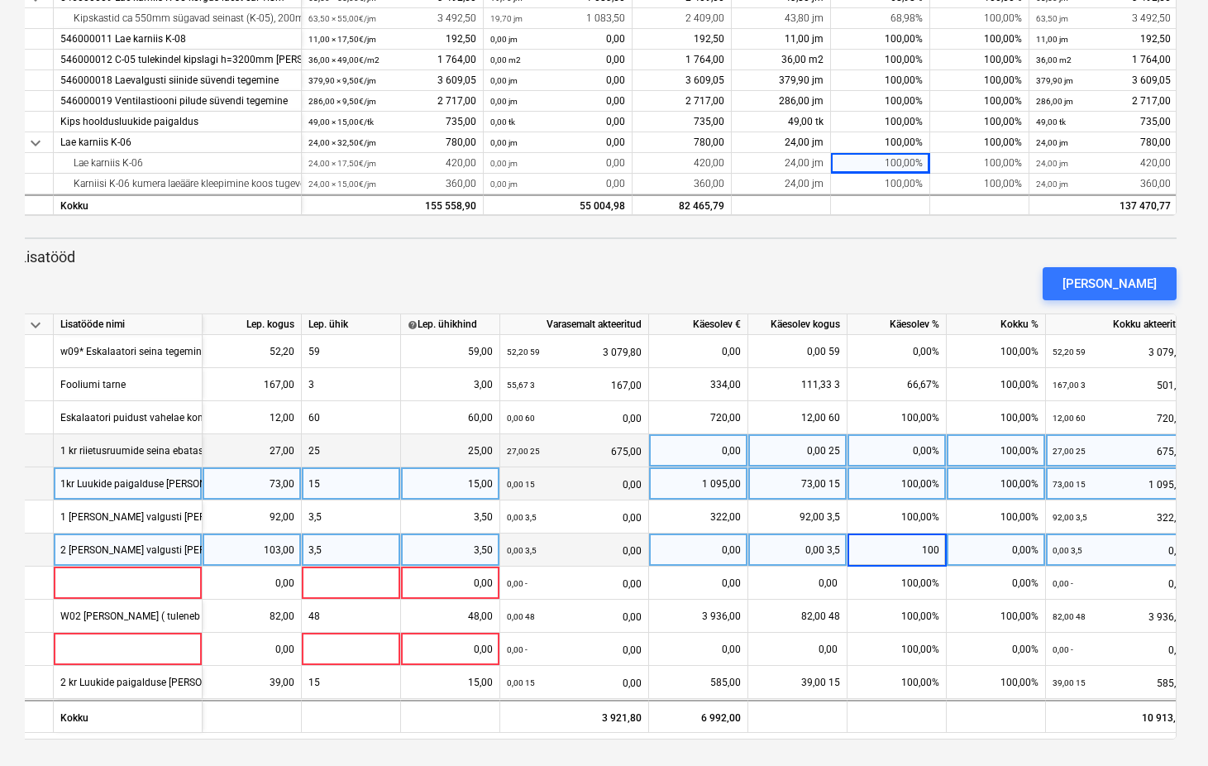
click at [910, 436] on div "0,00%" at bounding box center [897, 450] width 99 height 33
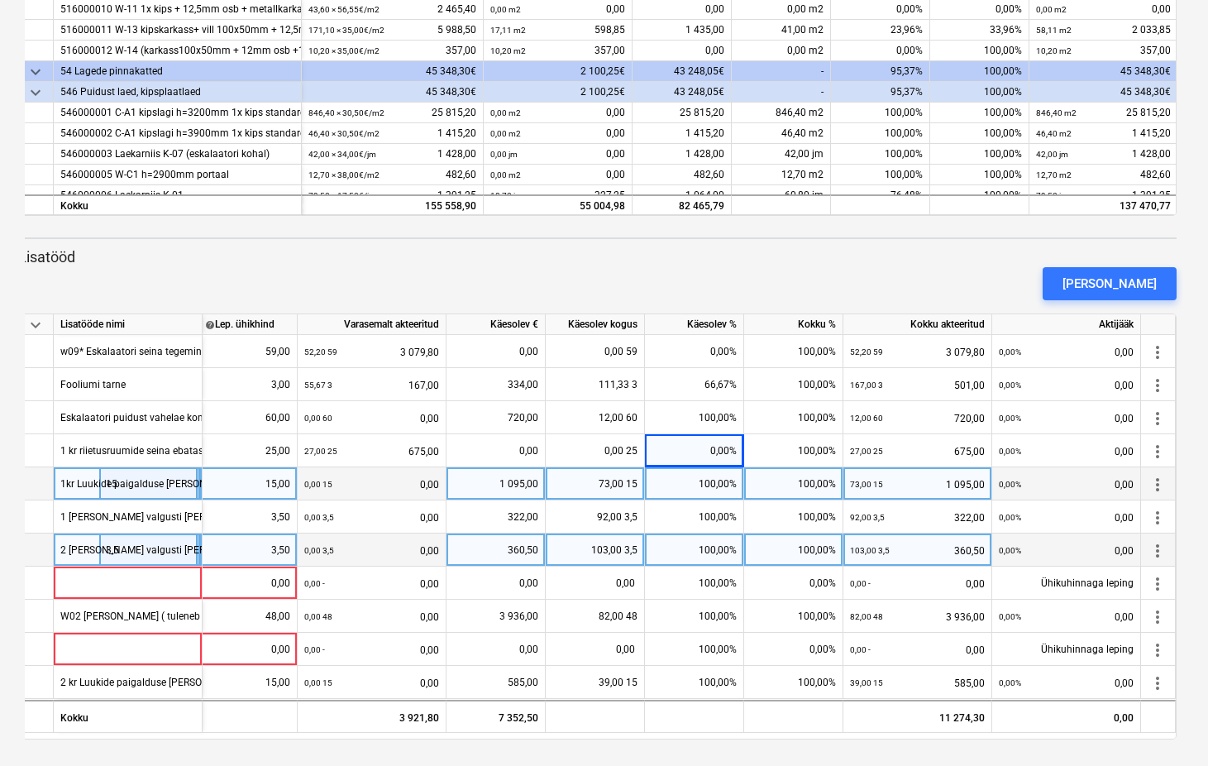
scroll to position [972, 0]
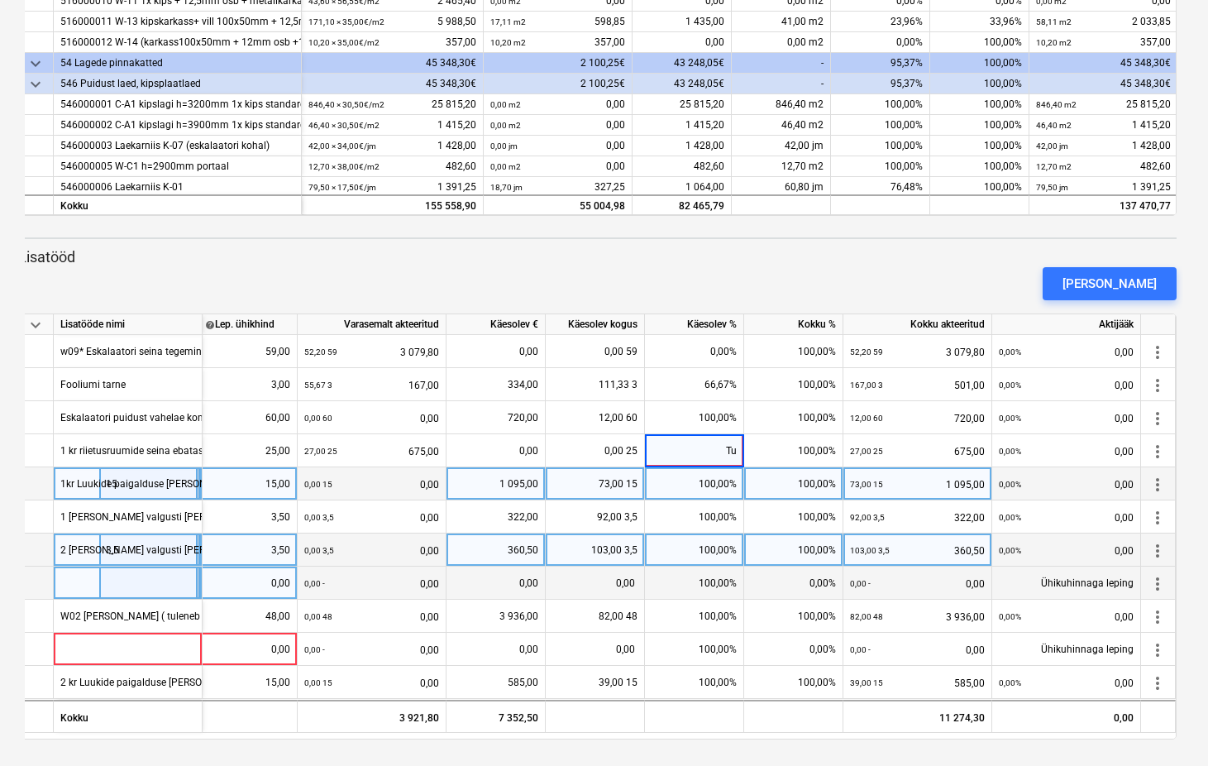
type input "Tul"
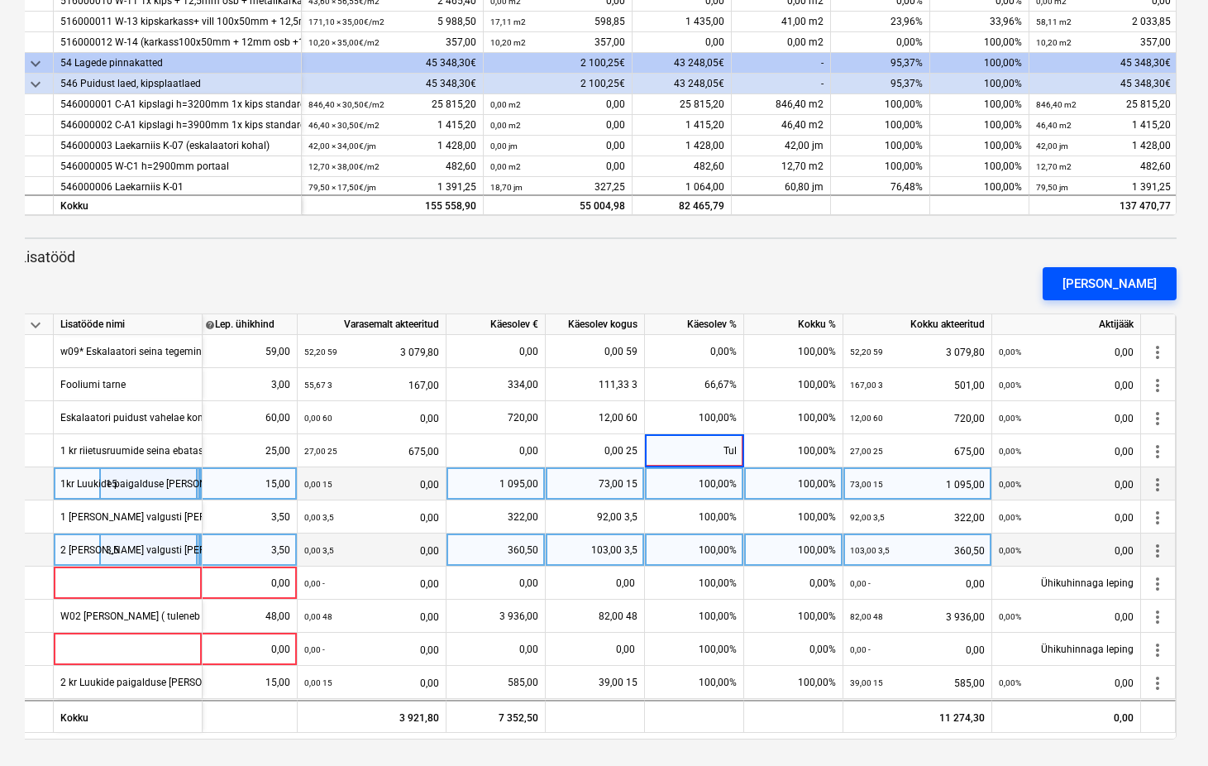
click at [1103, 288] on div "Lisa lisatöö" at bounding box center [1110, 284] width 94 height 22
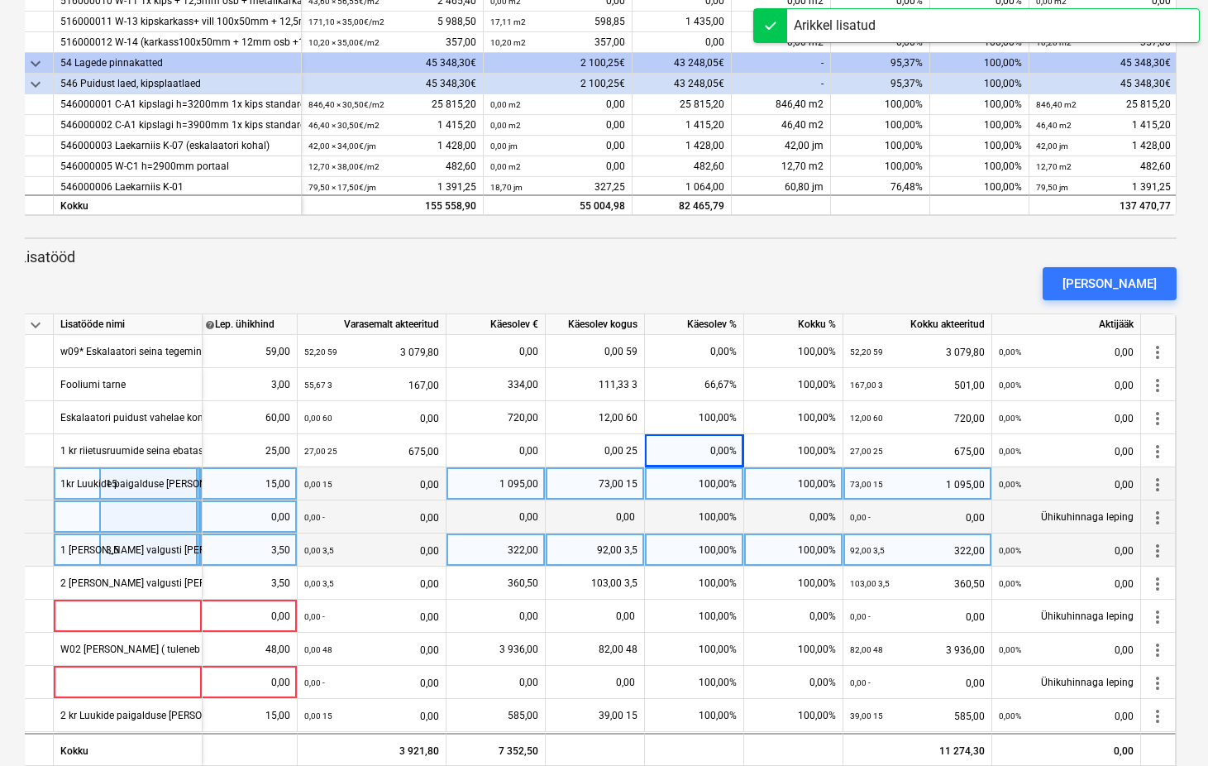
click at [113, 513] on div at bounding box center [128, 516] width 149 height 33
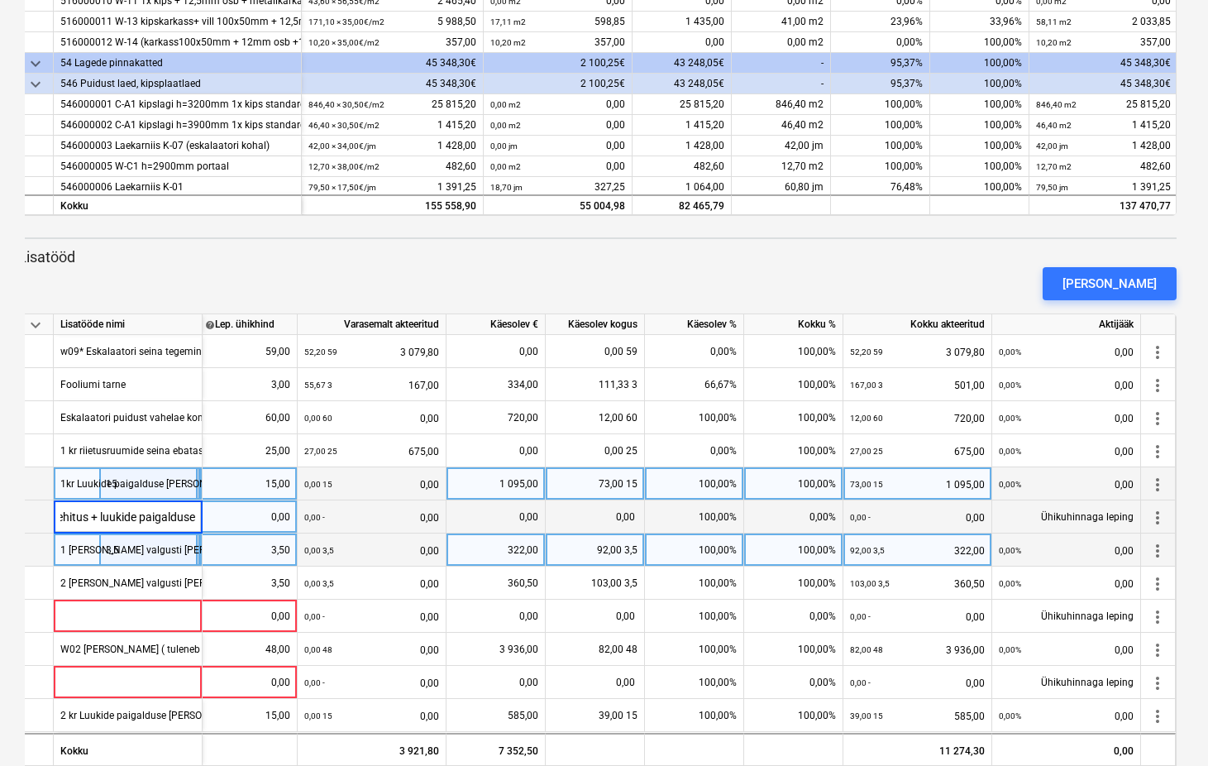
type input "Tulekustuti kappide ehitus + luukide paigaldus"
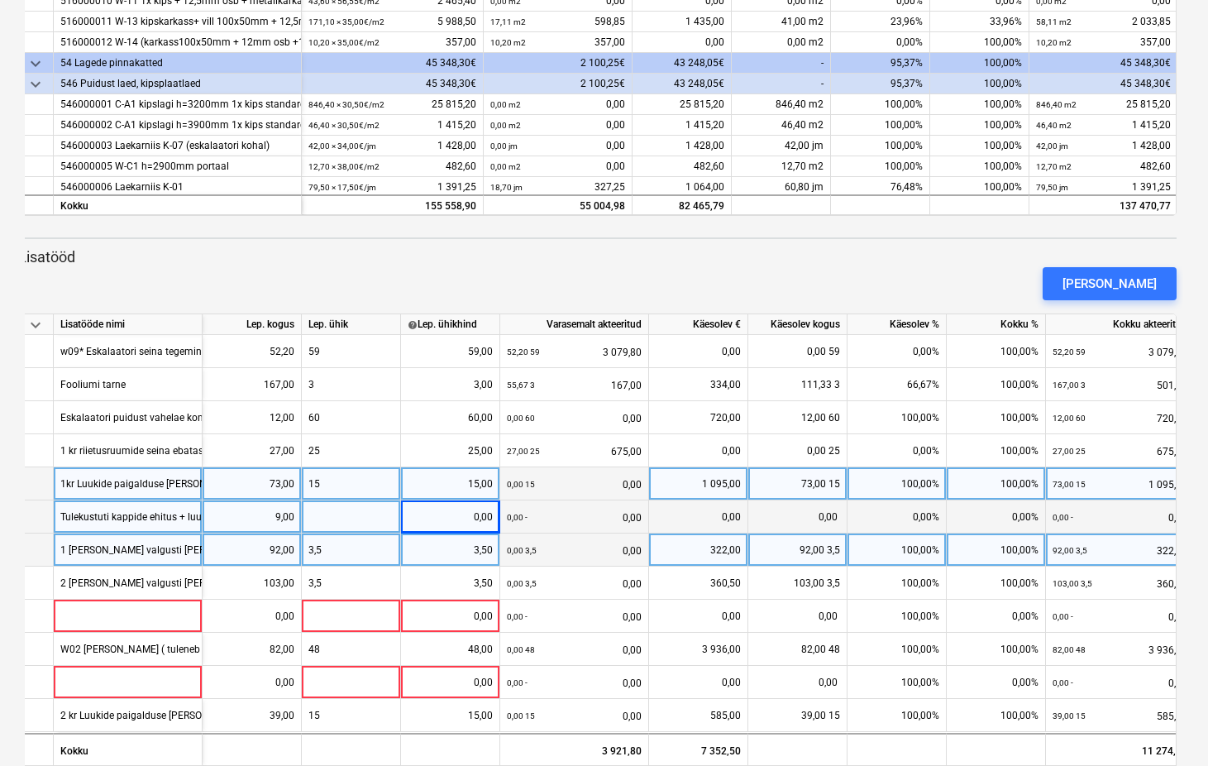
click at [351, 512] on div at bounding box center [351, 516] width 99 height 33
type input "35"
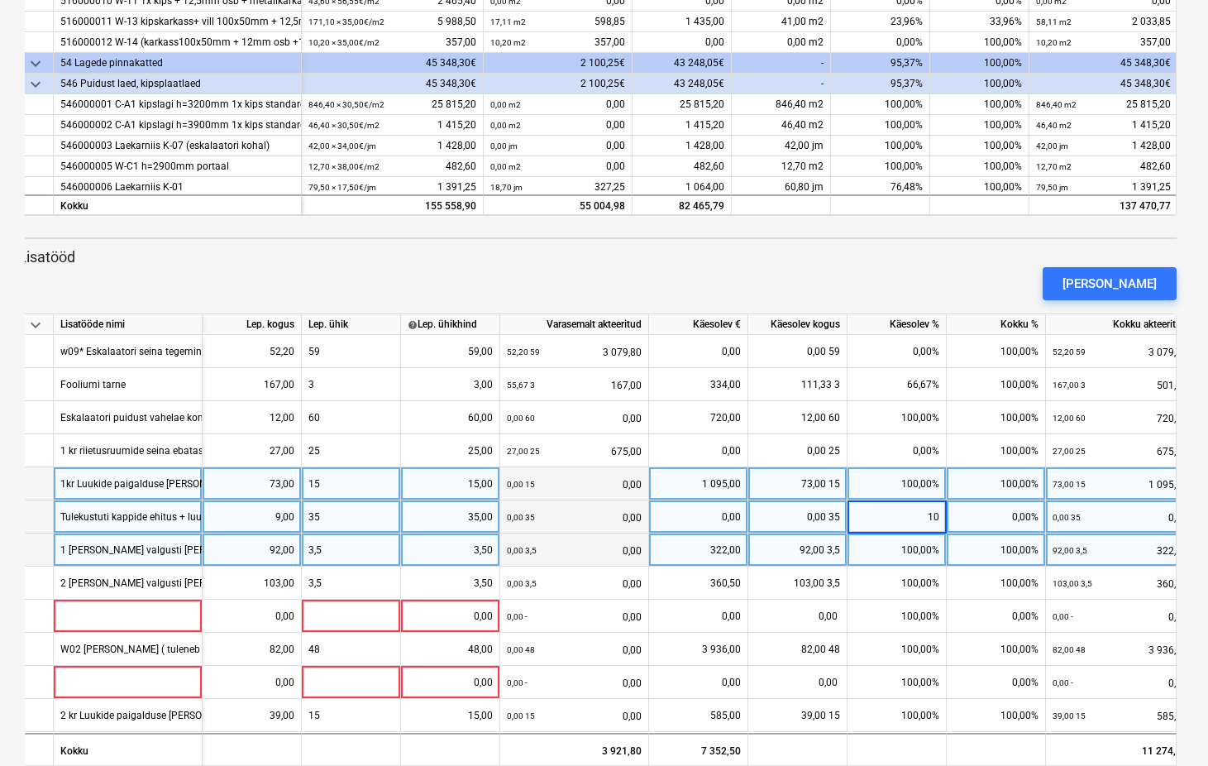
type input "100"
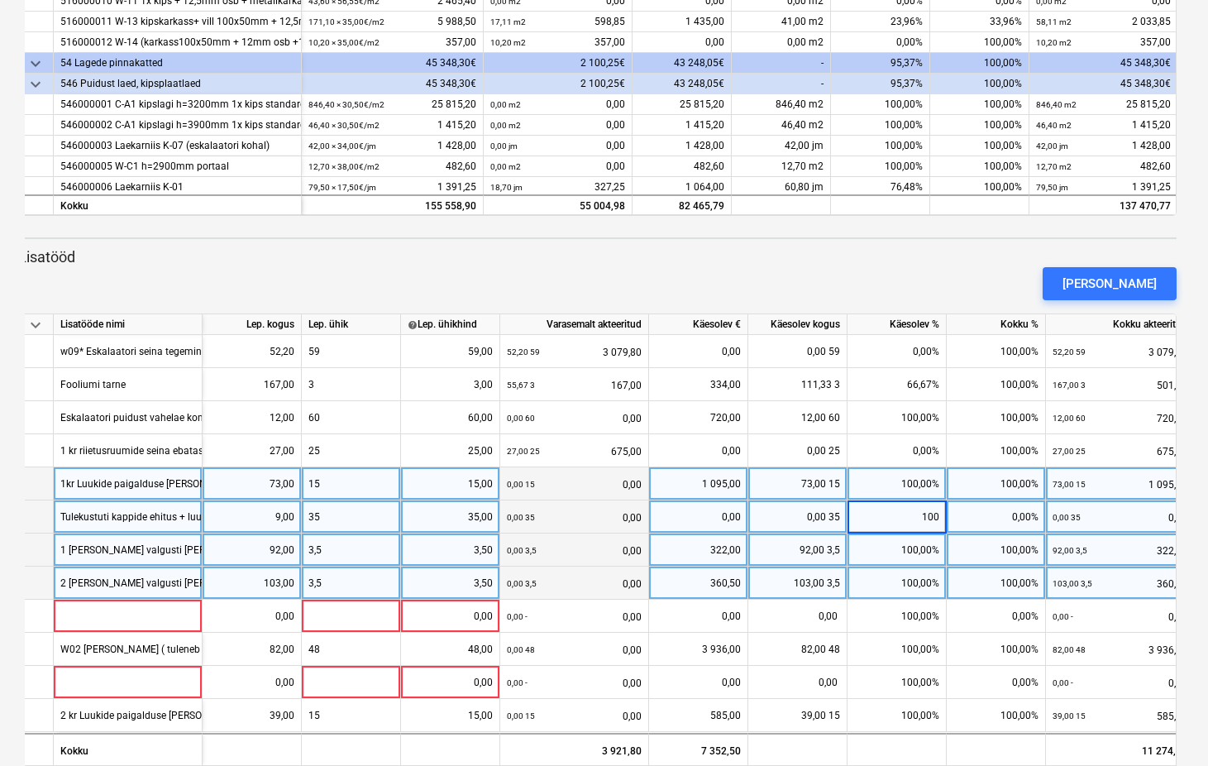
click at [335, 586] on div "3,5" at bounding box center [351, 583] width 99 height 33
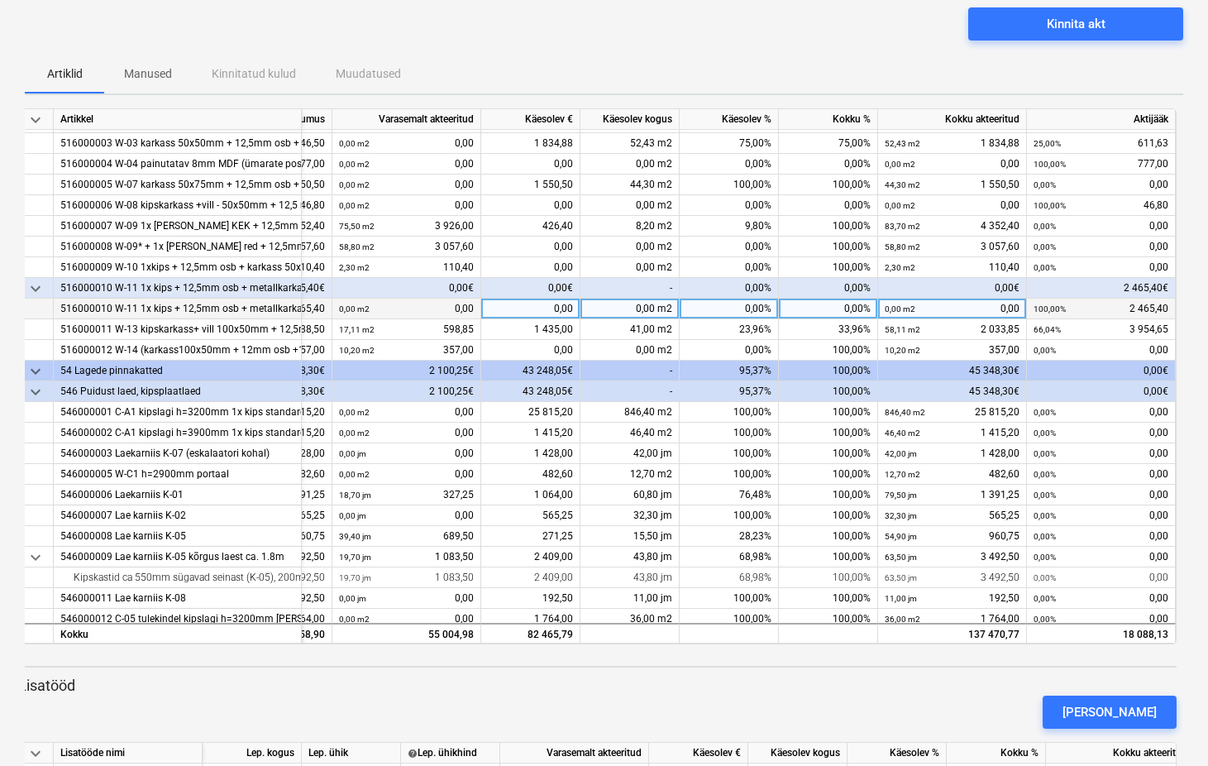
scroll to position [1093, 157]
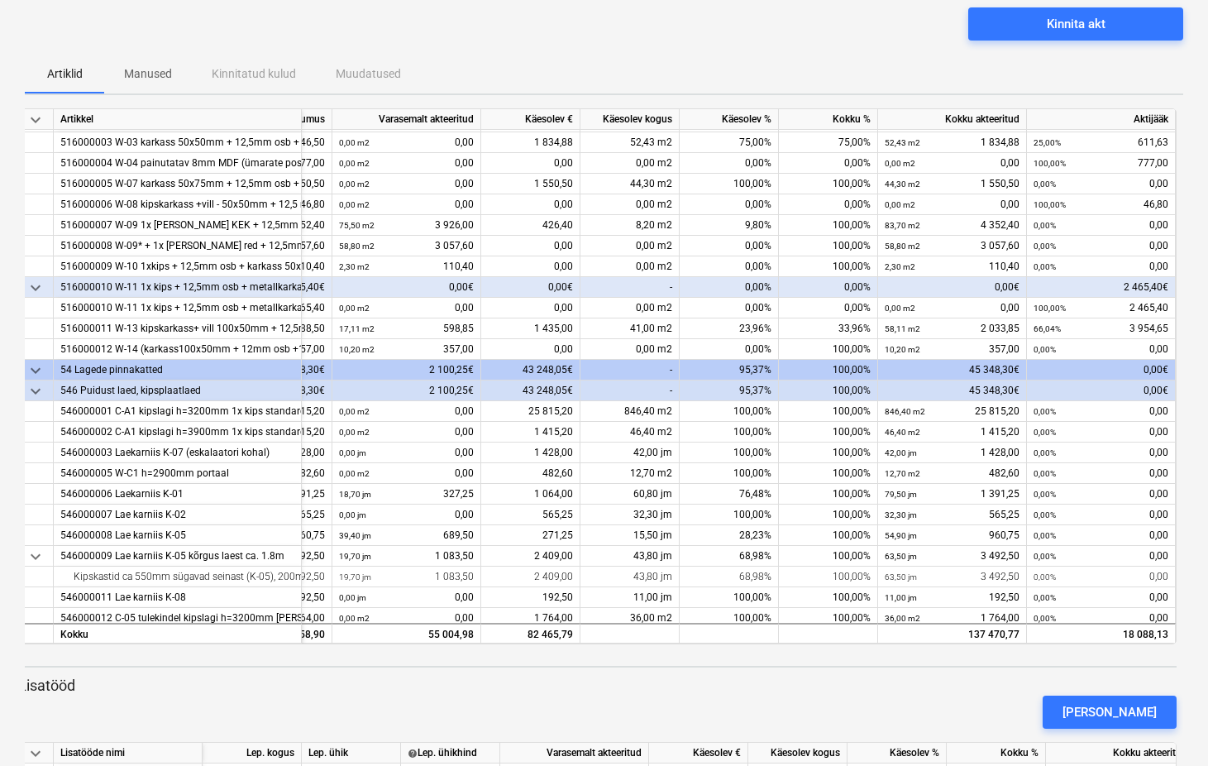
click at [747, 286] on div "0,00%" at bounding box center [729, 287] width 99 height 21
click at [754, 285] on div "0,00%" at bounding box center [729, 287] width 99 height 21
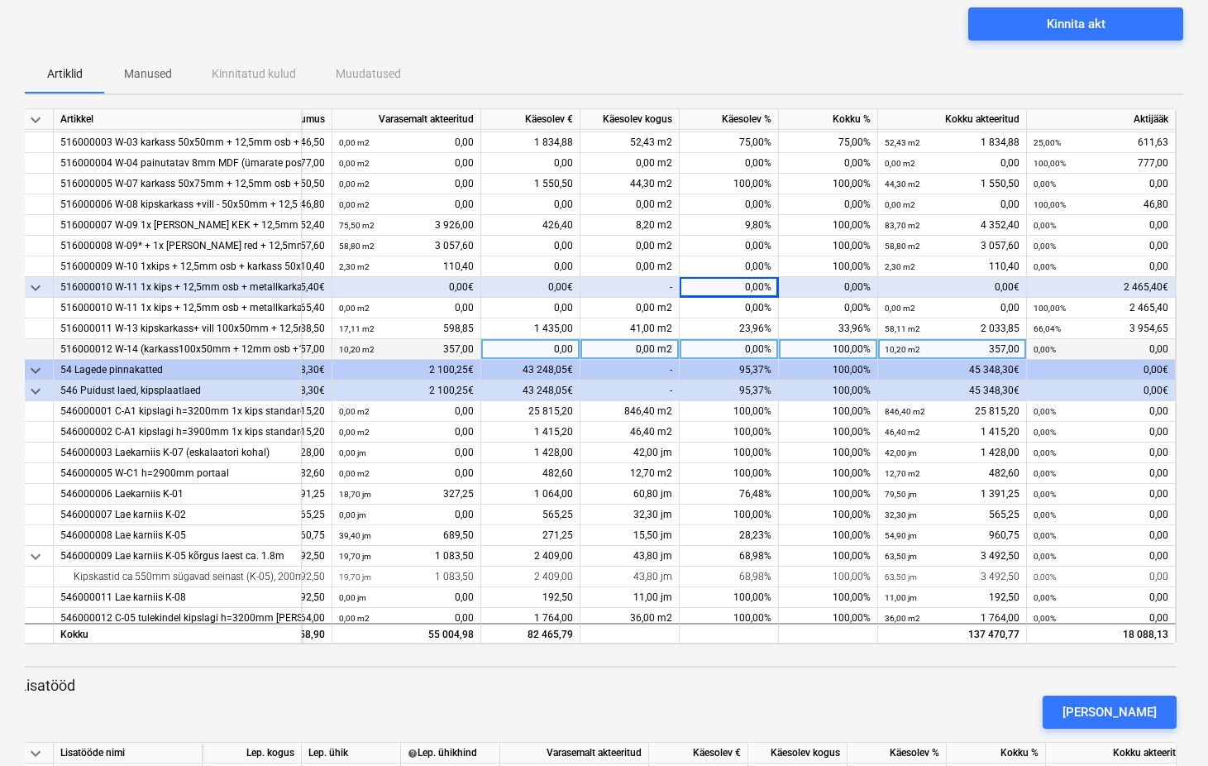
click at [742, 344] on div "0,00%" at bounding box center [729, 349] width 99 height 21
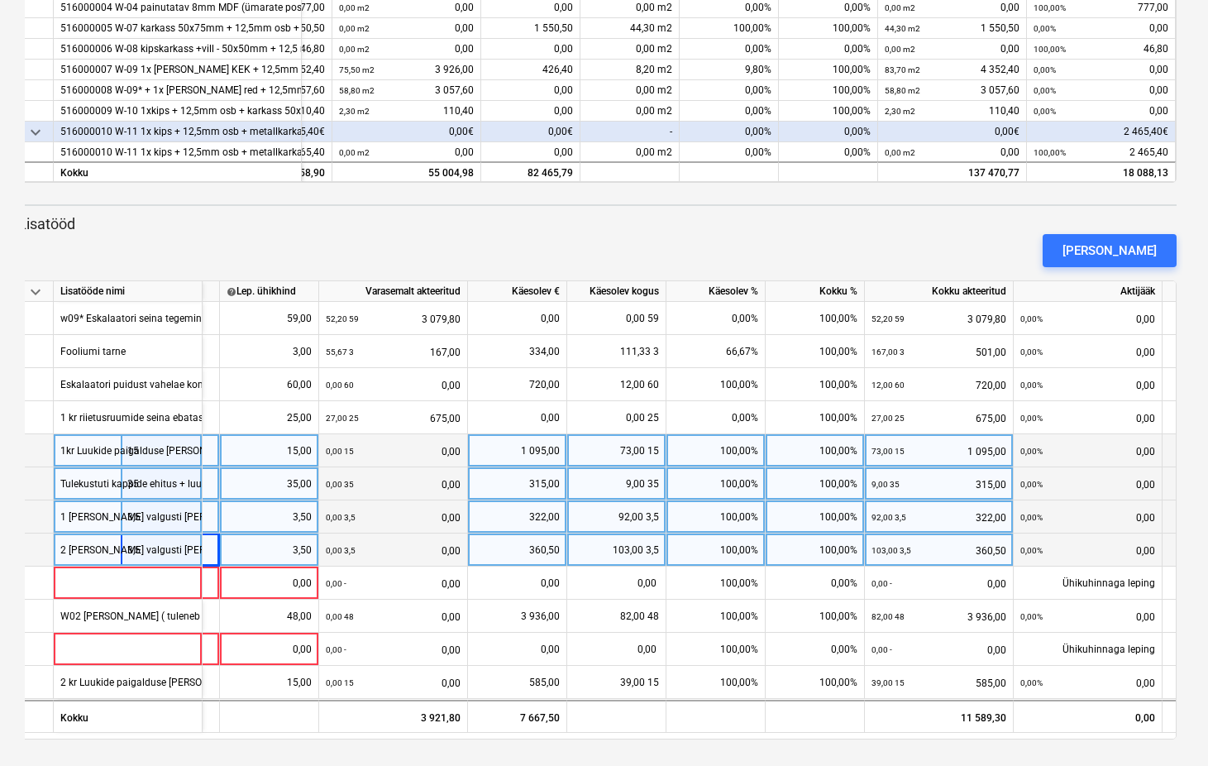
scroll to position [0, 203]
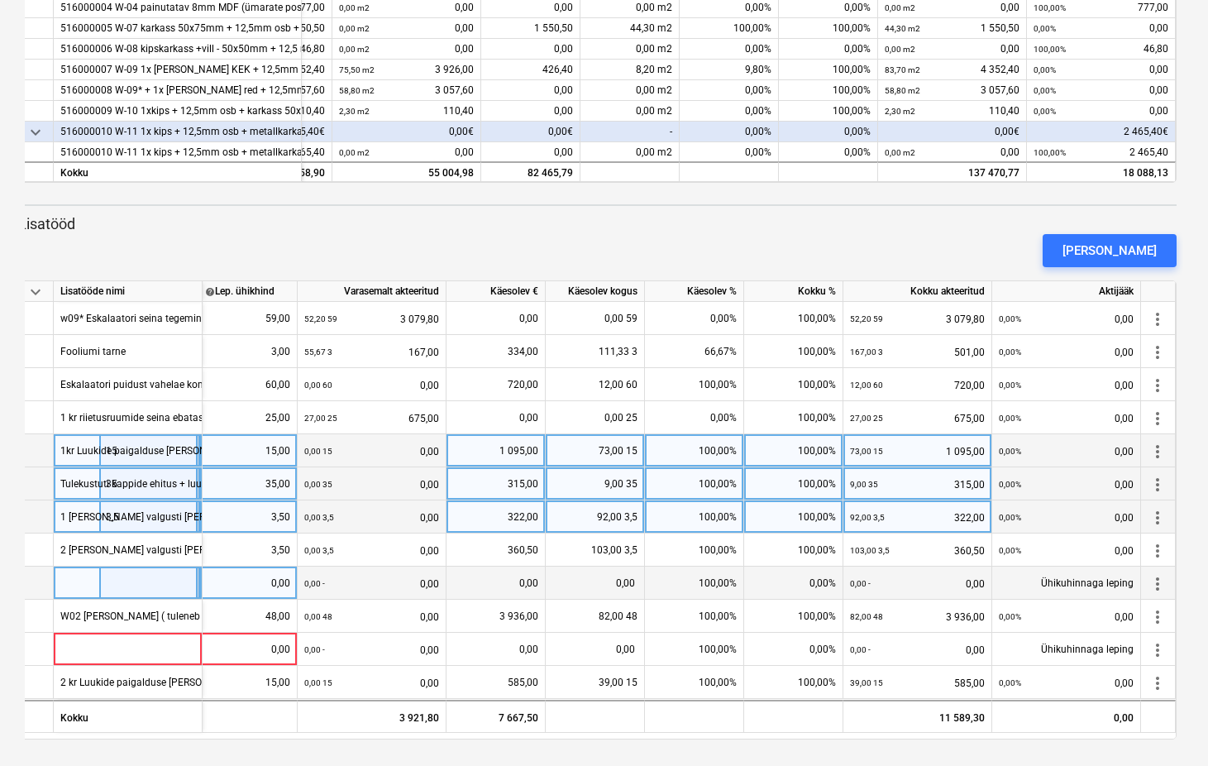
click at [1155, 579] on span "more_vert" at bounding box center [1158, 584] width 20 height 20
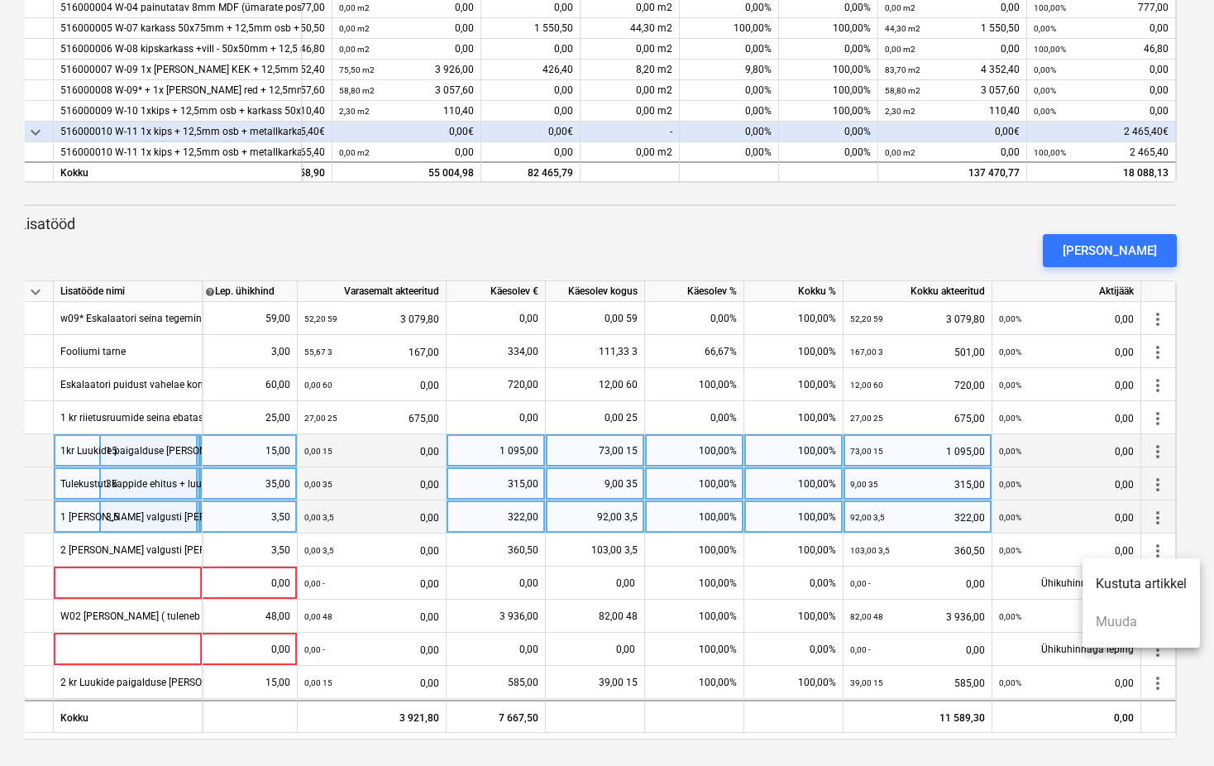
click at [1131, 579] on li "Kustuta artikkel" at bounding box center [1141, 584] width 117 height 38
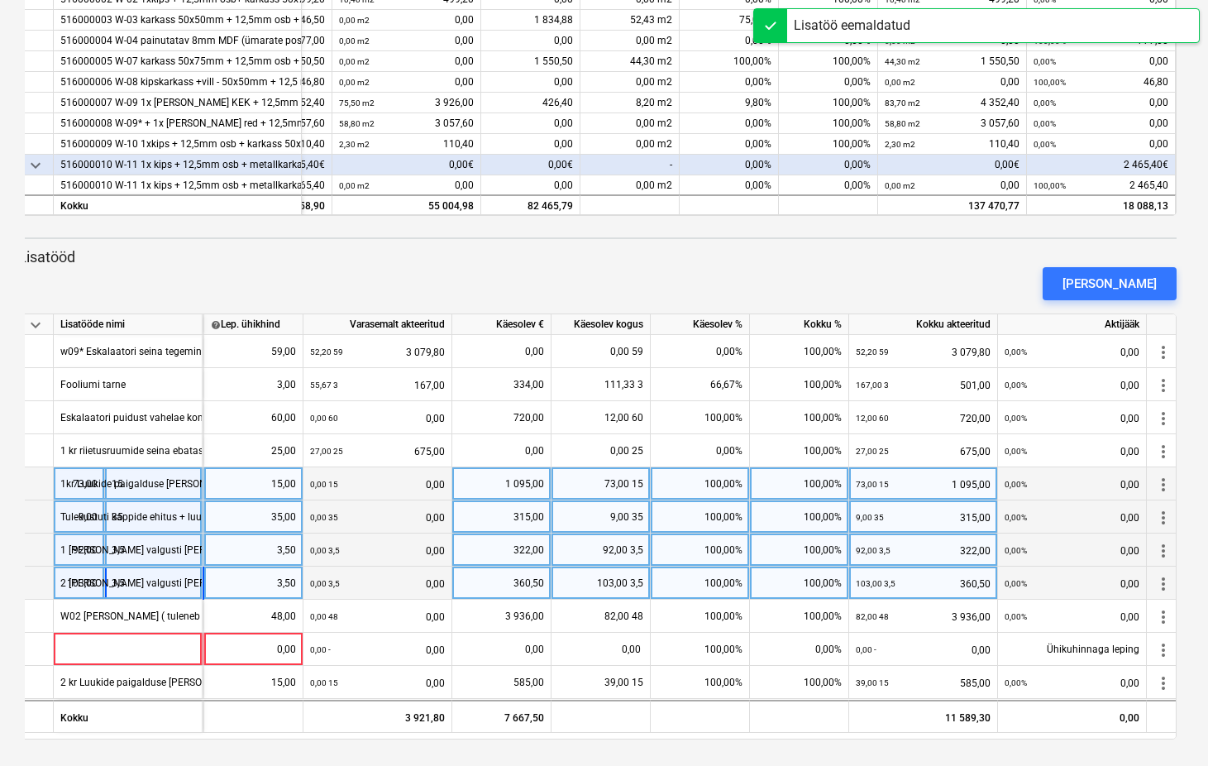
scroll to position [550, 0]
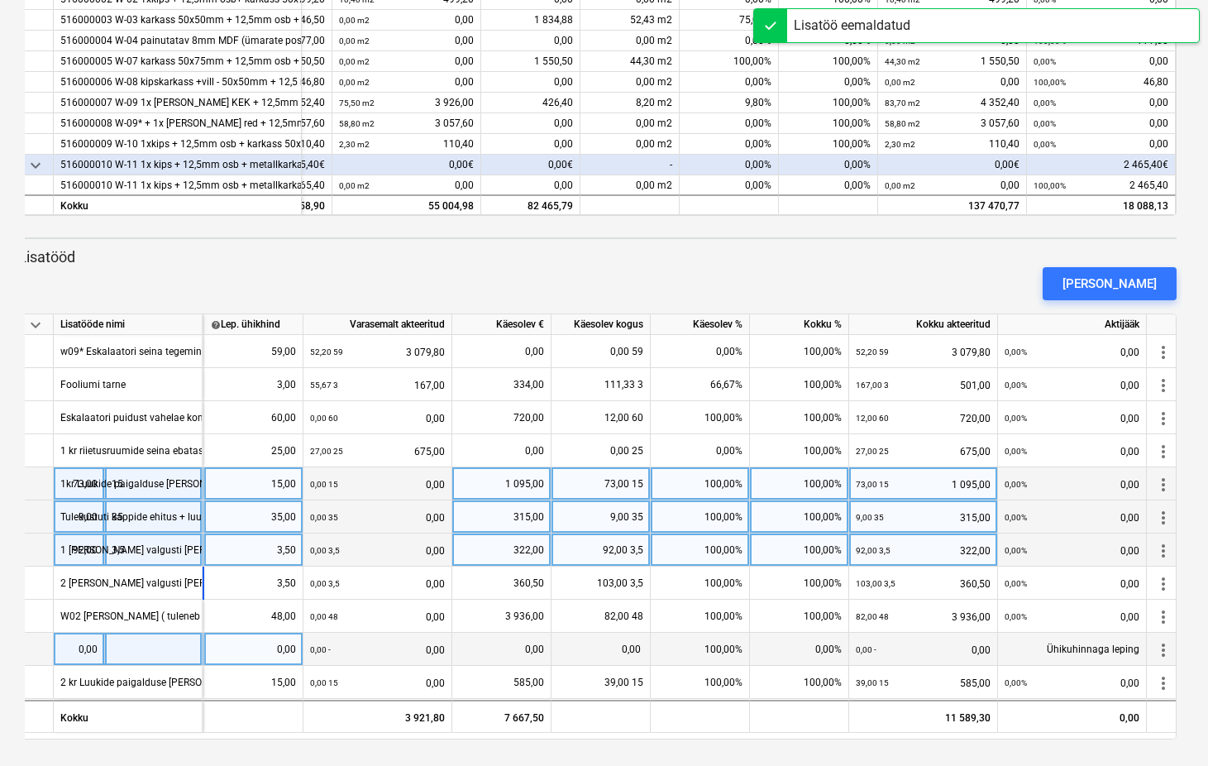
click at [143, 649] on div at bounding box center [128, 649] width 149 height 33
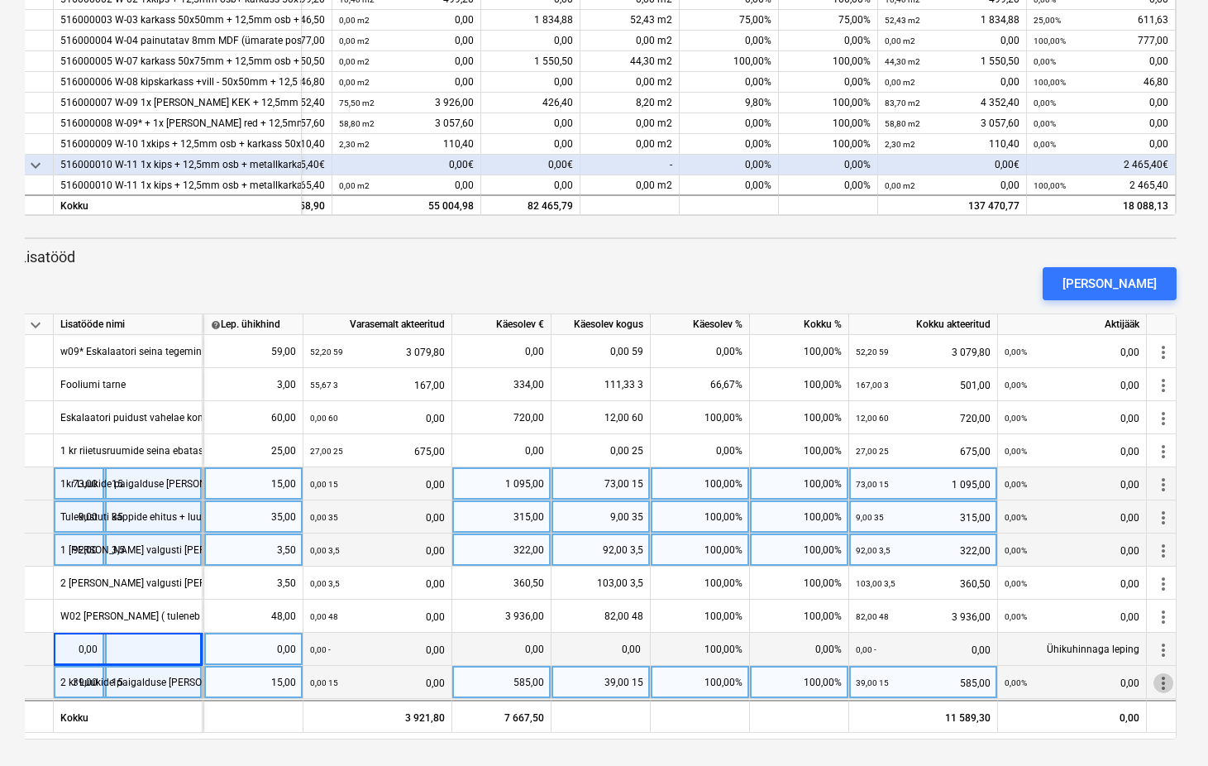
click at [1164, 682] on span "more_vert" at bounding box center [1164, 683] width 20 height 20
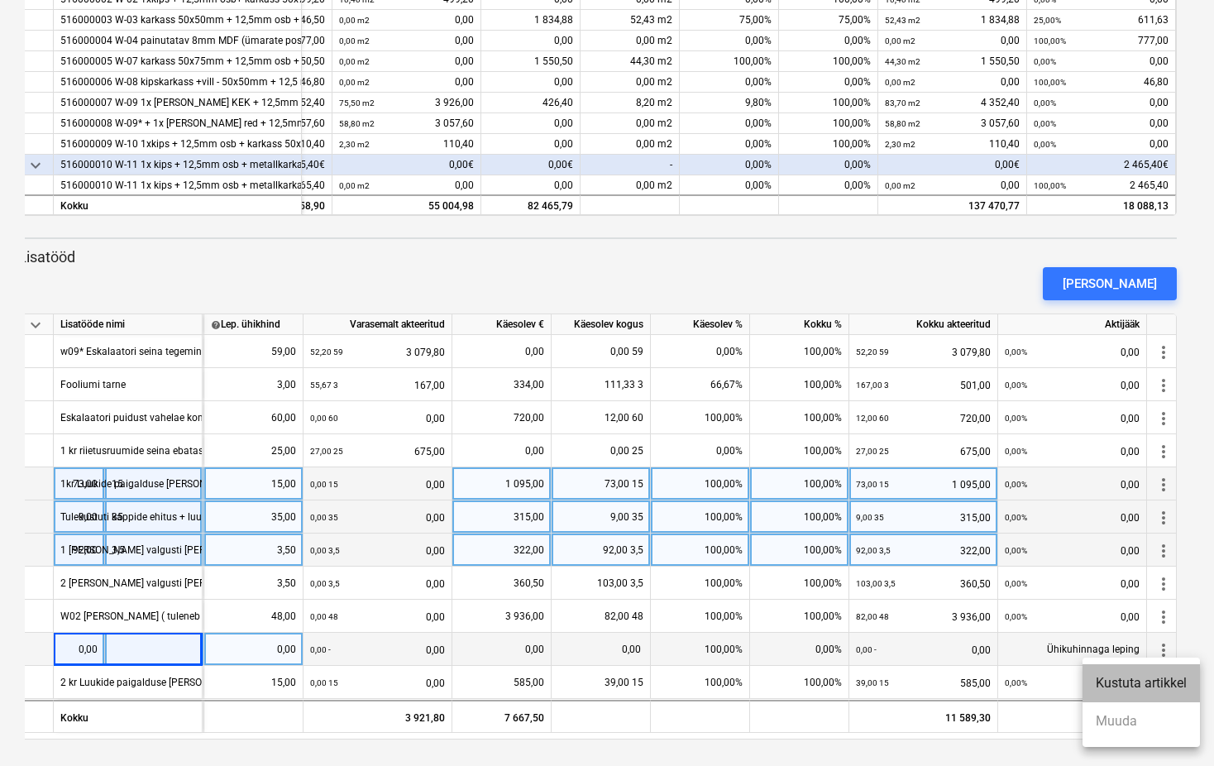
click at [1160, 685] on li "Kustuta artikkel" at bounding box center [1141, 683] width 117 height 38
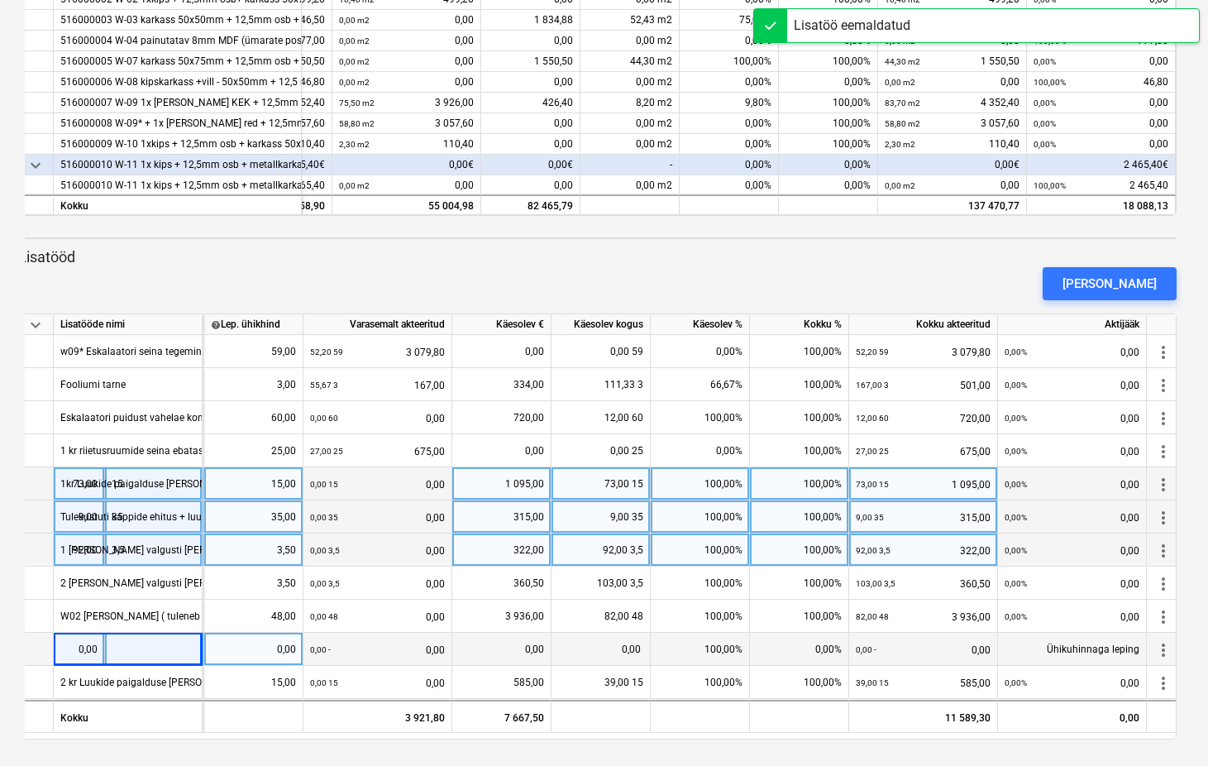
scroll to position [517, 0]
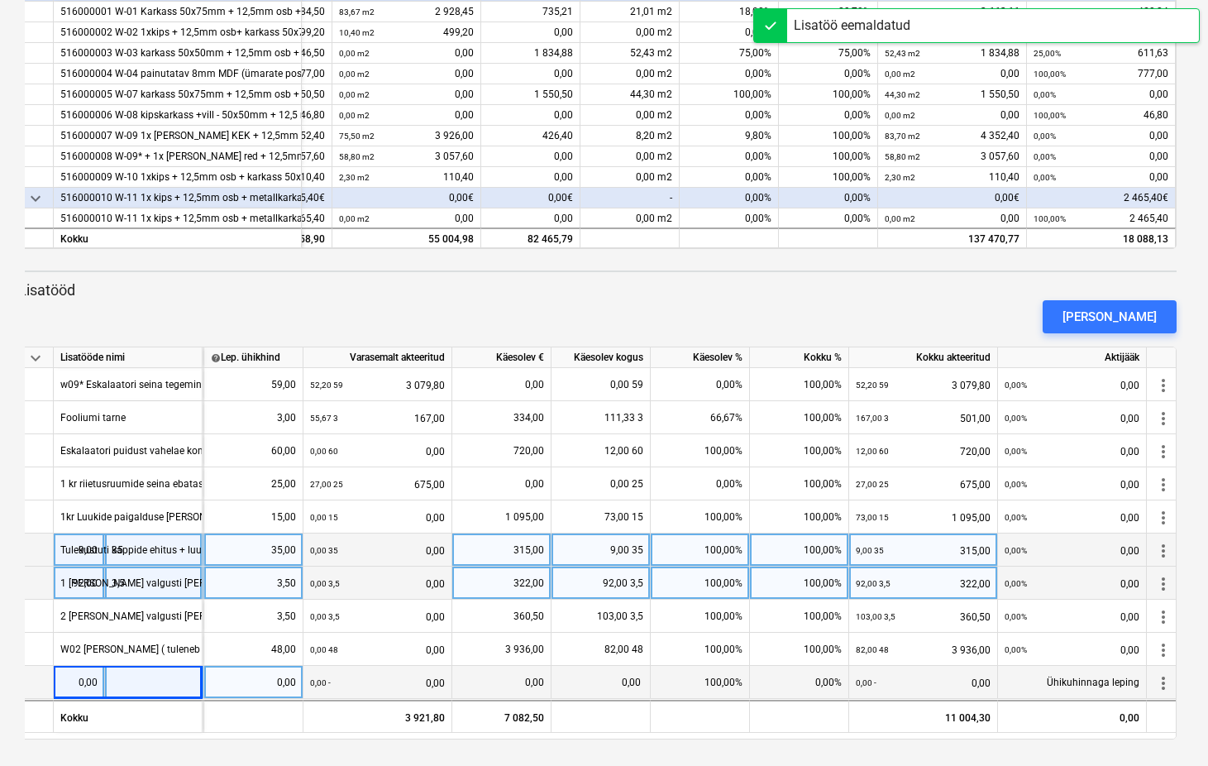
click at [122, 688] on div at bounding box center [128, 682] width 149 height 33
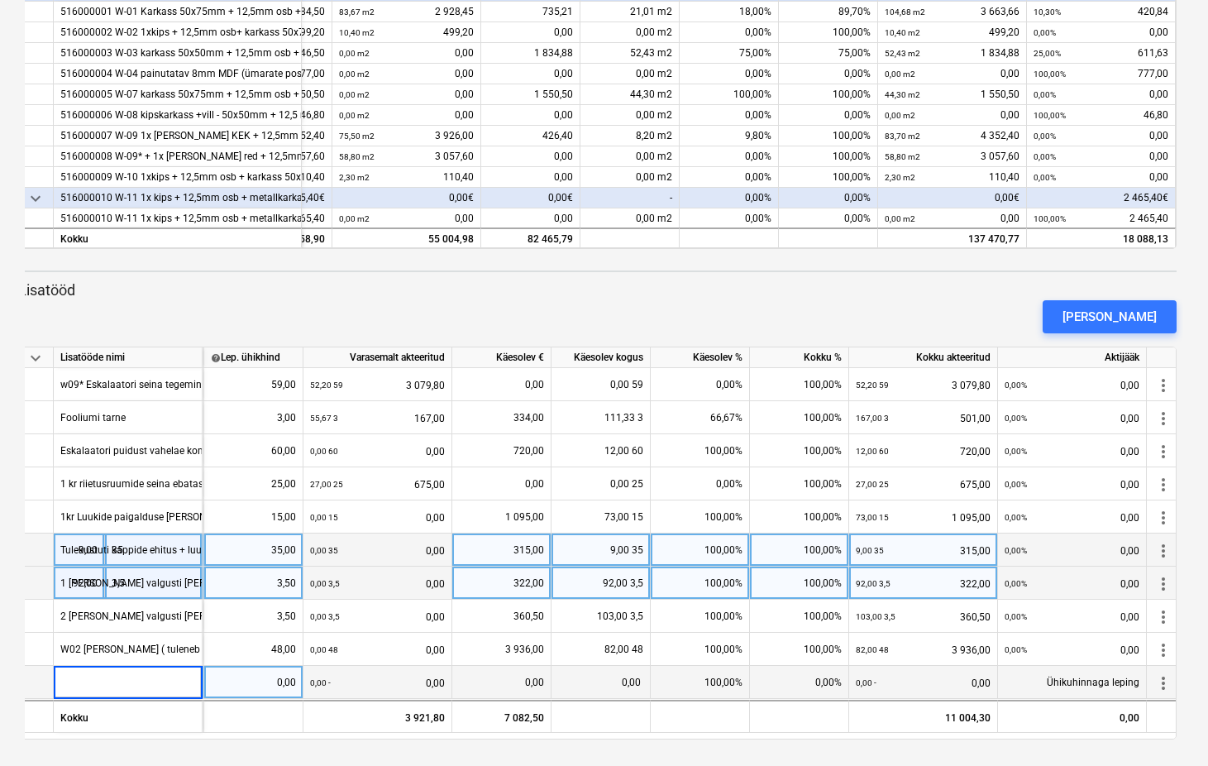
click at [68, 683] on input at bounding box center [128, 682] width 148 height 32
type input "Lae karkassi uuesti ehitamine ja uuesti rihtimine ( Hiieko rikutud karkass )"
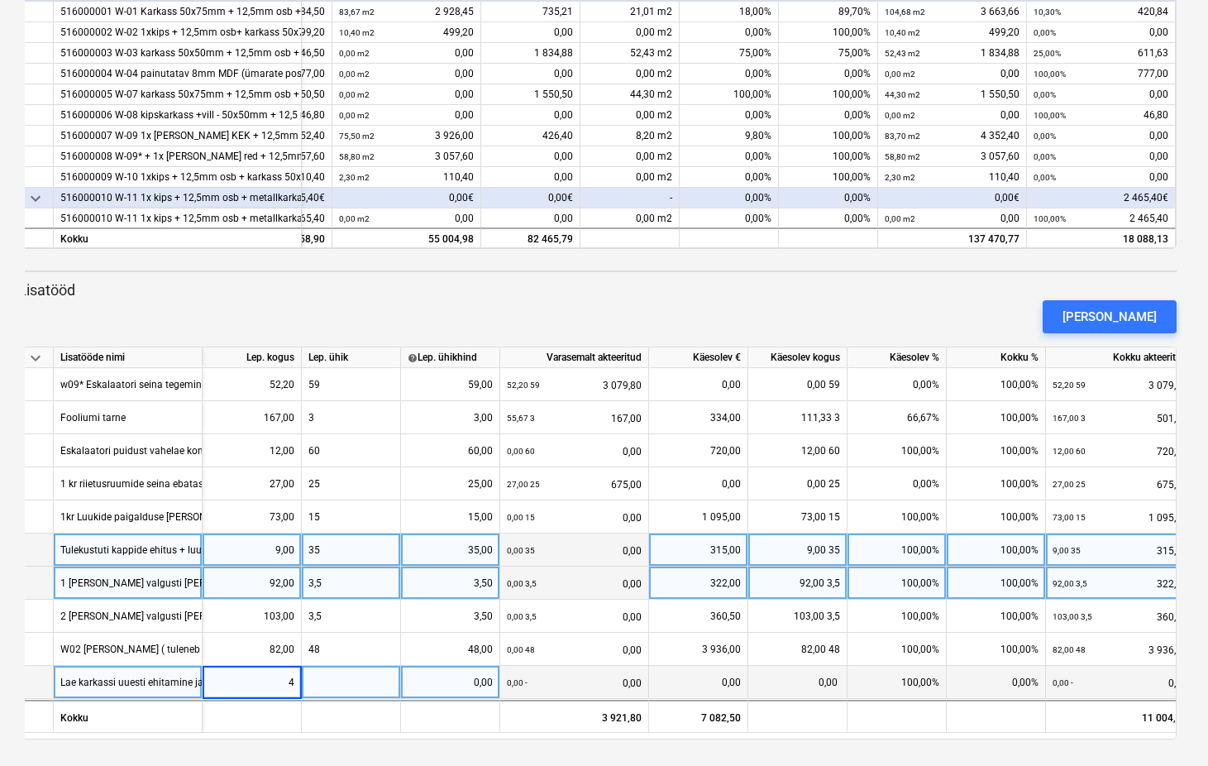
type input "46"
type input "2"
type input "h"
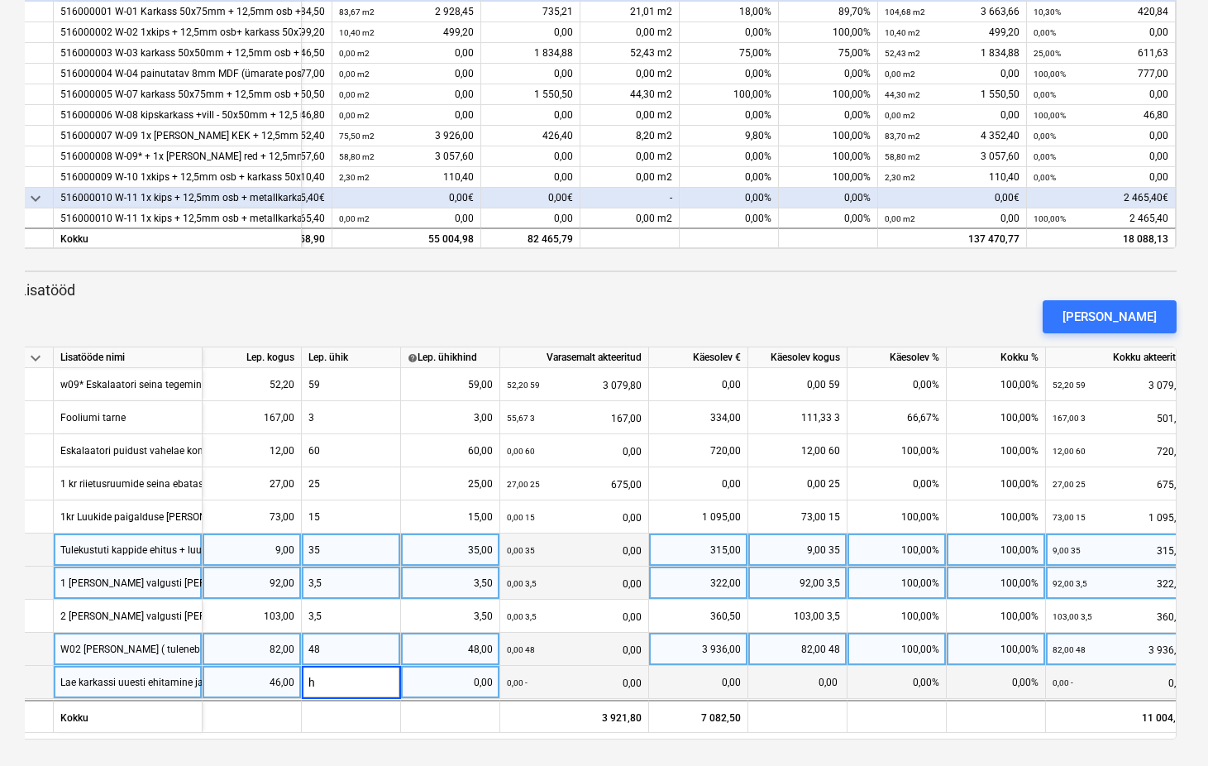
click at [344, 651] on div "48" at bounding box center [351, 649] width 99 height 33
type input "m2"
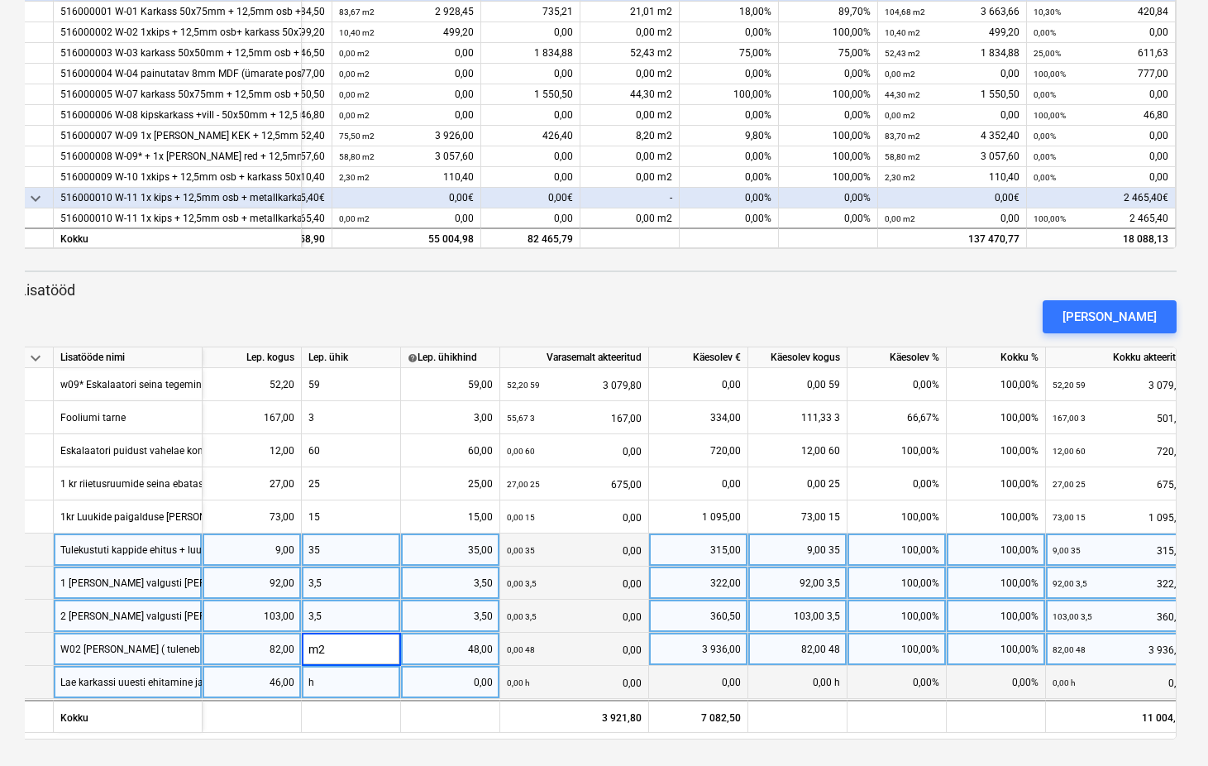
click at [347, 617] on div "3,5" at bounding box center [351, 616] width 99 height 33
type input "tk"
click at [329, 587] on div "3,5" at bounding box center [351, 583] width 99 height 33
type input "tk"
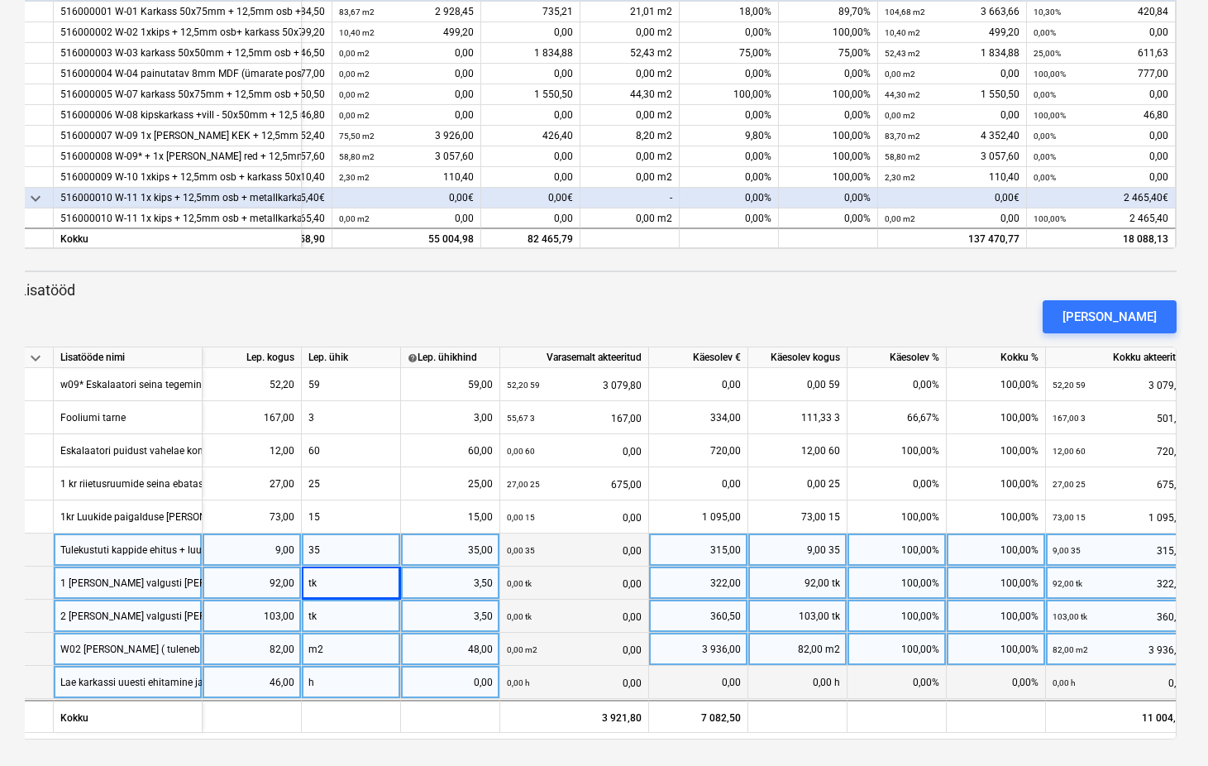
click at [326, 553] on div "35" at bounding box center [351, 549] width 99 height 33
type input "tk"
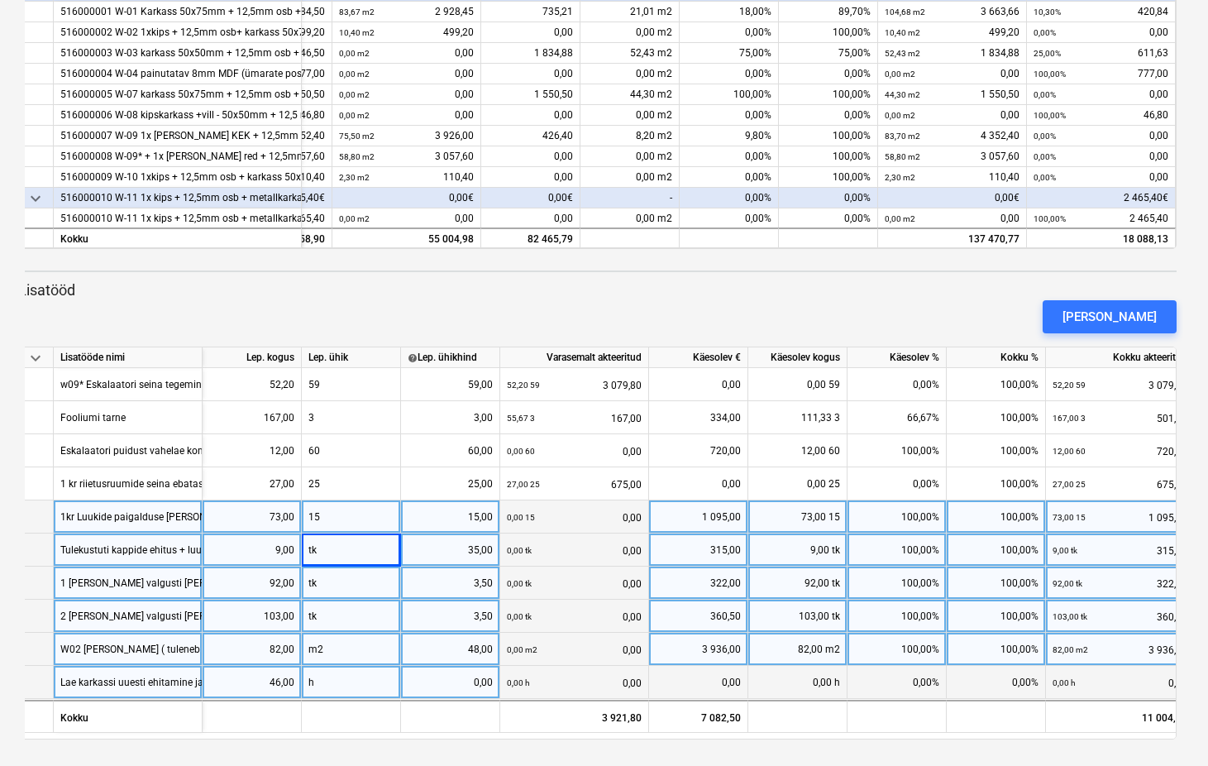
click at [329, 511] on div "15" at bounding box center [351, 516] width 99 height 33
click at [323, 513] on div "15" at bounding box center [351, 516] width 99 height 33
click at [323, 513] on input "15" at bounding box center [351, 516] width 98 height 32
type input "tk"
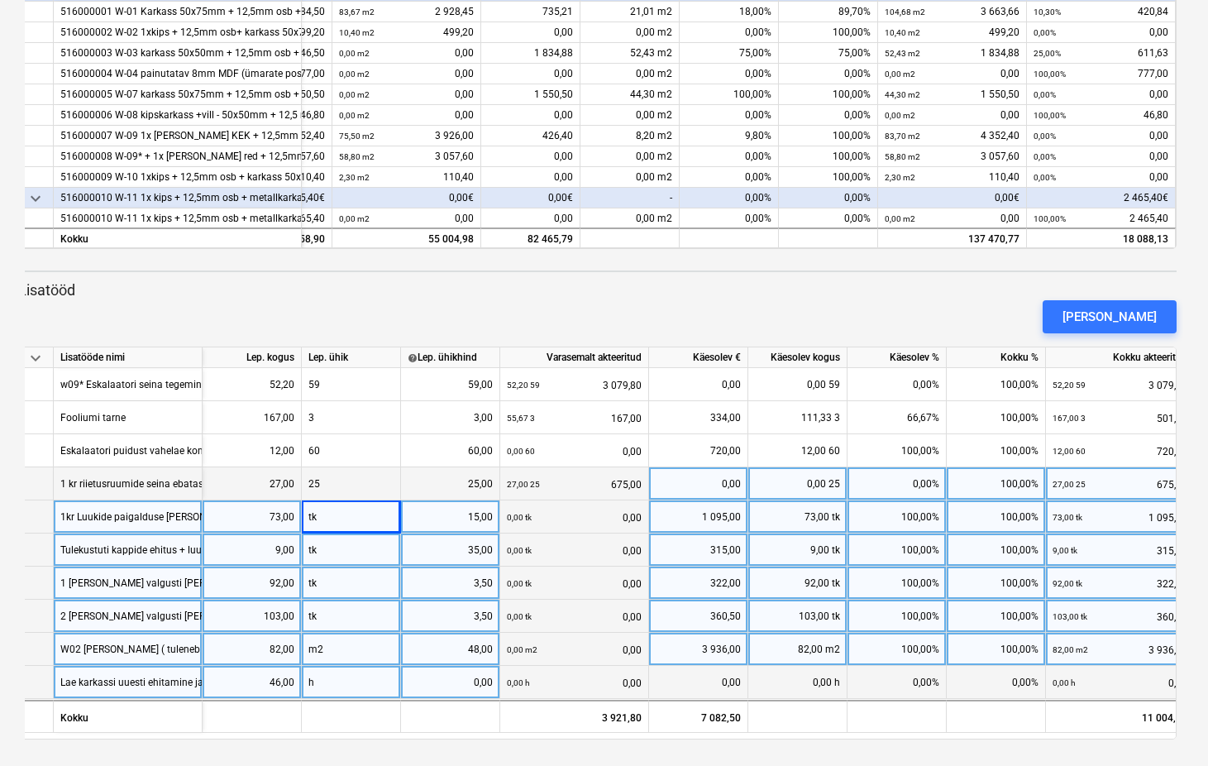
click at [321, 481] on div "25" at bounding box center [351, 483] width 99 height 33
click at [321, 485] on div "25" at bounding box center [351, 483] width 99 height 33
click at [319, 476] on div "25" at bounding box center [351, 483] width 99 height 33
click at [322, 481] on div "25" at bounding box center [351, 483] width 99 height 33
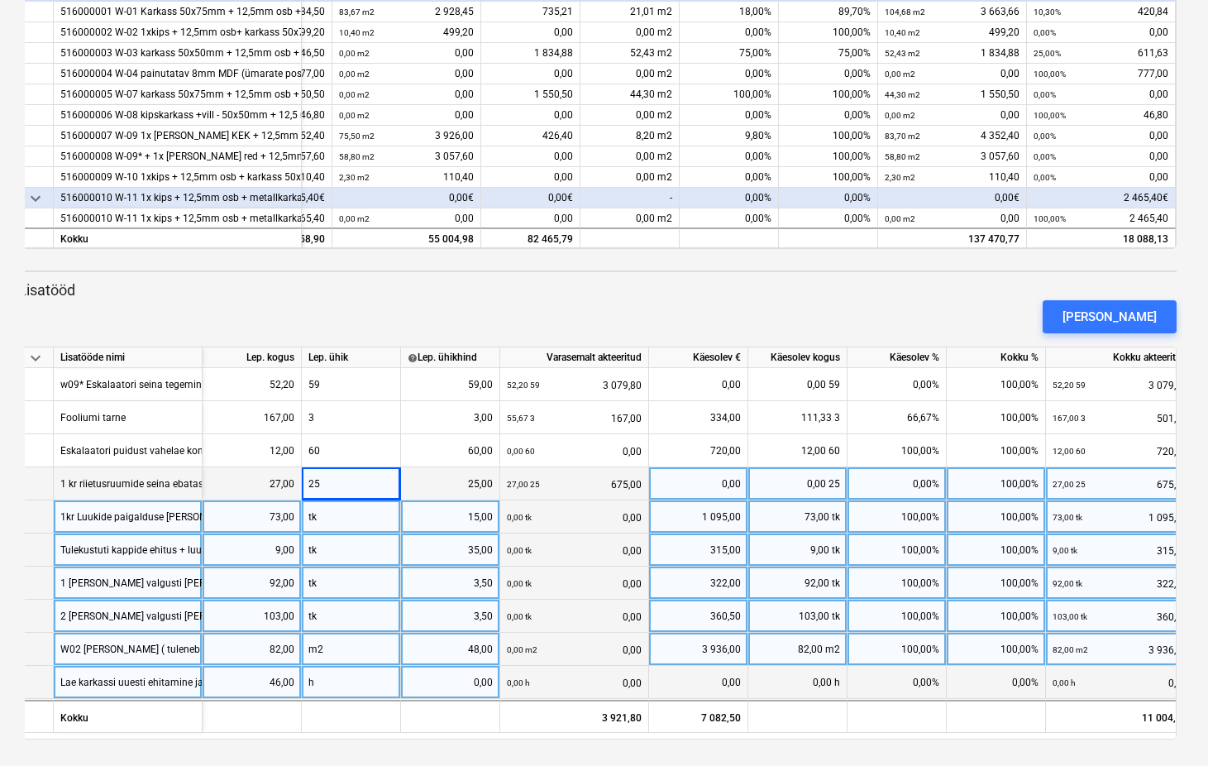
click at [322, 485] on div "25" at bounding box center [351, 483] width 99 height 33
click at [321, 485] on div "25" at bounding box center [351, 483] width 99 height 33
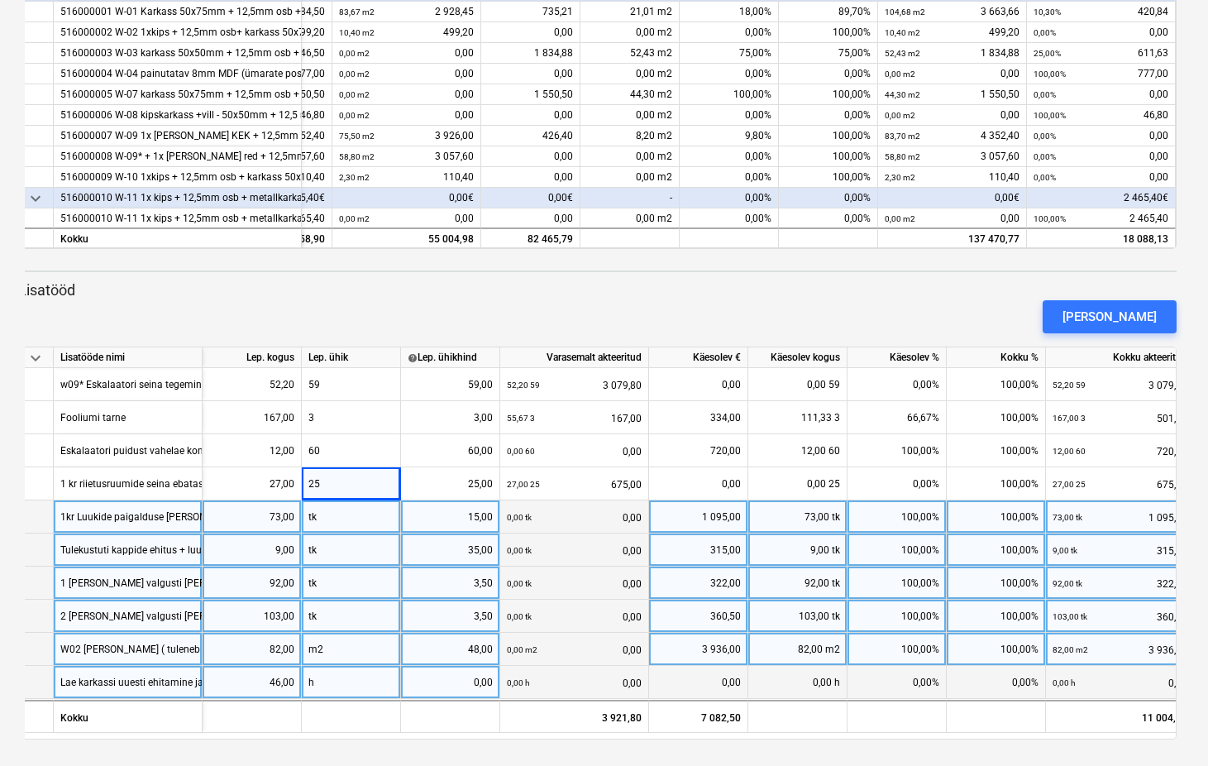
click at [339, 543] on div "tk" at bounding box center [351, 549] width 99 height 33
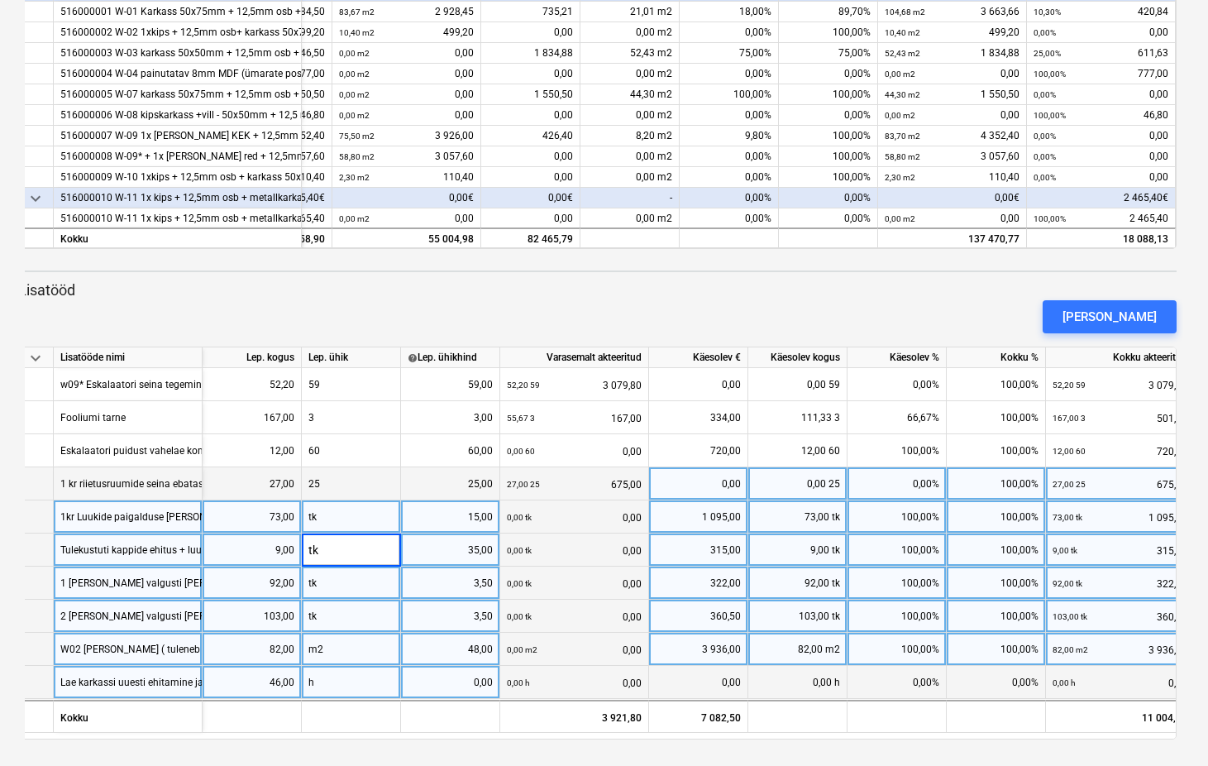
click at [332, 484] on div "25" at bounding box center [351, 483] width 99 height 33
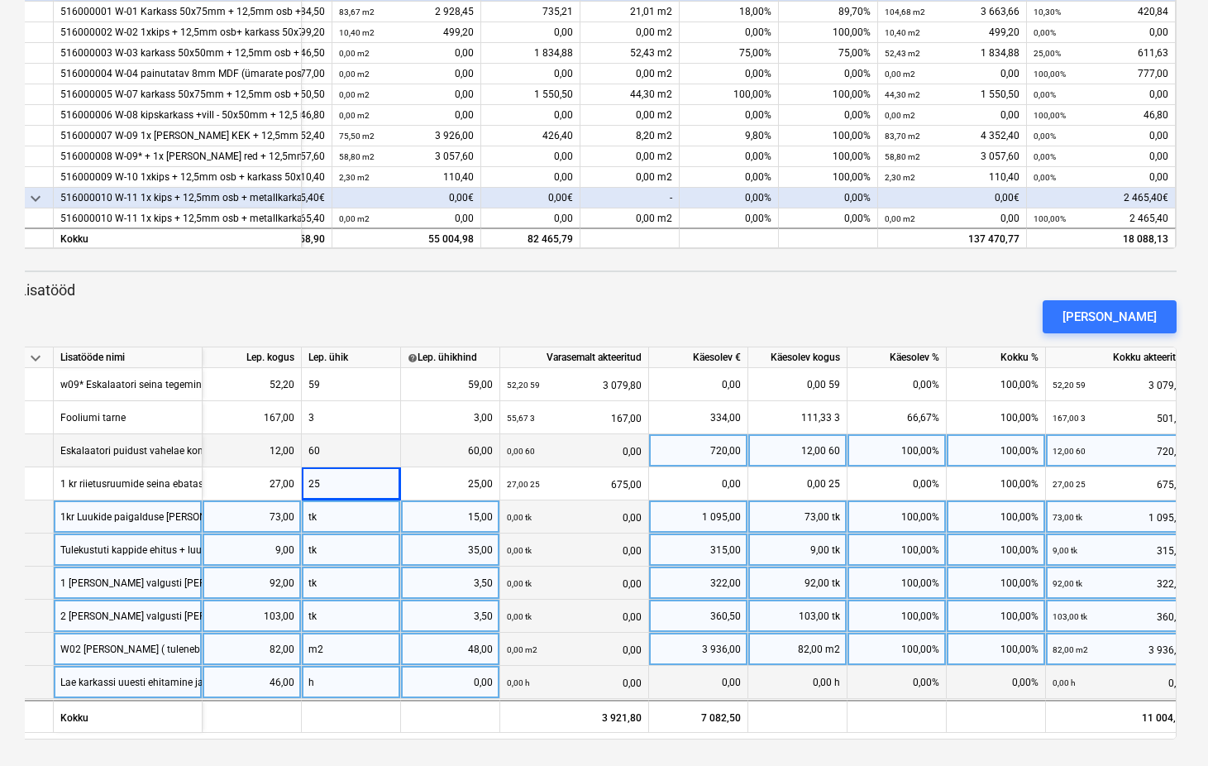
click at [332, 448] on div "60" at bounding box center [351, 450] width 99 height 33
click at [327, 447] on div "60" at bounding box center [351, 450] width 99 height 33
click at [332, 461] on div "60" at bounding box center [351, 450] width 99 height 33
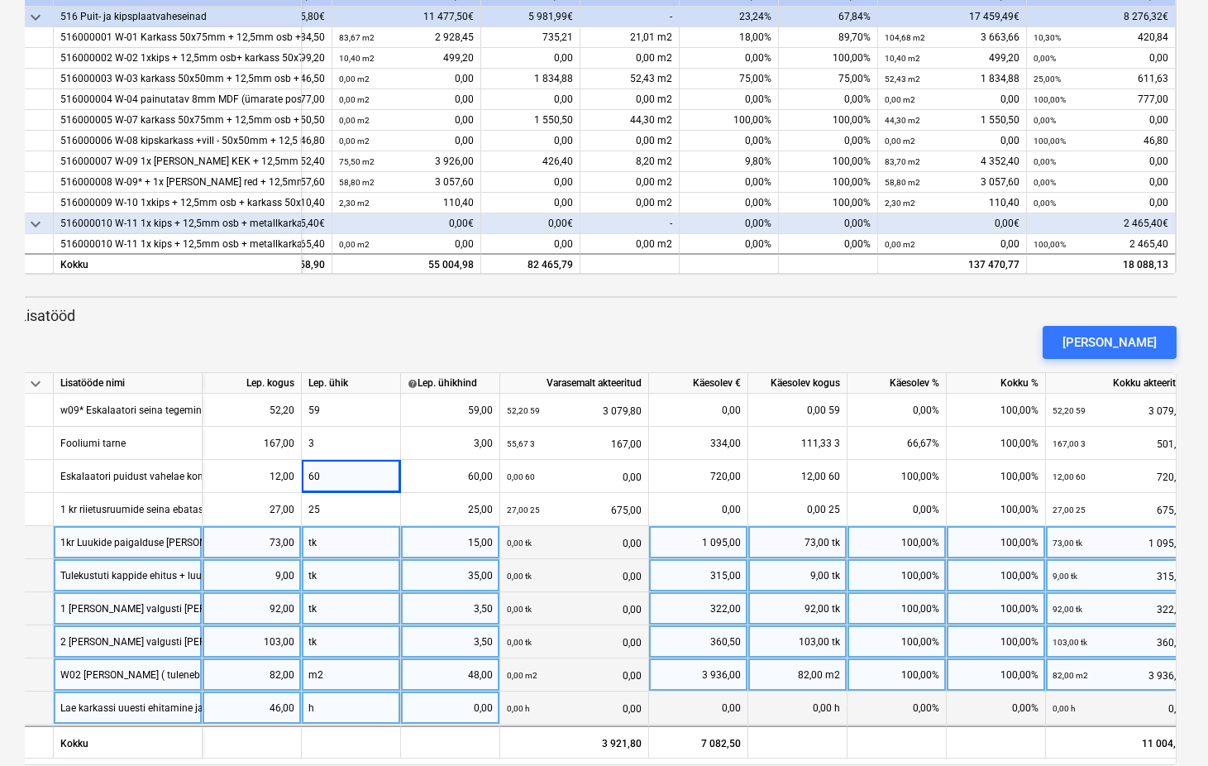
scroll to position [517, 0]
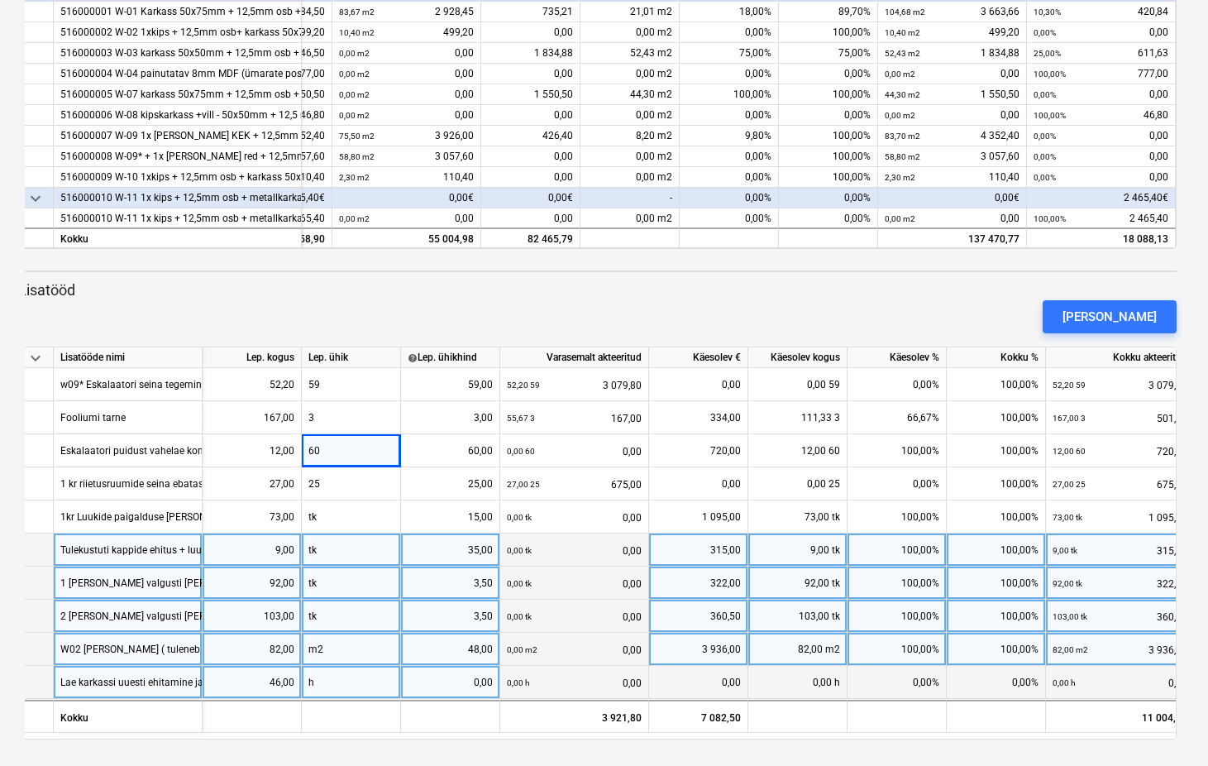
click at [495, 679] on div "0,00" at bounding box center [450, 682] width 99 height 33
type input "28"
click at [604, 627] on div "0,00 tk 0,00" at bounding box center [574, 617] width 135 height 34
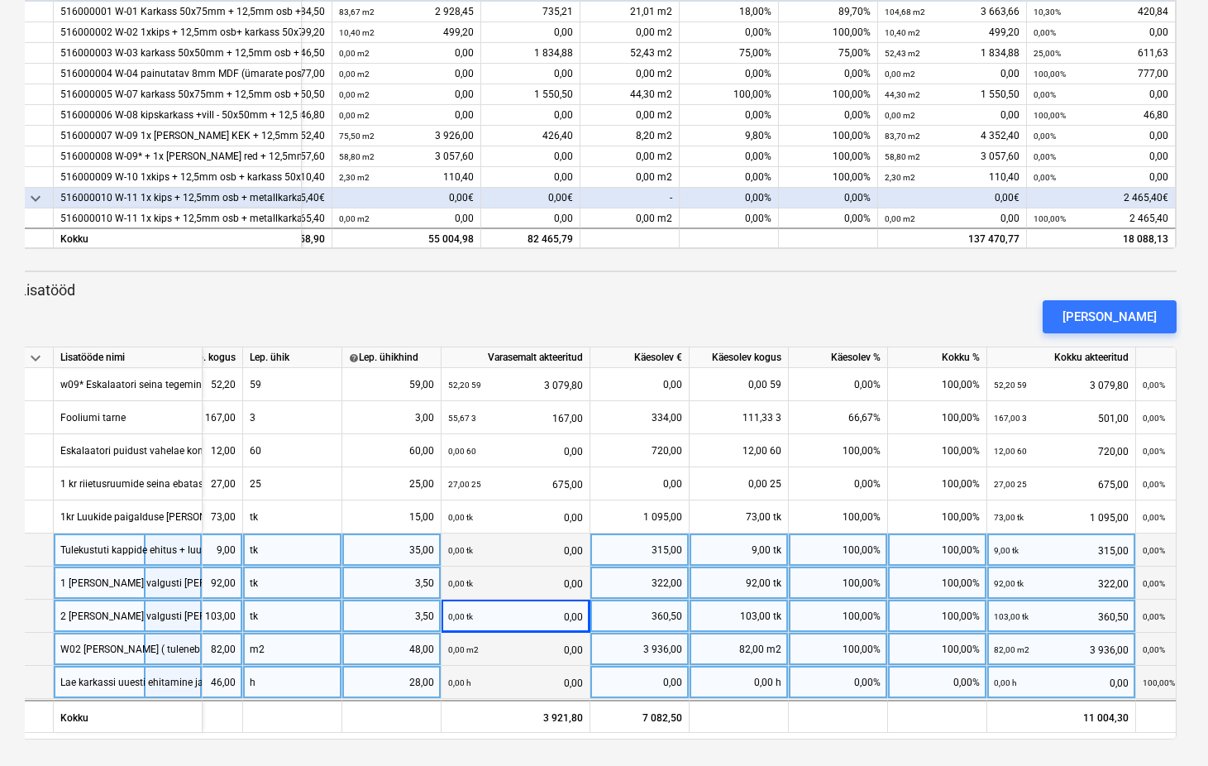
scroll to position [0, 203]
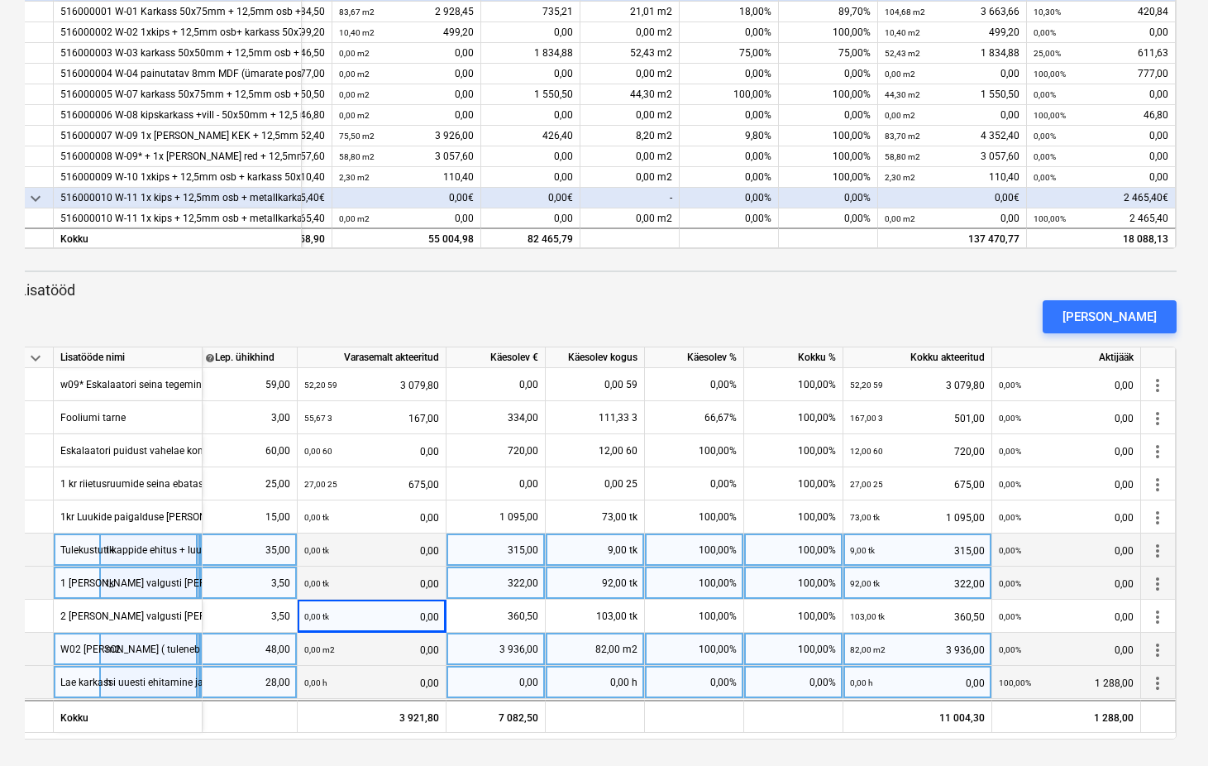
click at [734, 684] on div "0,00%" at bounding box center [694, 682] width 99 height 33
type input "100"
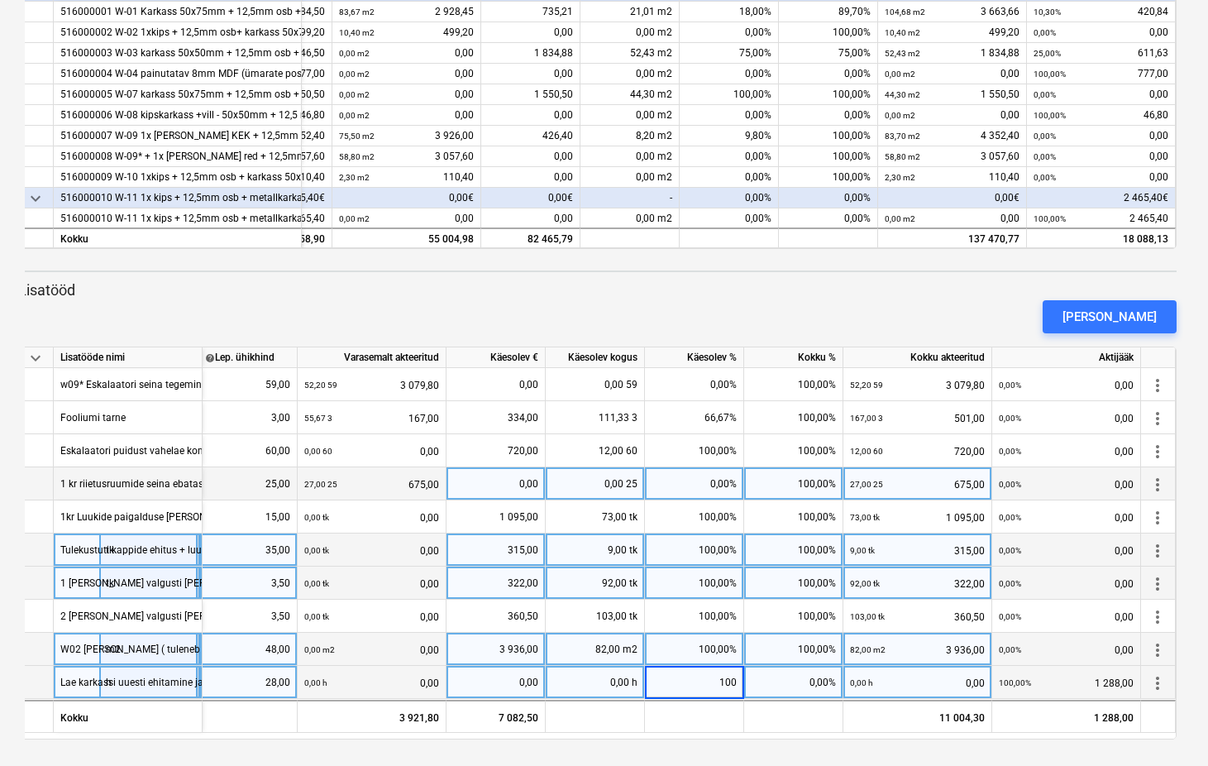
click at [719, 482] on div "0,00%" at bounding box center [694, 483] width 99 height 33
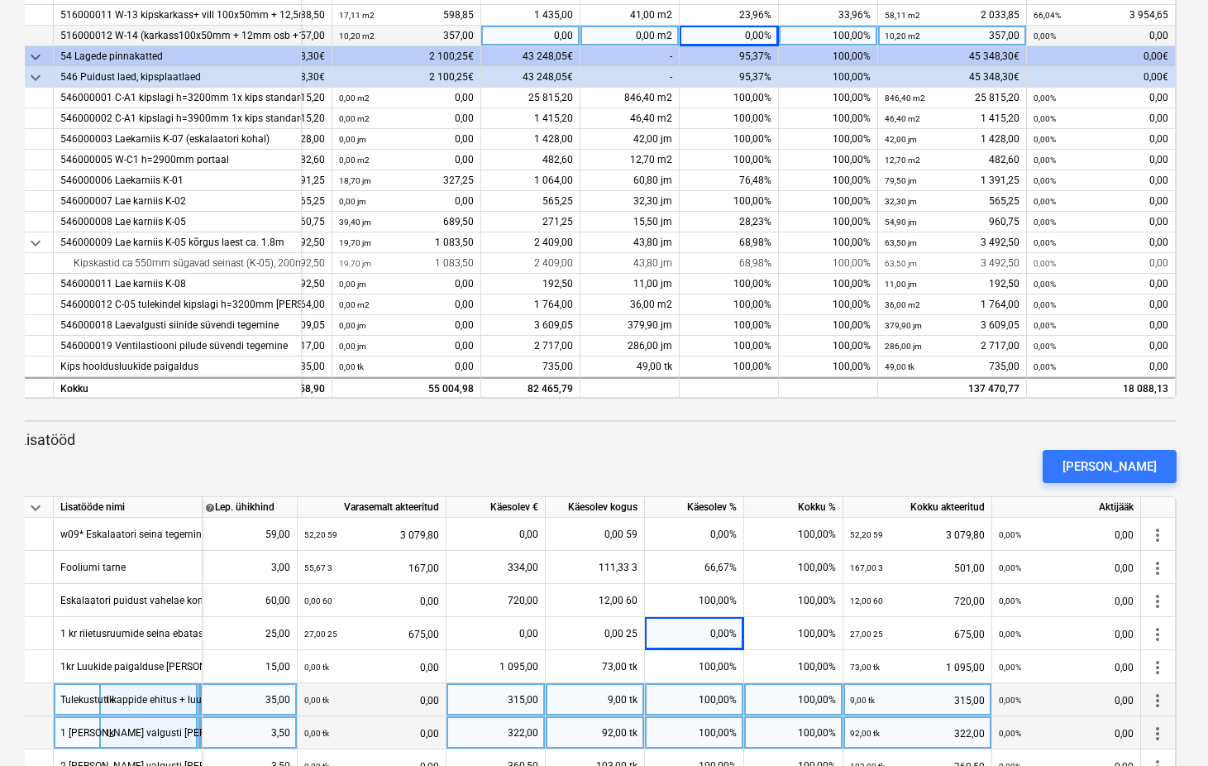
scroll to position [1141, 157]
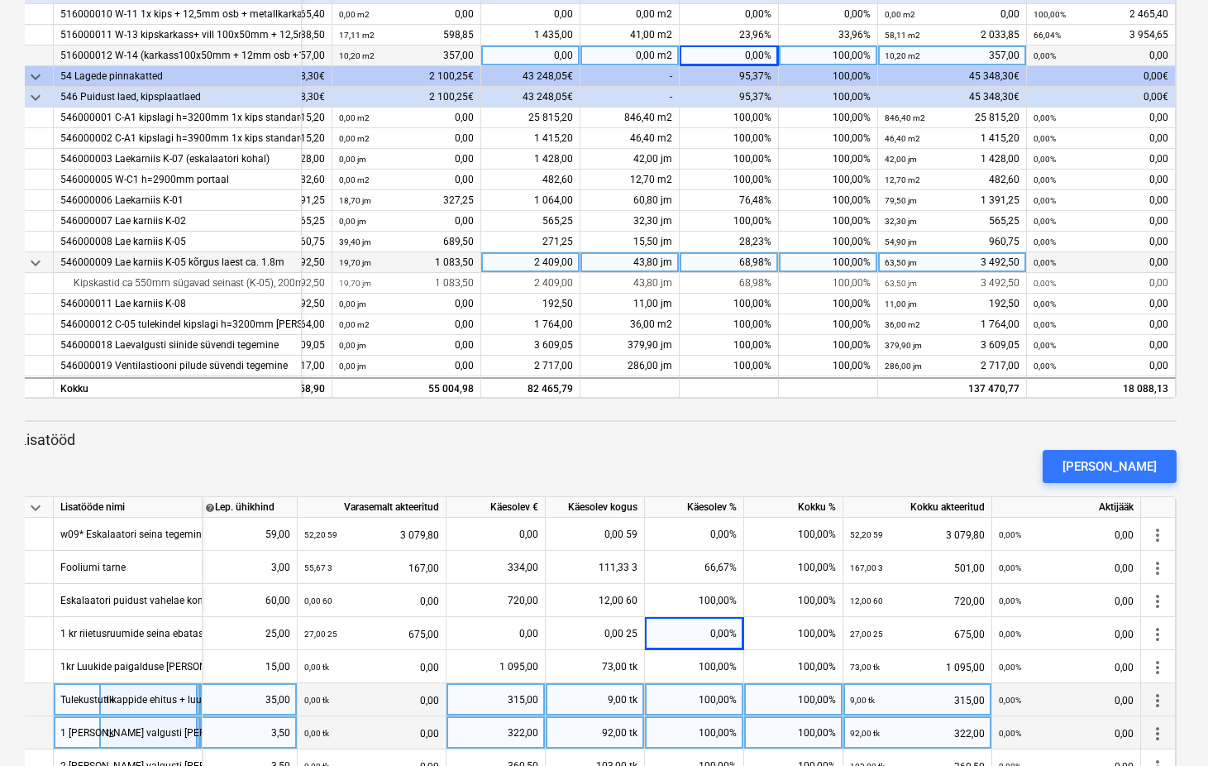
drag, startPoint x: 424, startPoint y: 325, endPoint x: 179, endPoint y: 253, distance: 255.2
click at [423, 324] on div "0,00 m2 0,00" at bounding box center [406, 324] width 135 height 21
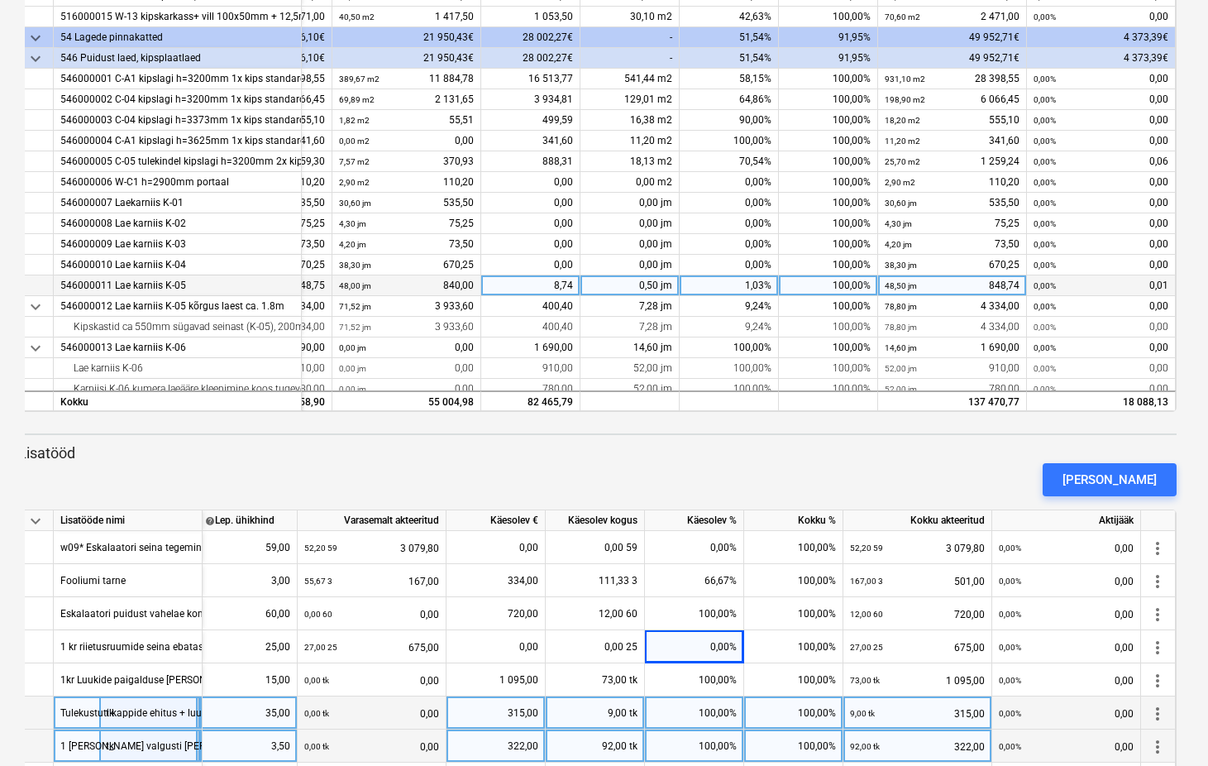
scroll to position [432, 157]
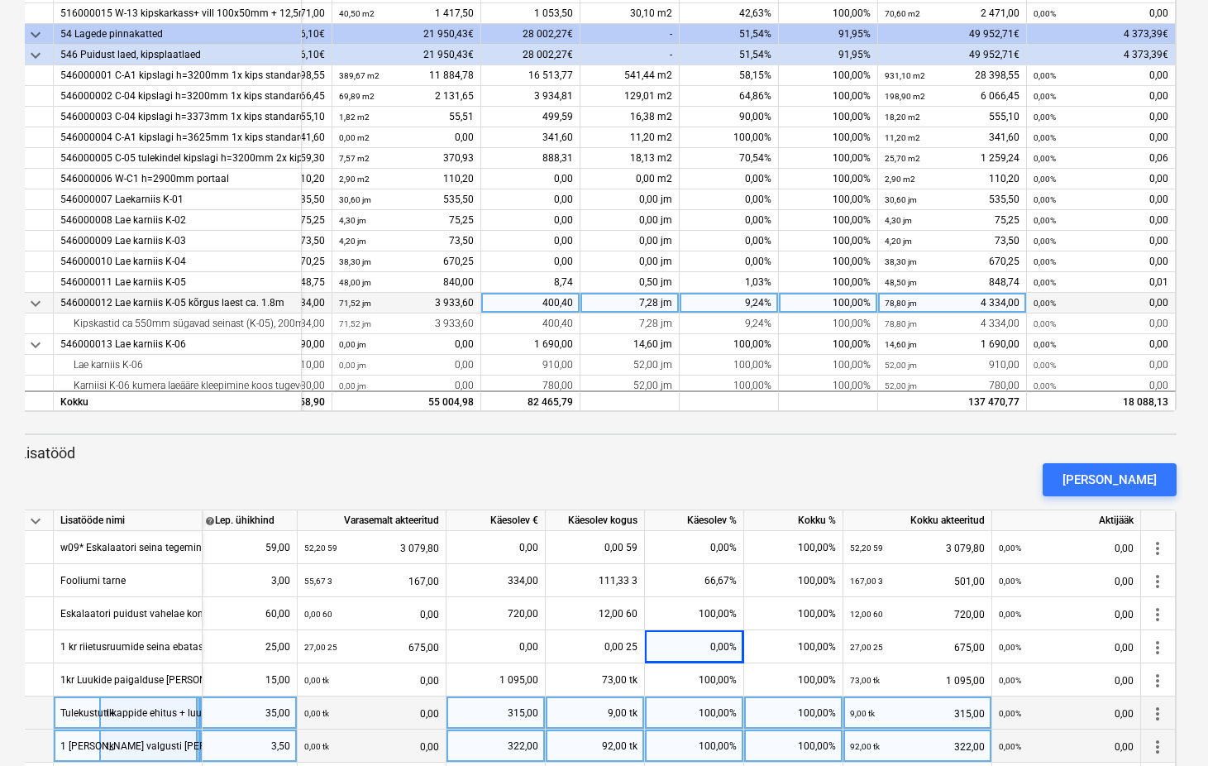
drag, startPoint x: 504, startPoint y: 298, endPoint x: 537, endPoint y: 296, distance: 32.3
drag, startPoint x: 463, startPoint y: 296, endPoint x: 414, endPoint y: 294, distance: 48.8
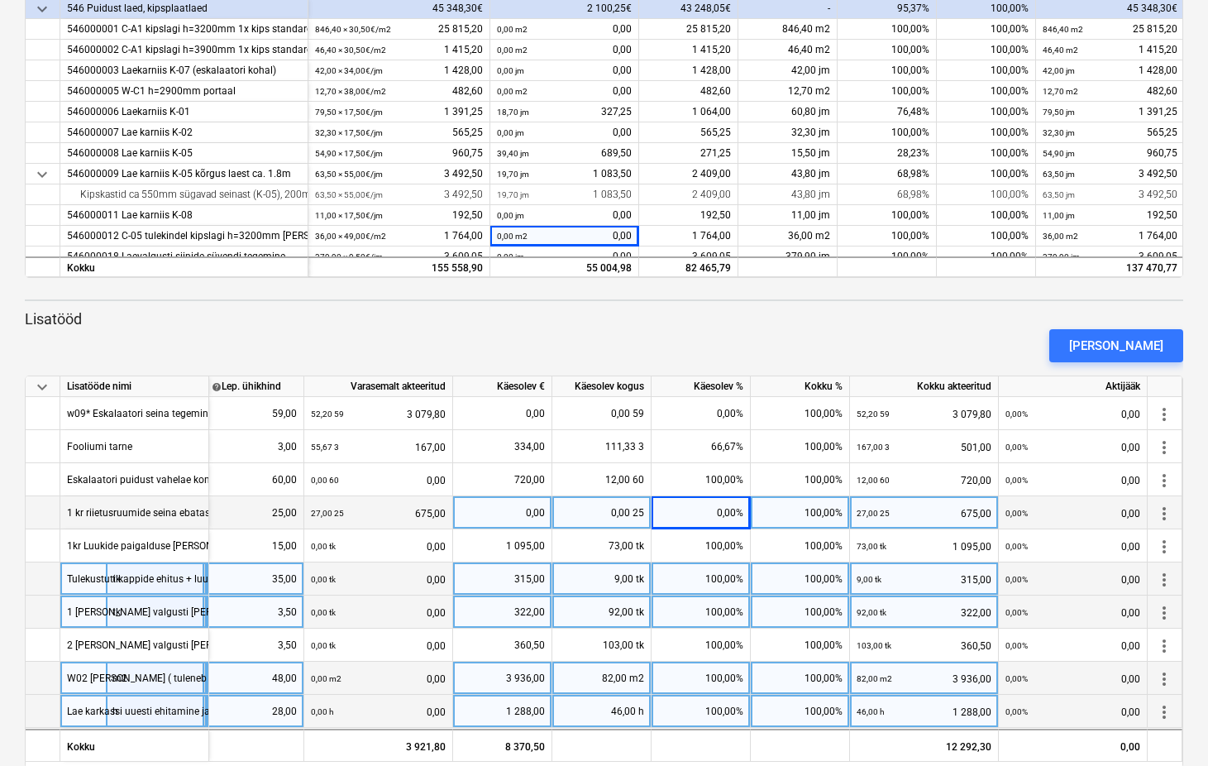
scroll to position [517, 0]
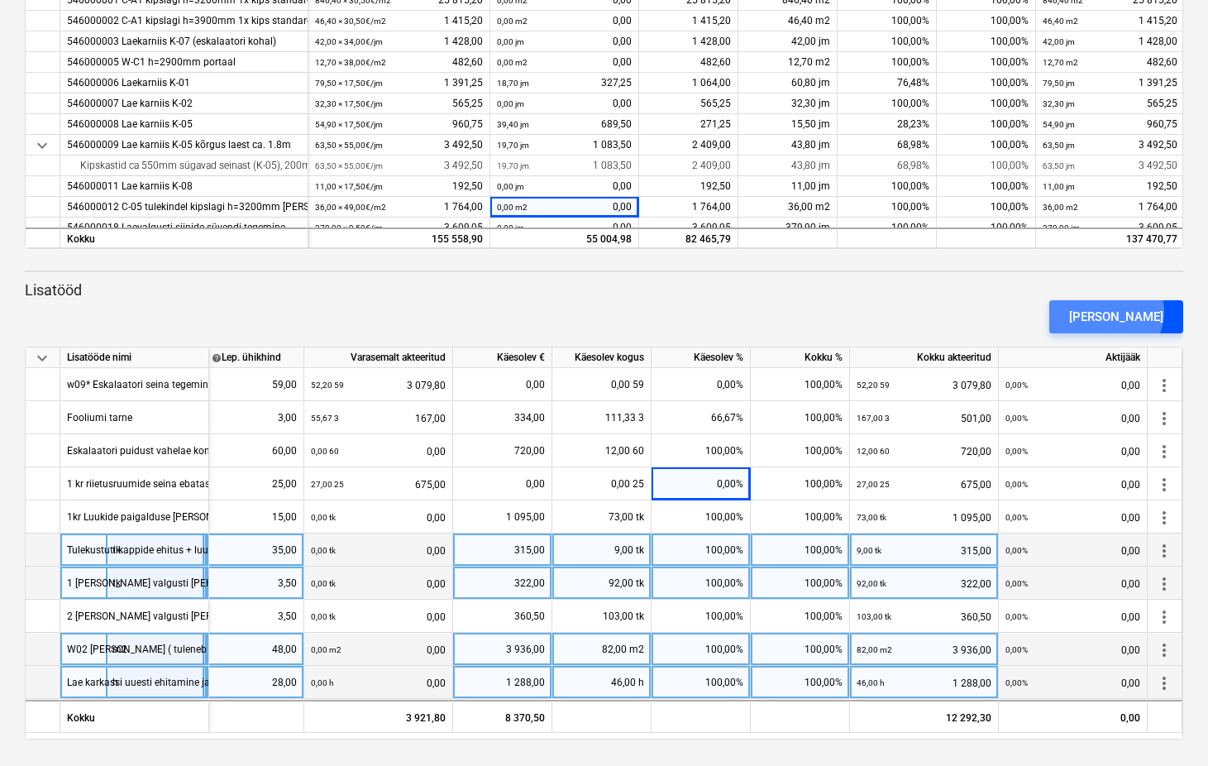
click at [1135, 311] on div "Lisa lisatöö" at bounding box center [1116, 317] width 94 height 22
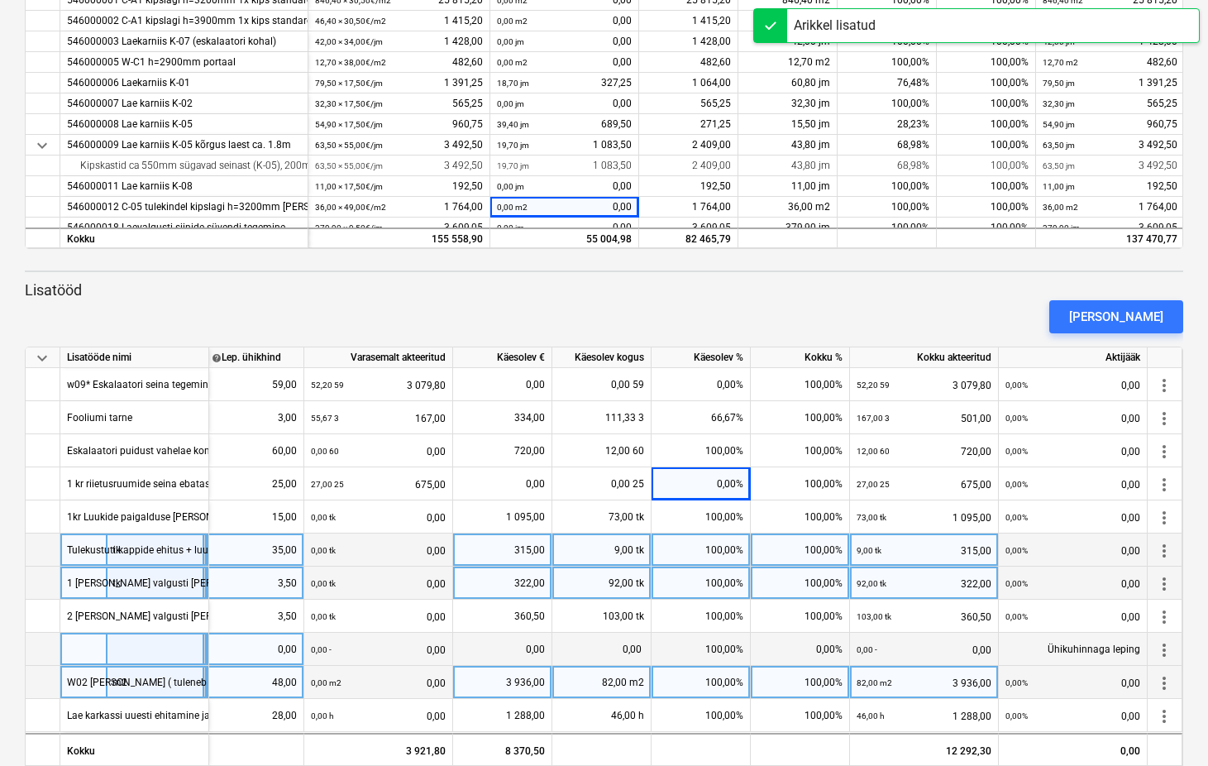
click at [1049, 300] on button "Lisa lisatöö" at bounding box center [1116, 316] width 134 height 33
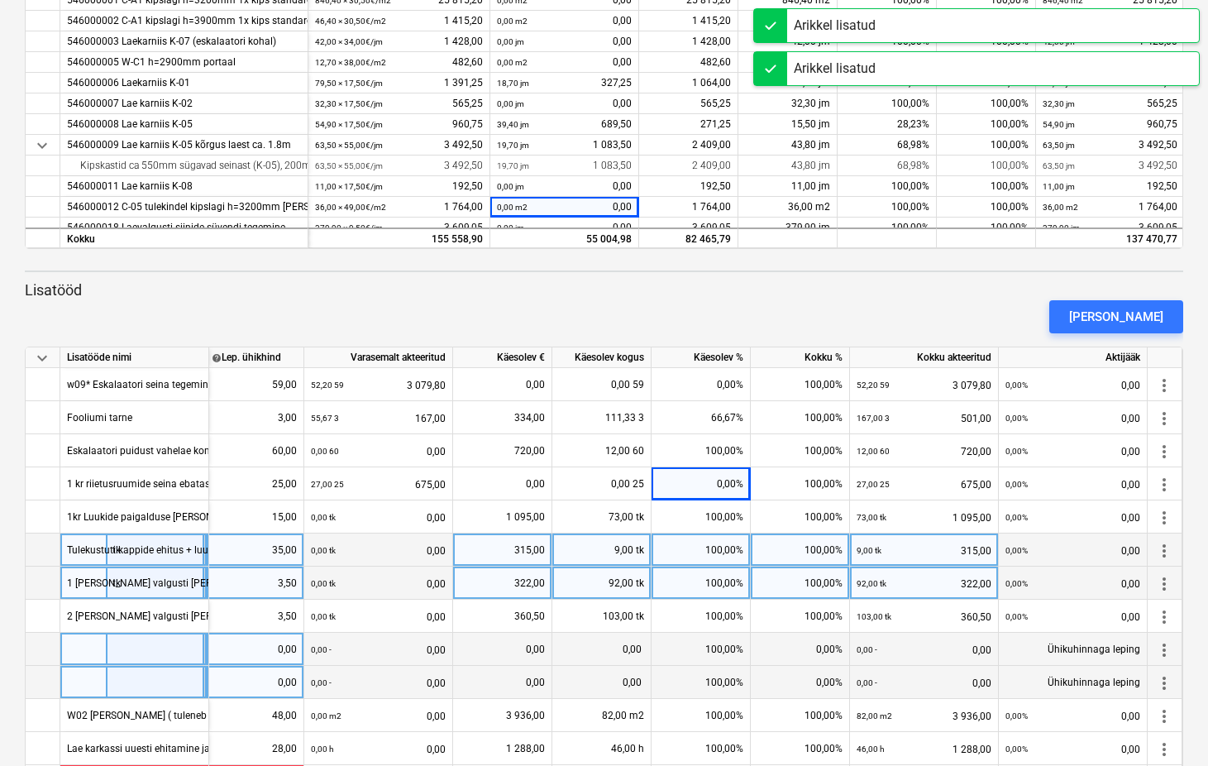
click at [115, 651] on div at bounding box center [134, 649] width 149 height 33
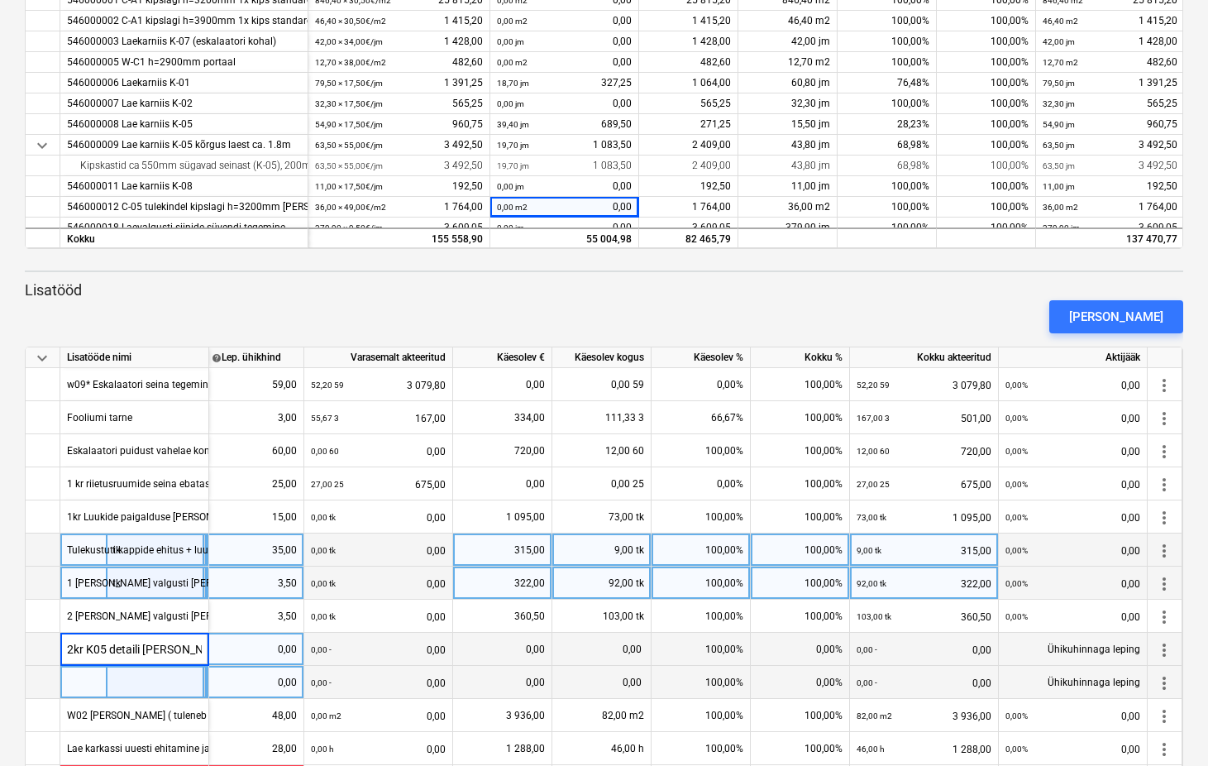
type input "2kr K05 detaili lisa maht"
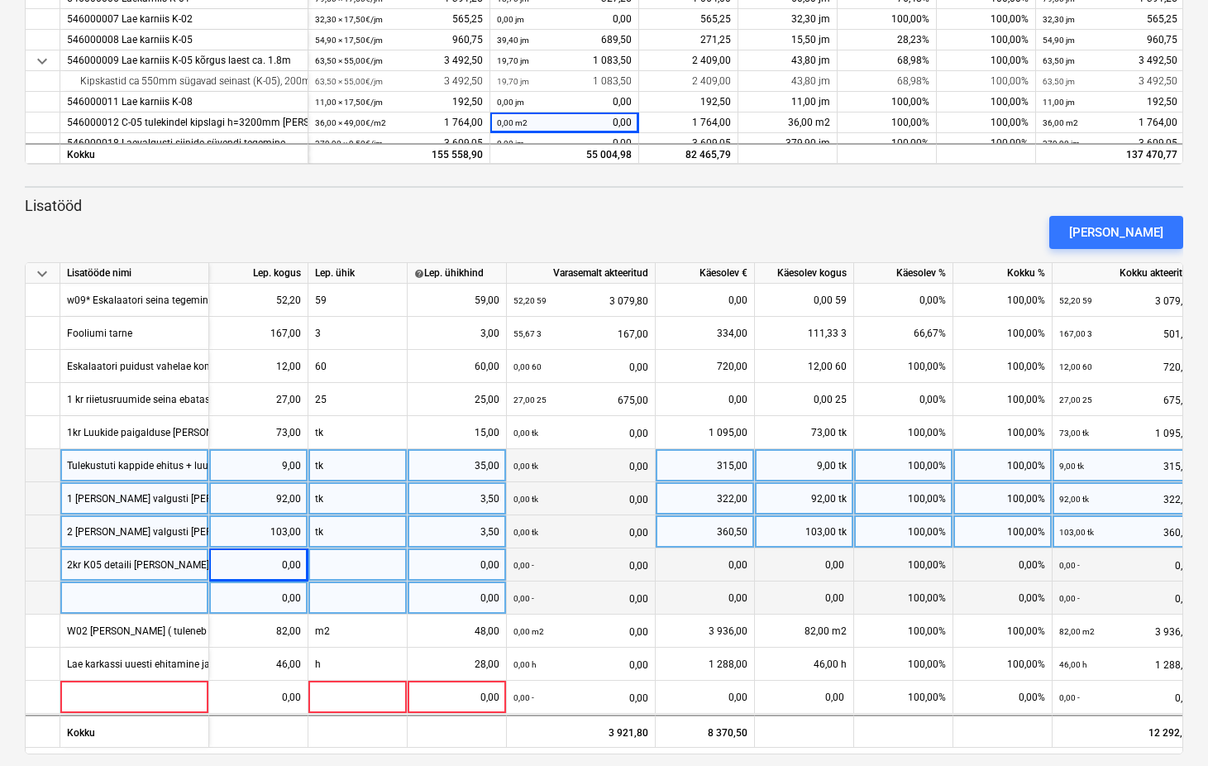
scroll to position [616, 0]
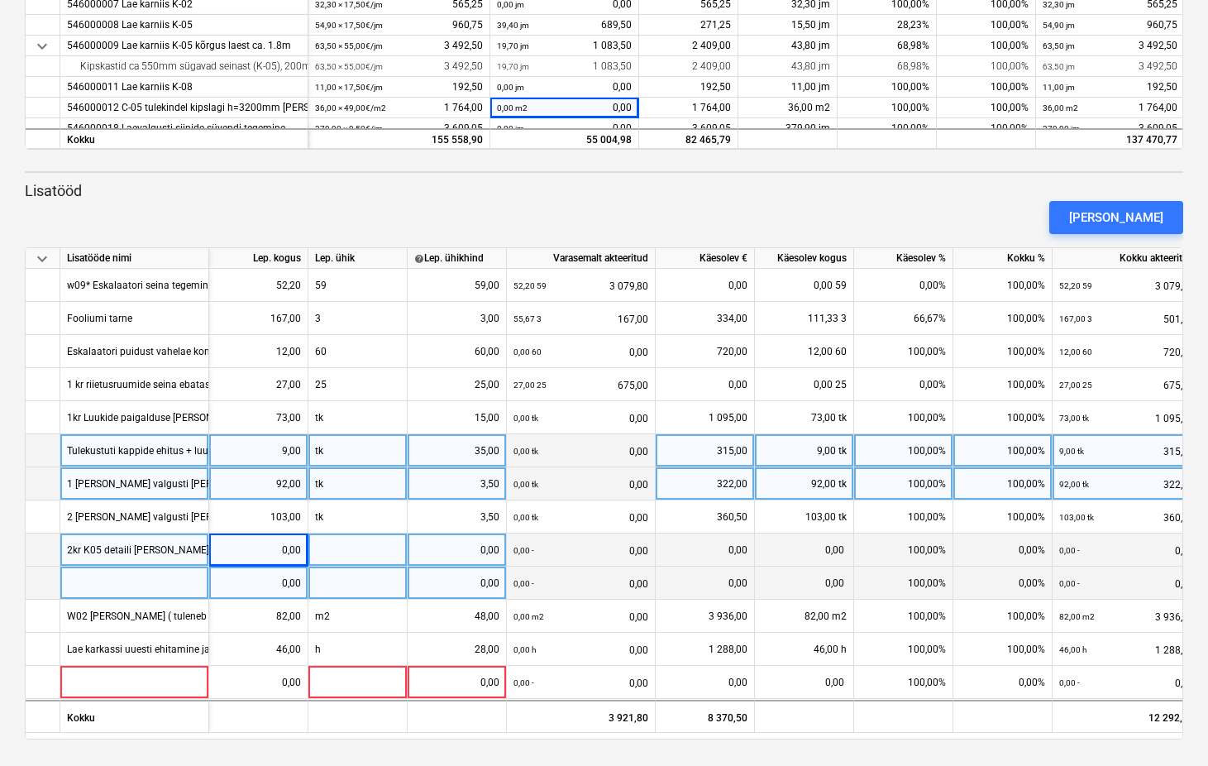
click at [184, 553] on div "2kr K05 detaili lisa maht" at bounding box center [134, 549] width 149 height 33
click at [305, 547] on div "0,00" at bounding box center [258, 549] width 99 height 33
drag, startPoint x: 419, startPoint y: 376, endPoint x: 414, endPoint y: 248, distance: 128.3
click at [254, 553] on div "0,00" at bounding box center [258, 549] width 85 height 33
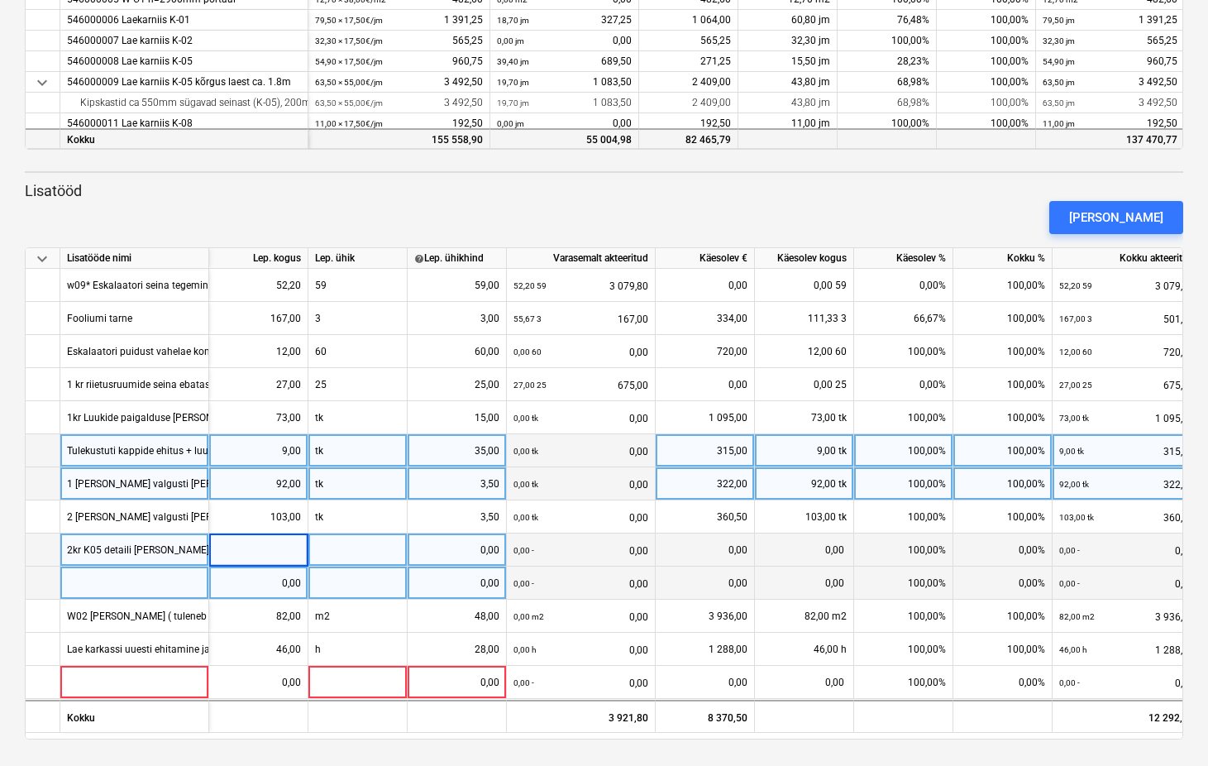
scroll to position [1083, 0]
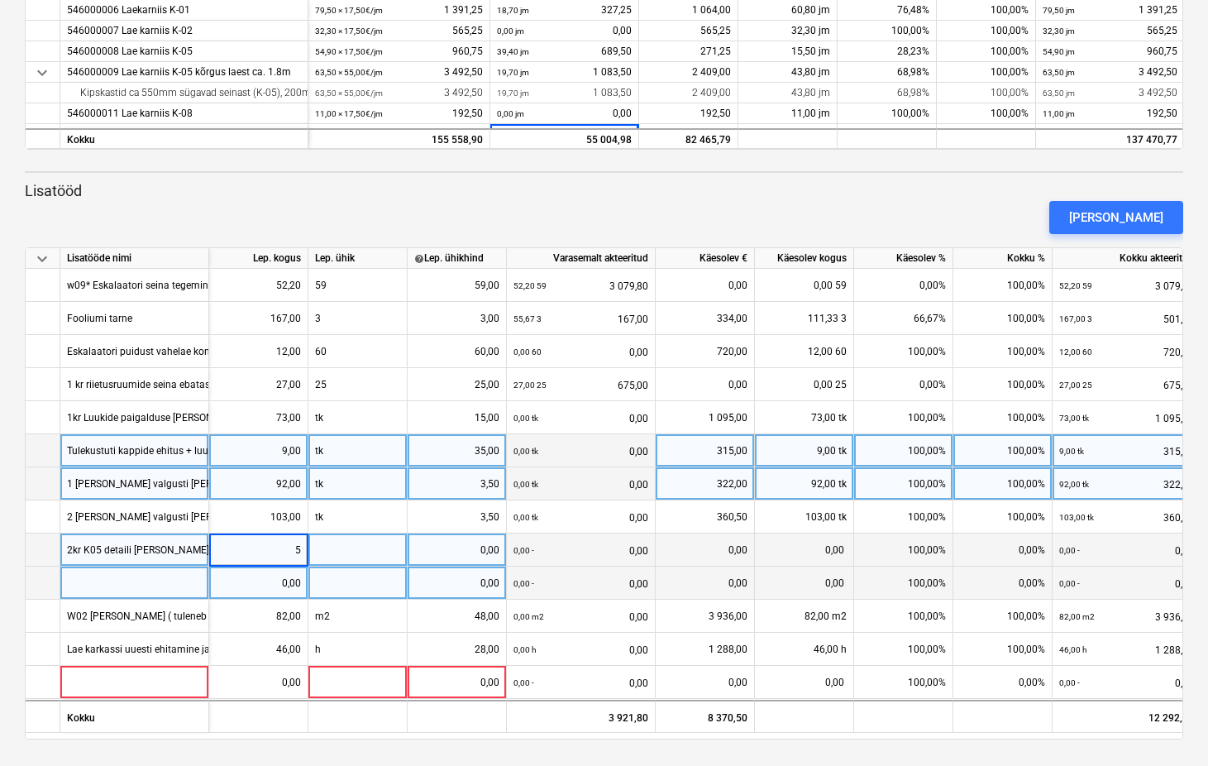
type input "56"
type input "jm"
type input "17,5"
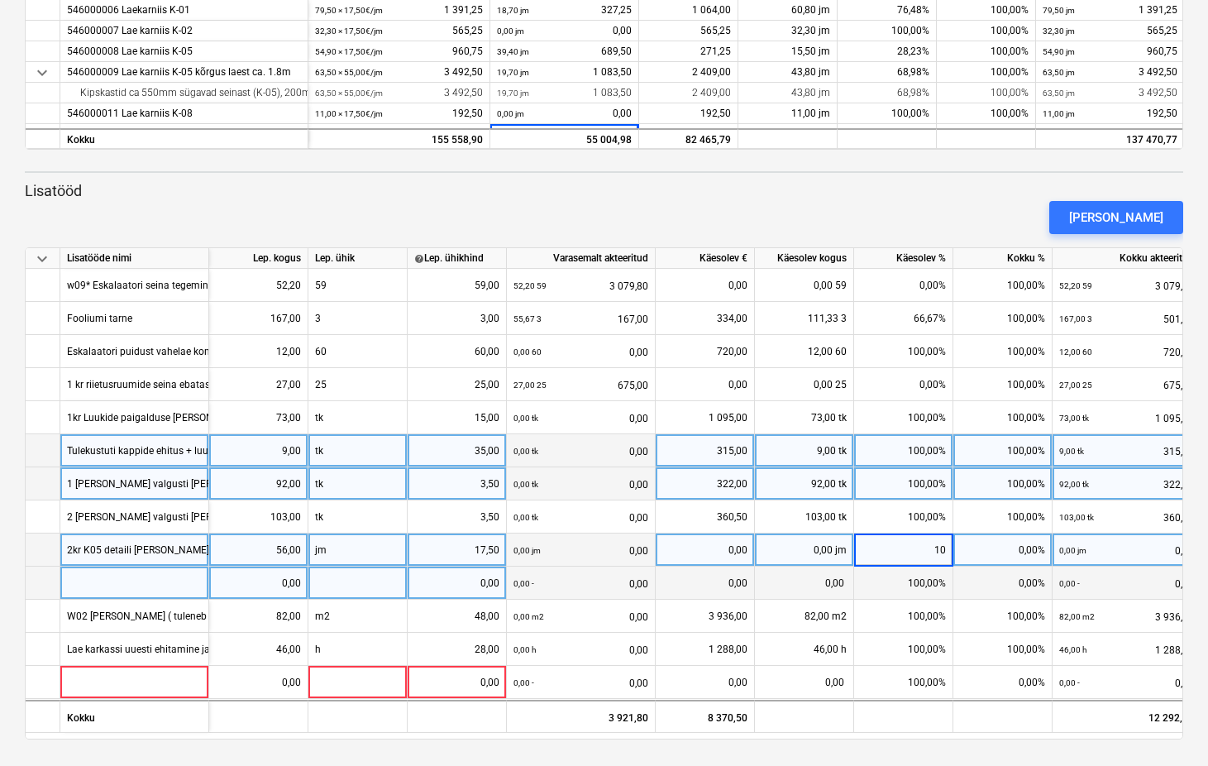
type input "100"
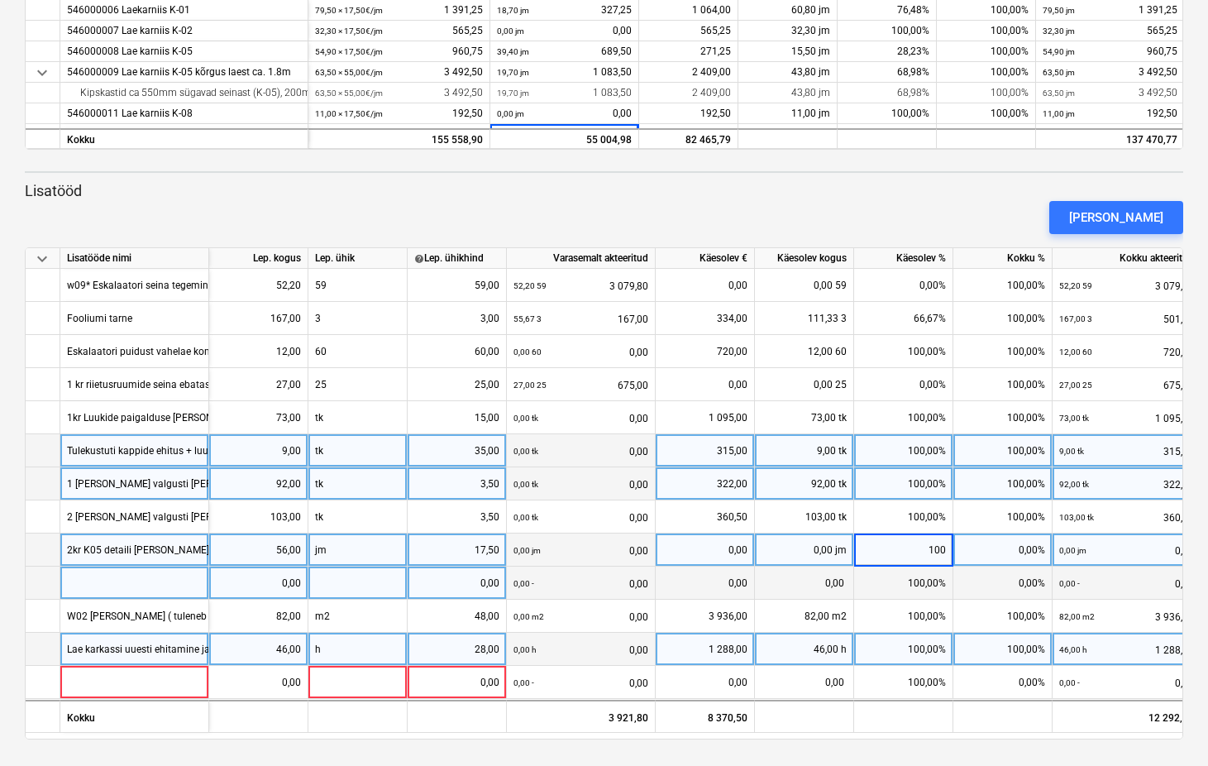
click at [601, 638] on div "0,00 h 0,00" at bounding box center [581, 650] width 135 height 34
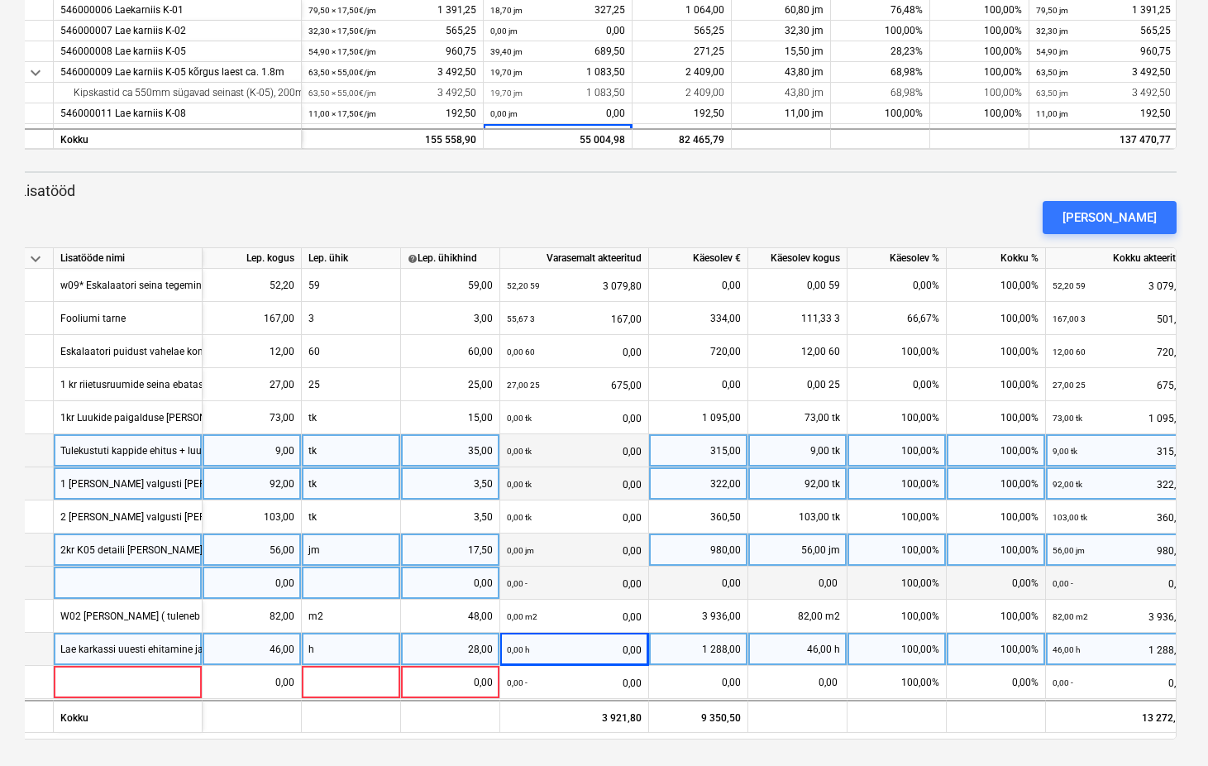
scroll to position [0, 0]
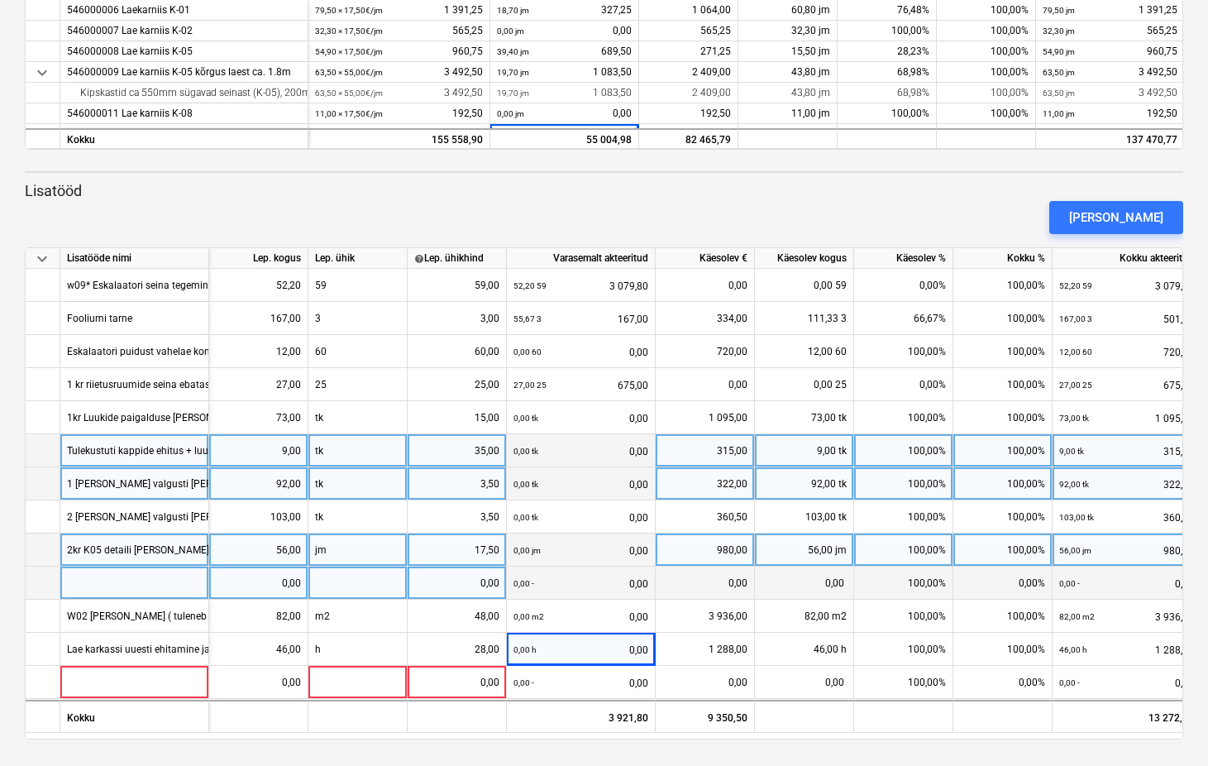
click at [112, 582] on div at bounding box center [134, 583] width 149 height 33
type input "1kr K05 detaili lisa maht"
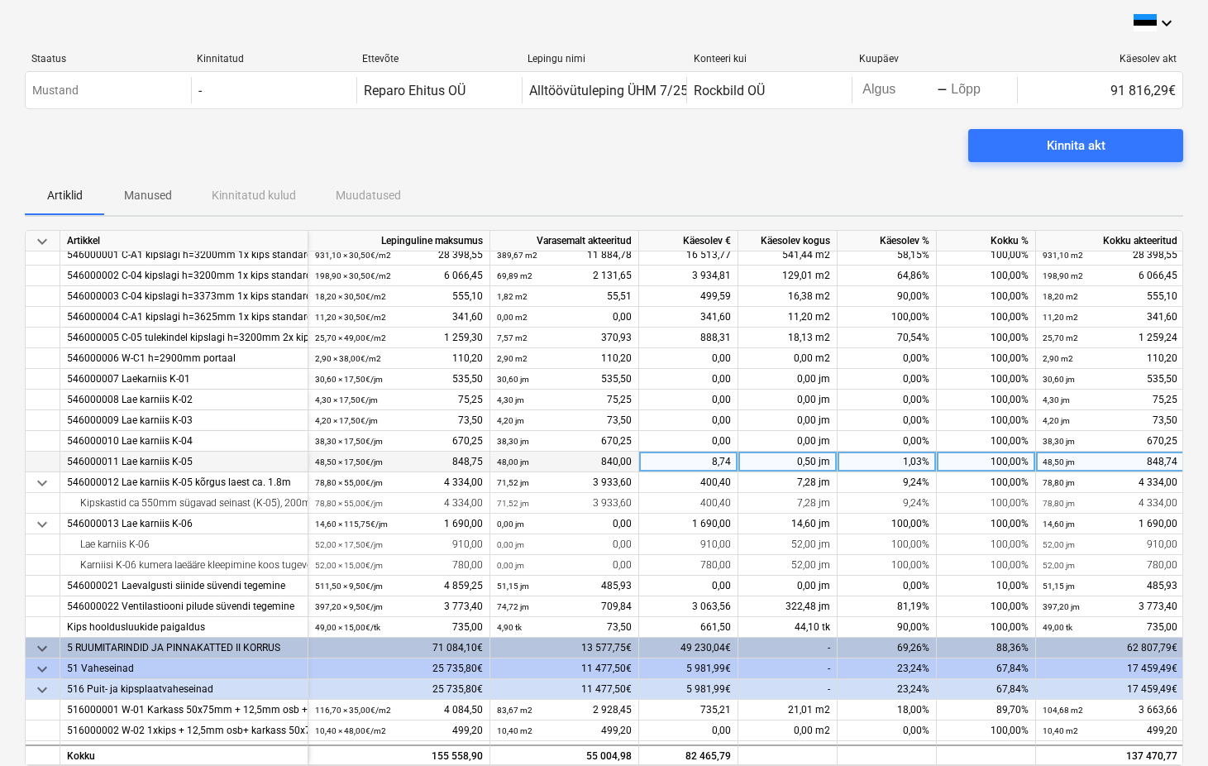
scroll to position [610, 0]
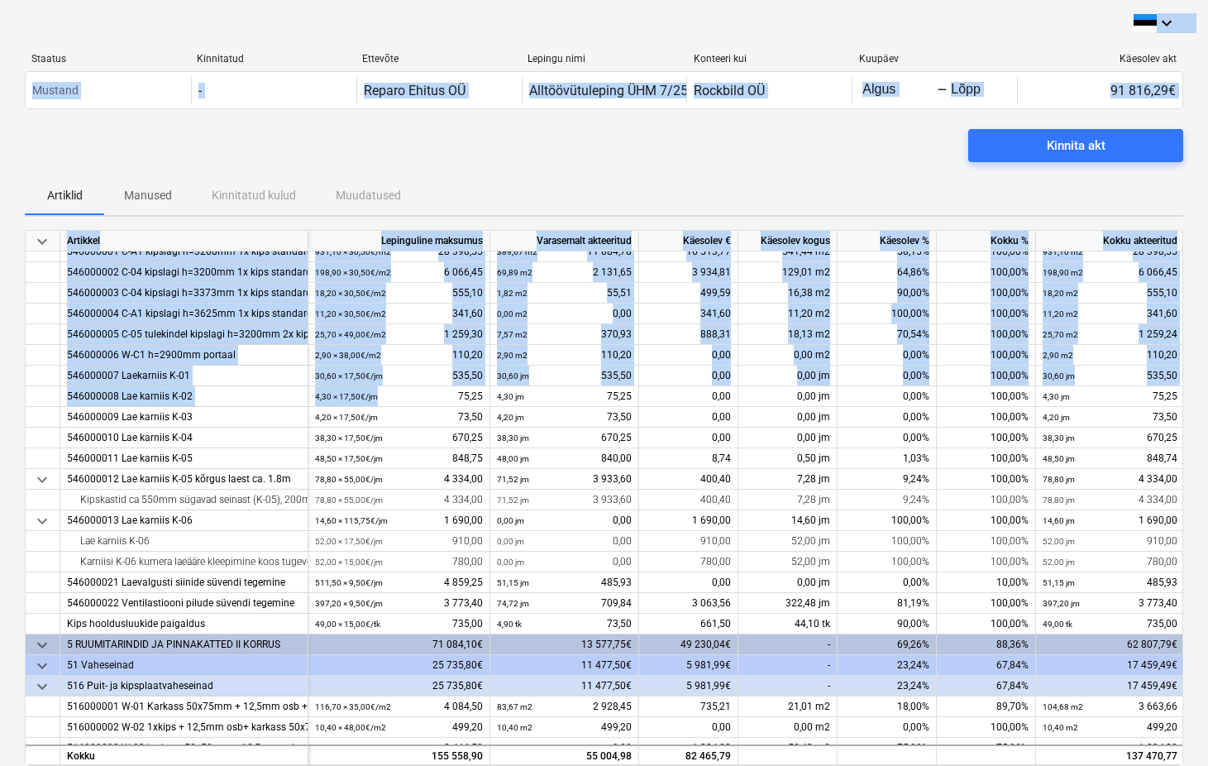
drag, startPoint x: 202, startPoint y: 11, endPoint x: 351, endPoint y: 222, distance: 258.1
click at [403, 404] on div "keyboard_arrow_down Staatus Kinnitatud Ettevõte Lepingu nimi Konteeri kui Kuupä…" at bounding box center [604, 691] width 1208 height 1382
click at [416, 5] on div "keyboard_arrow_down Staatus Kinnitatud Ettevõte Lepingu nimi Konteeri kui Kuupä…" at bounding box center [604, 691] width 1208 height 1382
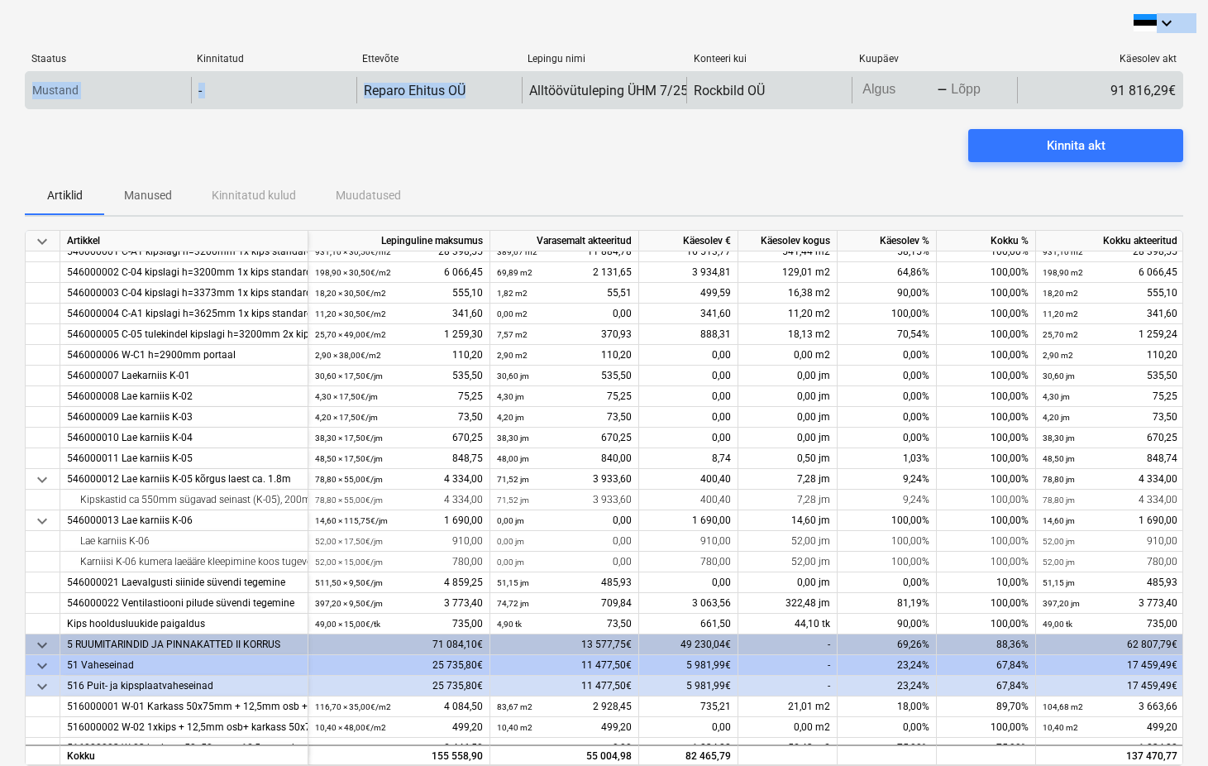
drag, startPoint x: 457, startPoint y: 62, endPoint x: 481, endPoint y: 84, distance: 32.8
click at [481, 84] on div "keyboard_arrow_down Staatus Kinnitatud Ettevõte Lepingu nimi Konteeri kui Kuupä…" at bounding box center [604, 691] width 1208 height 1382
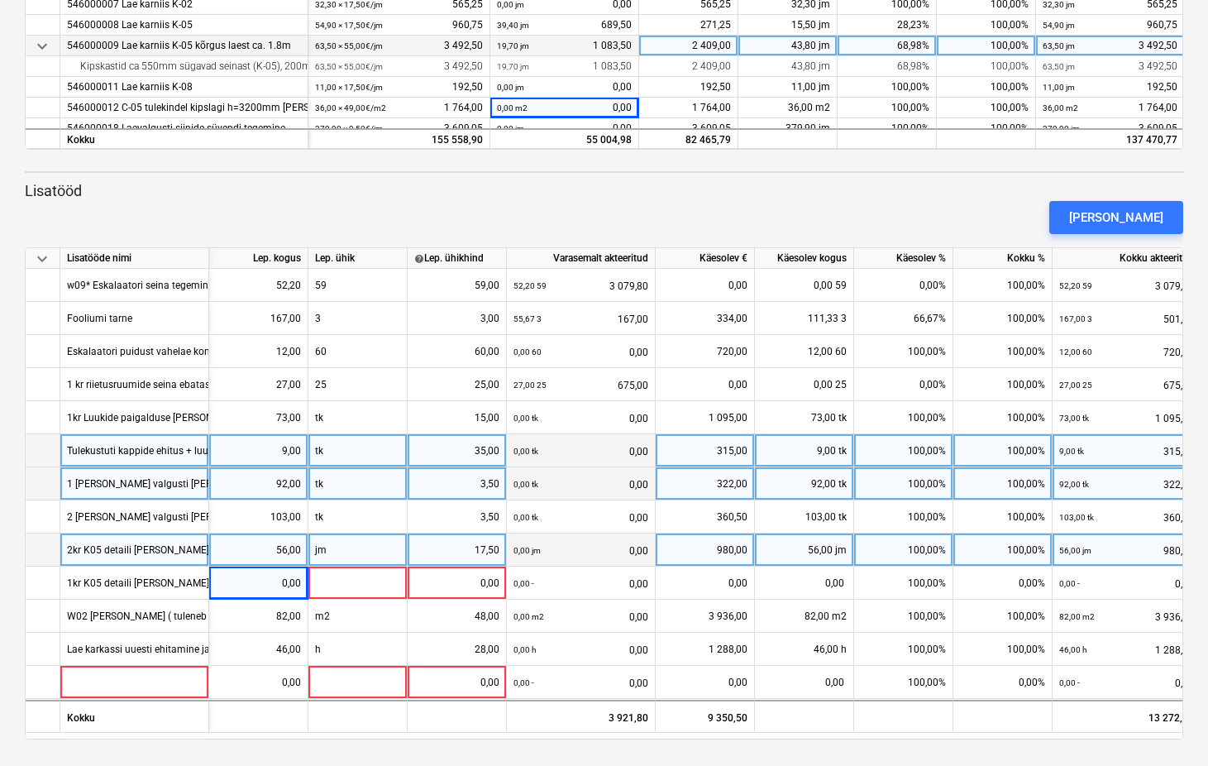
scroll to position [1107, 0]
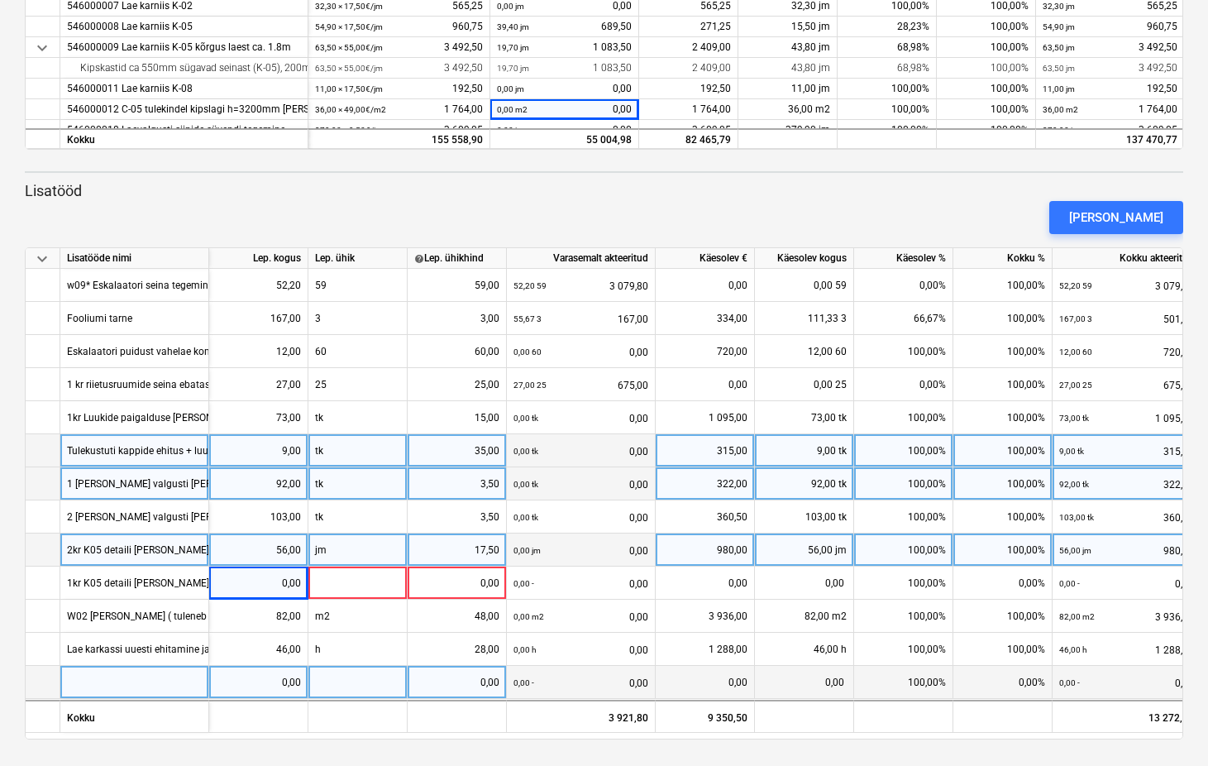
click at [108, 677] on div at bounding box center [134, 682] width 149 height 33
type input "1 kr"
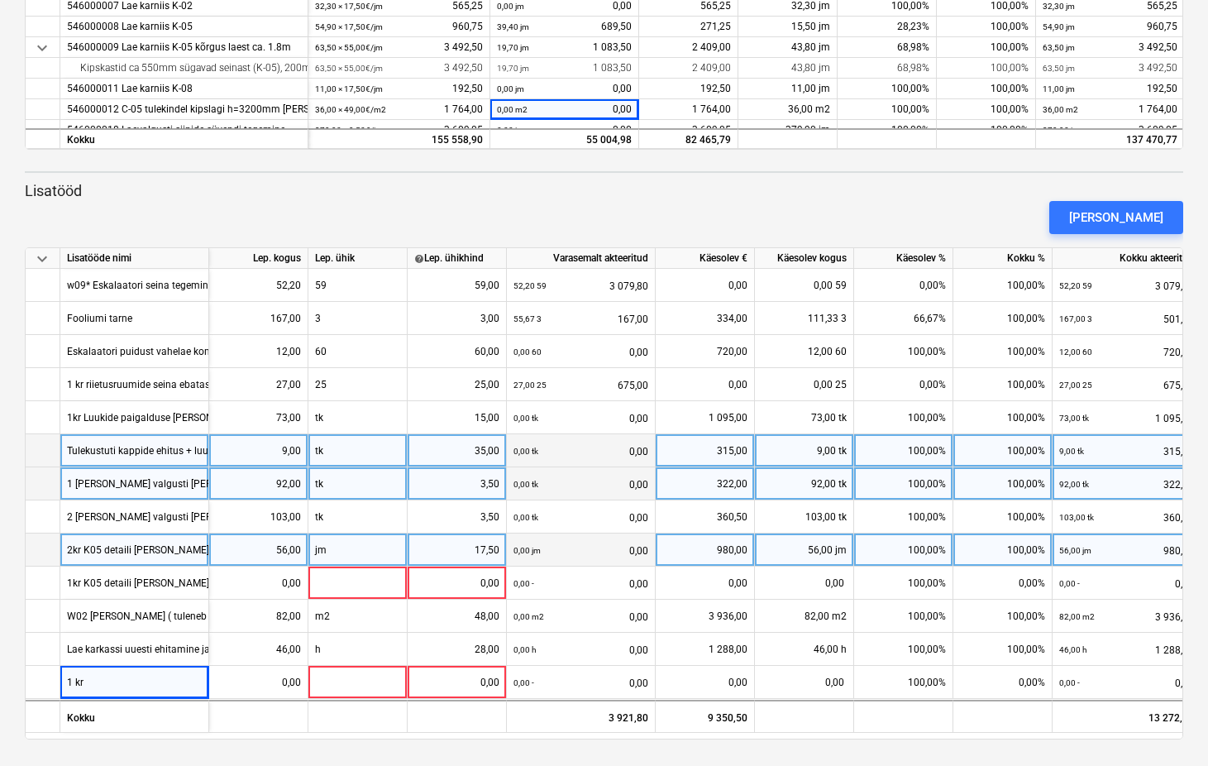
click at [131, 553] on div "2kr K05 detaili lisa maht" at bounding box center [138, 549] width 142 height 32
click at [132, 553] on input "2kr K05 detaili lisa maht" at bounding box center [134, 549] width 148 height 32
click at [143, 550] on input "2kr K05 detaili lisa maht" at bounding box center [134, 549] width 148 height 32
type input "2kr K05 karniisi lisa maht"
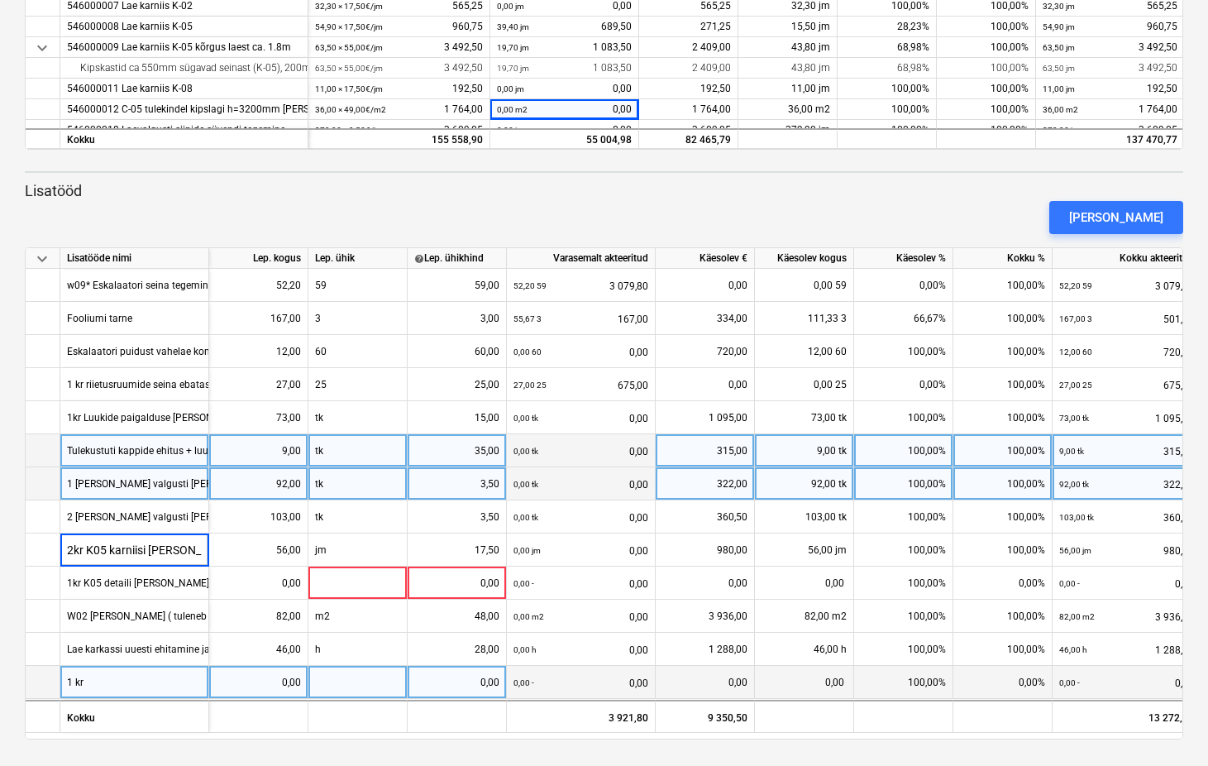
click at [100, 677] on div "1 kr" at bounding box center [134, 682] width 149 height 33
type input "1kr Karniisi K05 lisamht"
type input "109,14"
type input "jm"
type input "17,5"
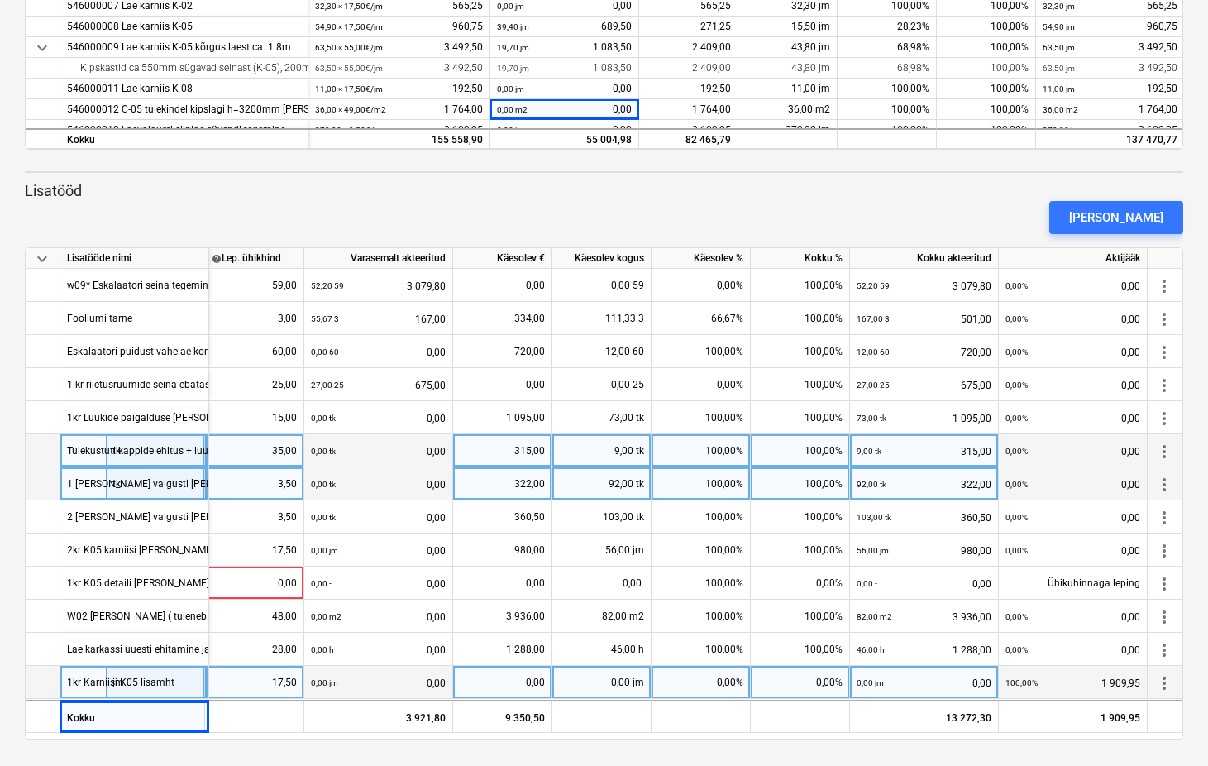
scroll to position [0, 0]
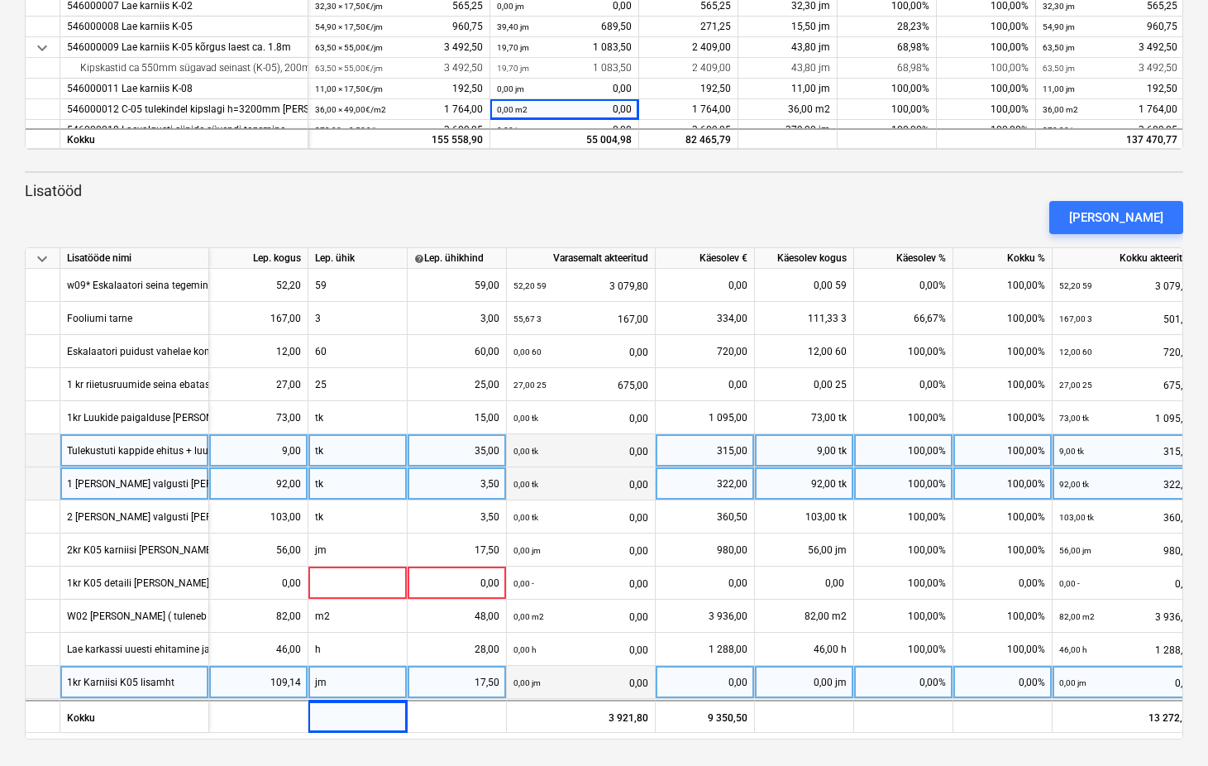
click at [934, 681] on div "0,00%" at bounding box center [903, 682] width 99 height 33
type input "100"
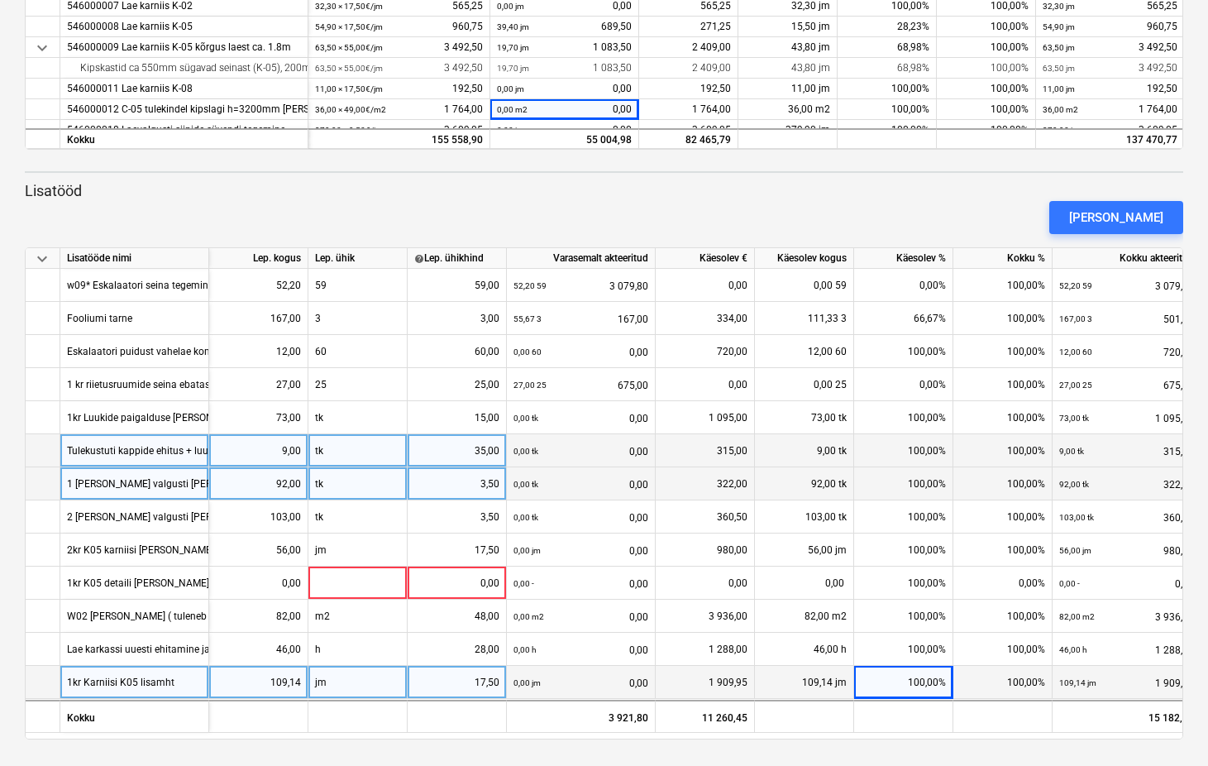
click at [827, 670] on div "109,14 jm" at bounding box center [804, 682] width 99 height 33
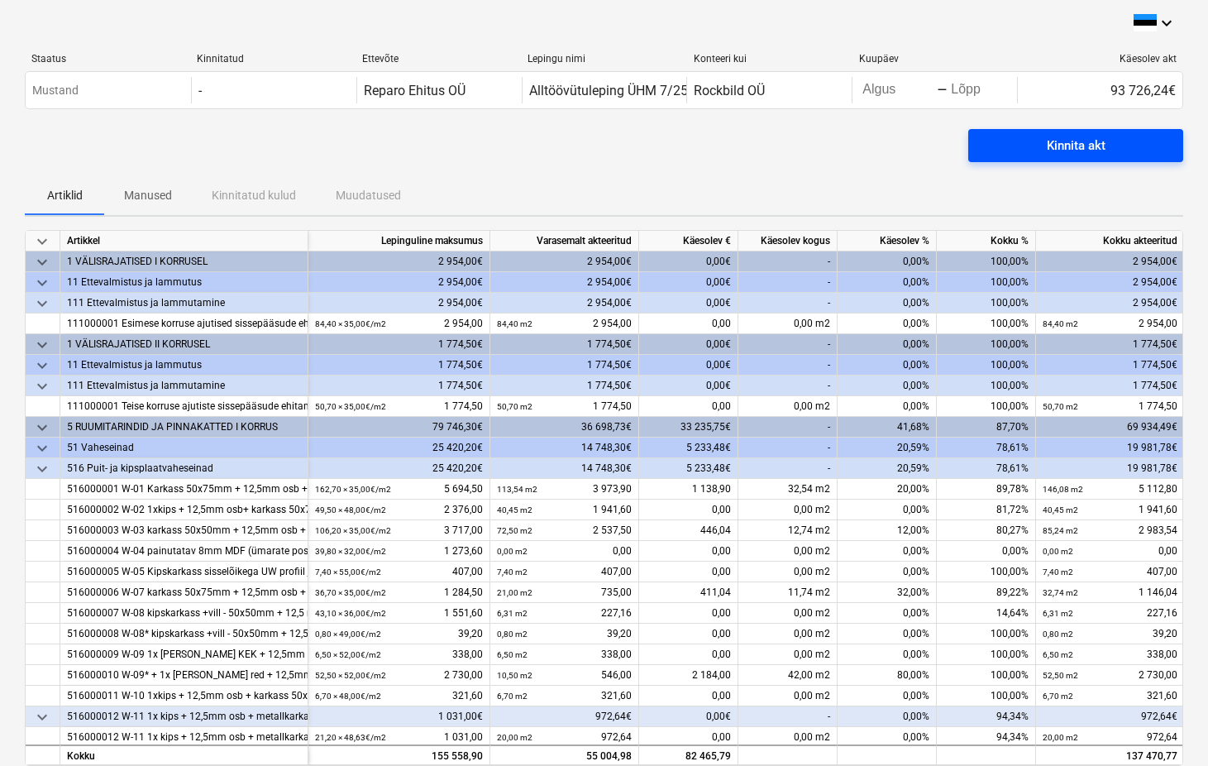
click at [1047, 151] on div "Kinnita akt" at bounding box center [1076, 146] width 59 height 22
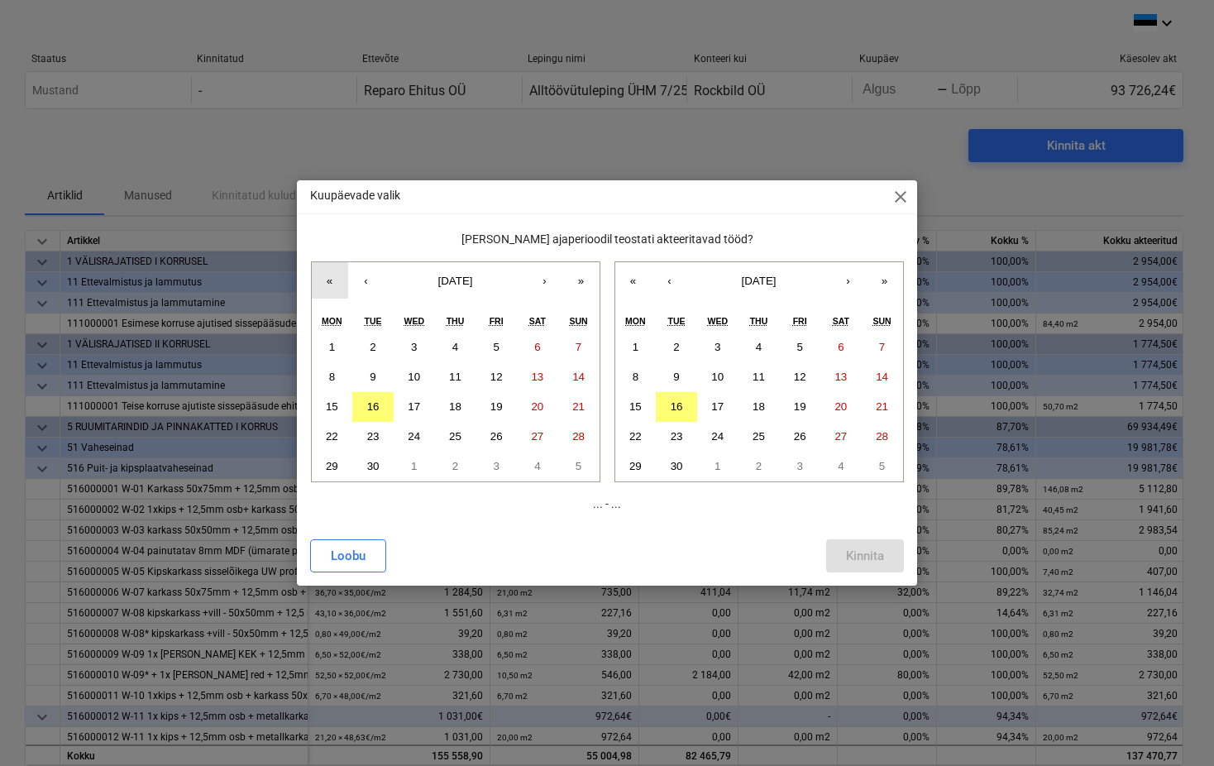
click at [323, 284] on button "«" at bounding box center [330, 280] width 36 height 36
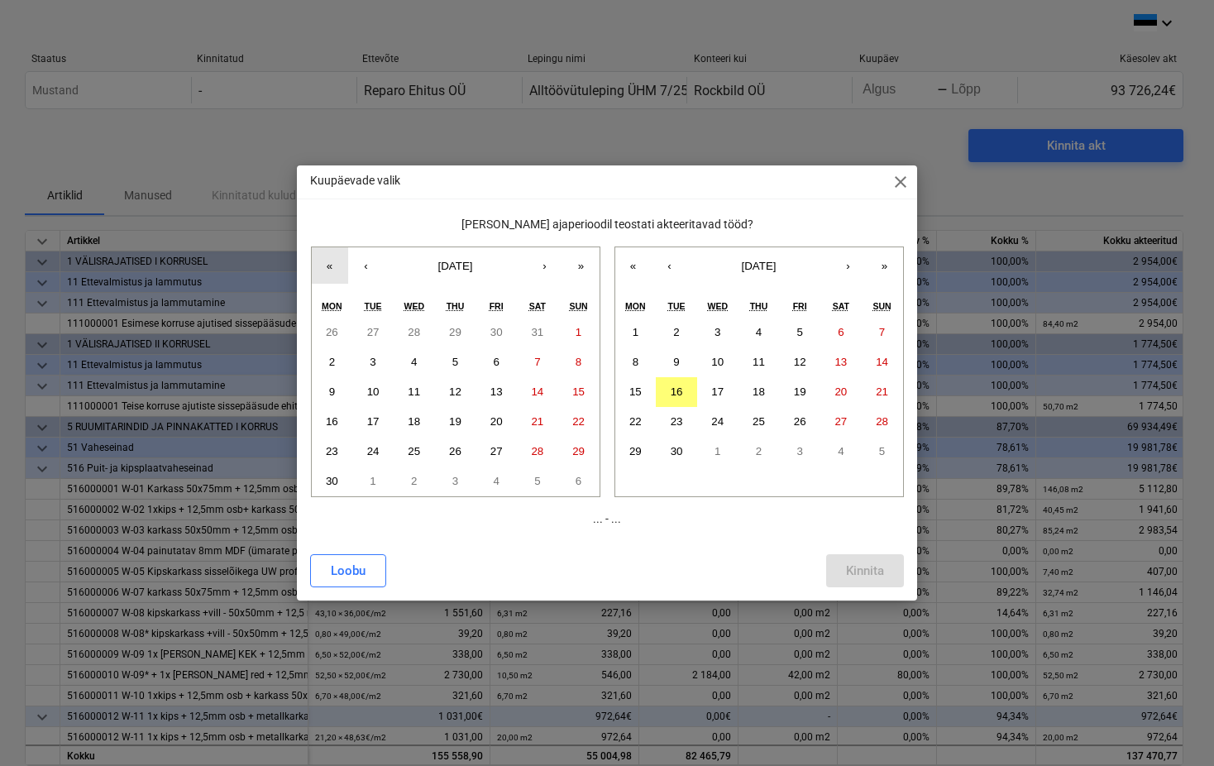
click at [324, 264] on button "«" at bounding box center [330, 265] width 36 height 36
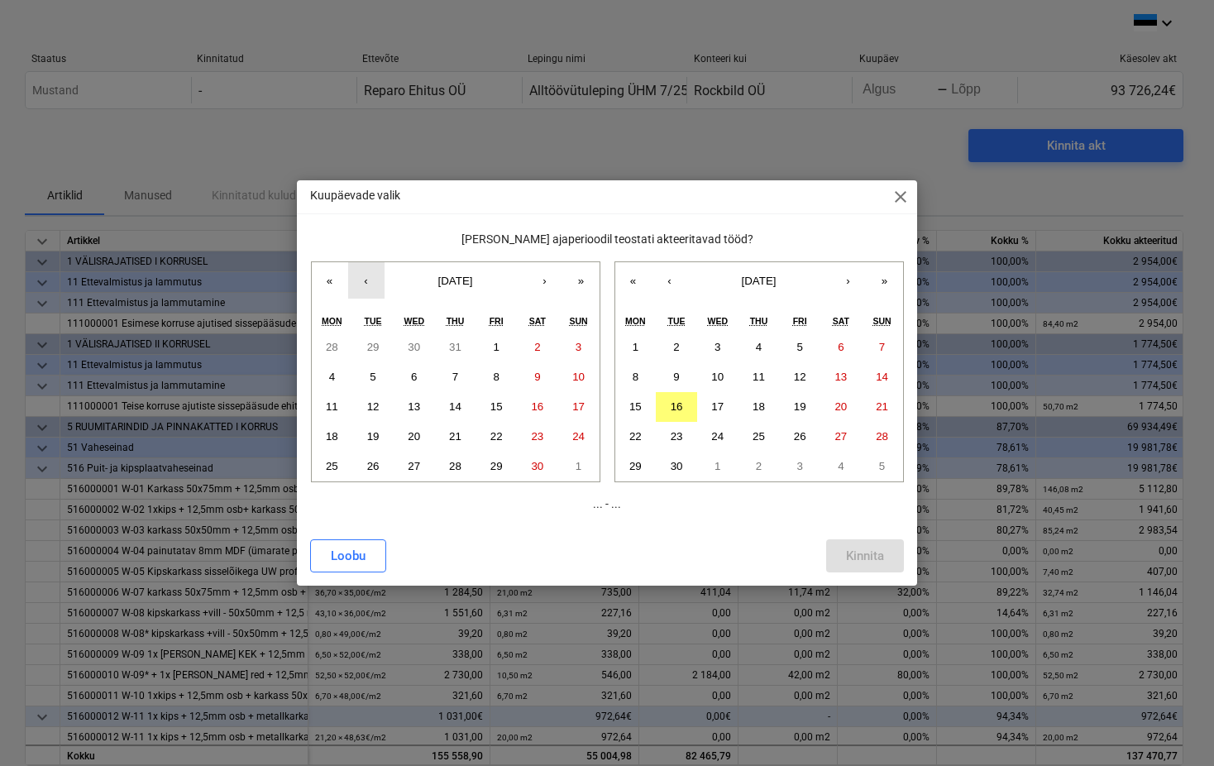
click at [369, 280] on button "‹" at bounding box center [366, 280] width 36 height 36
click at [371, 346] on abbr "1" at bounding box center [373, 347] width 6 height 12
click at [371, 280] on button "‹" at bounding box center [366, 280] width 36 height 36
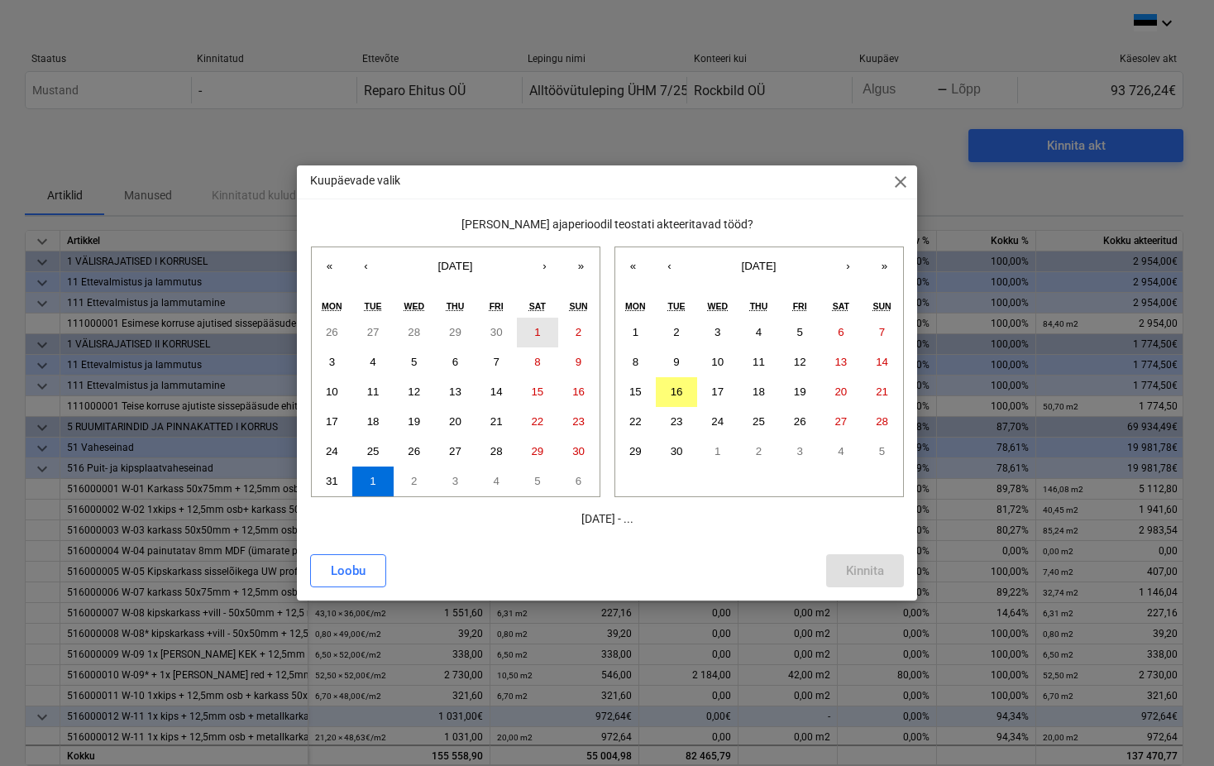
click at [545, 328] on button "1" at bounding box center [537, 333] width 41 height 30
click at [637, 357] on abbr "8" at bounding box center [636, 362] width 6 height 12
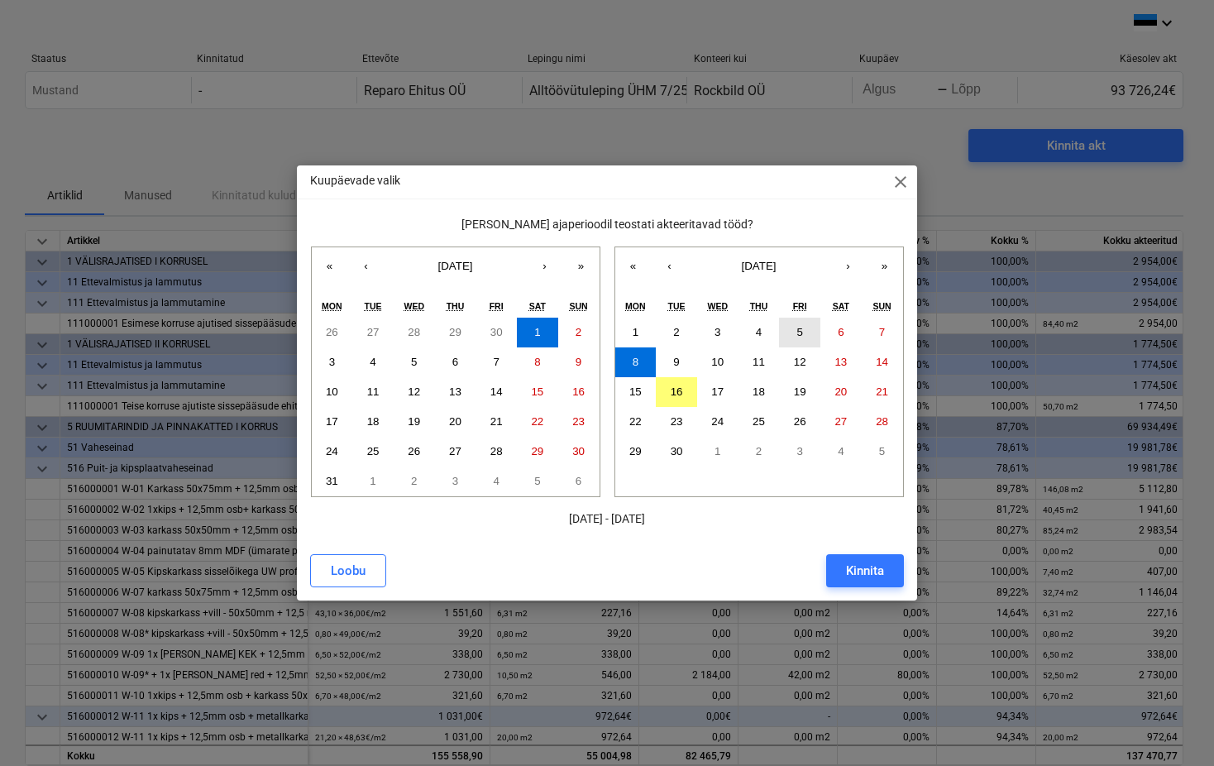
click at [797, 328] on abbr "5" at bounding box center [799, 332] width 6 height 12
click at [863, 565] on div "Kinnita" at bounding box center [865, 571] width 38 height 22
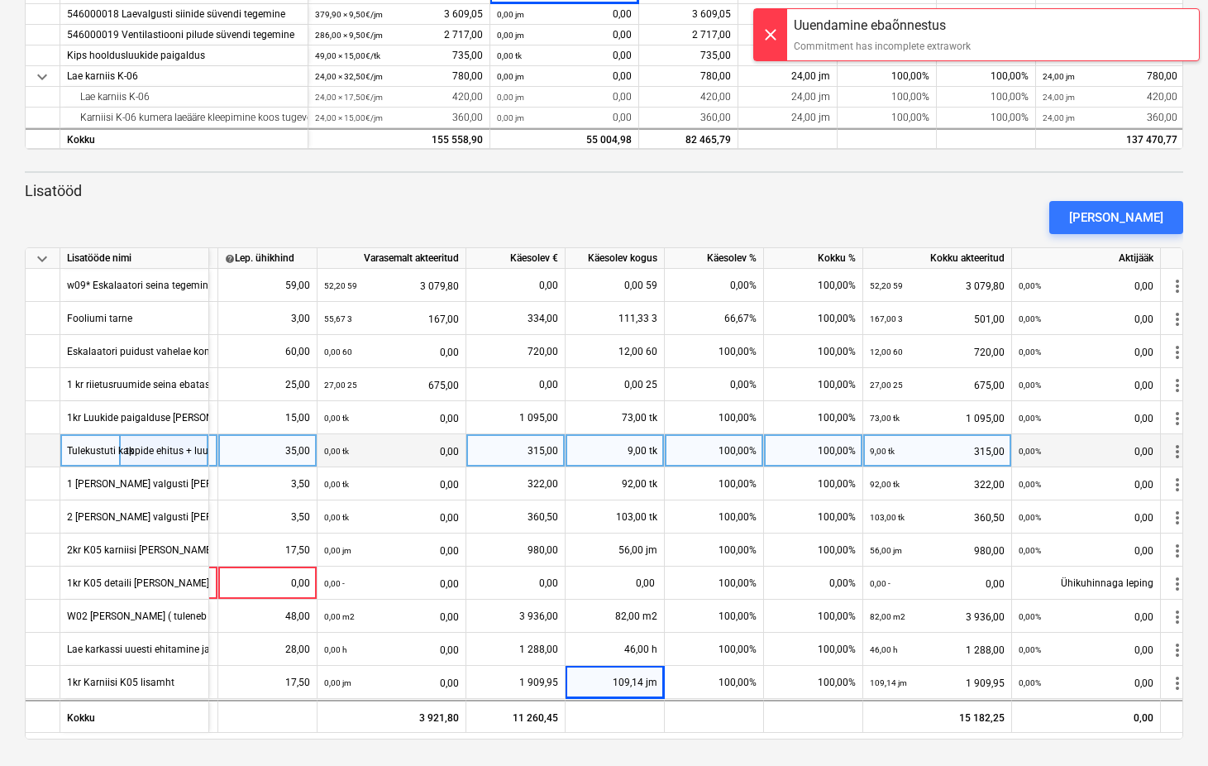
scroll to position [0, 203]
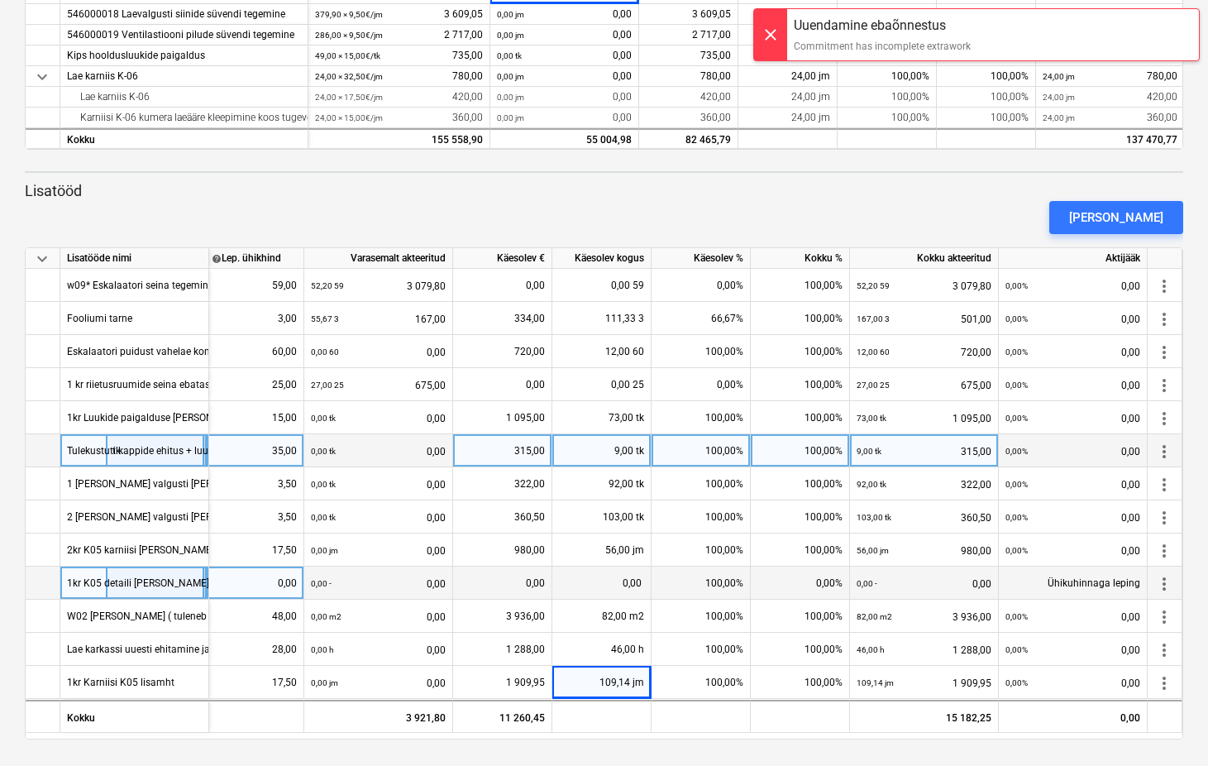
click at [1165, 581] on span "more_vert" at bounding box center [1165, 584] width 20 height 20
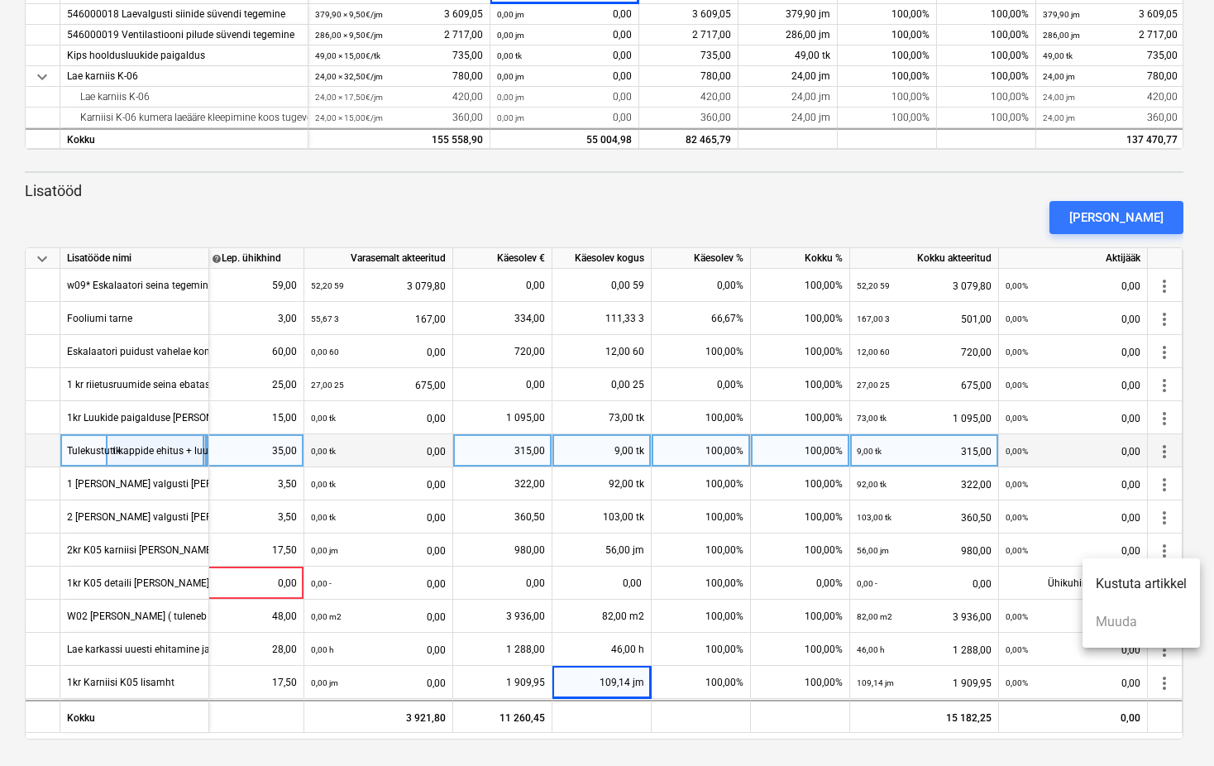
click at [1137, 581] on li "Kustuta artikkel" at bounding box center [1141, 584] width 117 height 38
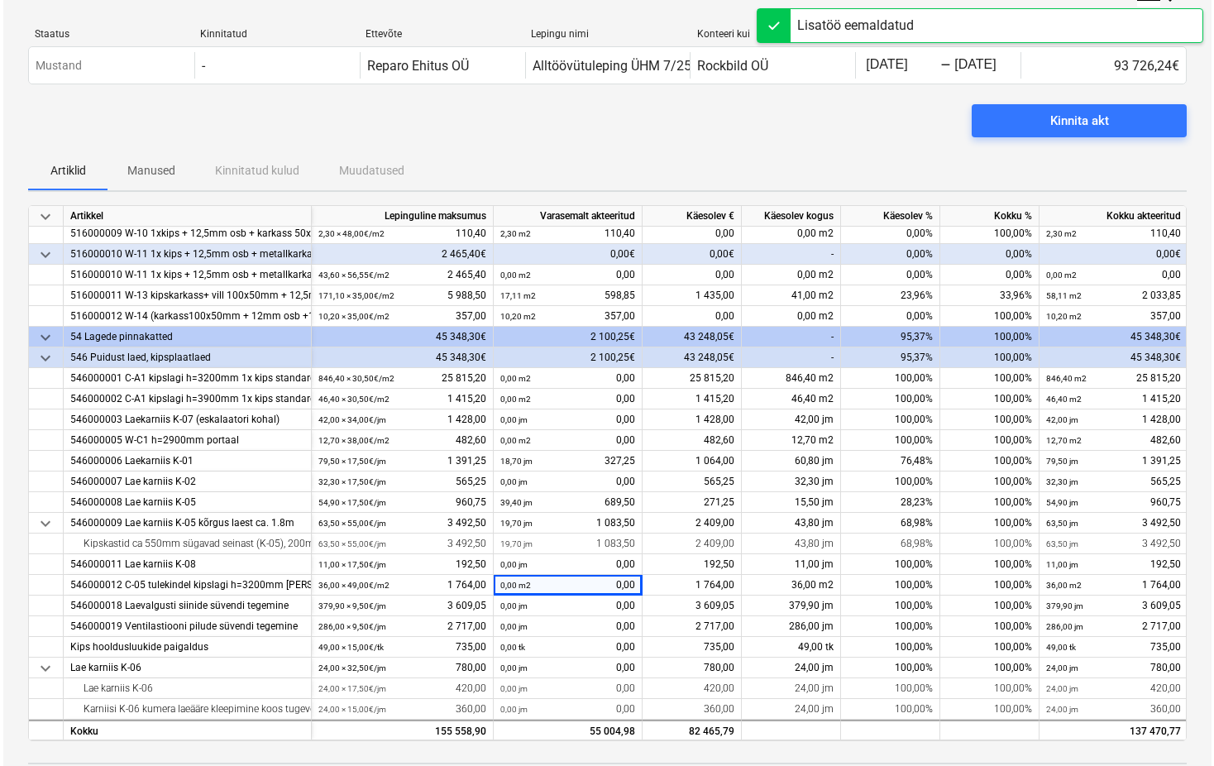
scroll to position [0, 0]
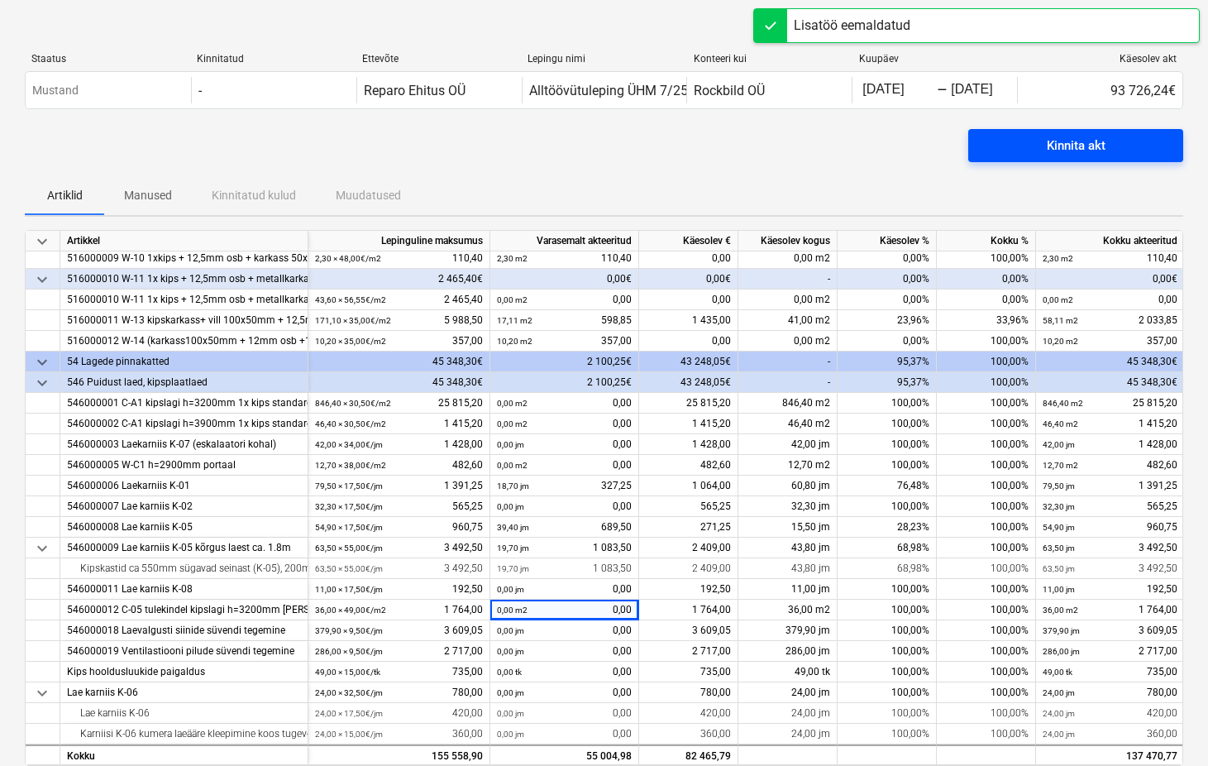
click at [1047, 150] on div "Kinnita akt" at bounding box center [1076, 146] width 59 height 22
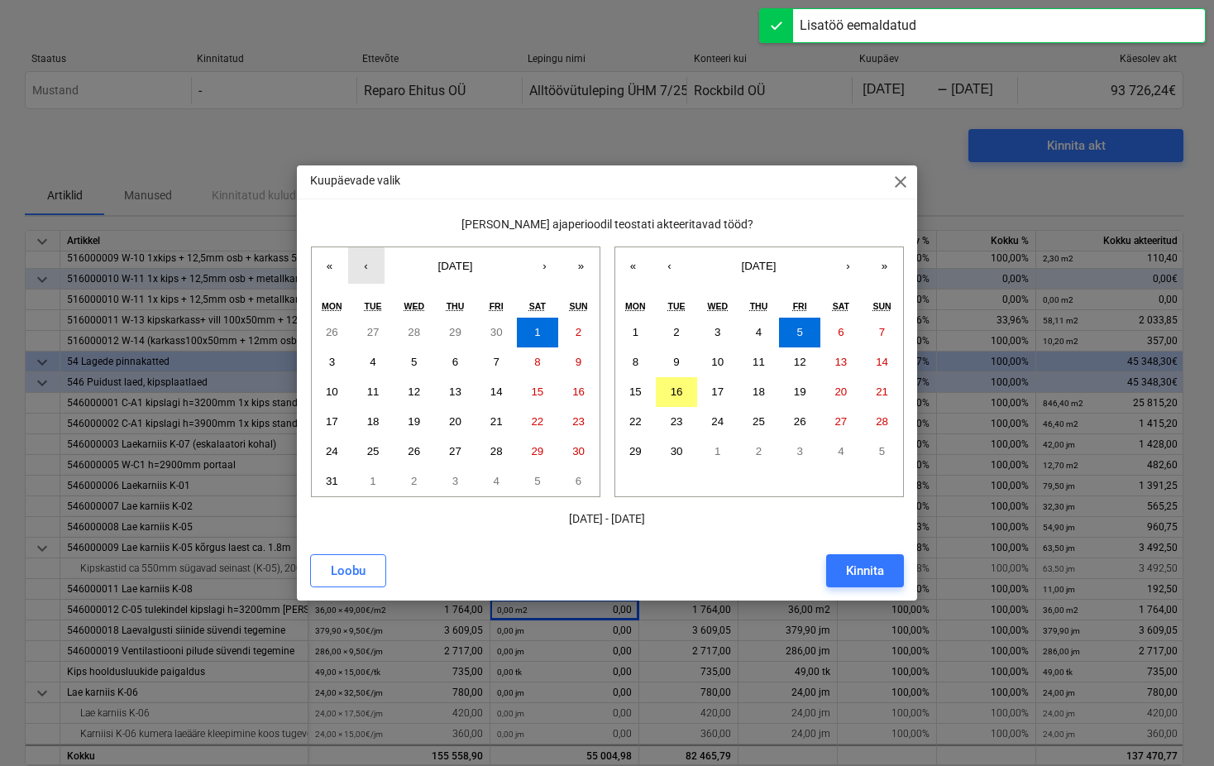
click at [371, 264] on button "‹" at bounding box center [366, 265] width 36 height 36
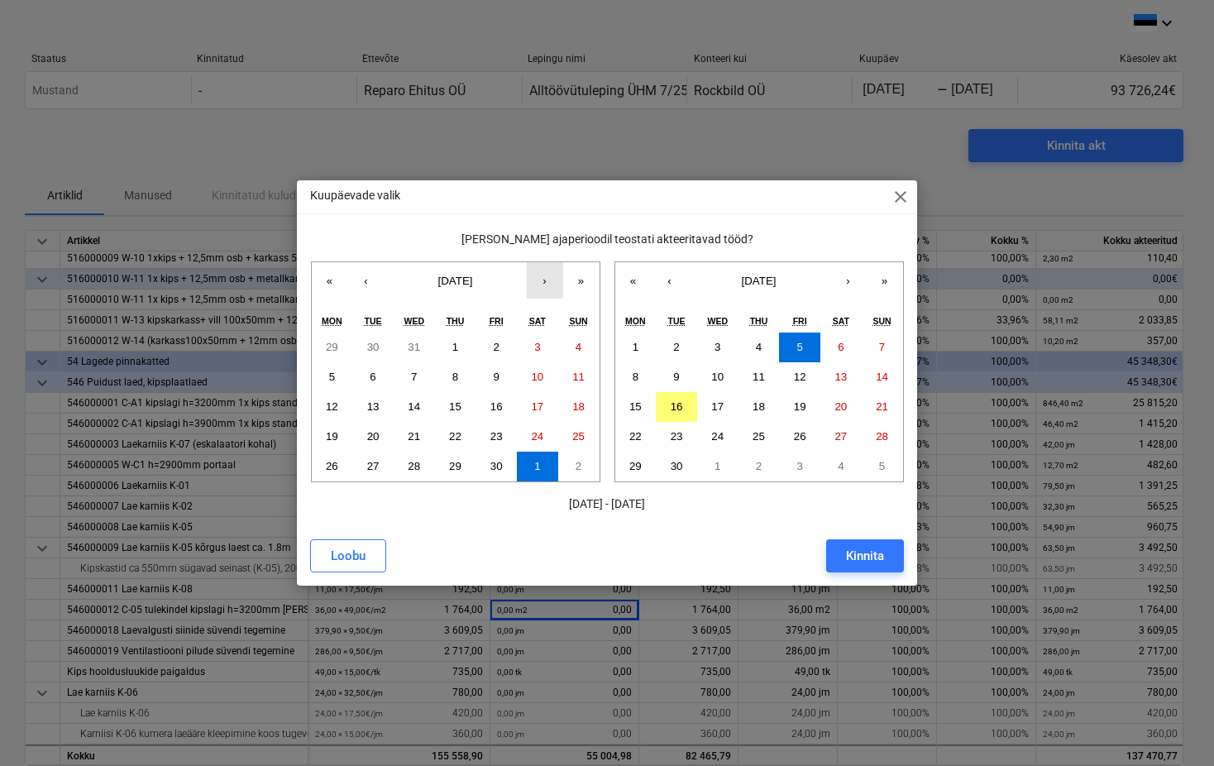
click at [536, 276] on button "›" at bounding box center [545, 280] width 36 height 36
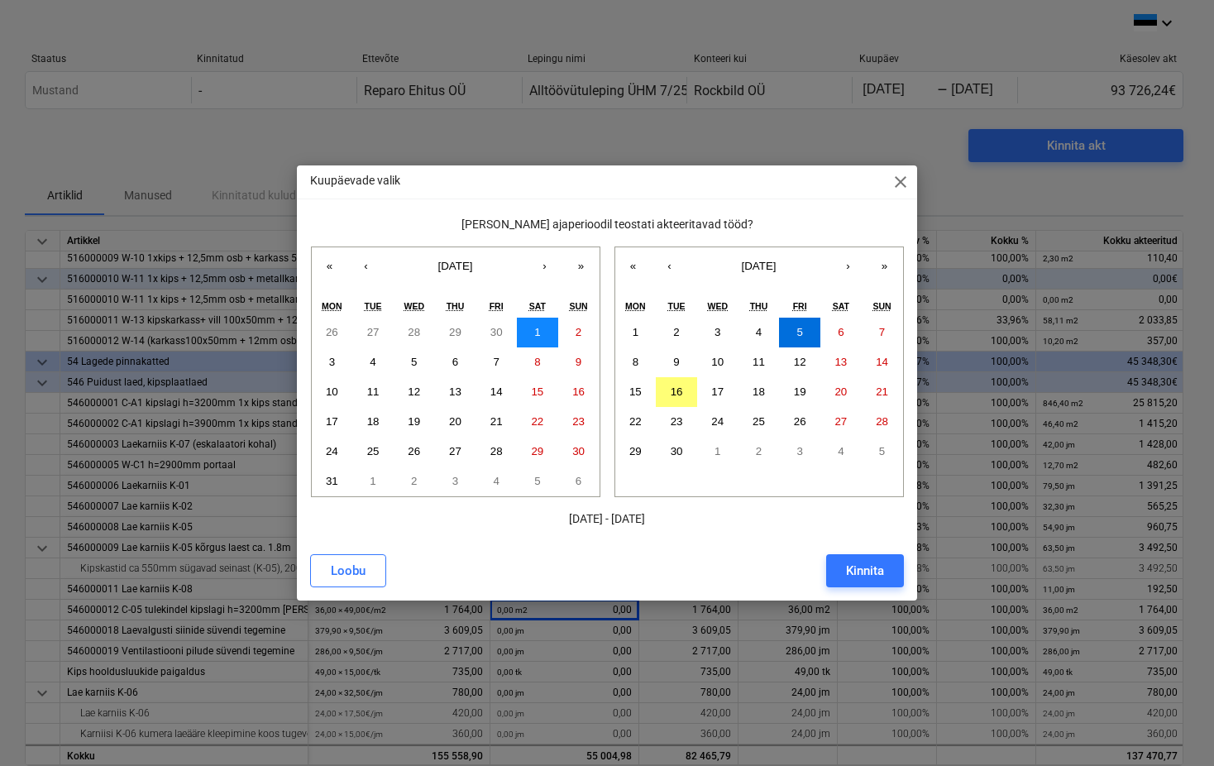
click at [531, 328] on button "1" at bounding box center [537, 333] width 41 height 30
click at [878, 586] on button "Kinnita" at bounding box center [865, 570] width 78 height 33
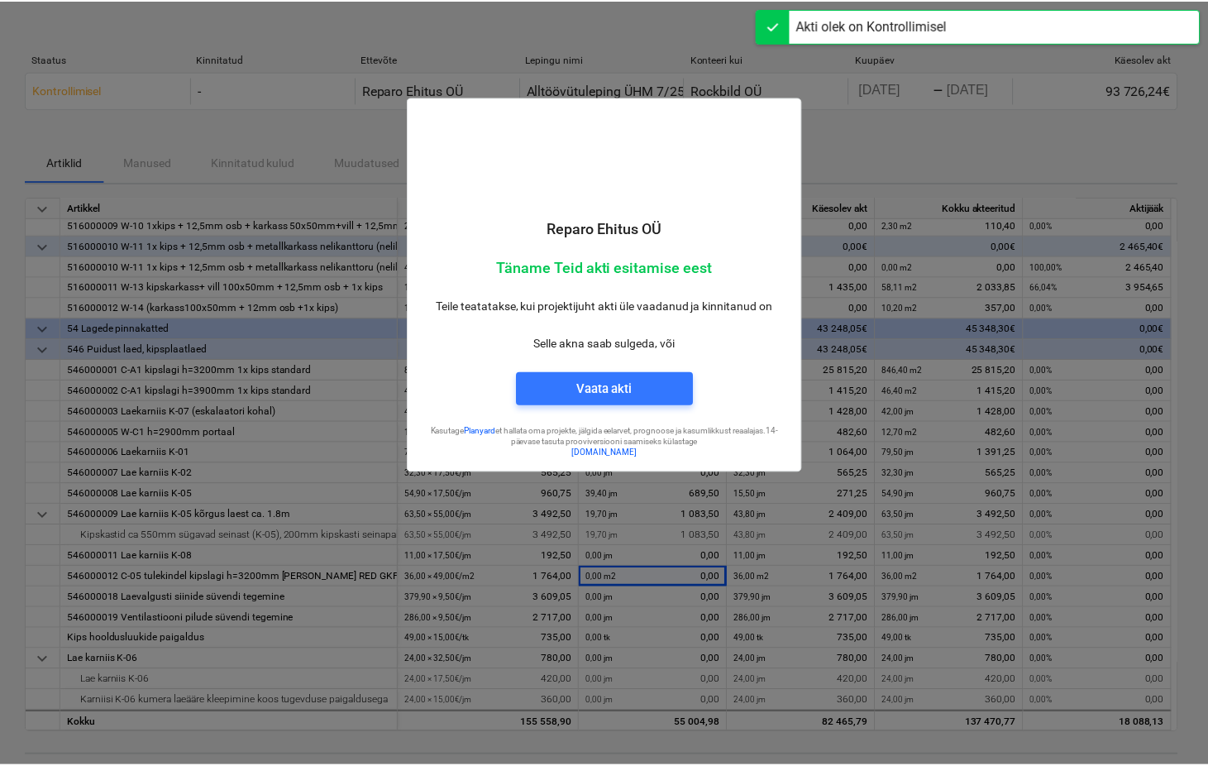
scroll to position [1223, 0]
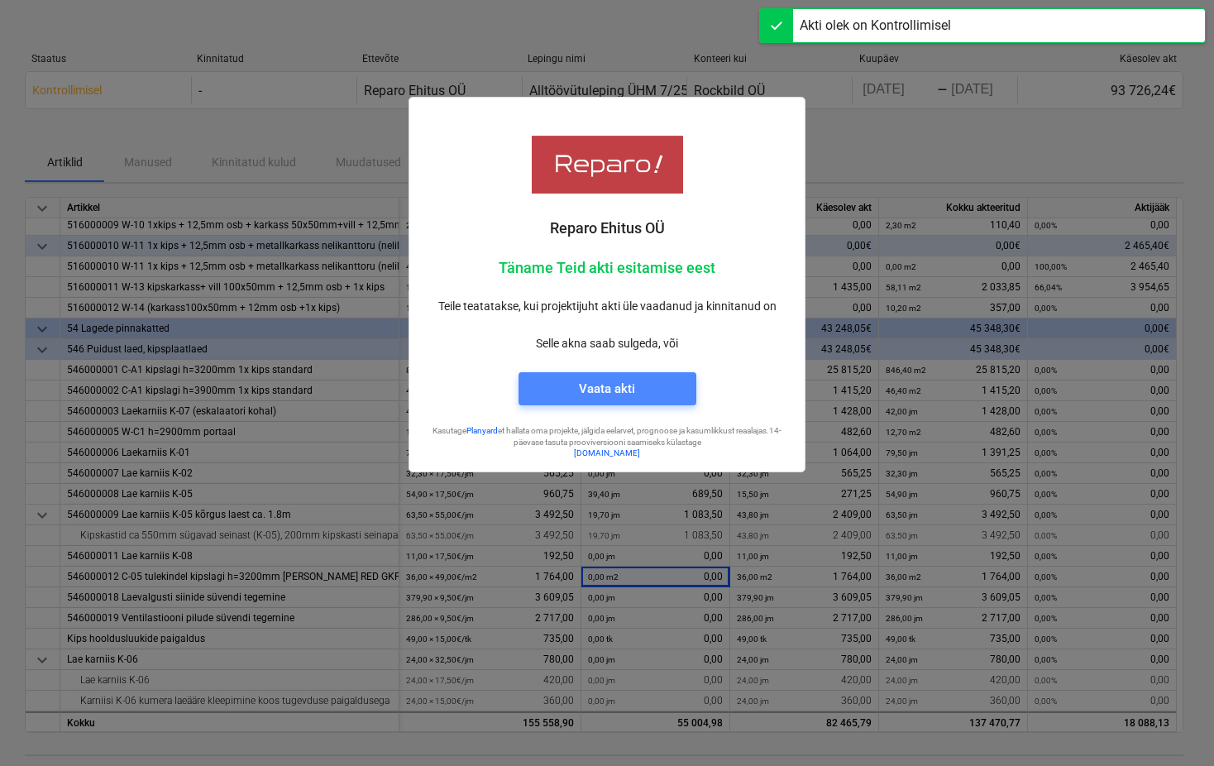
click at [626, 394] on div "Vaata akti" at bounding box center [607, 389] width 56 height 22
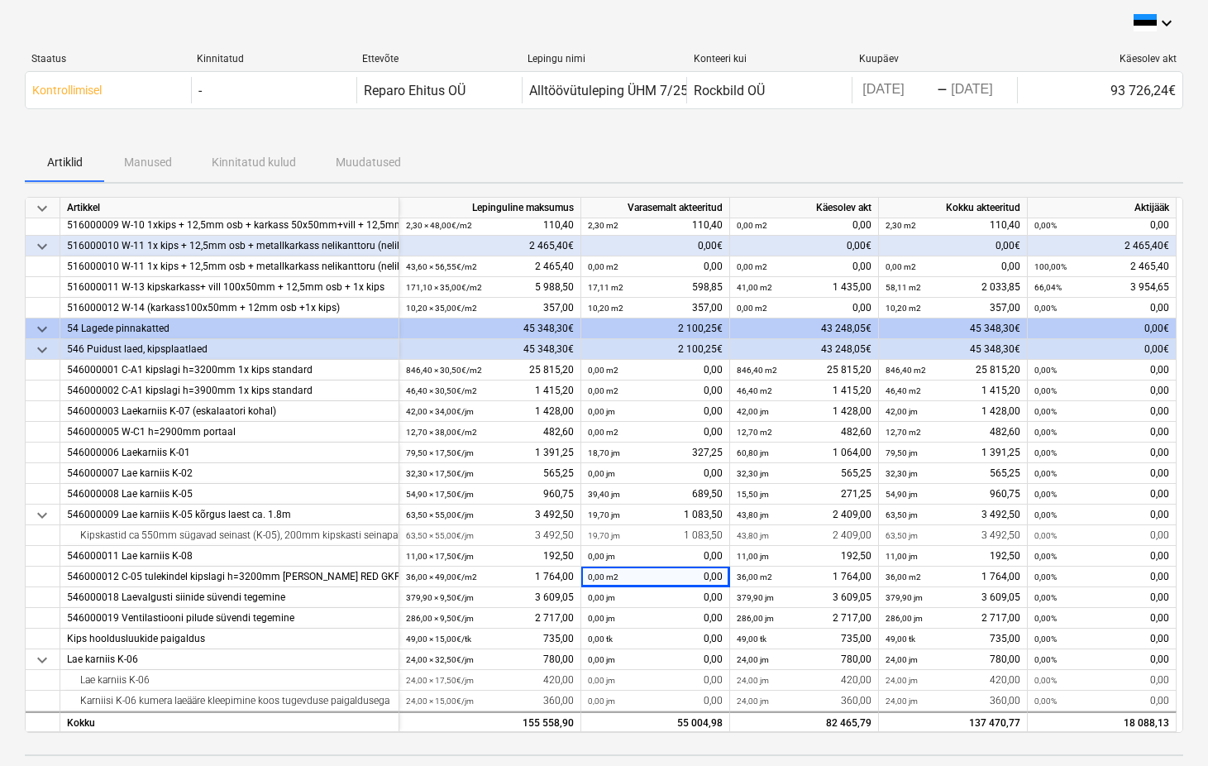
click at [659, 23] on div "keyboard_arrow_down" at bounding box center [604, 23] width 1159 height 20
click at [1140, 55] on div "Käesolev akt" at bounding box center [1101, 59] width 152 height 12
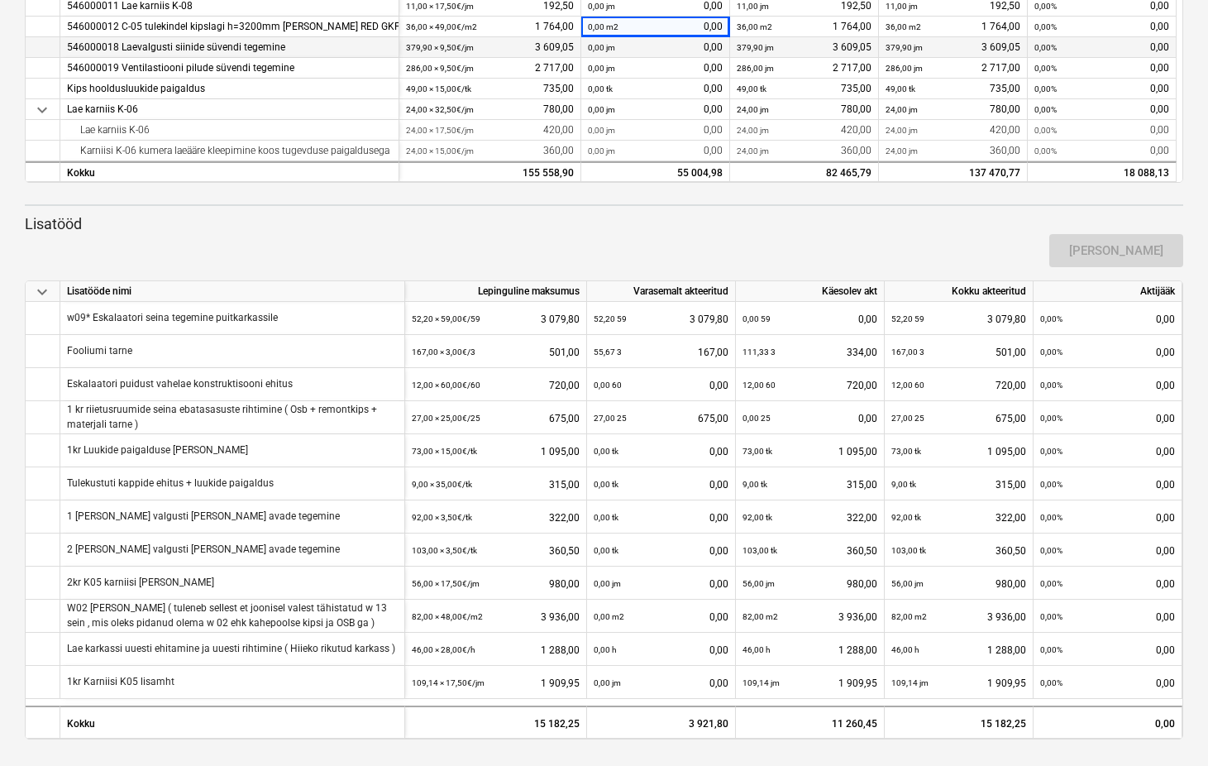
scroll to position [1223, 0]
